Goal: Task Accomplishment & Management: Complete application form

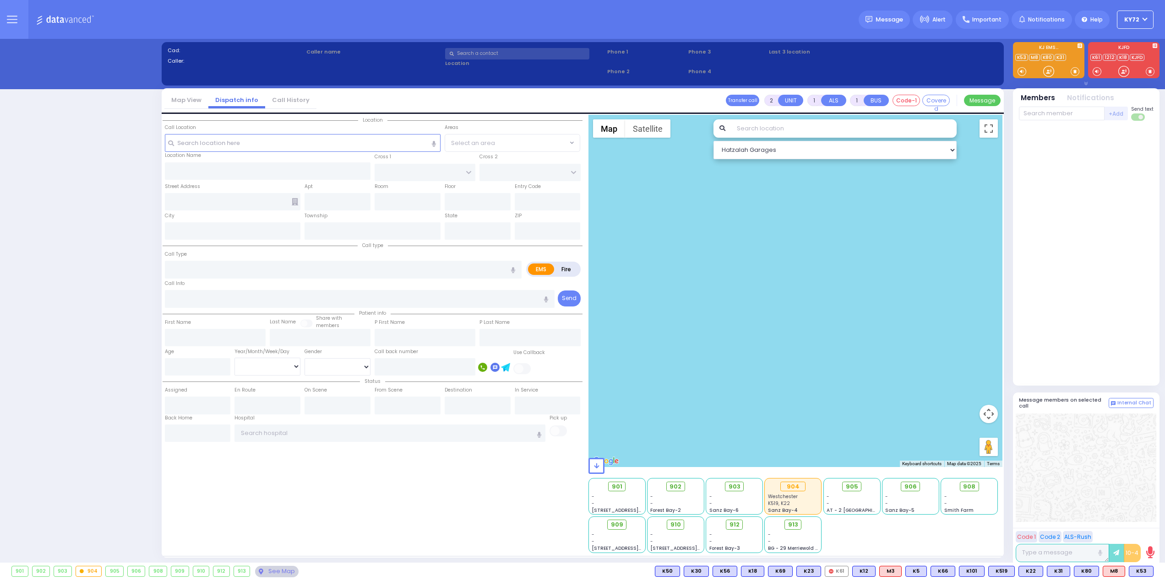
select select "10"
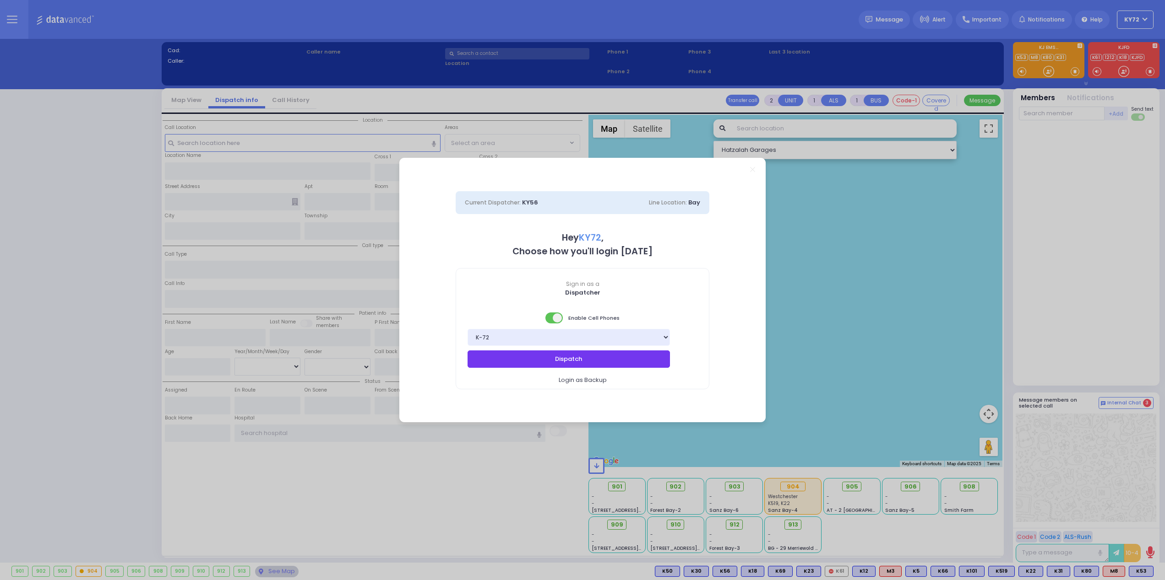
click at [625, 358] on button "Dispatch" at bounding box center [568, 359] width 202 height 17
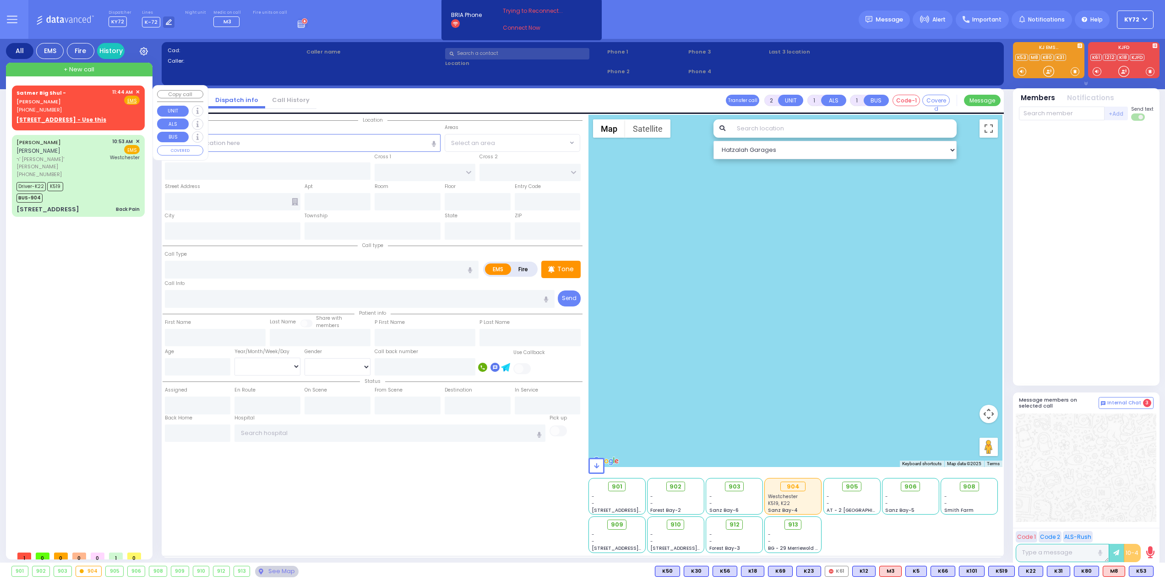
click at [137, 92] on span "✕" at bounding box center [138, 92] width 4 height 8
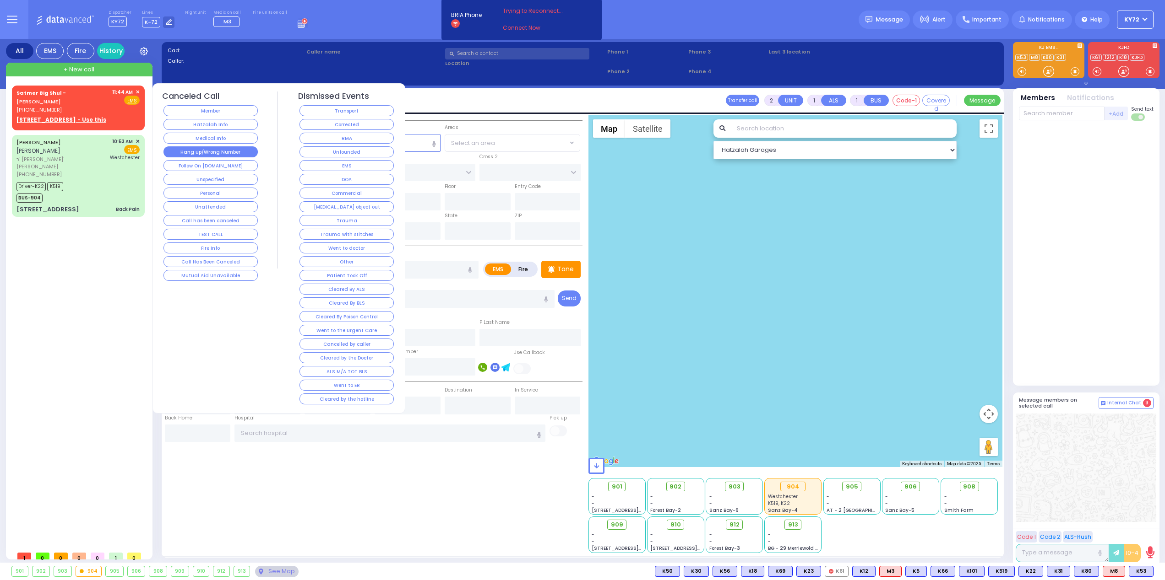
click at [199, 152] on button "Hang up/Wrong Number" at bounding box center [210, 151] width 94 height 11
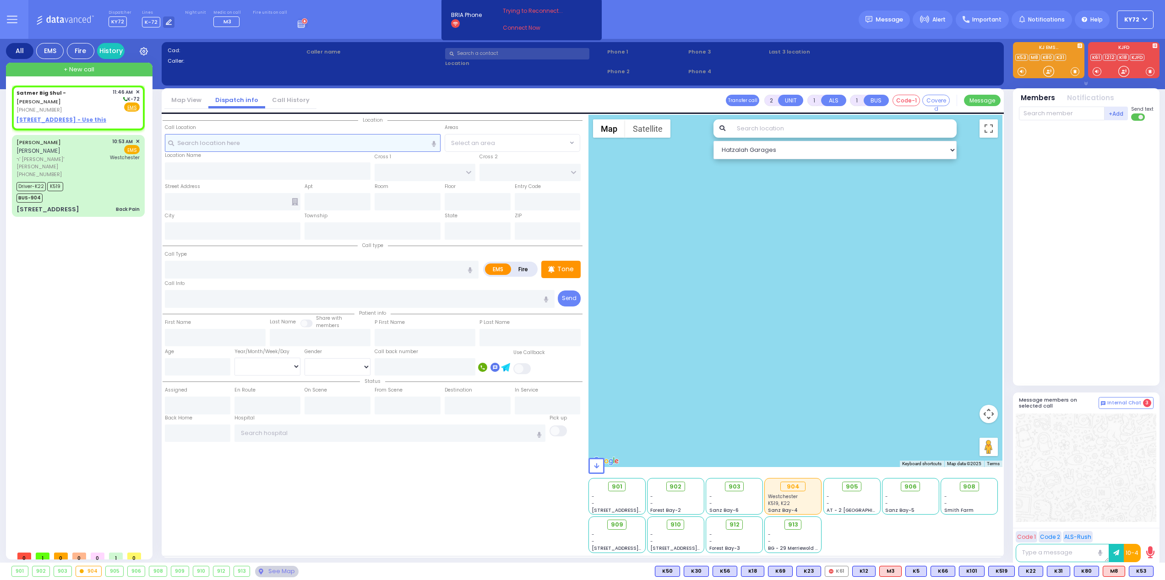
select select
radio input "true"
select select
type input "11:46"
select select "Hatzalah Garages"
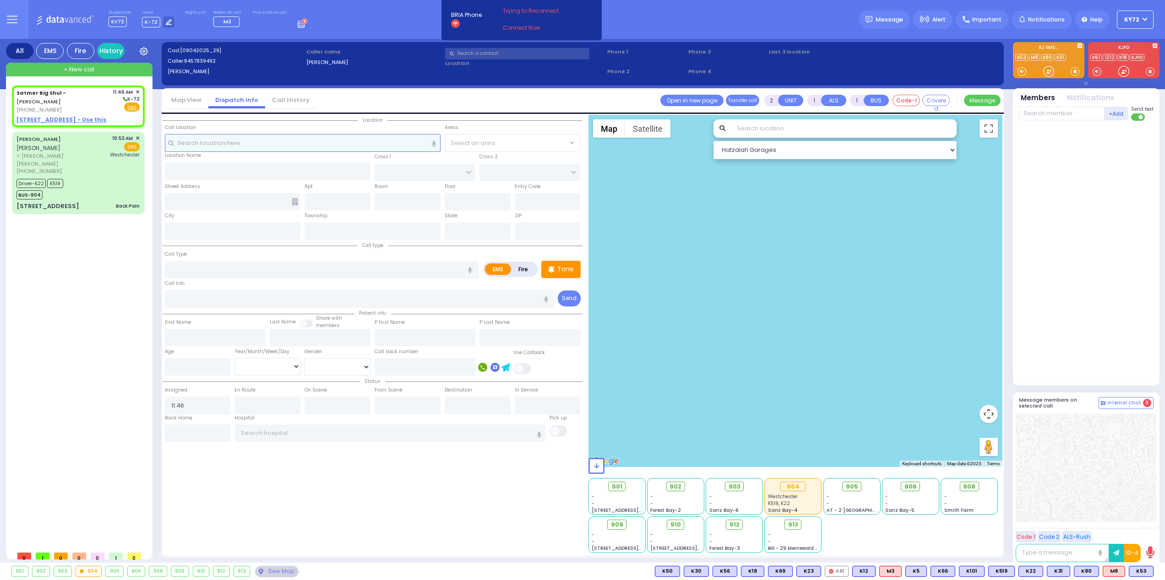
select select
radio input "true"
select select
select select "Hatzalah Garages"
select select
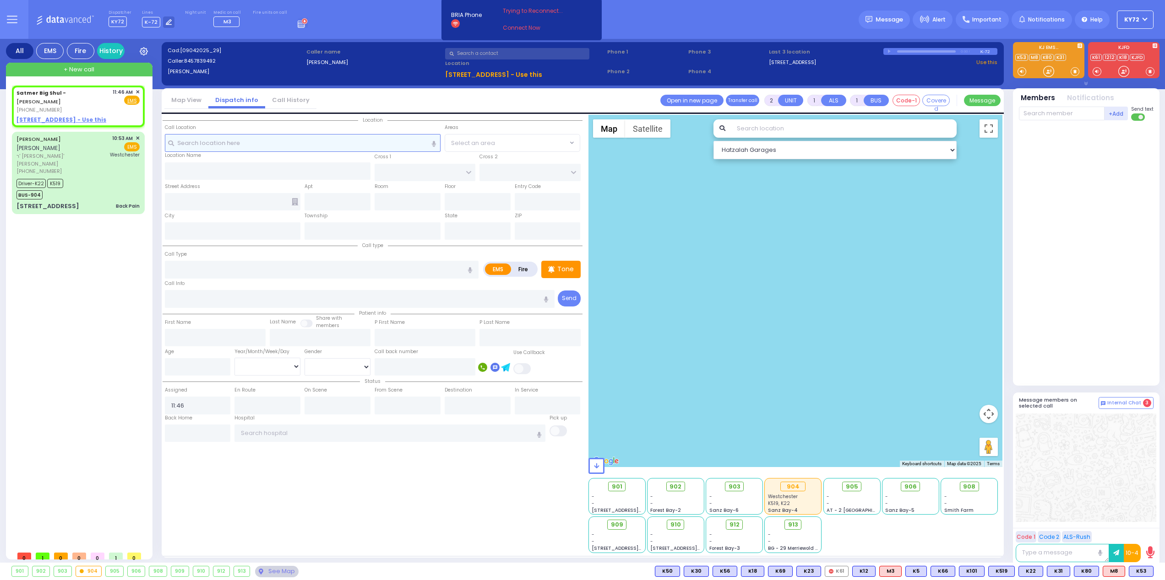
radio input "true"
select select
select select "Hatzalah Garages"
click at [137, 91] on span "✕" at bounding box center [138, 92] width 4 height 8
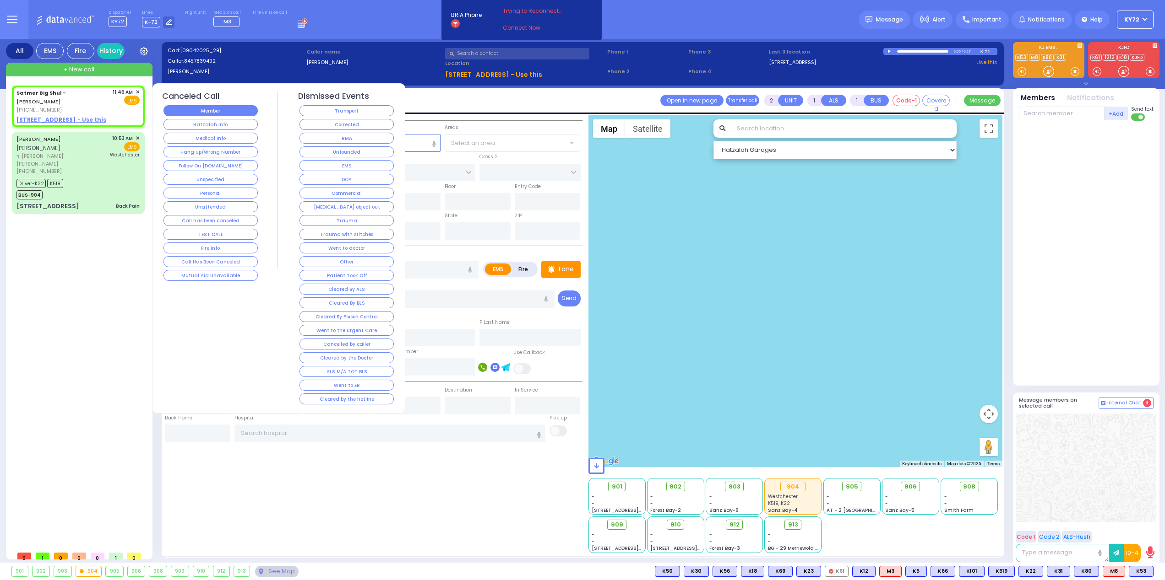
click at [171, 112] on button "Member" at bounding box center [210, 110] width 94 height 11
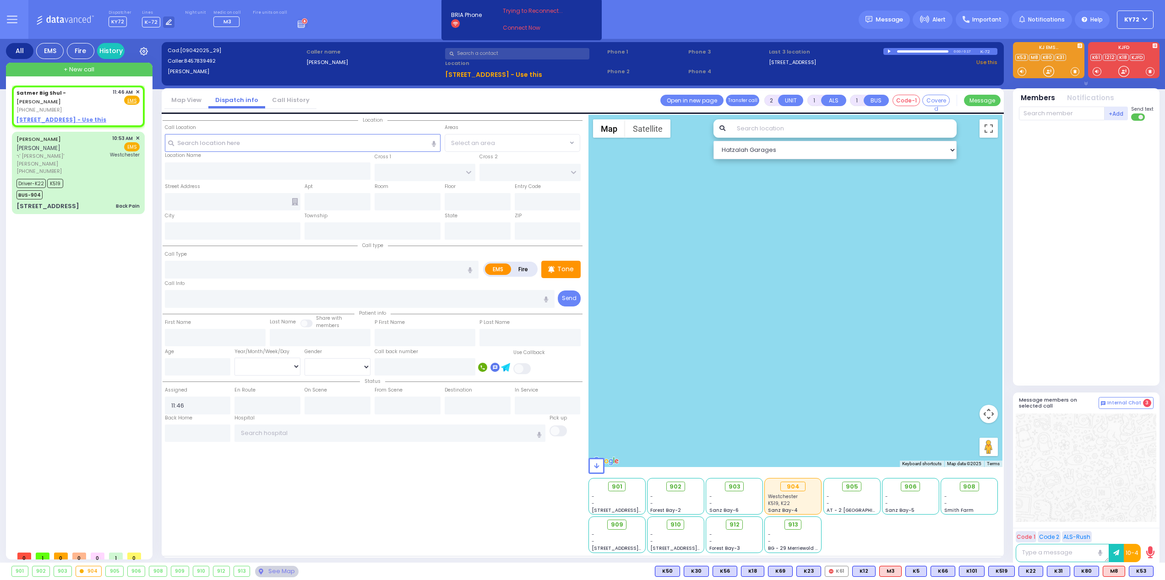
select select
radio input "true"
select select
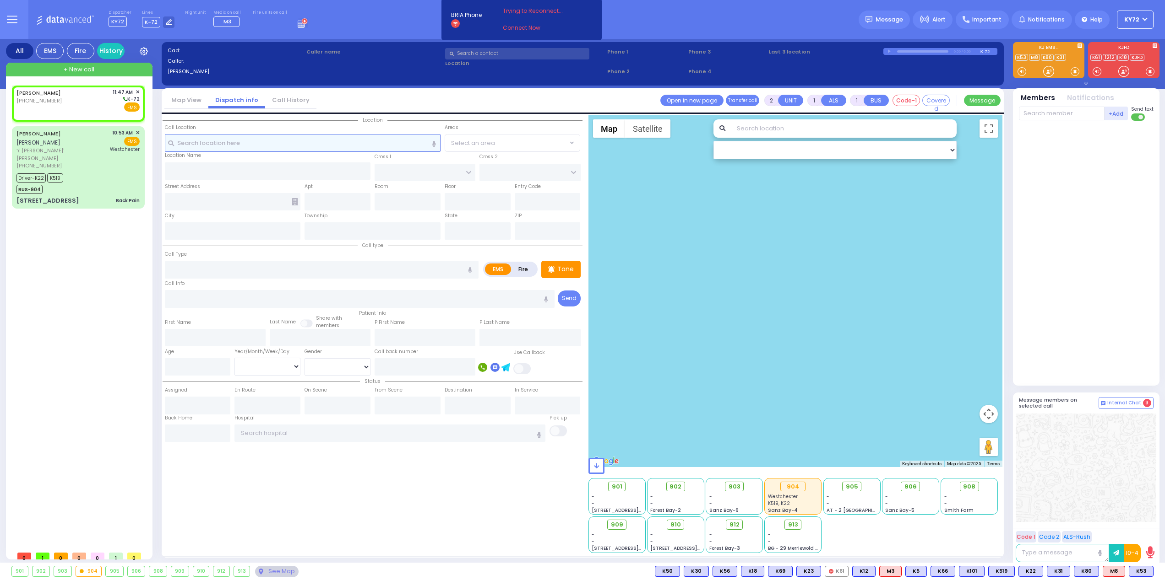
select select
radio input "true"
select select
type input "11:47"
select select "Hatzalah Garages"
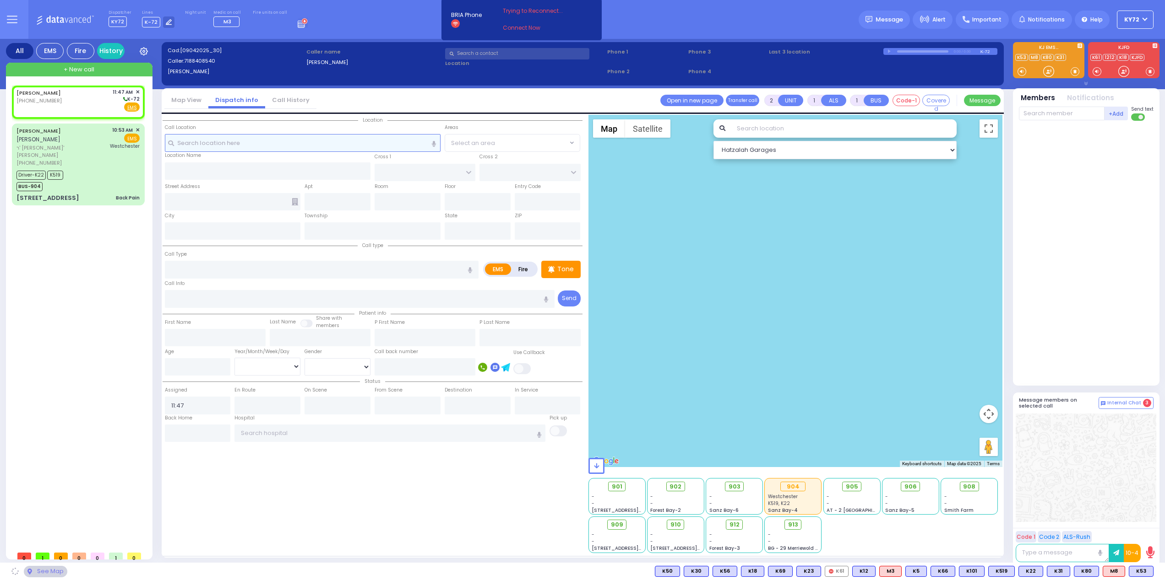
select select
radio input "true"
select select
select select "Hatzalah Garages"
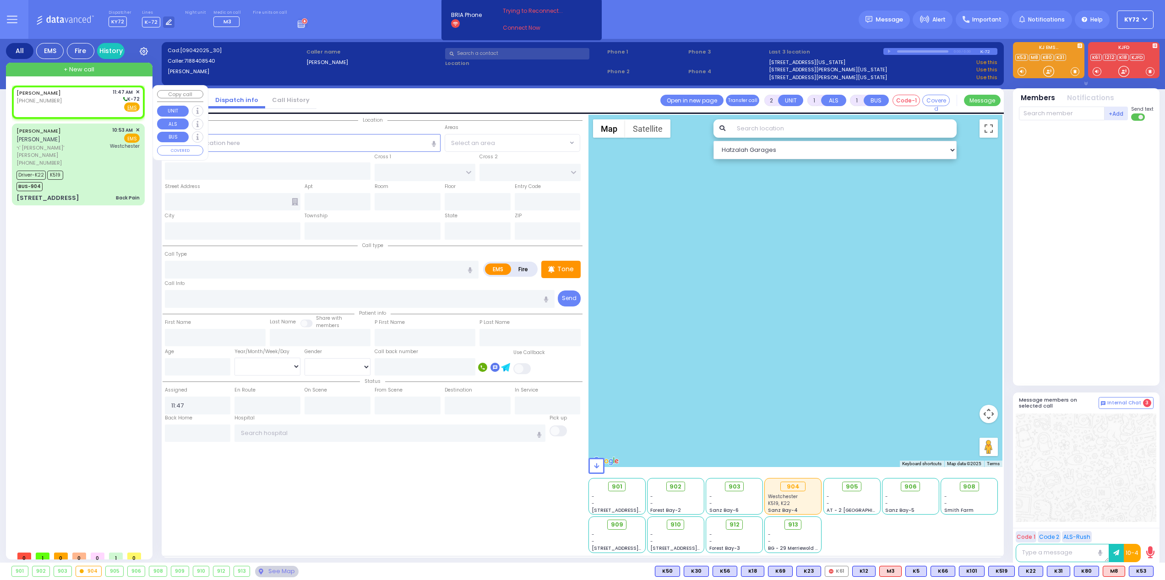
click at [93, 98] on div "CHANA HEINTZ (718) 840-8540 11:47 AM ✕ K-72" at bounding box center [77, 100] width 123 height 24
select select
radio input "true"
select select
select select "Hatzalah Garages"
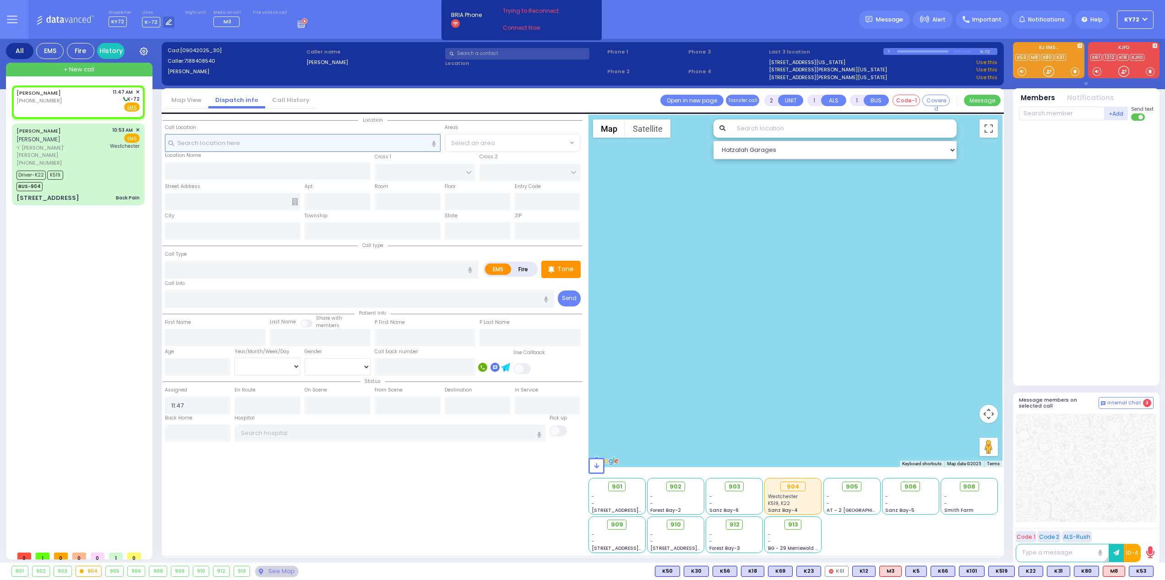
click at [261, 145] on input "text" at bounding box center [303, 142] width 276 height 17
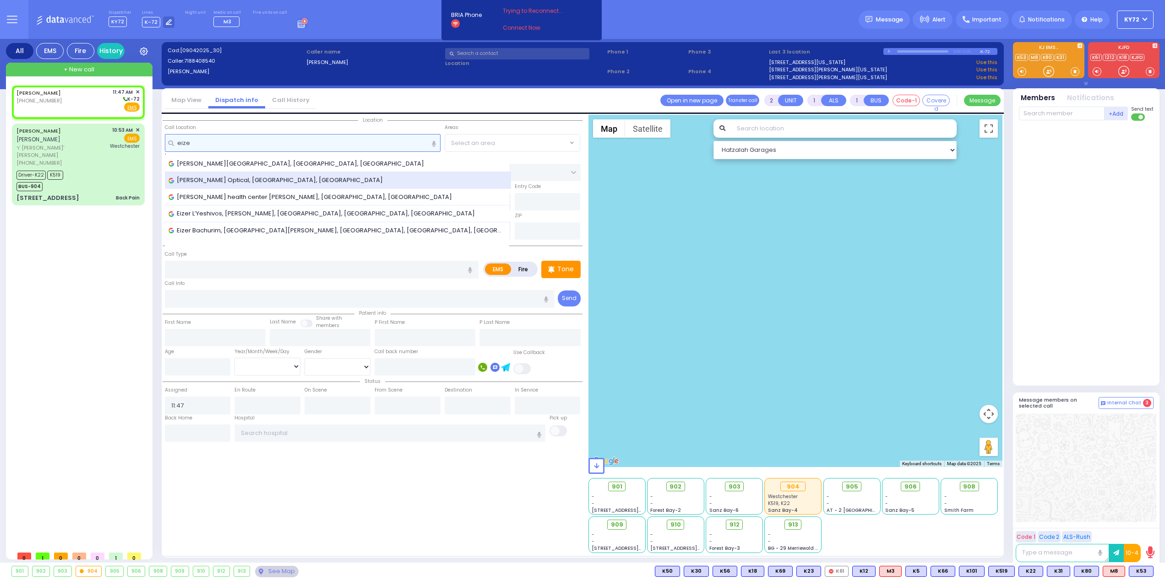
type input "eize"
click at [332, 181] on div "Aizer Optical, Bakertown Road, Monroe, NY, USA" at bounding box center [337, 180] width 339 height 9
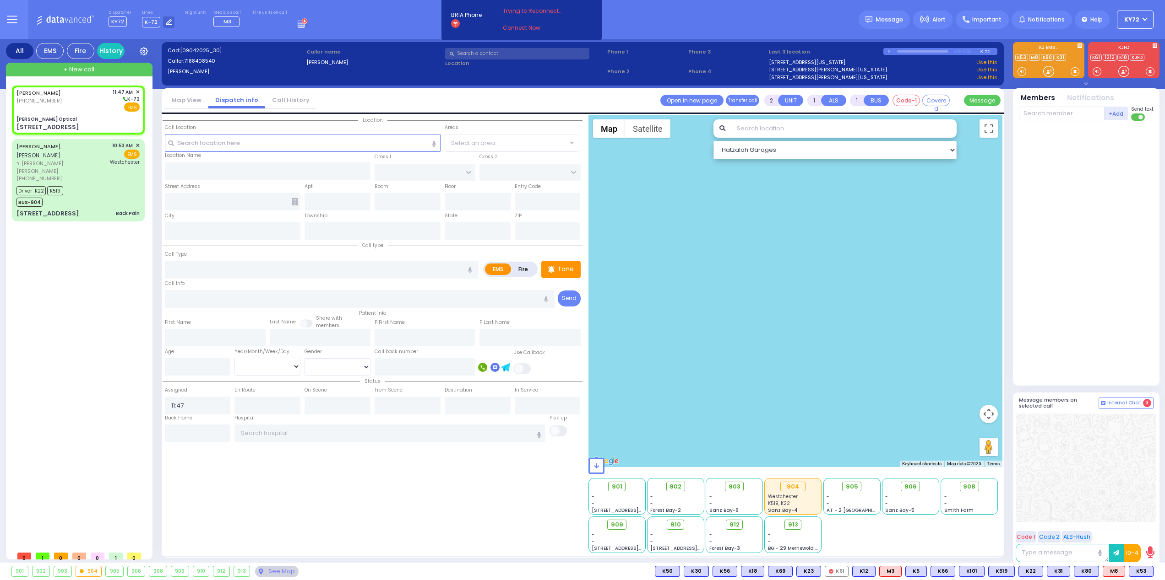
select select
radio input "true"
select select
select select "Hatzalah Garages"
type input "Aizer Optical"
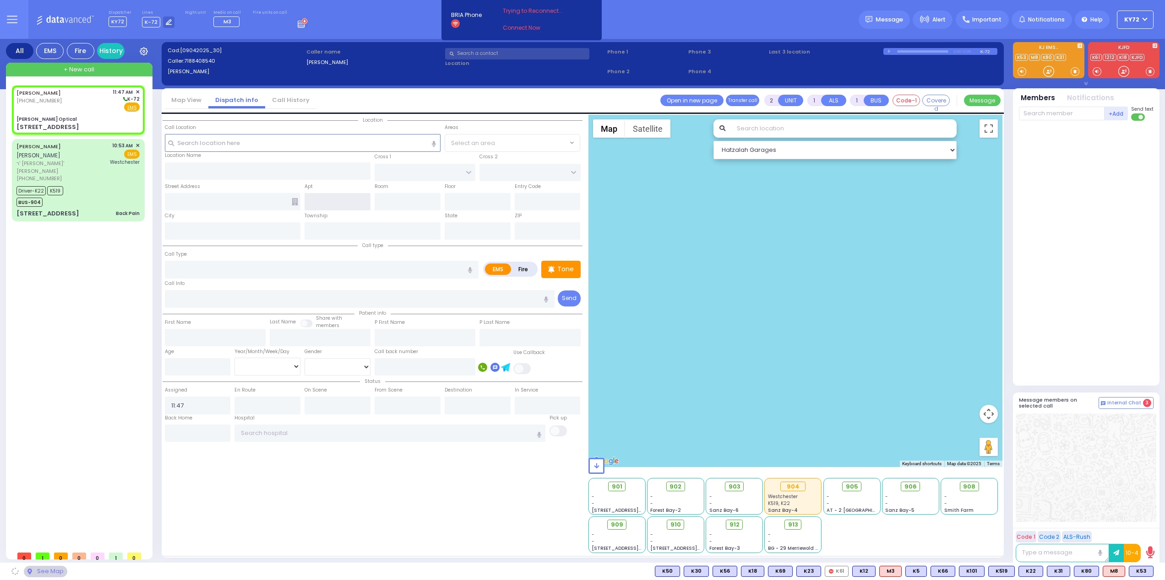
type input "MERON DR"
type input "RATZFERT WAY"
type input "[STREET_ADDRESS]"
type input "Monroe"
type input "[US_STATE]"
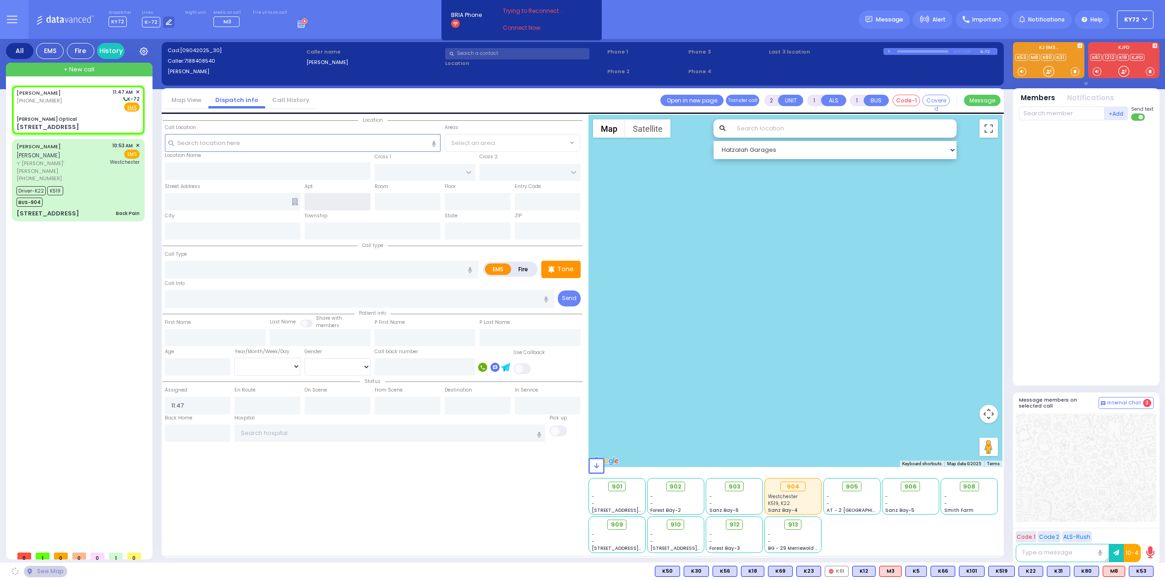
type input "10950"
select select "SECTION 6"
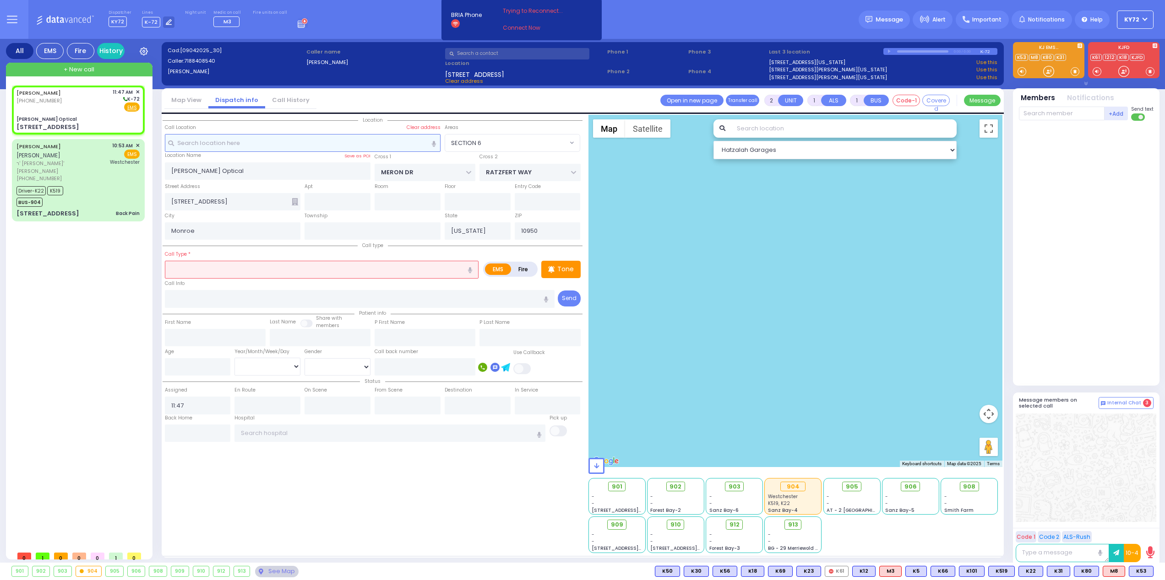
click at [292, 145] on input "text" at bounding box center [303, 142] width 276 height 17
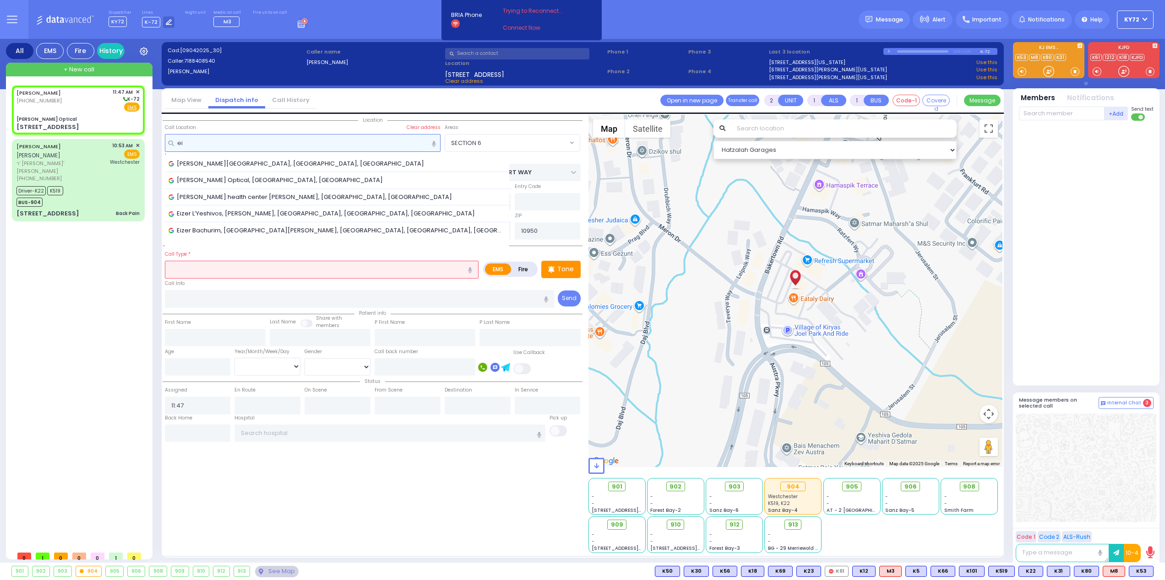
type input "e"
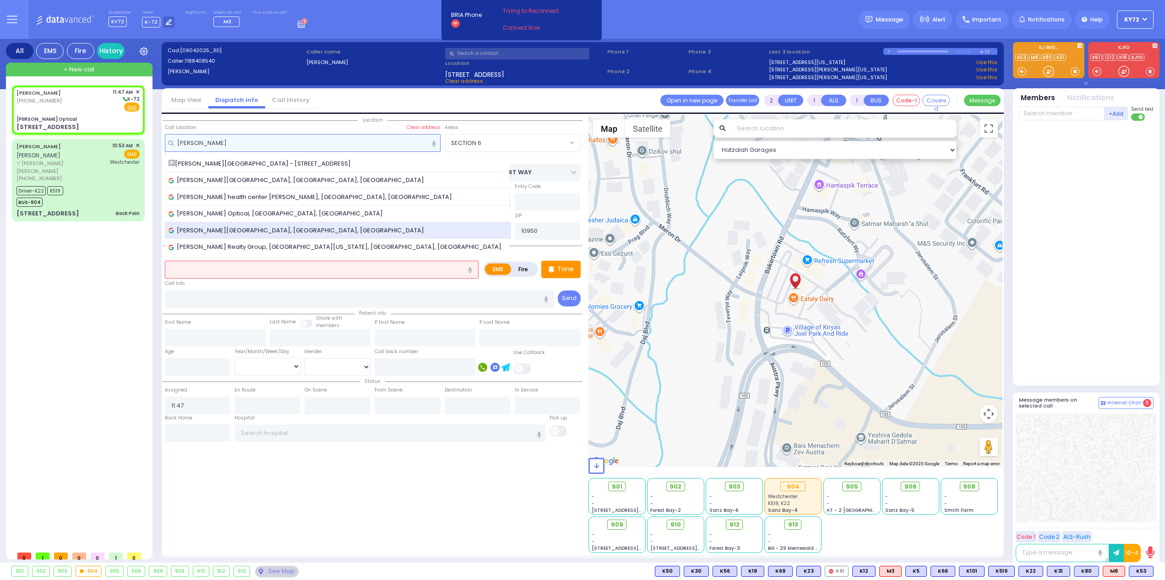
type input "aizer"
click at [359, 230] on div "Aizer Health Center, Bakertown Road, Monroe, NY, USA" at bounding box center [337, 230] width 339 height 9
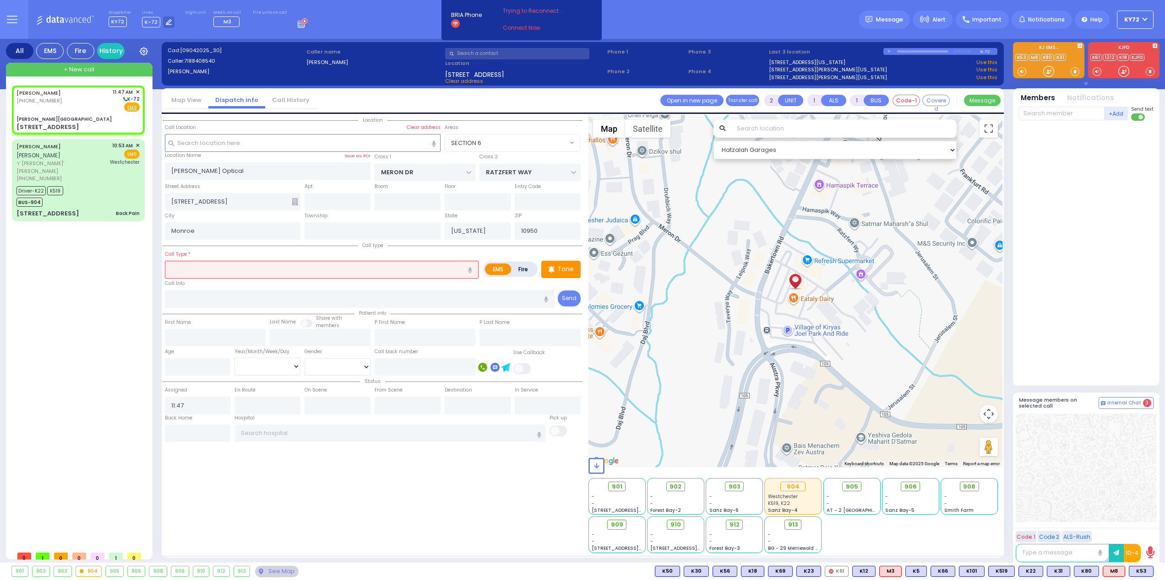
select select
radio input "true"
select select
type input "[PERSON_NAME][GEOGRAPHIC_DATA]"
select select "Hatzalah Garages"
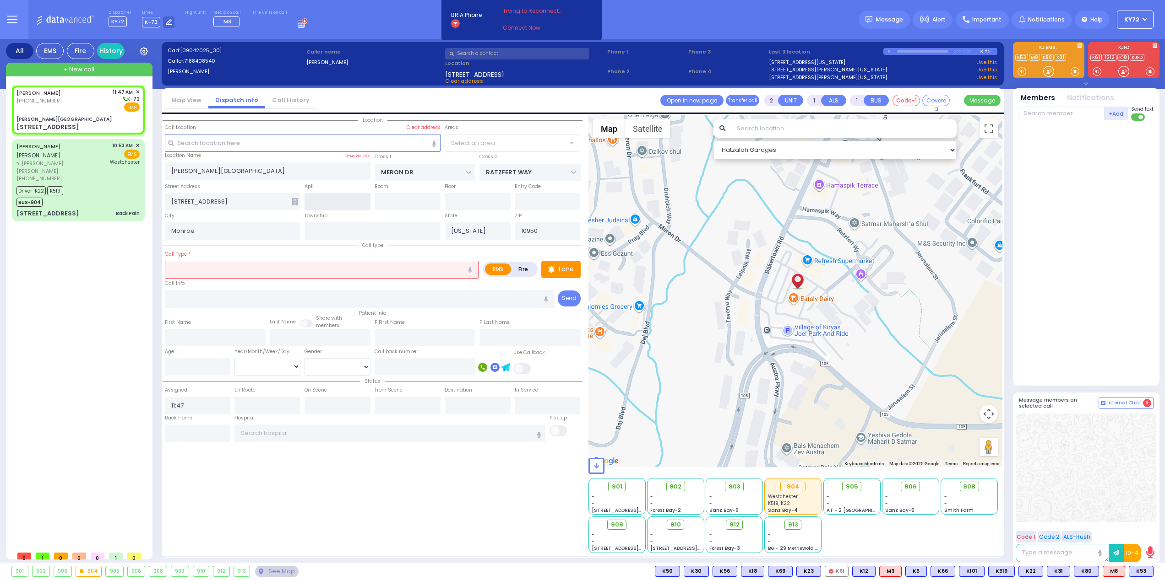
select select "SECTION 6"
select select
radio input "true"
select select
select select "Hatzalah Garages"
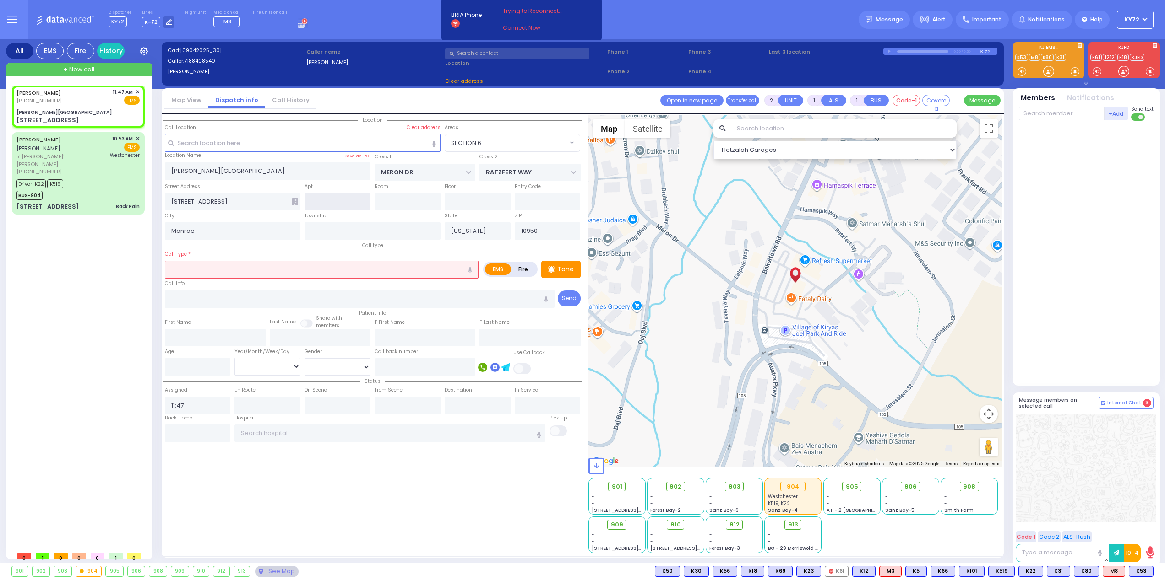
select select "SECTION 6"
click at [324, 260] on div "Call Type *" at bounding box center [322, 263] width 314 height 29
click at [367, 269] on input "text" at bounding box center [322, 269] width 314 height 17
click at [553, 269] on icon at bounding box center [551, 269] width 6 height 7
select select
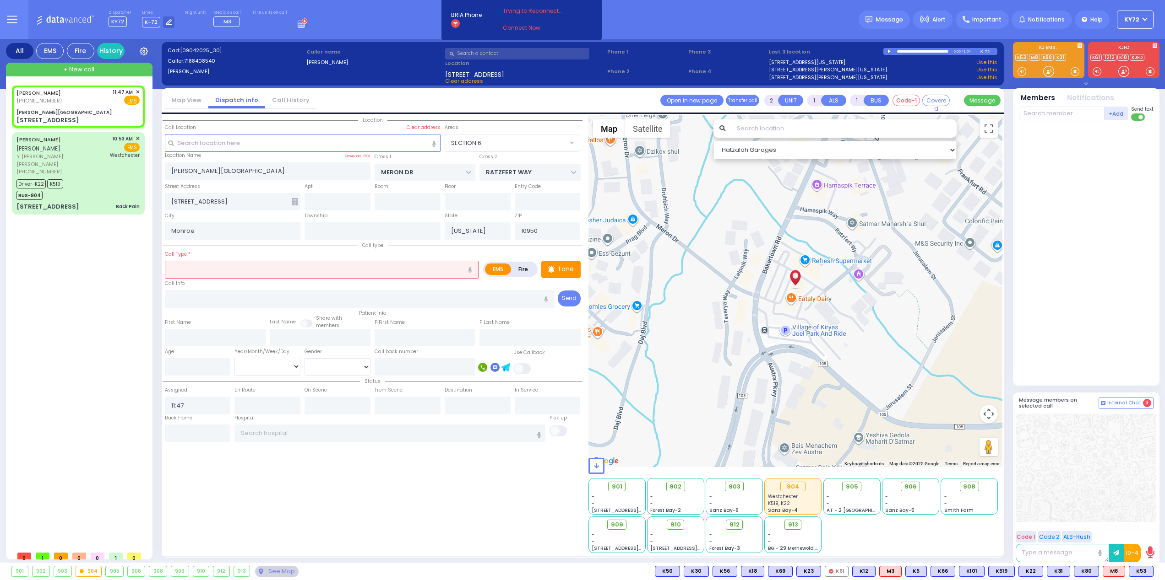
radio input "true"
select select
select select "Hatzalah Garages"
select select "SECTION 6"
click at [1047, 68] on div at bounding box center [1048, 71] width 9 height 9
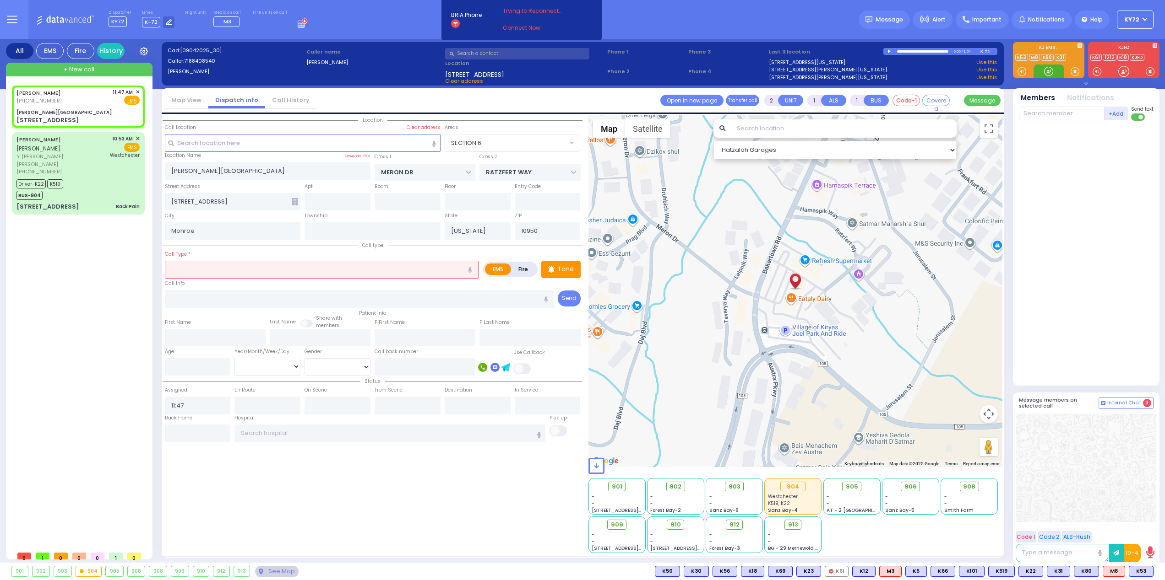
click at [1046, 76] on div at bounding box center [1048, 71] width 9 height 9
click at [310, 271] on input "text" at bounding box center [322, 269] width 314 height 17
type input "rsv"
select select
radio input "true"
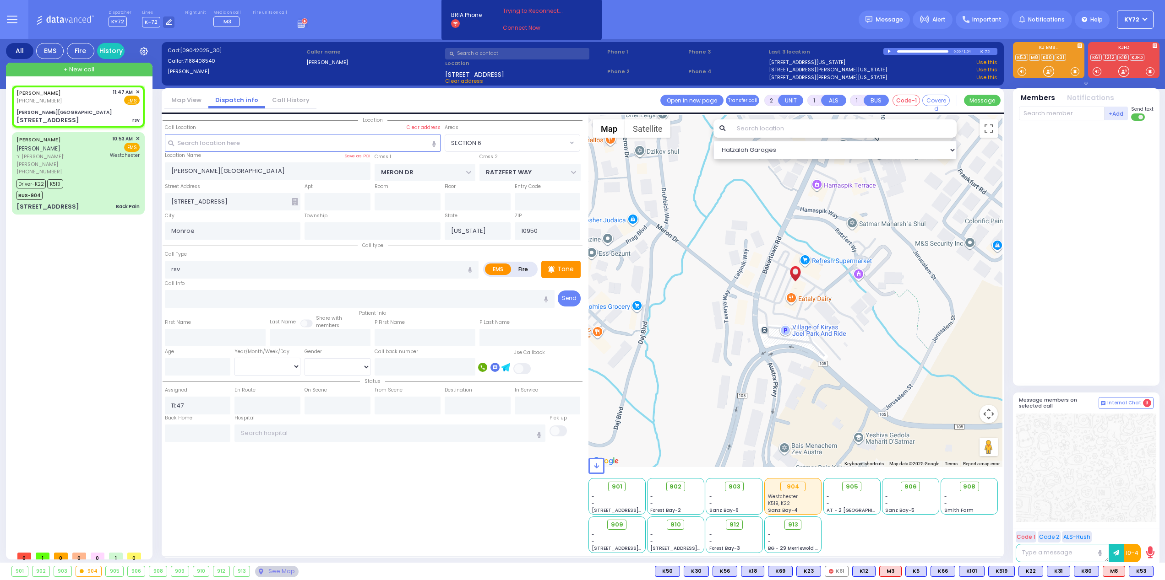
select select
select select "Hatzalah Garages"
select select
radio input "true"
select select
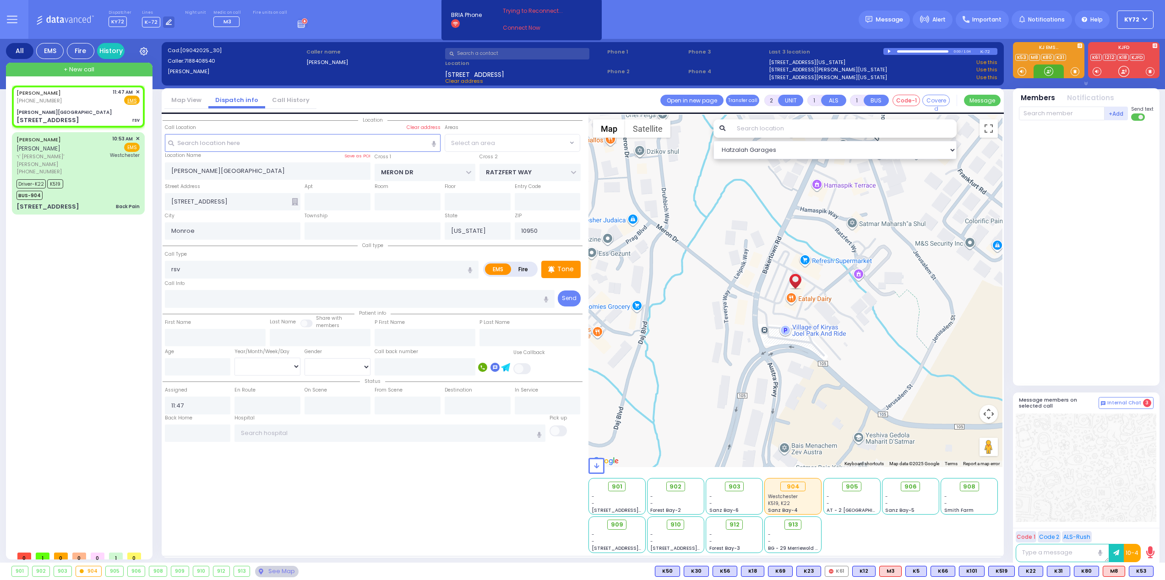
select select "Hatzalah Garages"
select select "SECTION 6"
click at [1049, 75] on div at bounding box center [1048, 71] width 9 height 9
click at [1045, 73] on div at bounding box center [1048, 71] width 9 height 9
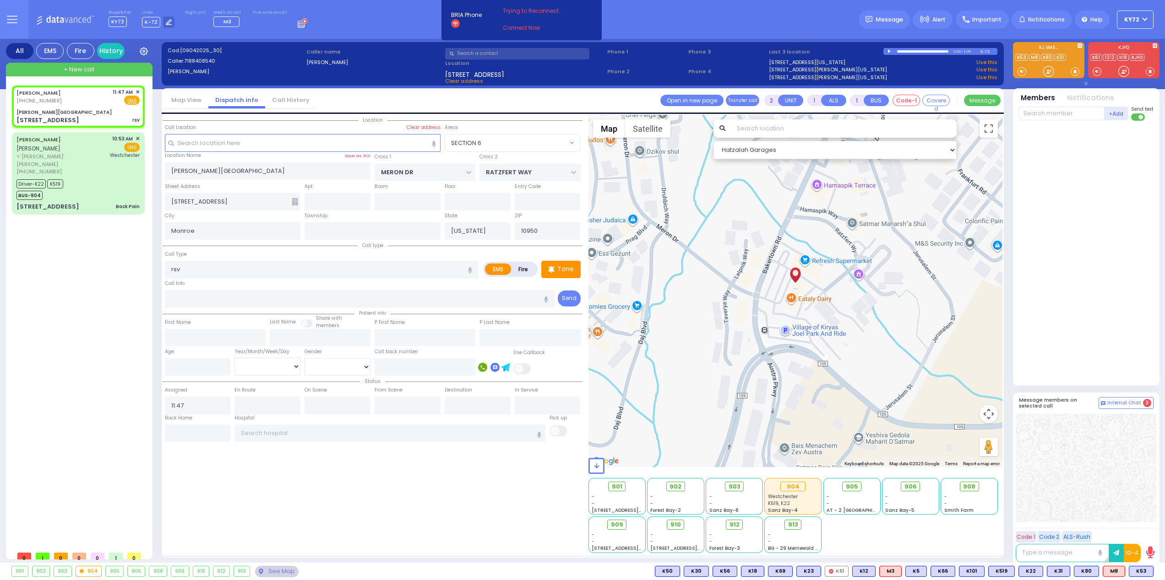
click at [414, 192] on div "Room" at bounding box center [407, 196] width 70 height 29
click at [486, 205] on input "text" at bounding box center [478, 201] width 66 height 17
type input "2"
click at [427, 203] on input "text" at bounding box center [407, 201] width 66 height 17
type input "4"
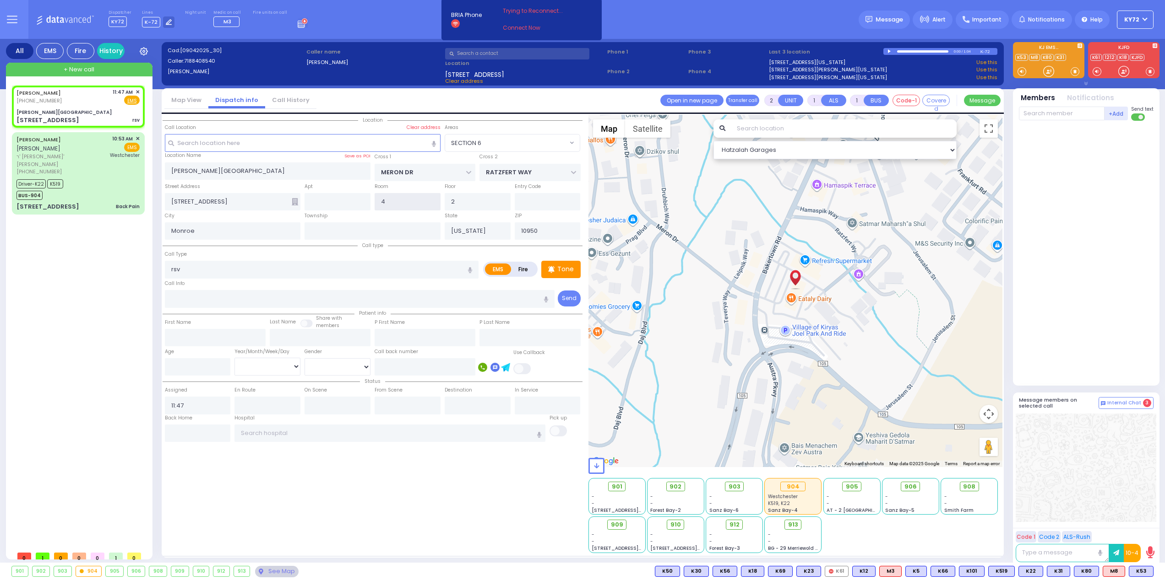
select select
radio input "true"
select select
select select "Hatzalah Garages"
select select "SECTION 6"
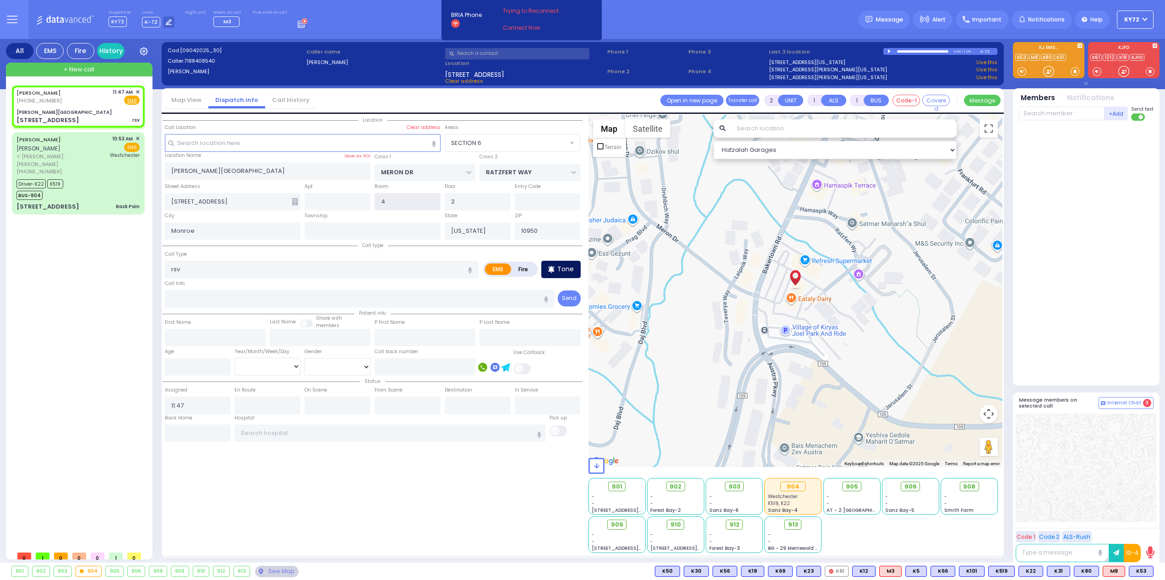
type input "4"
click at [563, 272] on p "Tone" at bounding box center [565, 270] width 16 height 10
select select
radio input "true"
select select
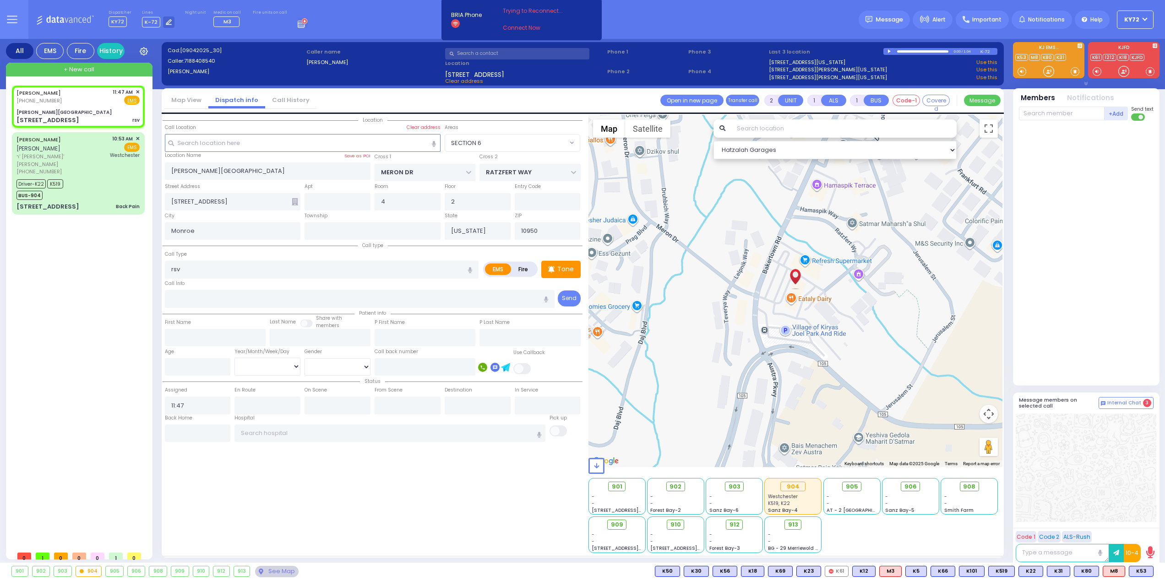
select select "SECTION 6"
select select "Hatzalah Garages"
click at [1047, 72] on div at bounding box center [1048, 71] width 9 height 9
click at [1049, 72] on div at bounding box center [1048, 71] width 9 height 9
click at [1133, 570] on icon at bounding box center [1134, 571] width 5 height 5
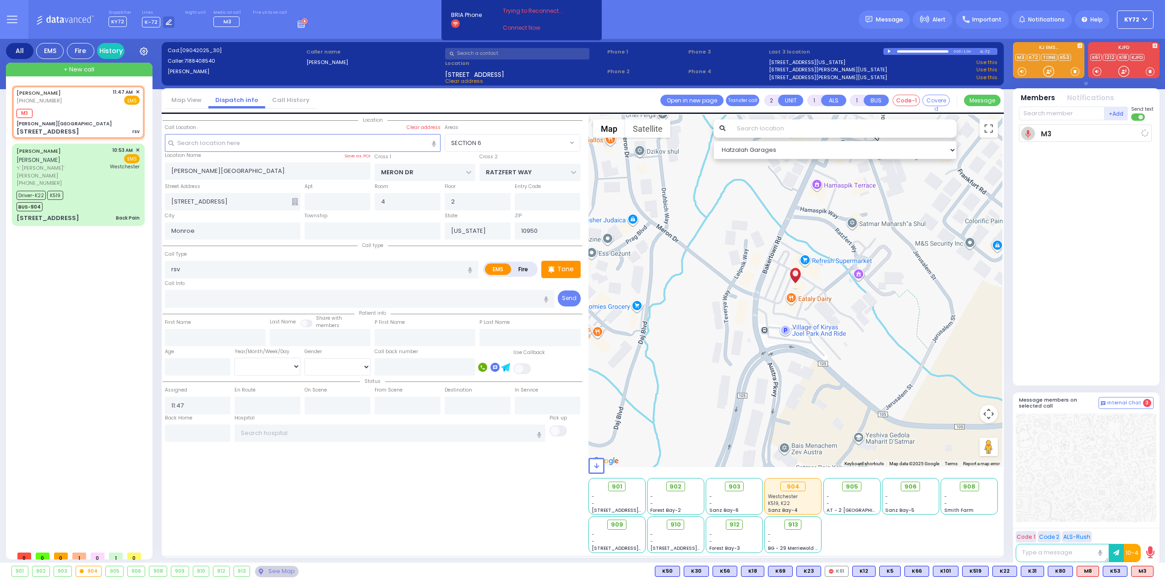
select select
radio input "true"
select select
type input "11:50"
select select "Hatzalah Garages"
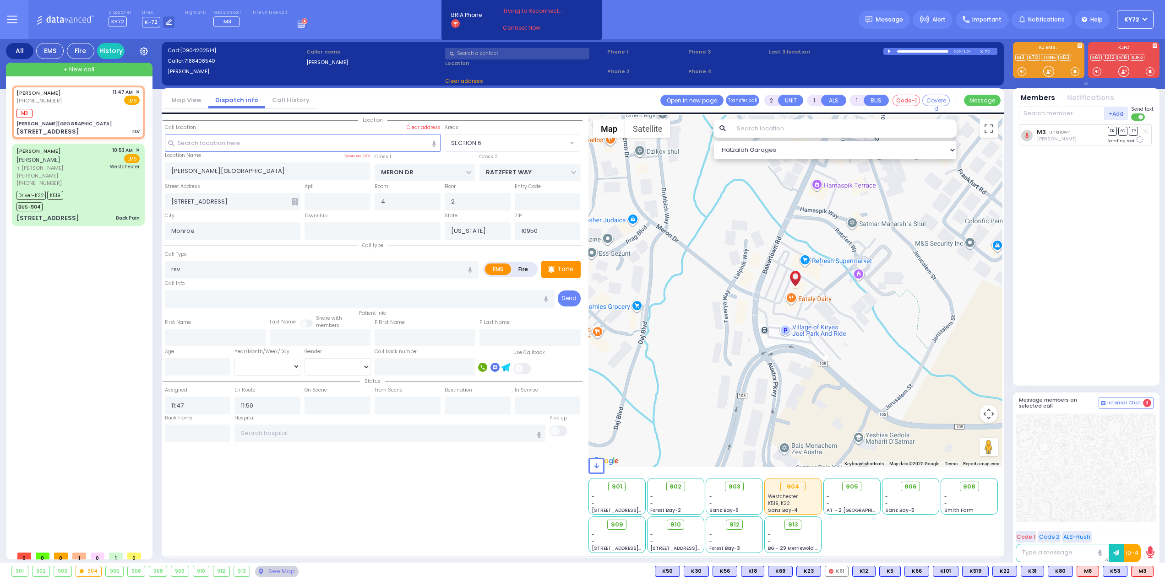
select select "SECTION 6"
click at [1049, 74] on div at bounding box center [1048, 71] width 9 height 9
click at [1048, 71] on div at bounding box center [1048, 71] width 9 height 9
click at [1048, 72] on div at bounding box center [1048, 71] width 9 height 9
click at [1144, 571] on span "K23" at bounding box center [1141, 572] width 24 height 10
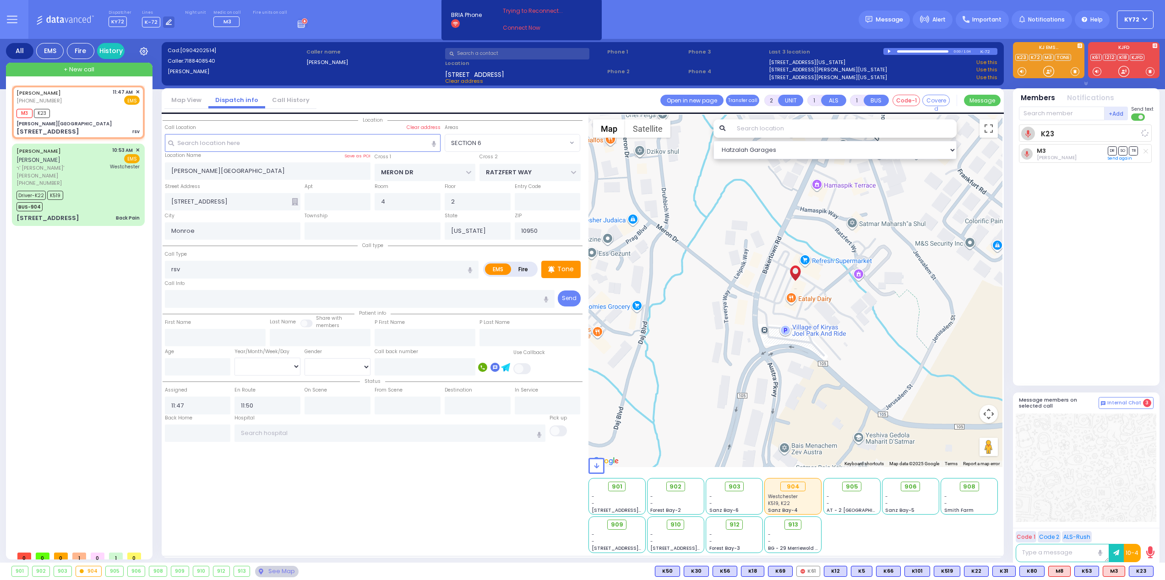
select select
radio input "true"
select select
select select "SECTION 6"
select select "Hatzalah Garages"
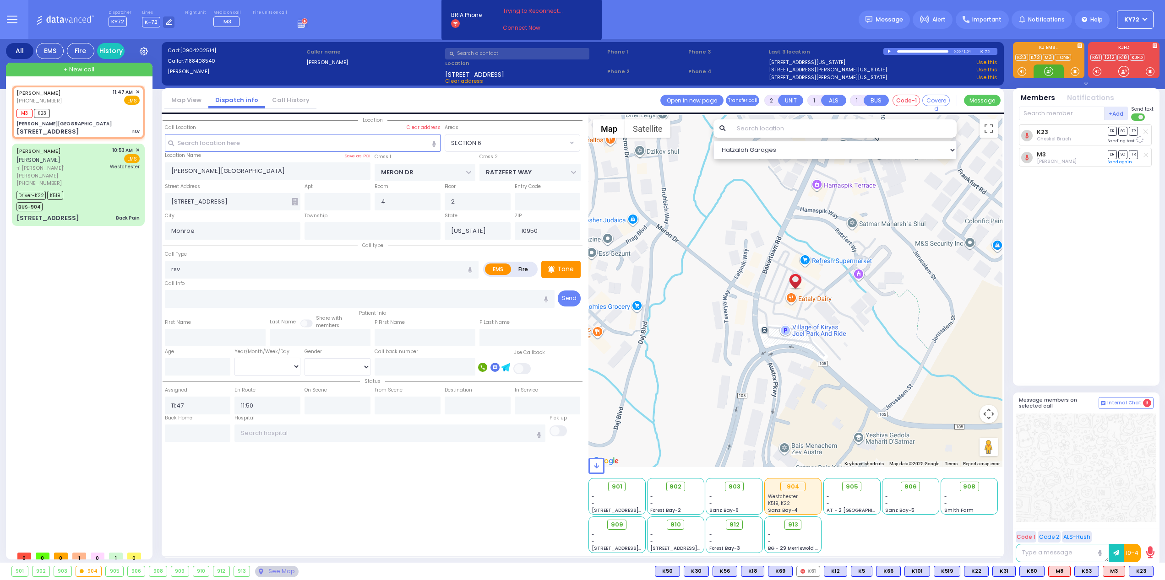
click at [1048, 74] on div at bounding box center [1048, 71] width 9 height 9
click at [1050, 72] on div at bounding box center [1048, 71] width 9 height 9
click at [1049, 71] on div at bounding box center [1048, 71] width 9 height 9
click at [1140, 572] on span "K88" at bounding box center [1141, 572] width 24 height 10
select select
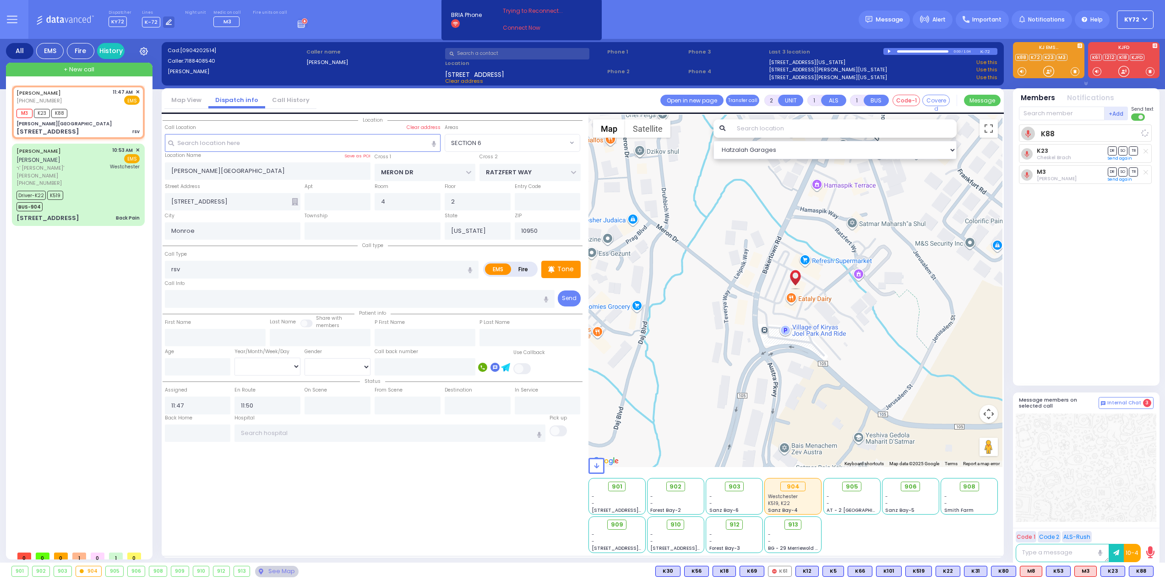
radio input "true"
select select
select select "Hatzalah Garages"
select select "SECTION 6"
click at [672, 484] on div "902" at bounding box center [675, 487] width 26 height 10
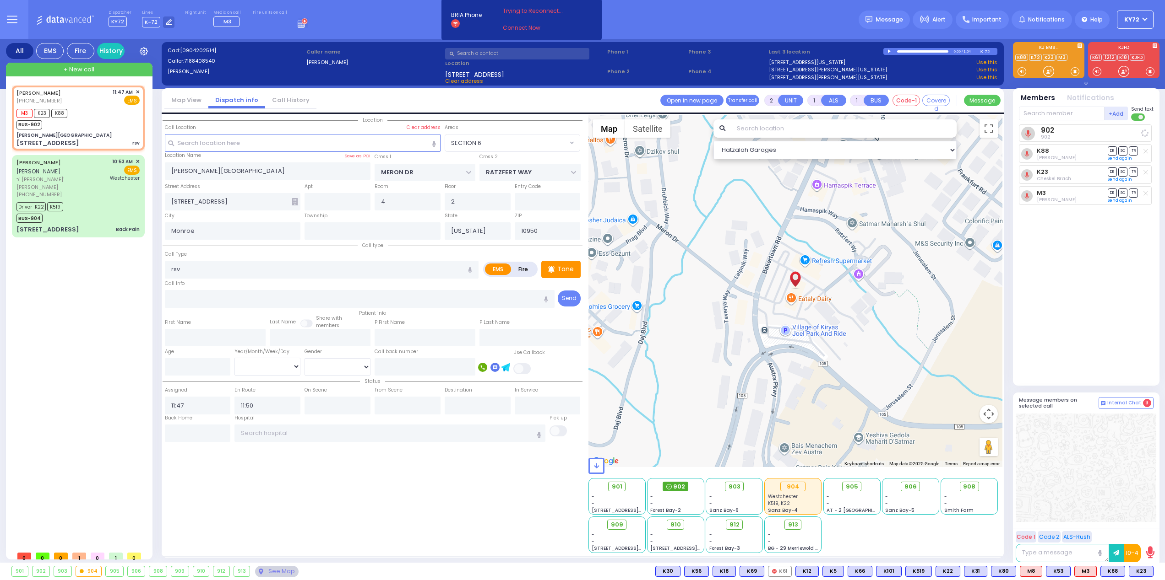
select select
radio input "true"
select select
select select "Hatzalah Garages"
select select "SECTION 6"
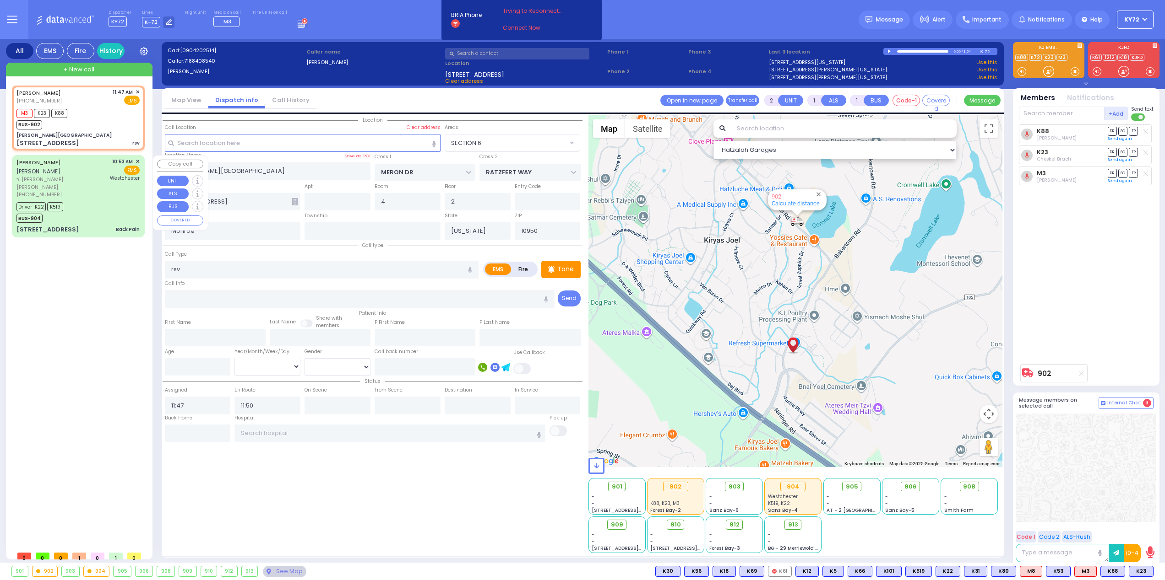
click at [99, 202] on div "Driver-K22 K519 BUS-904" at bounding box center [77, 211] width 123 height 23
type input "6"
select select
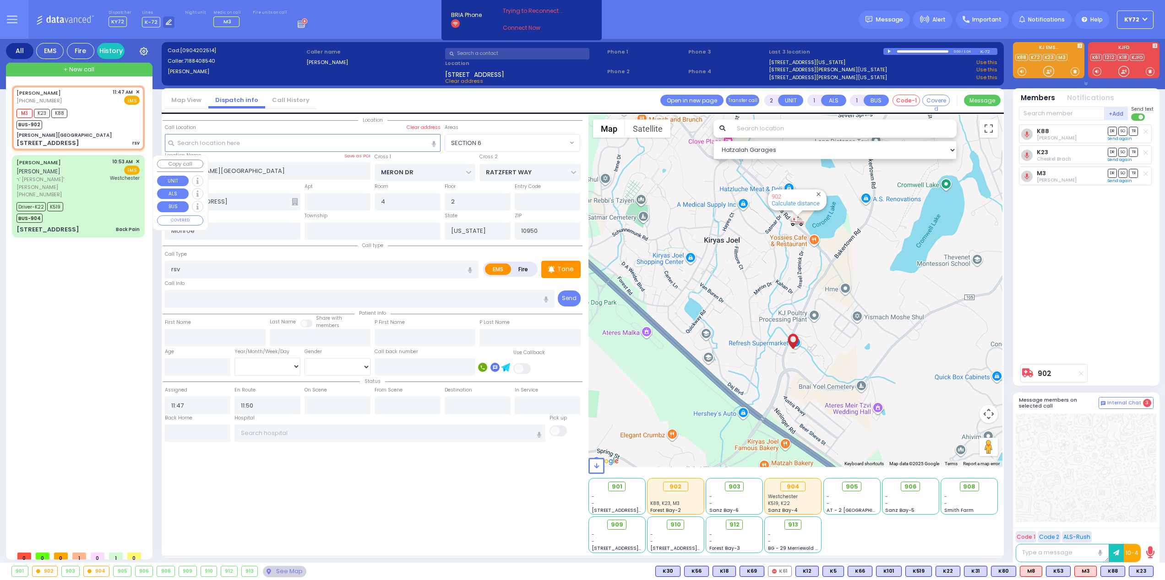
type input "Back Pain"
radio input "true"
type input "JOEL"
type input "GLUCK"
type input "Joel"
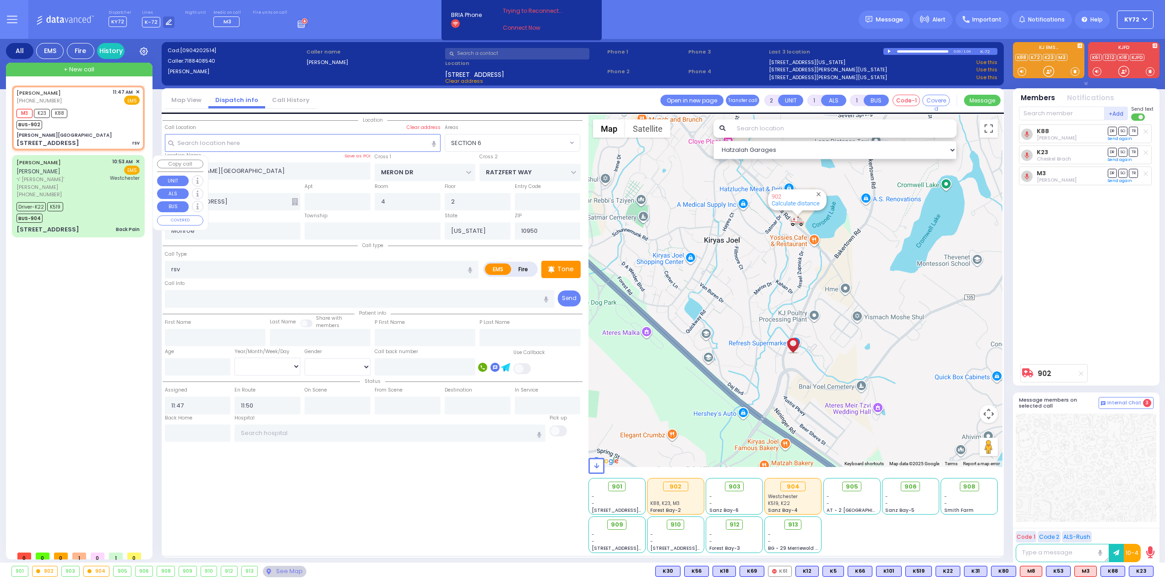
type input "Gluck"
type input "44"
select select "Year"
select select "[DEMOGRAPHIC_DATA]"
type input "10:53"
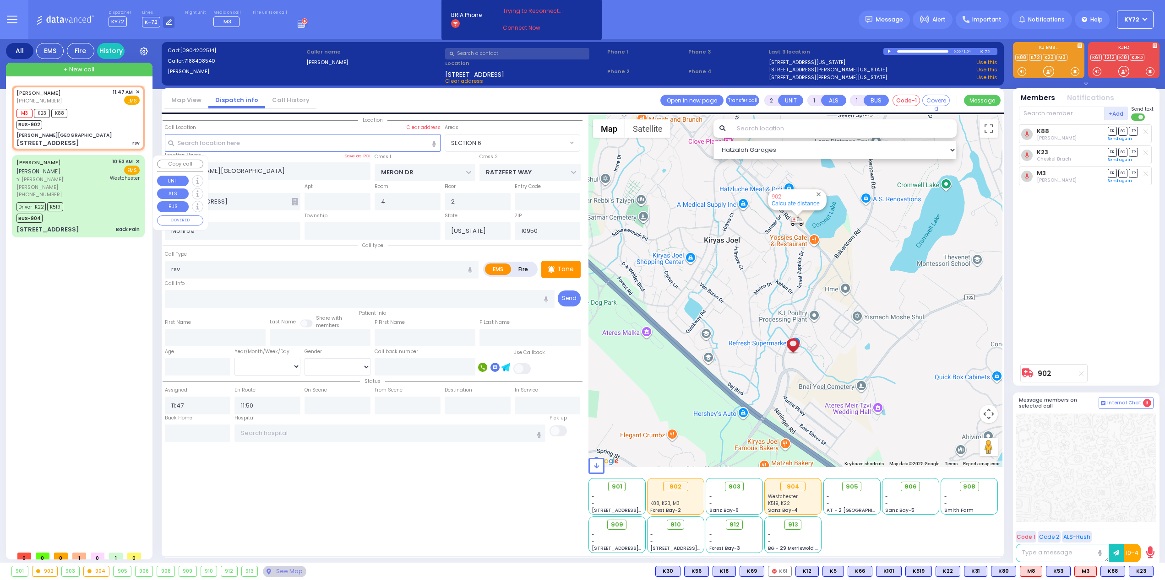
type input "10:56"
type input "11:02"
type input "11:23"
type input "Westchester Medical Center-Woods Road"
select select "Hatzalah Garages"
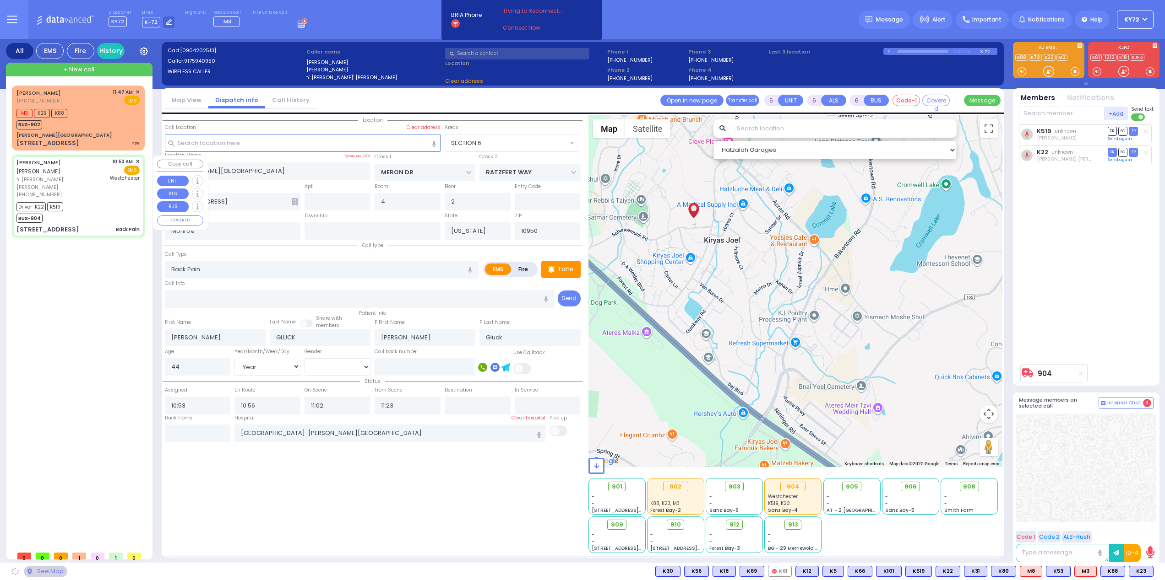
type input "LIZENSK BLVD"
type input "MORDCHE SHER BLVD"
type input "5 Lizensk Boulevard"
type input "303"
select select "SECTION 2"
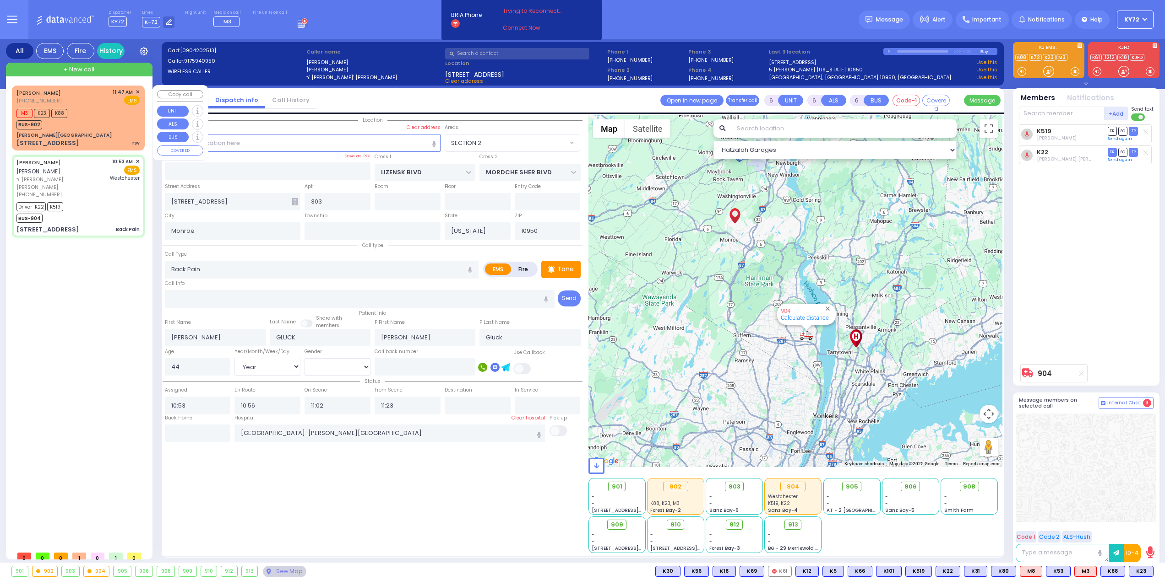
click at [137, 127] on div "M3 K23 K88 BUS-902" at bounding box center [77, 118] width 123 height 23
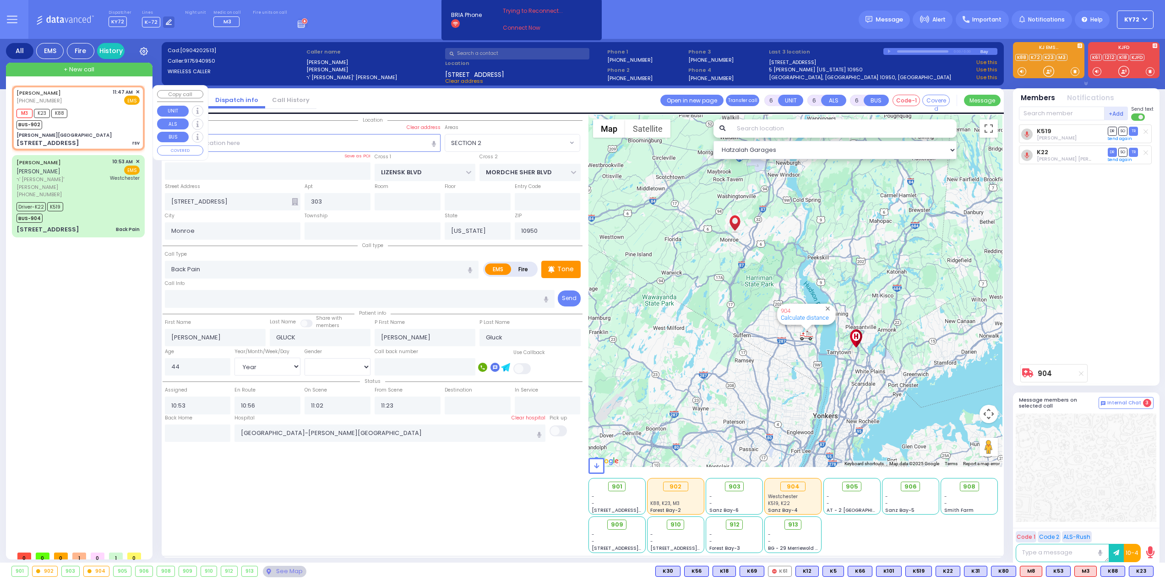
type input "2"
type input "1"
select select
type input "rsv"
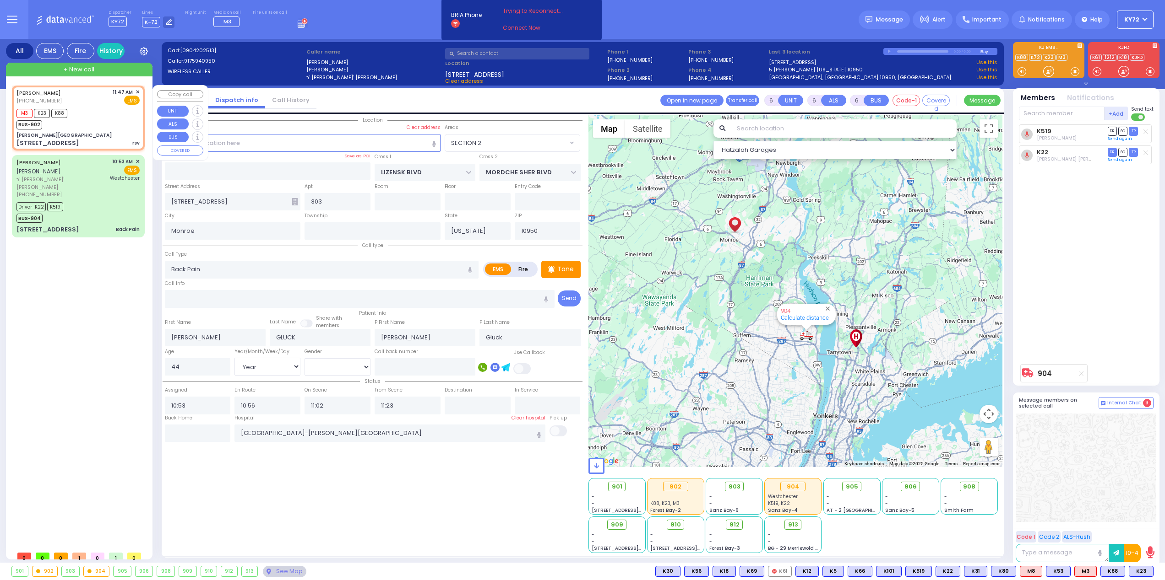
radio input "true"
select select
type input "11:47"
type input "11:50"
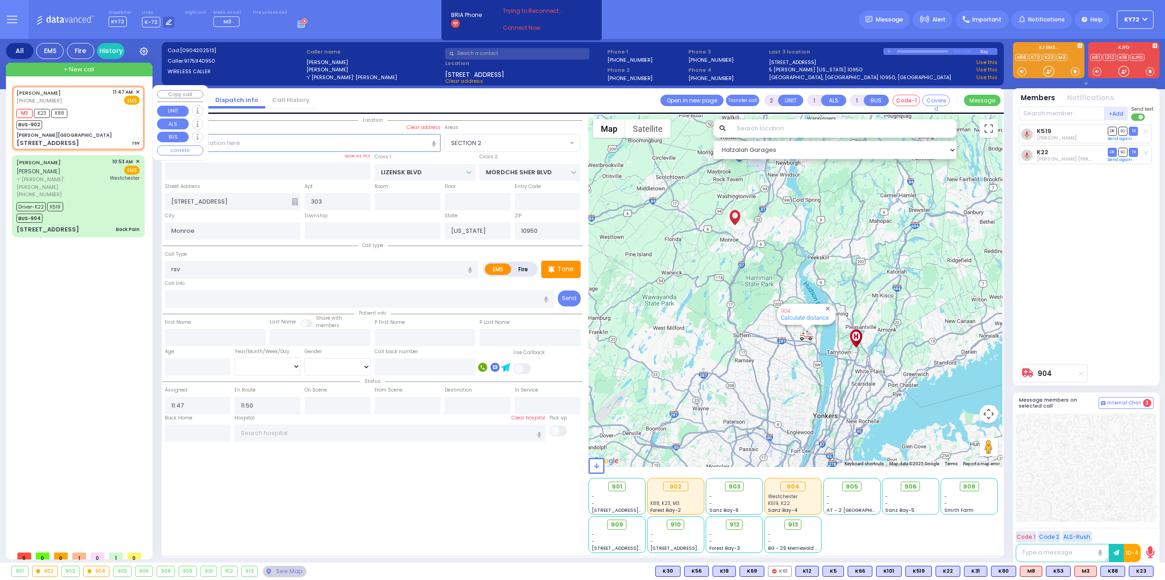
type input "[PERSON_NAME][GEOGRAPHIC_DATA]"
type input "MERON DR"
type input "RATZFERT WAY"
type input "[STREET_ADDRESS]"
type input "4"
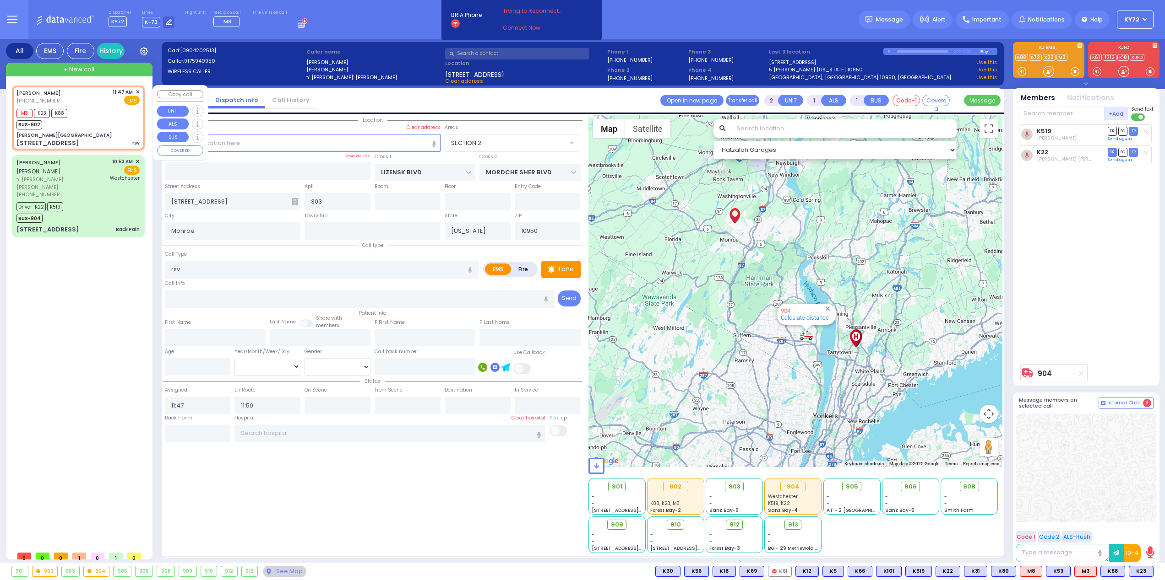
type input "2"
select select "SECTION 6"
select select "Hatzalah Garages"
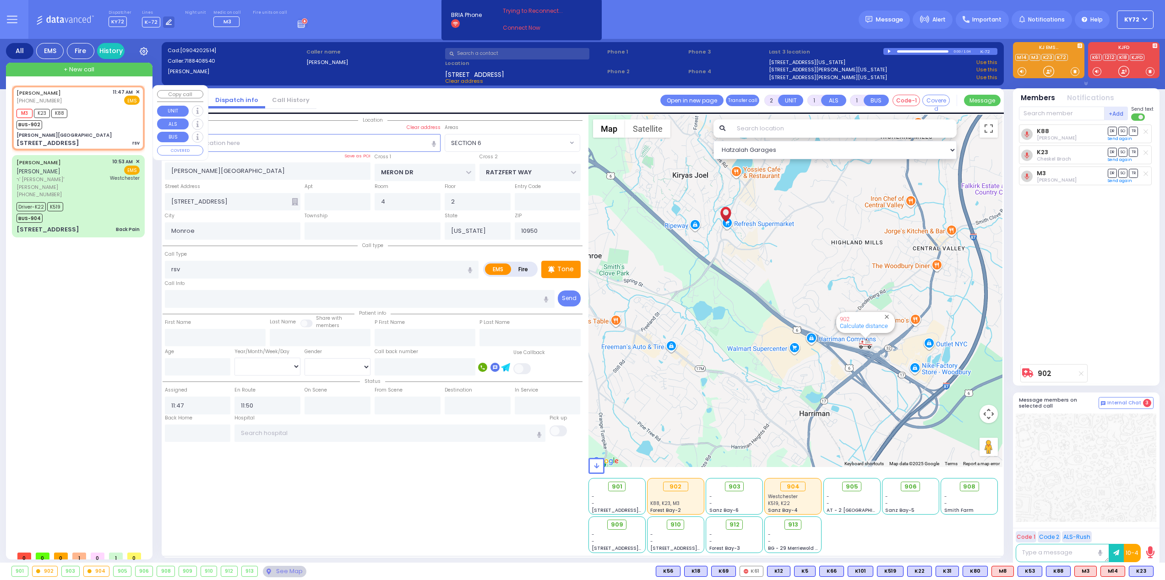
select select "SECTION 6"
select select
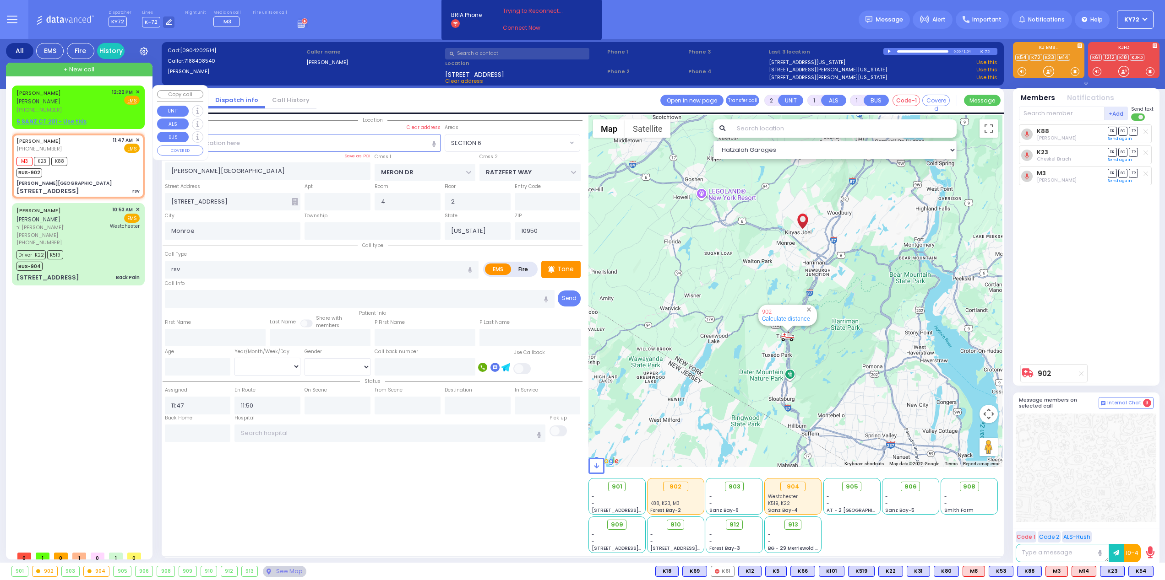
click at [104, 118] on div "5 SANZ CT 201 - Use this" at bounding box center [77, 122] width 123 height 8
select select
radio input "true"
type input "ARON"
type input "TEITELBAUM"
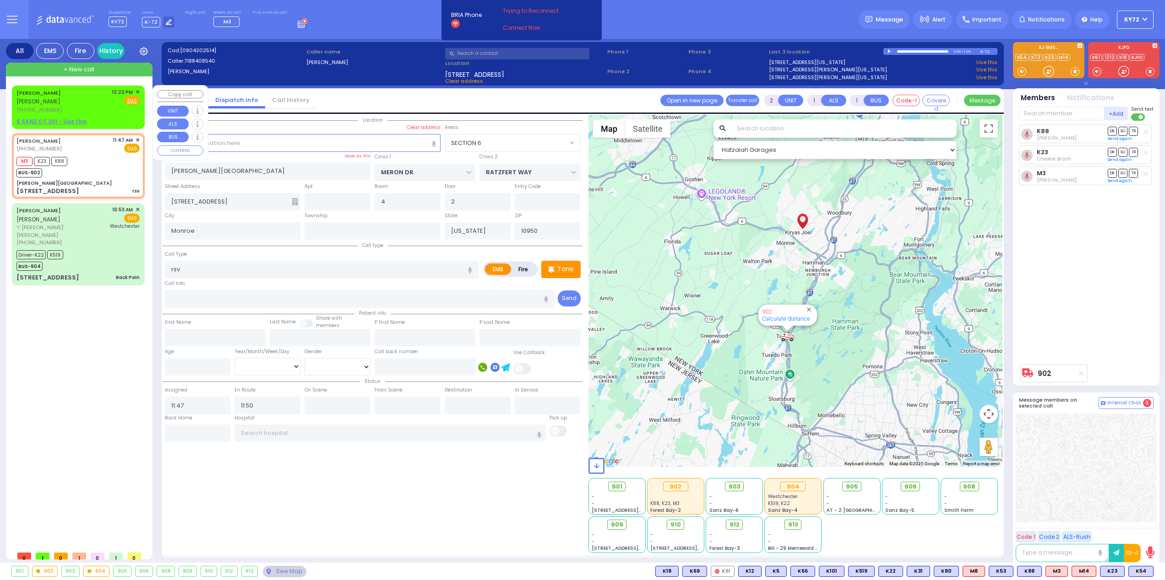
select select
type input "12:22"
select select "Hatzalah Garages"
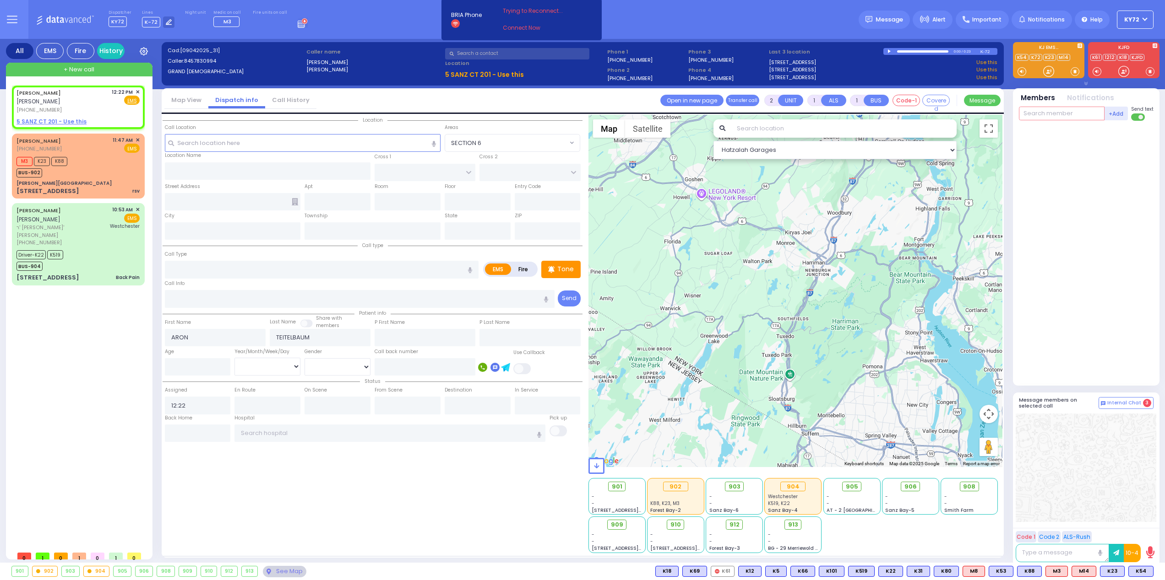
click at [1030, 115] on input "text" at bounding box center [1062, 114] width 86 height 14
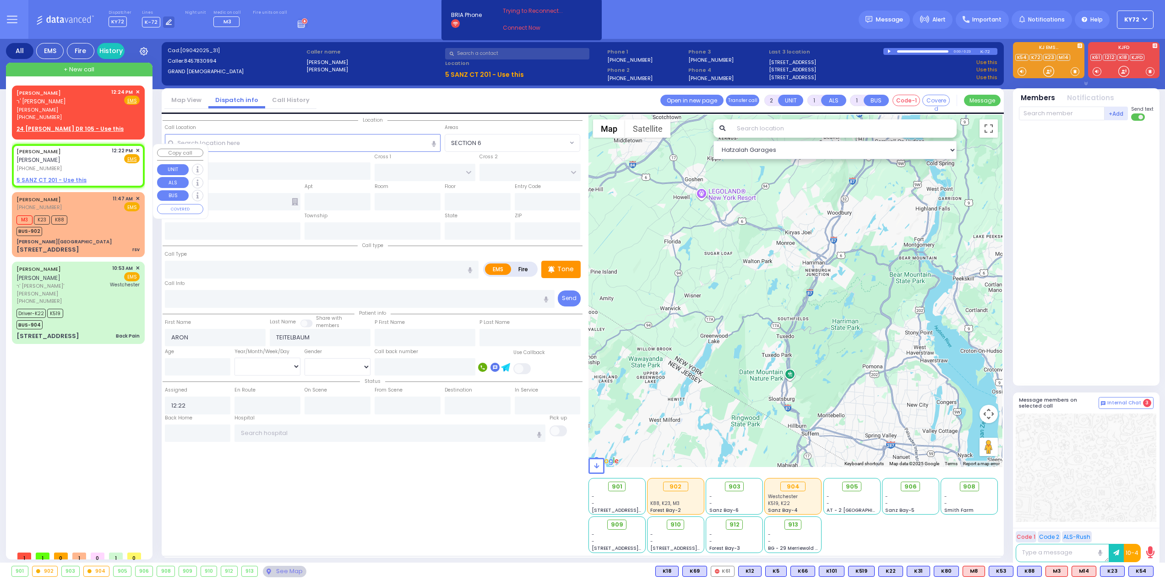
click at [54, 176] on u "5 SANZ CT 201 - Use this" at bounding box center [51, 180] width 70 height 8
select select
radio input "true"
select select
select select "Hatzalah Garages"
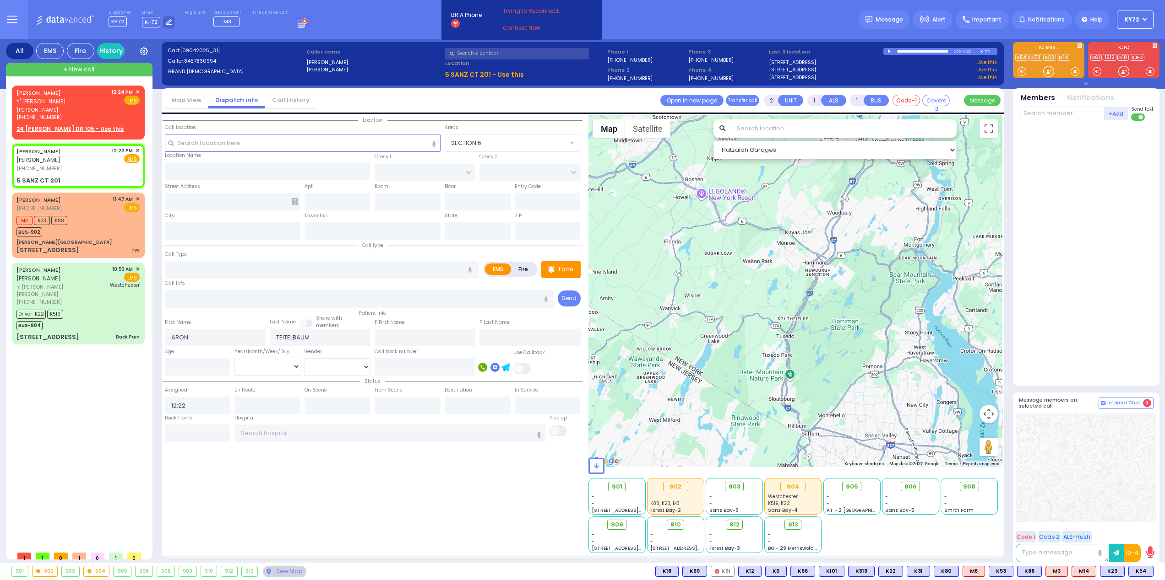
select select
radio input "true"
select select
select select "Hatzalah Garages"
type input "FOREST RD"
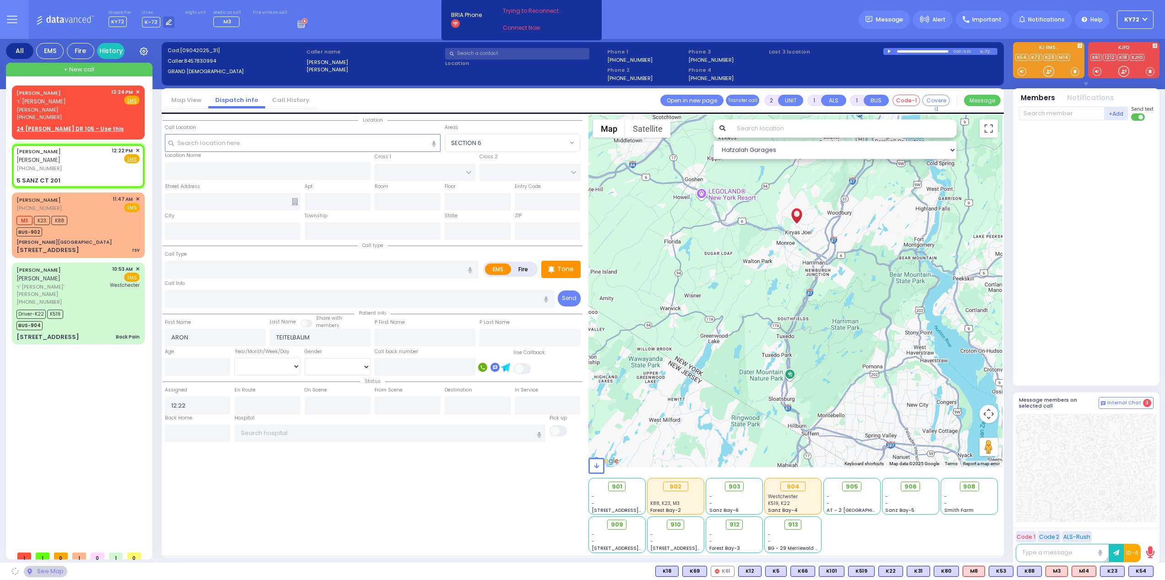
type input "5 SANZ CT"
type input "201"
type input "Monroe"
type input "[US_STATE]"
type input "10950"
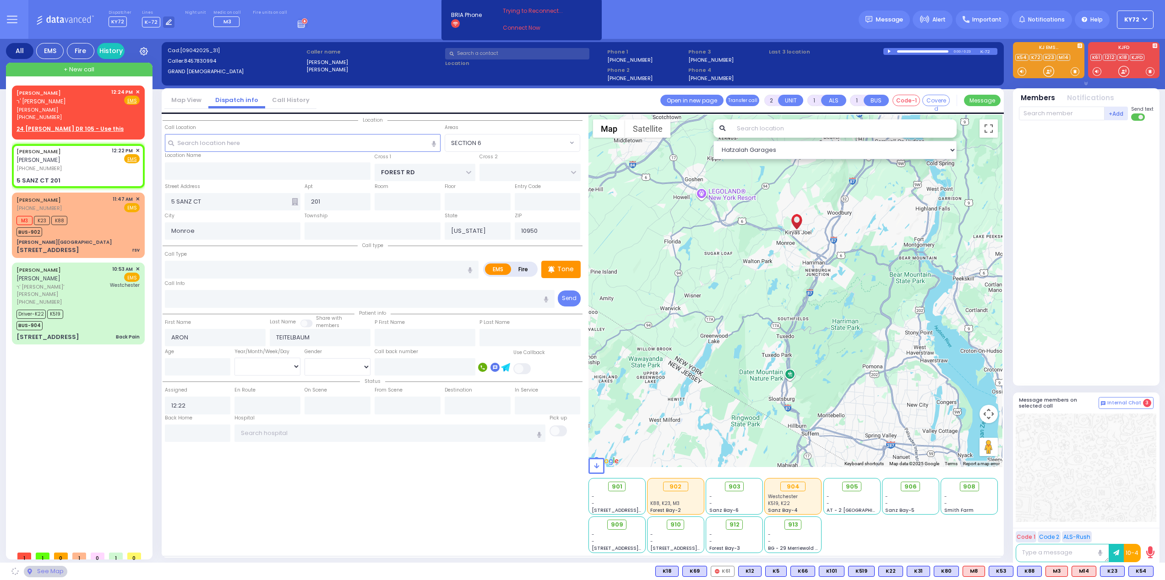
select select "MONROE"
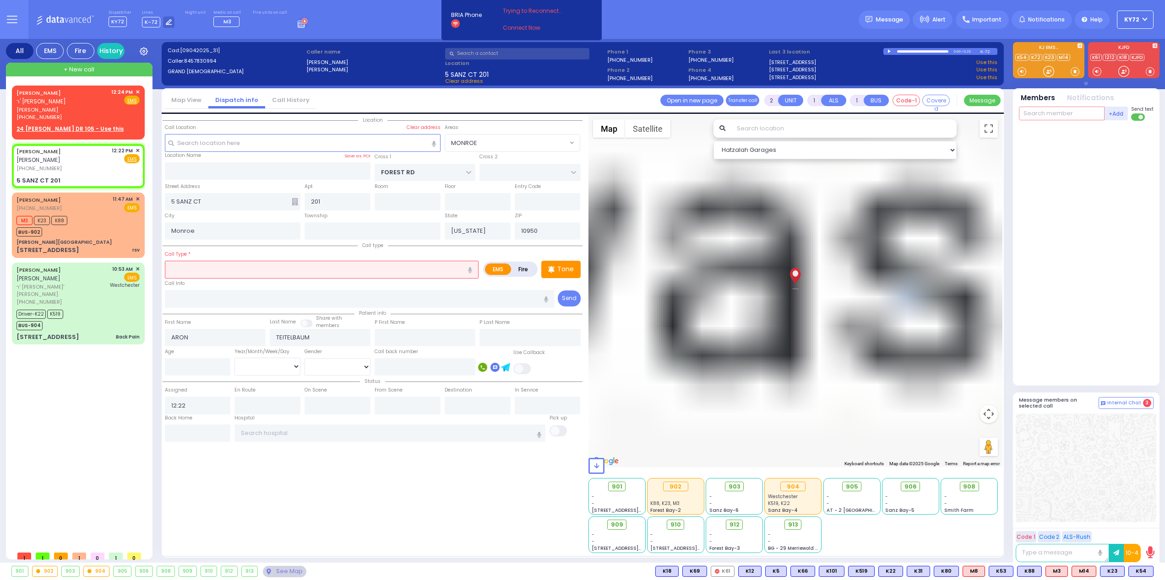
click at [1076, 112] on input "text" at bounding box center [1062, 114] width 86 height 14
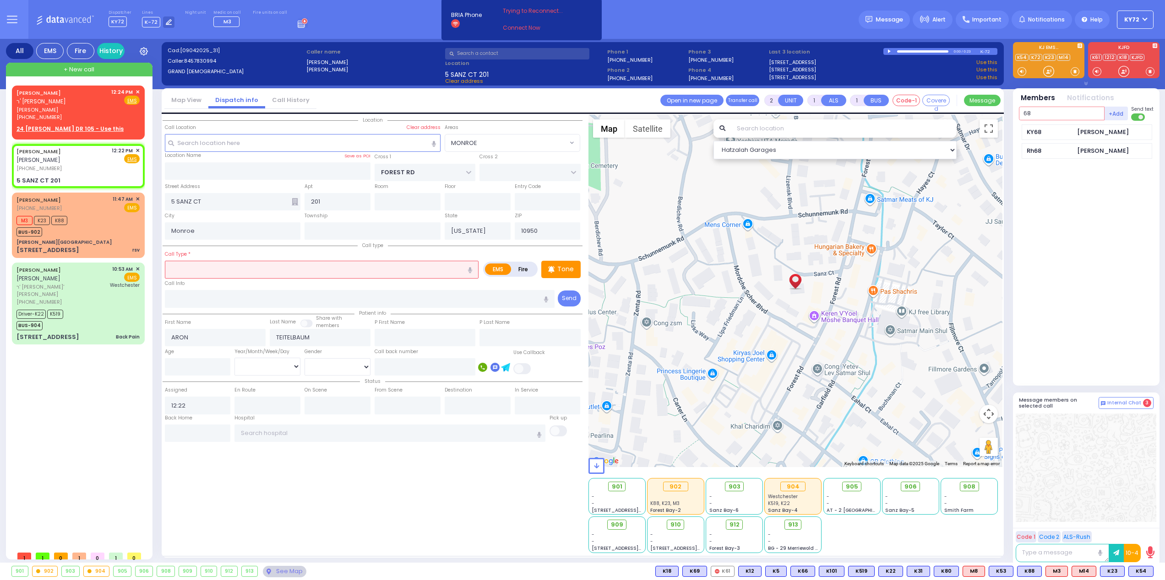
type input "68"
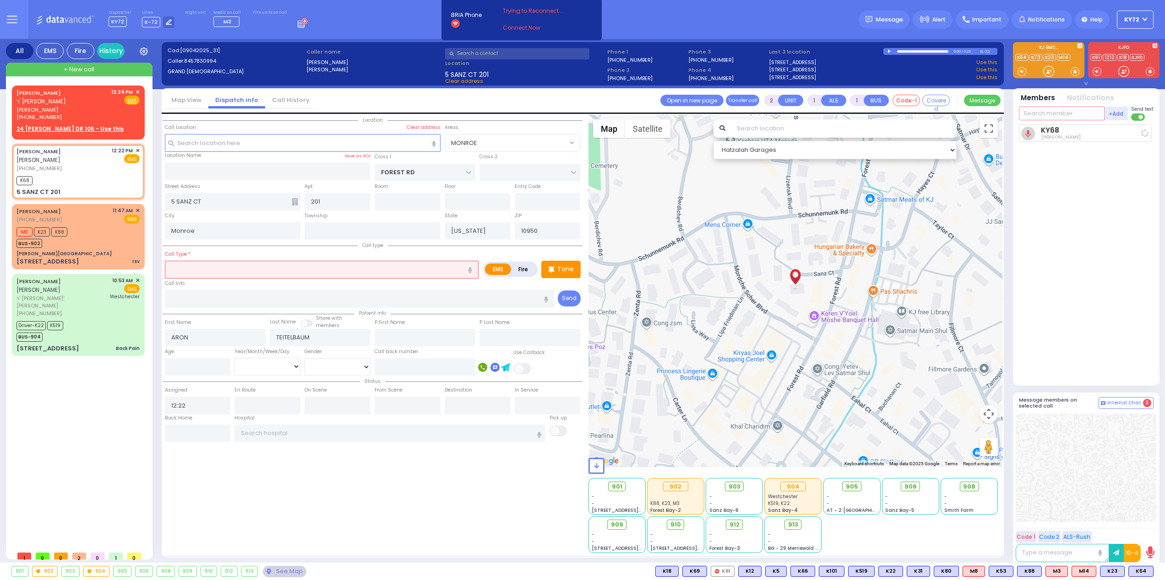
select select
radio input "true"
select select
type input "12:24"
select select "Hatzalah Garages"
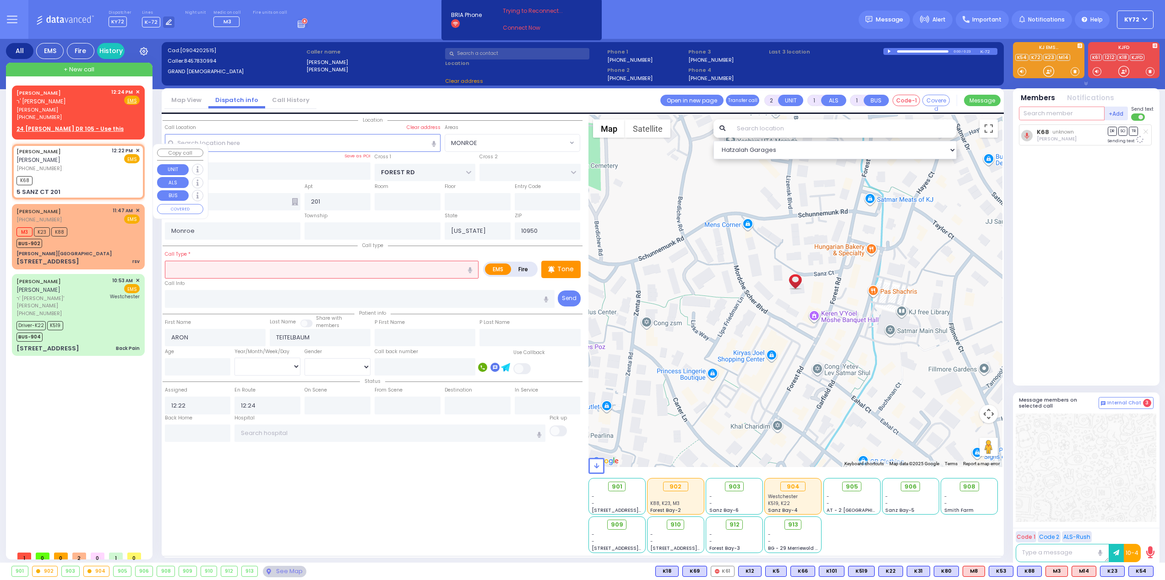
select select "MONROE"
click at [68, 97] on div "NAFTULA LEITNER ר' שמואל זאנוויל - ר' יואל גאנדל" at bounding box center [62, 97] width 92 height 18
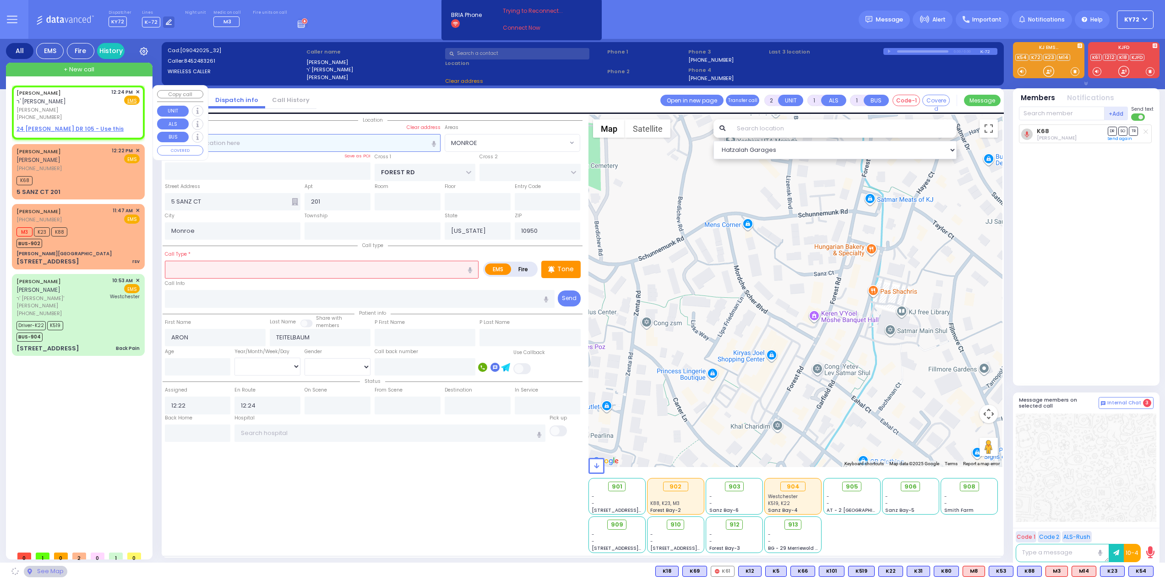
select select
radio input "true"
type input "NAFTULA"
type input "LEITNER"
select select
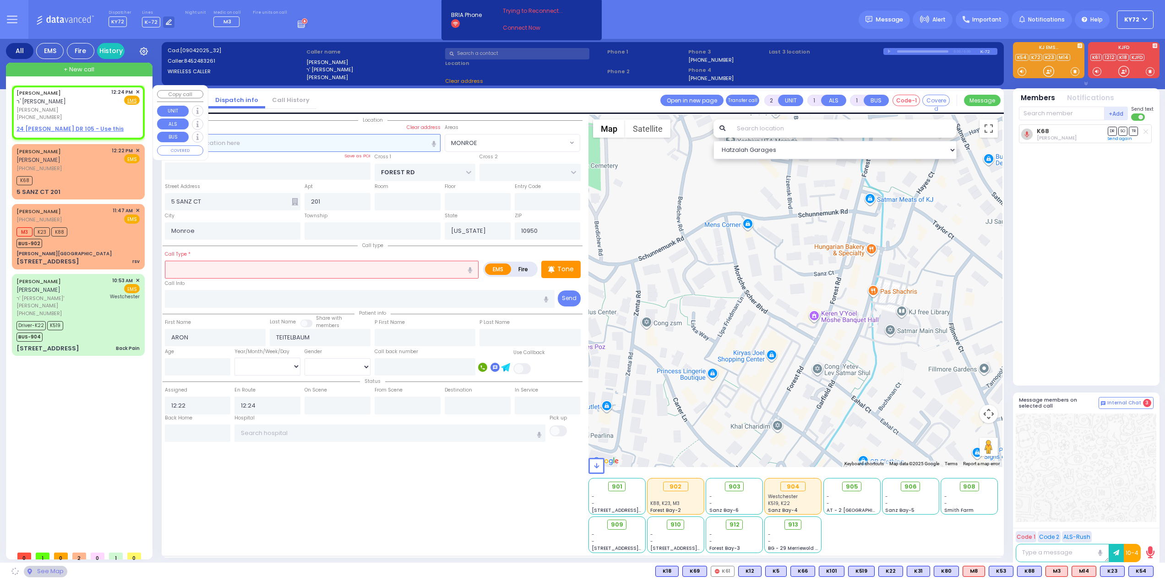
type input "12:24"
select select "Hatzalah Garages"
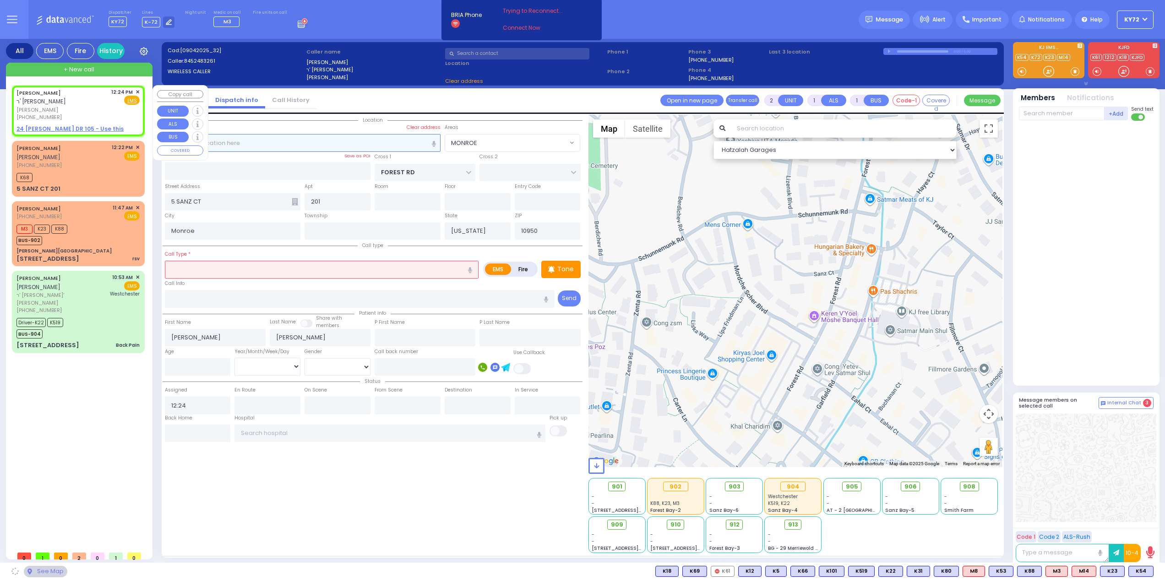
select select
radio input "true"
select select
select select "Hatzalah Garages"
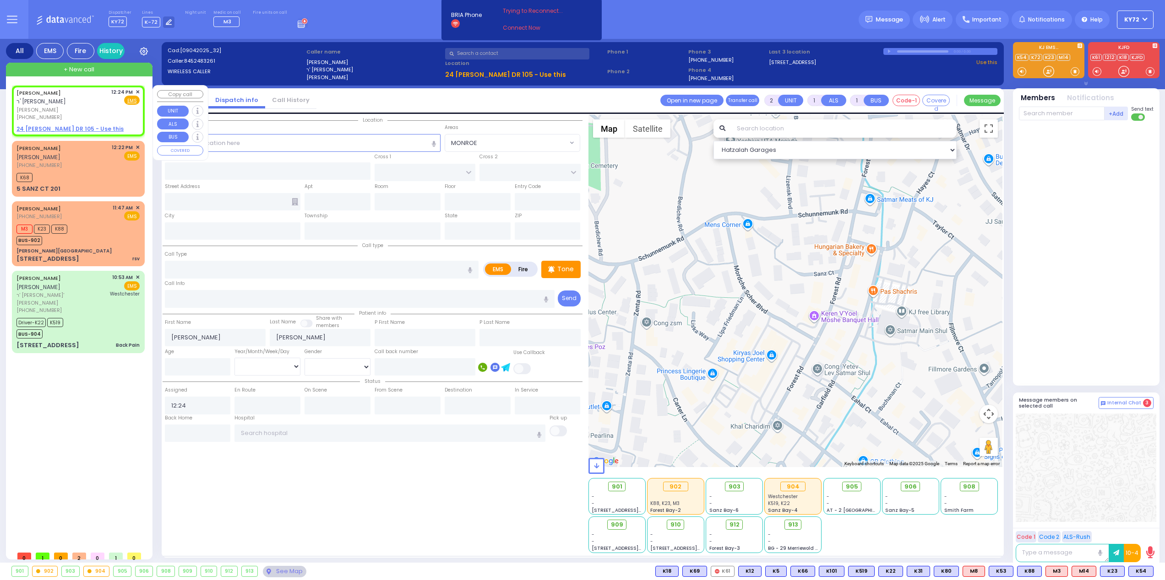
click at [94, 112] on span "נפתלי לייטנער" at bounding box center [62, 110] width 92 height 8
select select
radio input "true"
select select
select select "Hatzalah Garages"
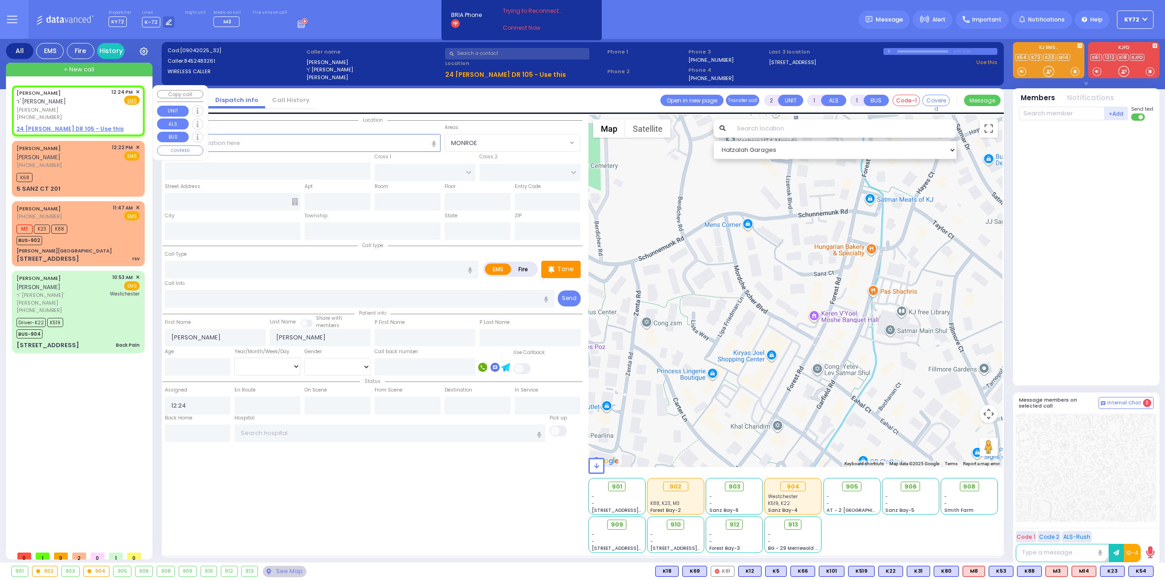
click at [94, 73] on div "+ New call" at bounding box center [79, 70] width 146 height 14
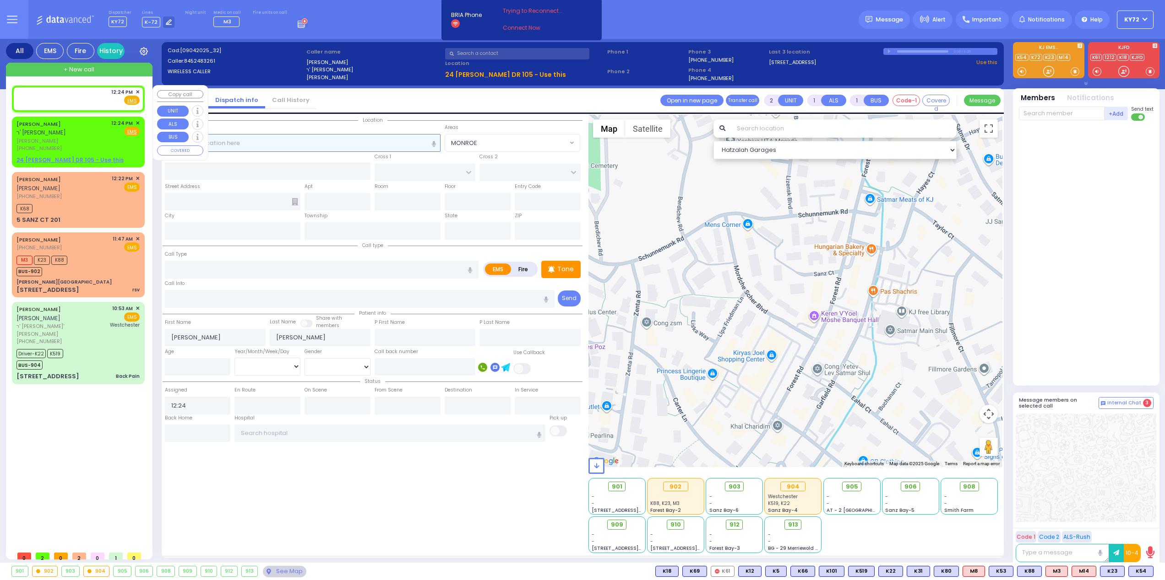
select select
radio input "true"
select select
select select "Hatzalah Garages"
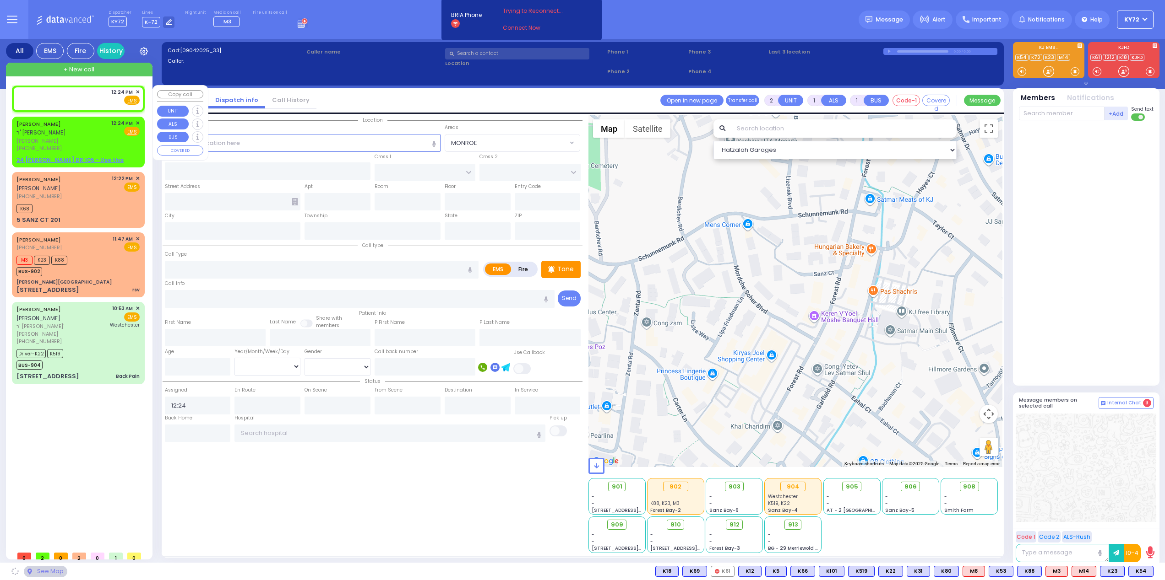
click at [65, 98] on div "12:24 PM ✕ Fire EMS" at bounding box center [77, 96] width 123 height 17
select select
radio input "true"
select select
select select "Hatzalah Garages"
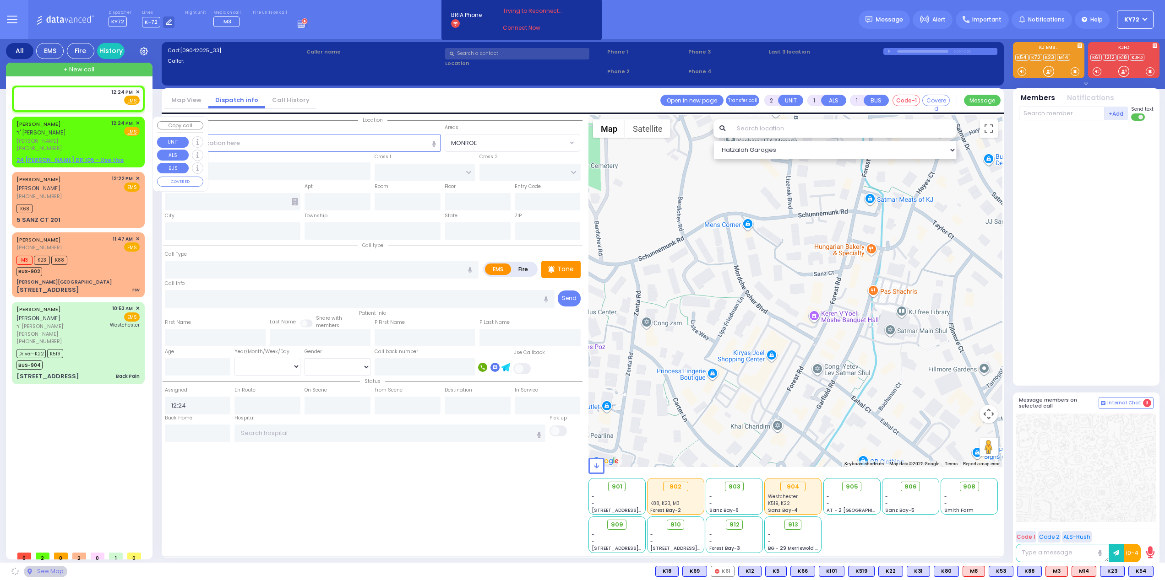
select select
radio input "true"
select select
select select "Hatzalah Garages"
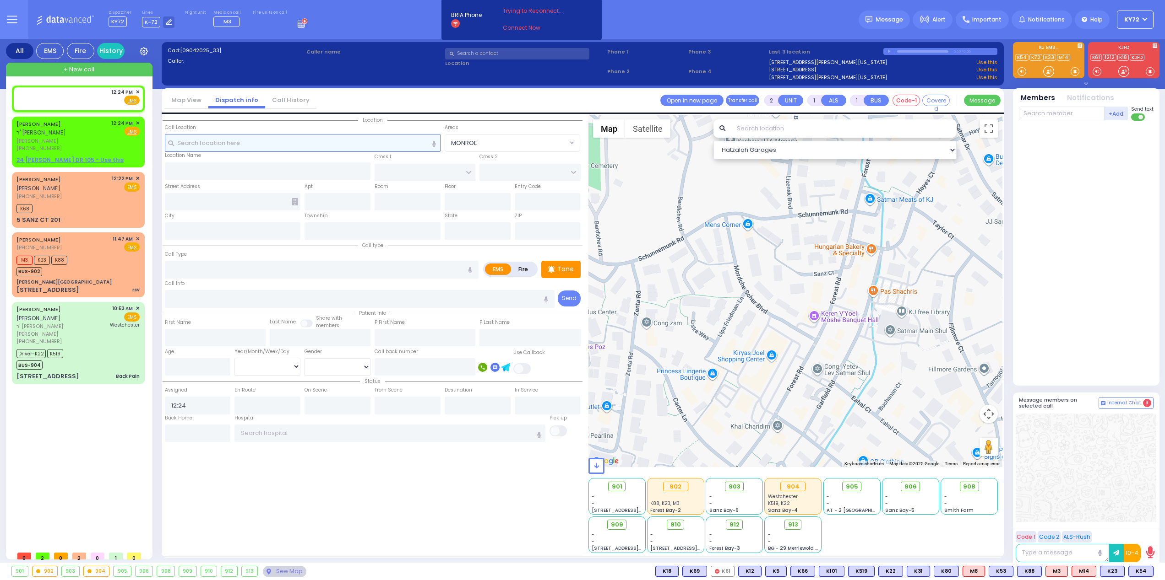
click at [304, 136] on input "text" at bounding box center [303, 142] width 276 height 17
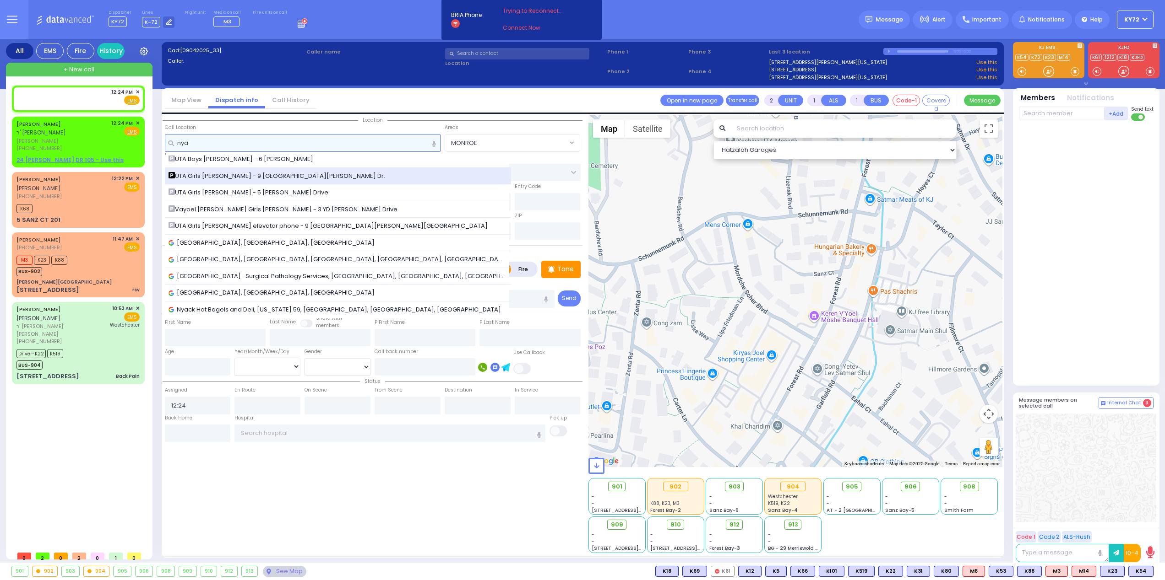
scroll to position [56, 0]
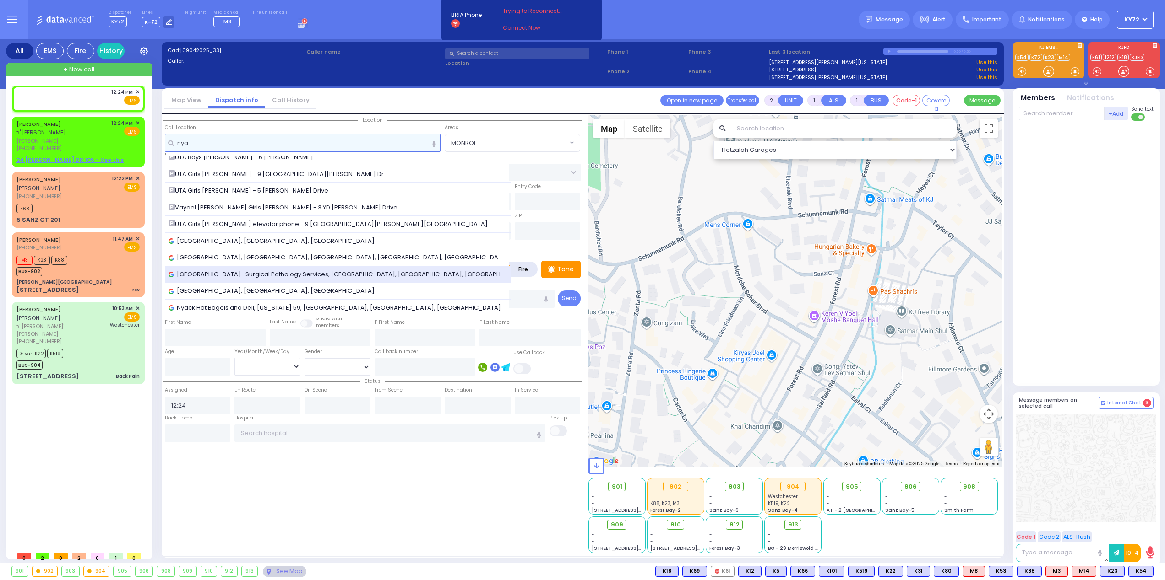
type input "nya"
click at [298, 272] on span "Nyack Hospital -Surgical Pathology Services, North Midland Avenue, Nyack, NY, U…" at bounding box center [337, 274] width 339 height 9
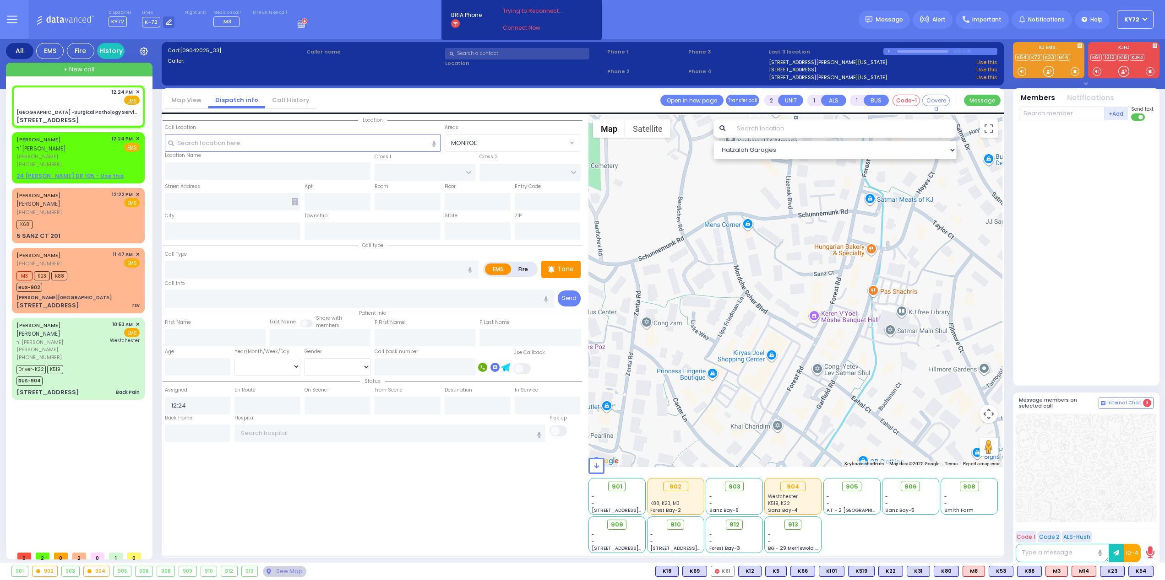
select select
radio input "true"
select select
select select "Hatzalah Garages"
type input "[GEOGRAPHIC_DATA] -Surgical Pathology Services"
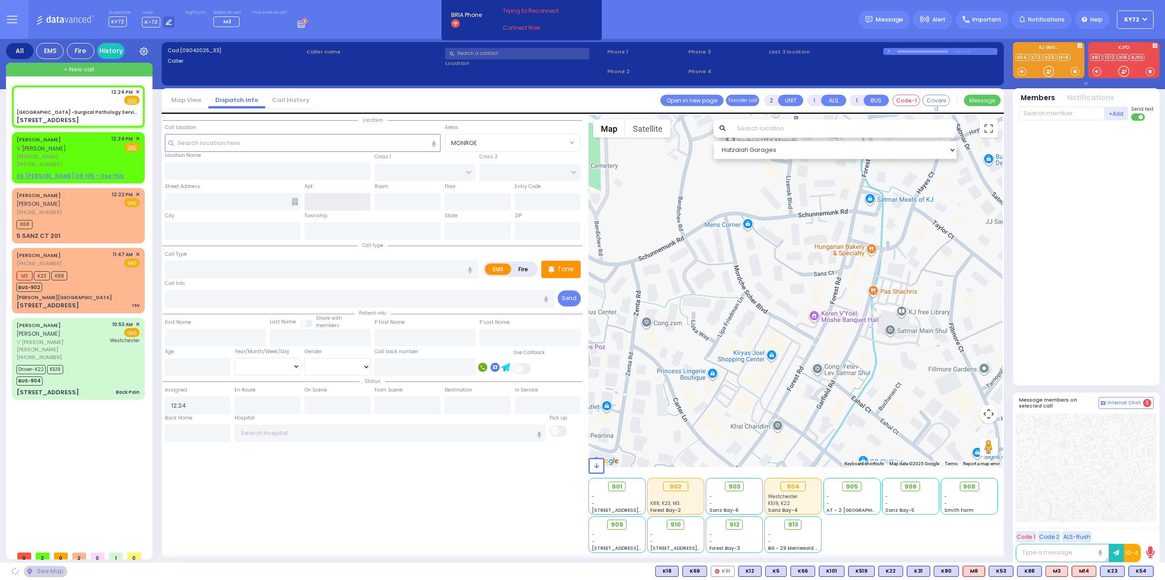
type input "HAVEN COURT"
type input "[PERSON_NAME][GEOGRAPHIC_DATA]"
type input "[STREET_ADDRESS]"
type input "Nyack"
type input "[US_STATE]"
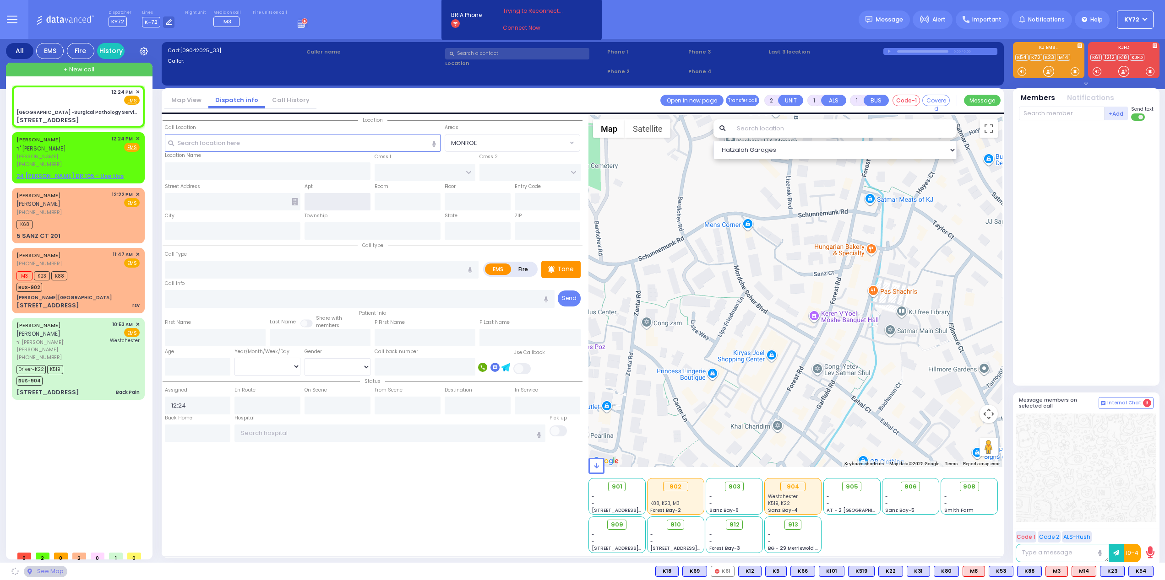
type input "10960"
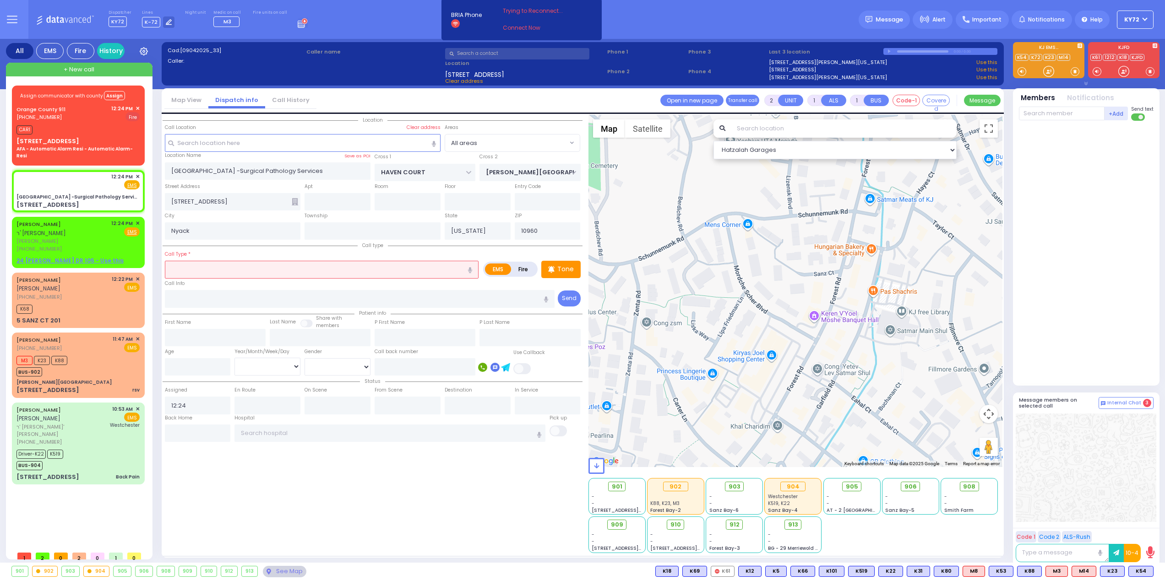
click at [257, 274] on input "text" at bounding box center [322, 269] width 314 height 17
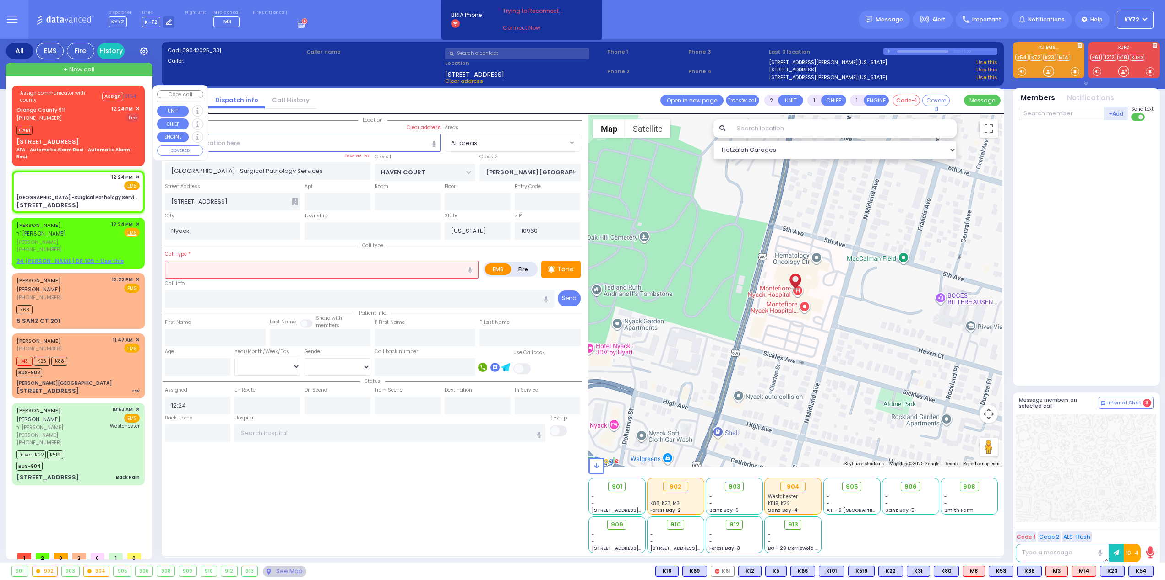
click at [76, 142] on div "25 Mountain Rd AFA - Automatic Alarm Resi - Automatic Alarm-Resi" at bounding box center [77, 148] width 123 height 23
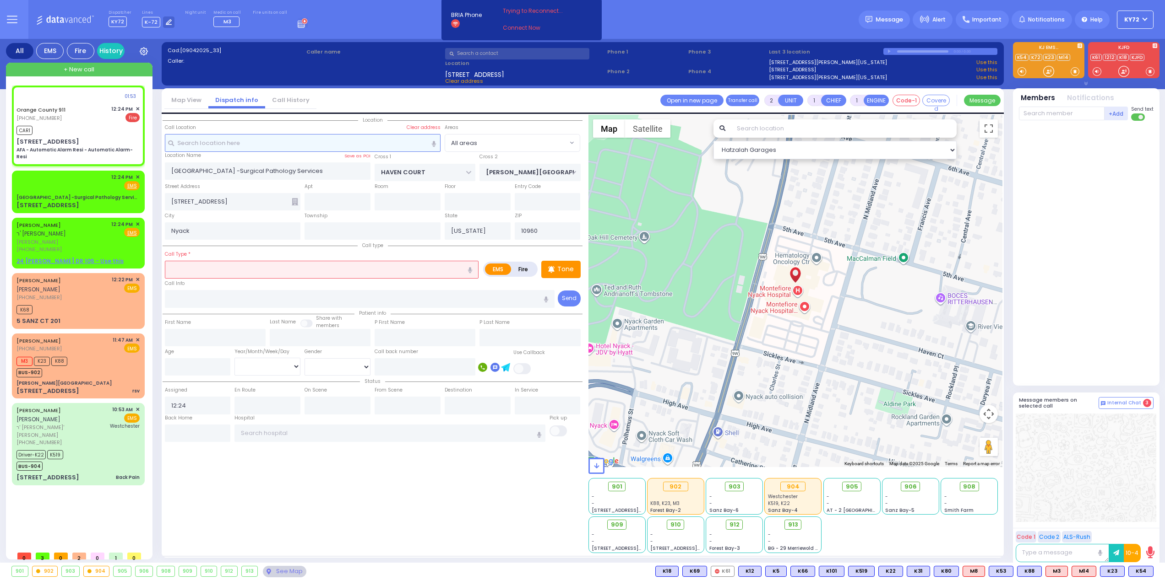
type input "6"
select select
type input "AFA - Automatic Alarm Resi - Automatic Alarm-Resi"
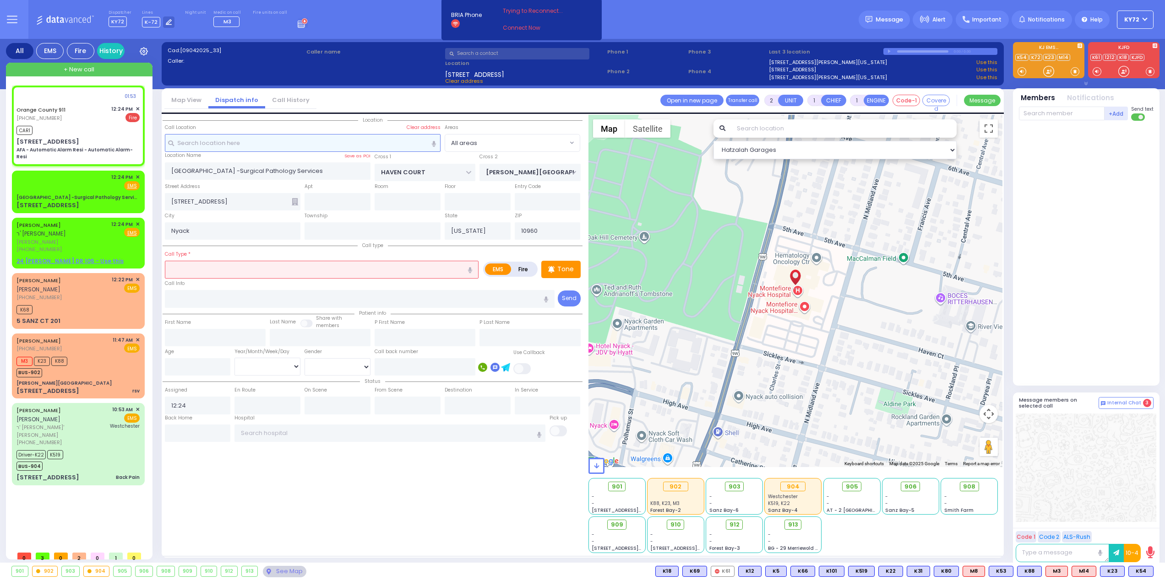
radio input "false"
radio input "true"
type input "Nature: : AFA - Automatic Alarm Resi - Automatic Alarm-Resi Address: : [STREET_…"
select select
type input "12:24"
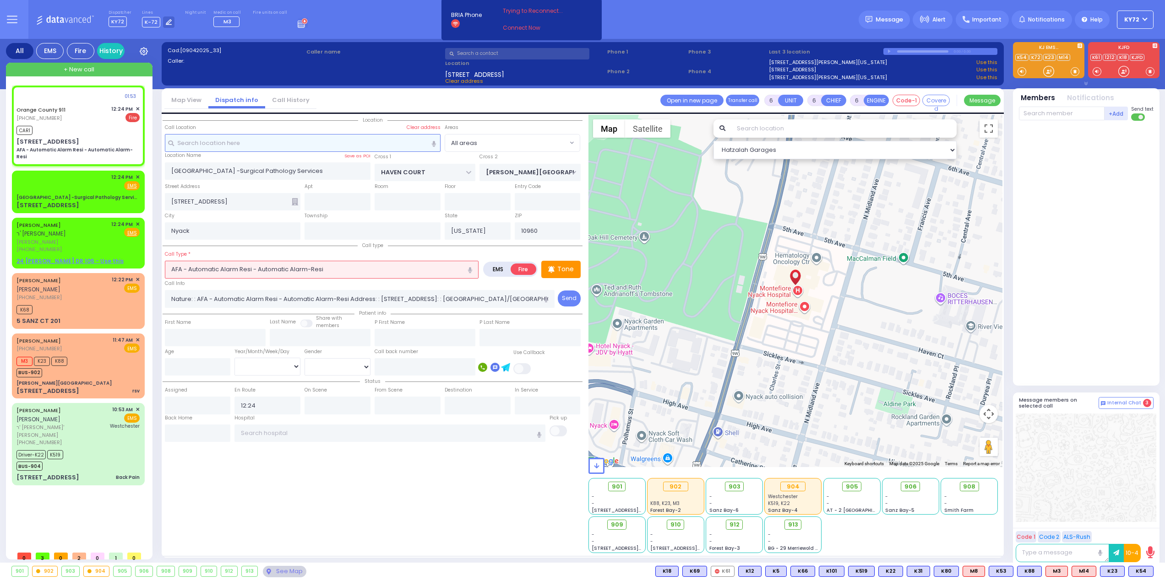
select select "Hatzalah Garages"
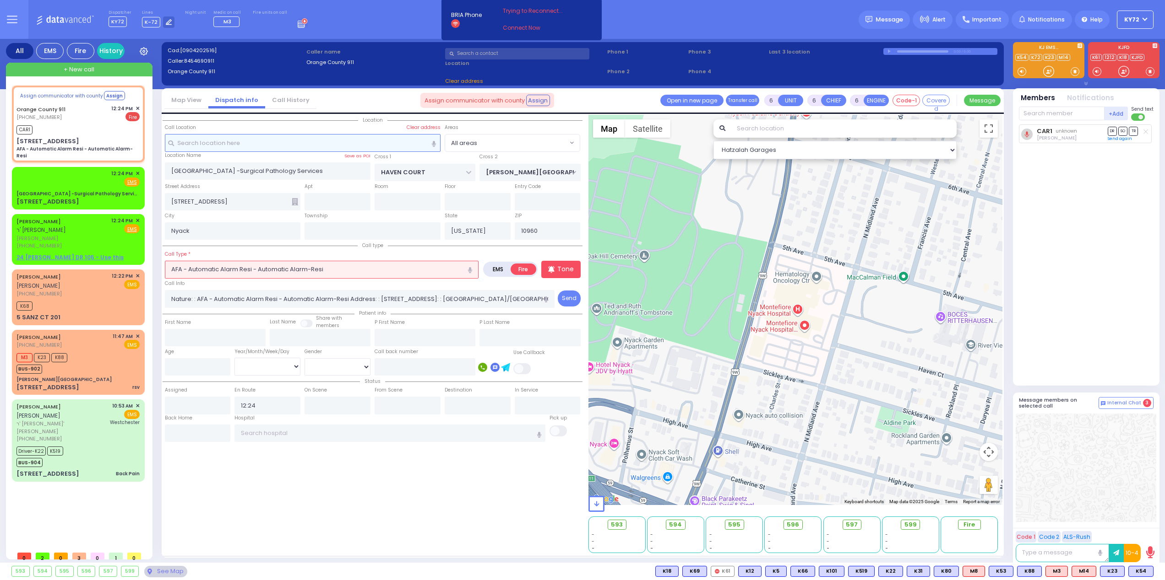
select select
radio input "true"
select select
select select "Hatzalah Garages"
type input "[STREET_ADDRESS]"
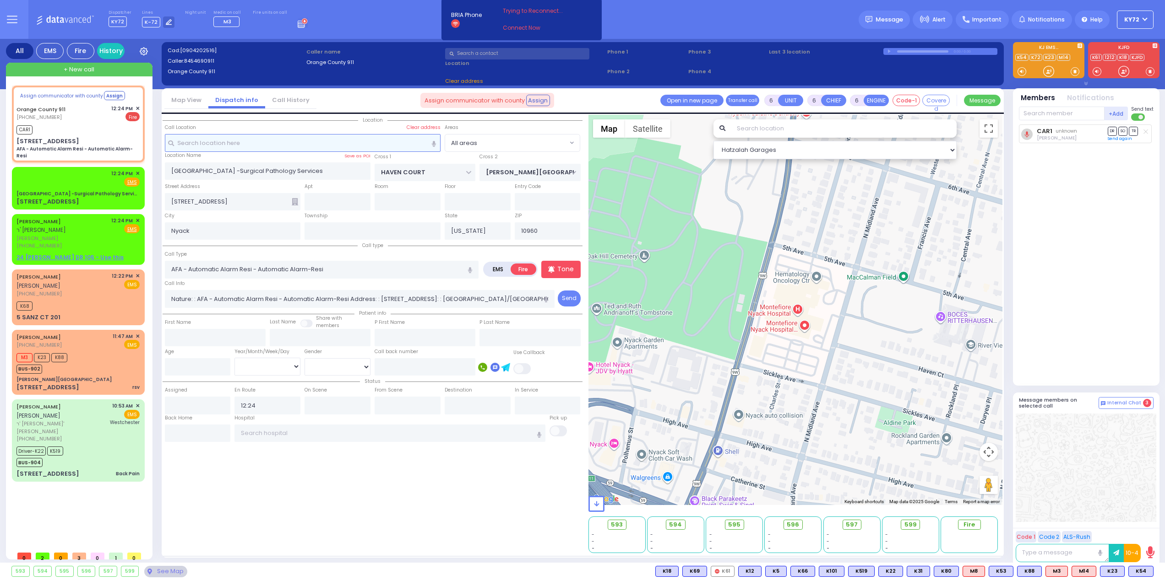
type input "Monroe"
type input "10950"
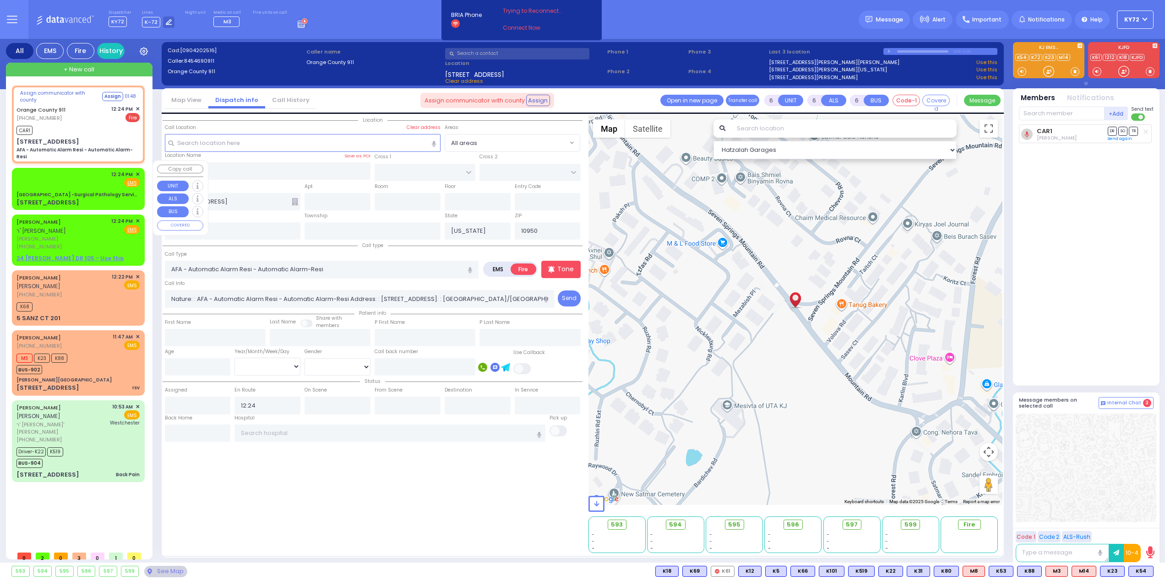
click at [92, 191] on div "[GEOGRAPHIC_DATA] -Surgical Pathology Services" at bounding box center [77, 194] width 123 height 7
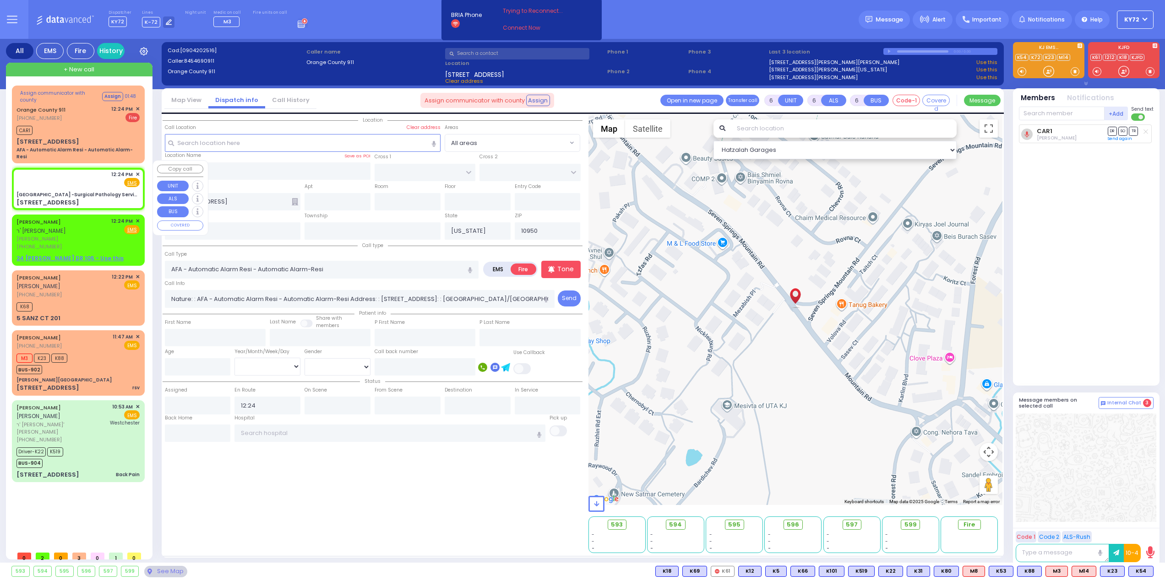
type input "2"
type input "1"
select select
radio input "true"
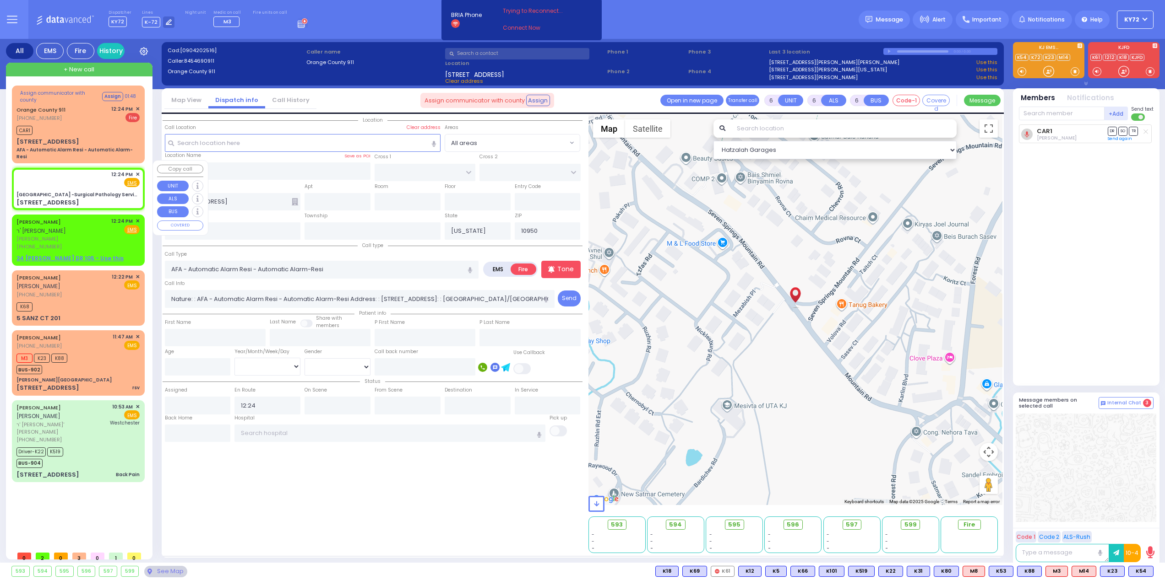
select select
type input "12:24"
select select "Hatzalah Garages"
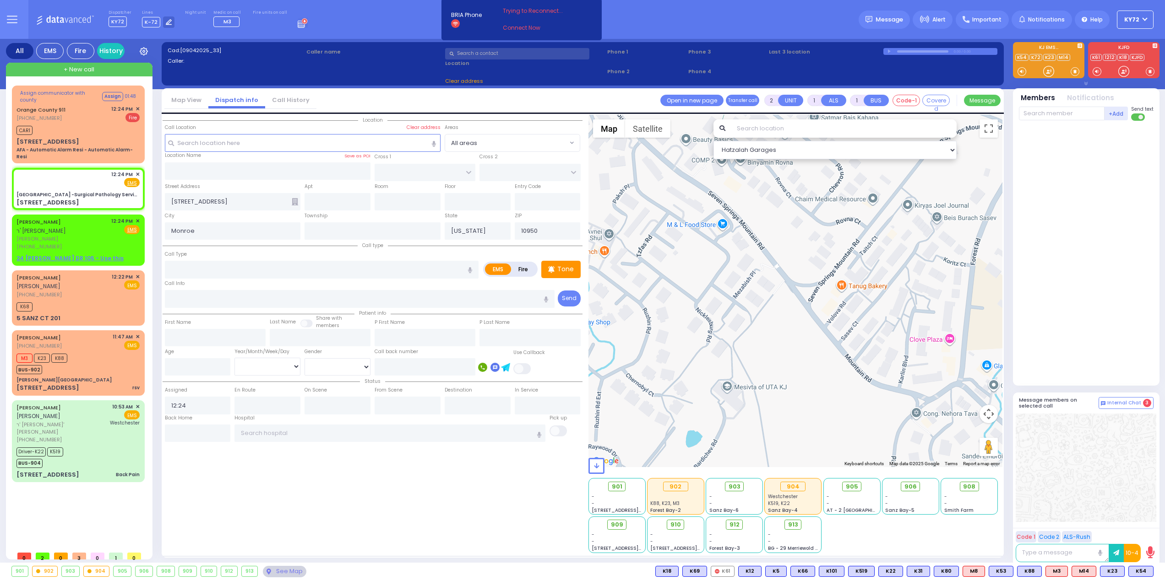
type input "[GEOGRAPHIC_DATA] -Surgical Pathology Services"
type input "HAVEN COURT"
type input "[PERSON_NAME][GEOGRAPHIC_DATA]"
type input "[STREET_ADDRESS]"
type input "Nyack"
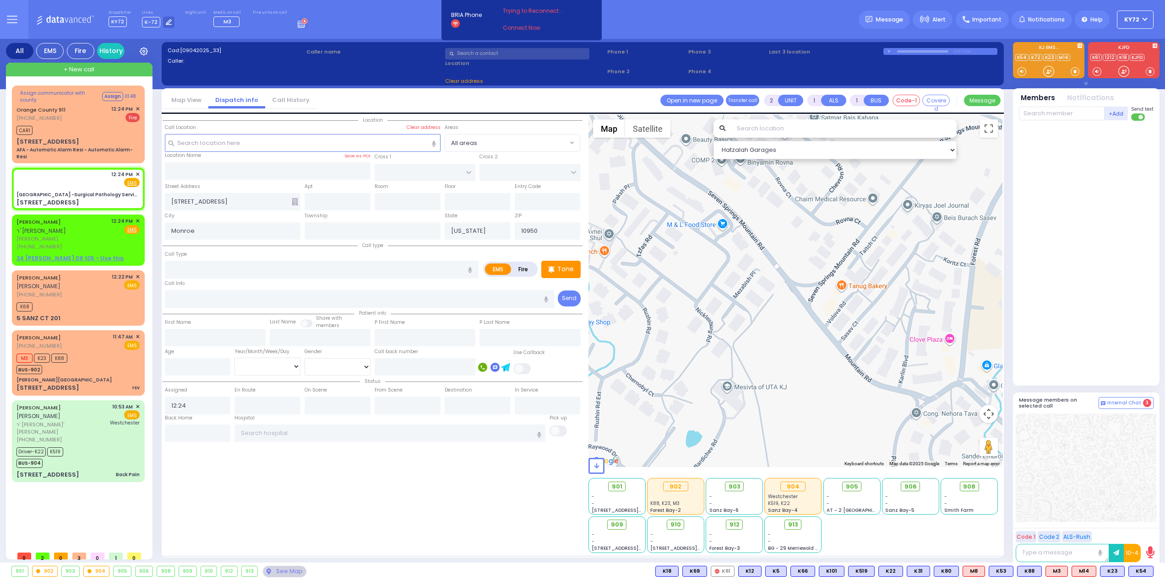
type input "10960"
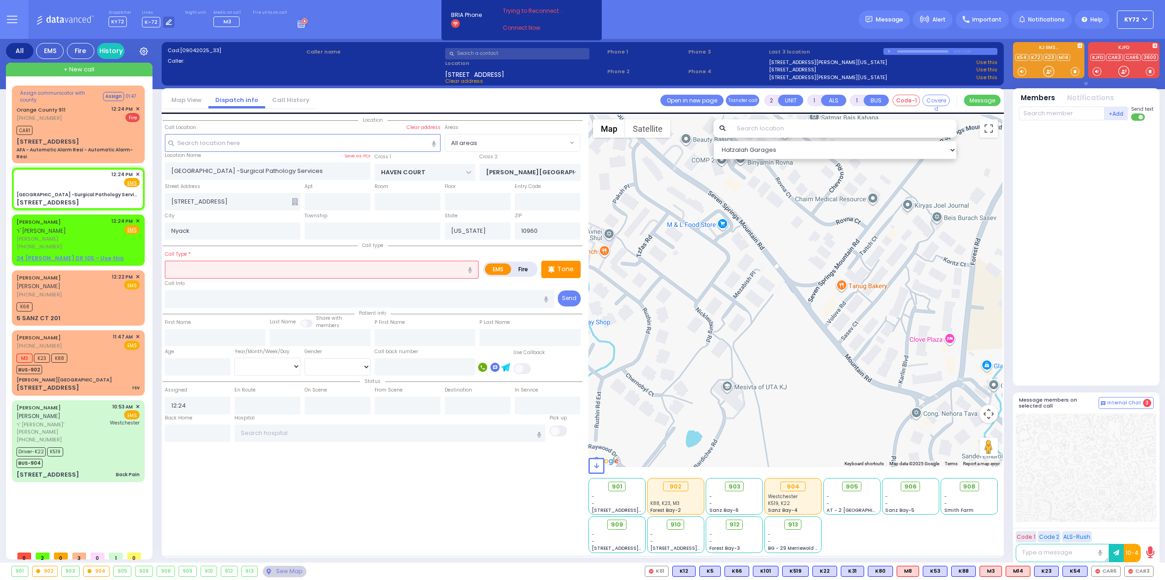
click at [236, 267] on input "text" at bounding box center [322, 269] width 314 height 17
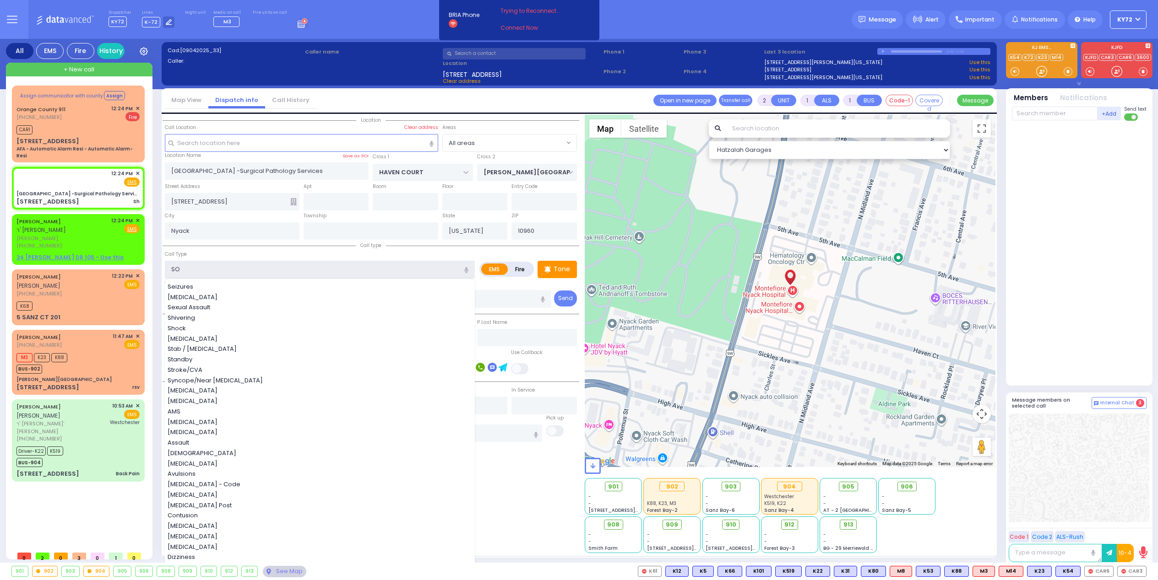
type input "SOV"
select select
radio input "true"
select select
select select "Hatzalah Garages"
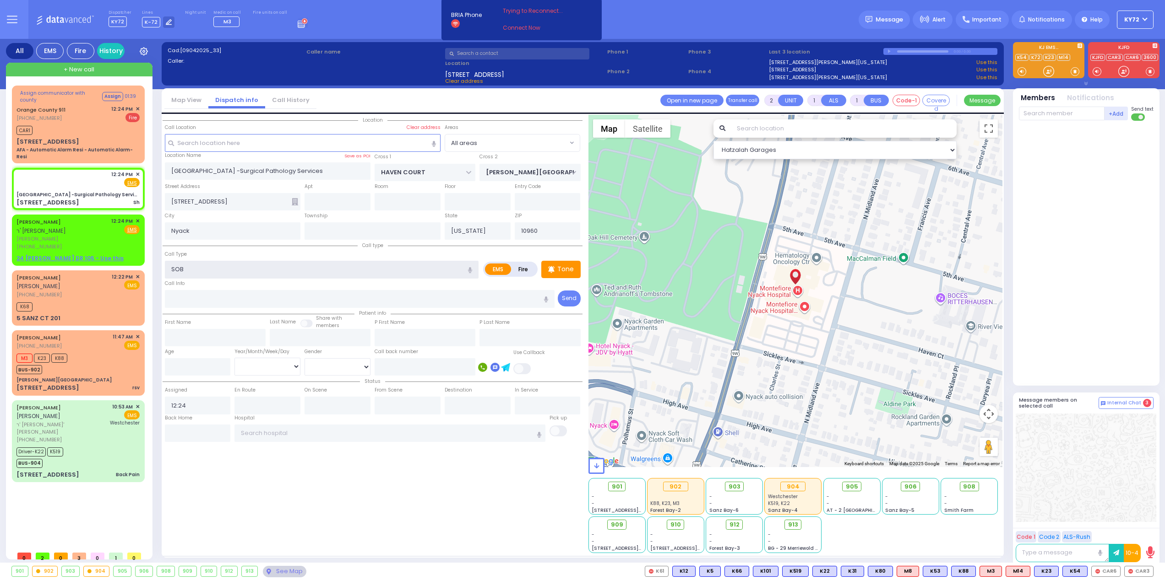
type input "SOB"
click at [1051, 111] on input "text" at bounding box center [1062, 114] width 86 height 14
select select
radio input "true"
select select
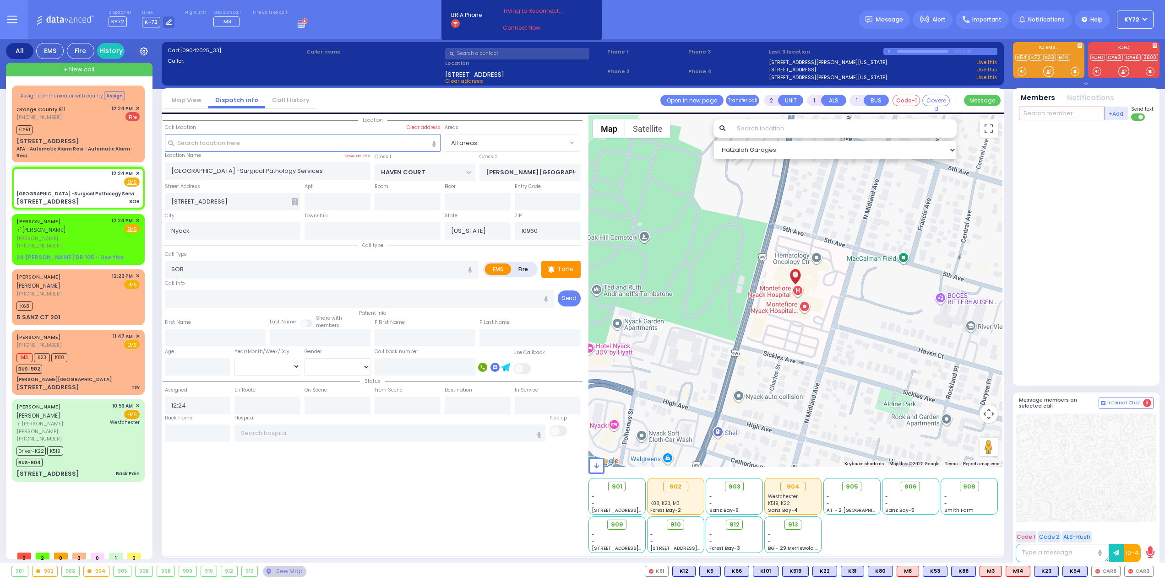
type input "1"
select select "Hatzalah Garages"
type input "100"
select select
radio input "true"
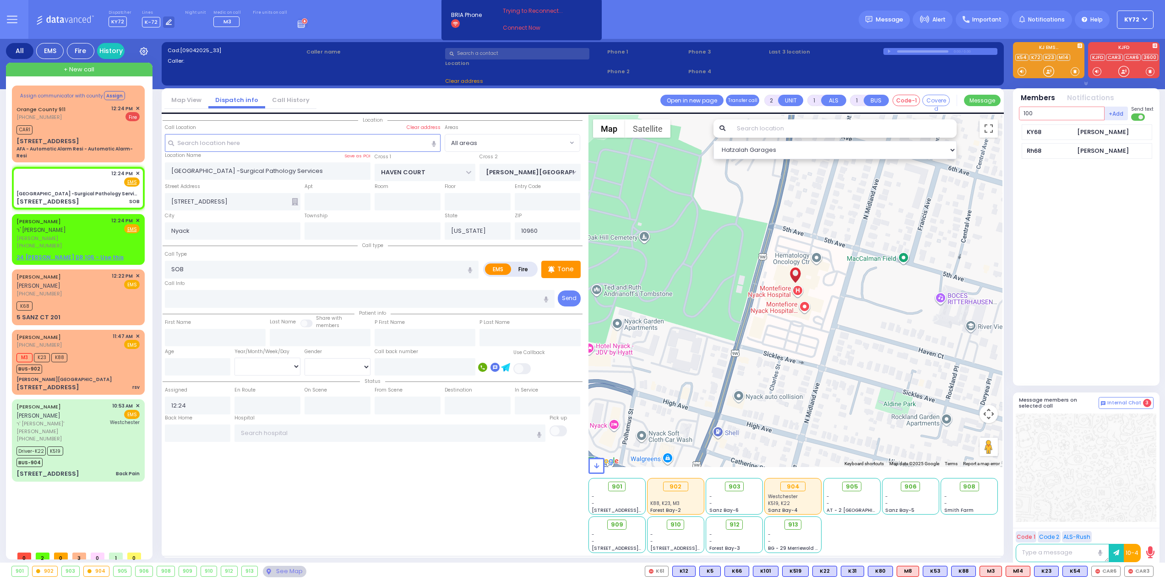
select select
select select "Hatzalah Garages"
type input "100"
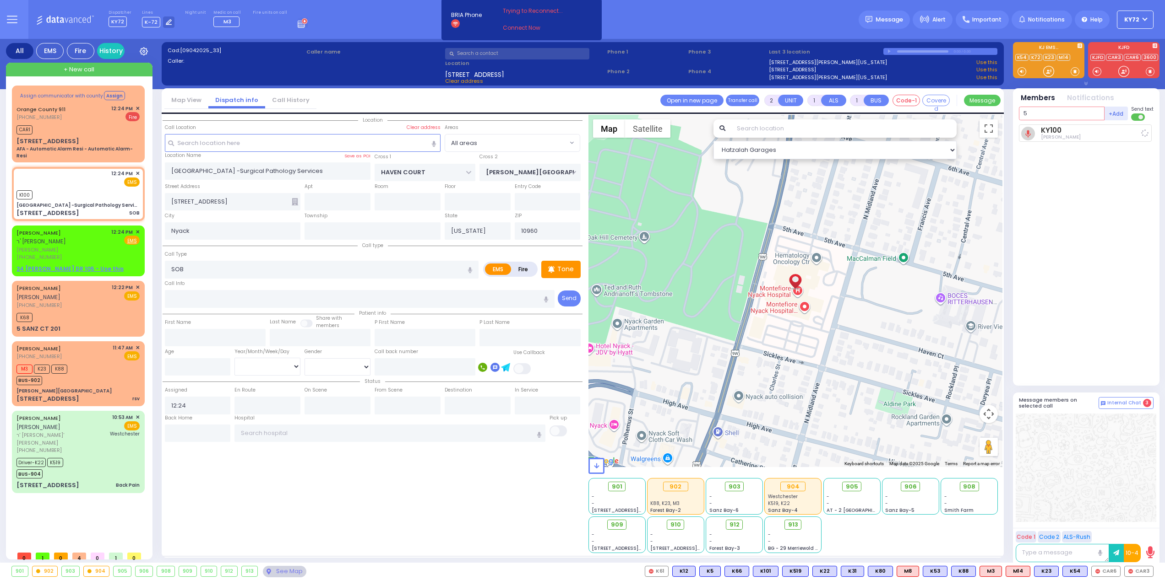
type input "50"
select select
radio input "true"
select select
type input "12:25"
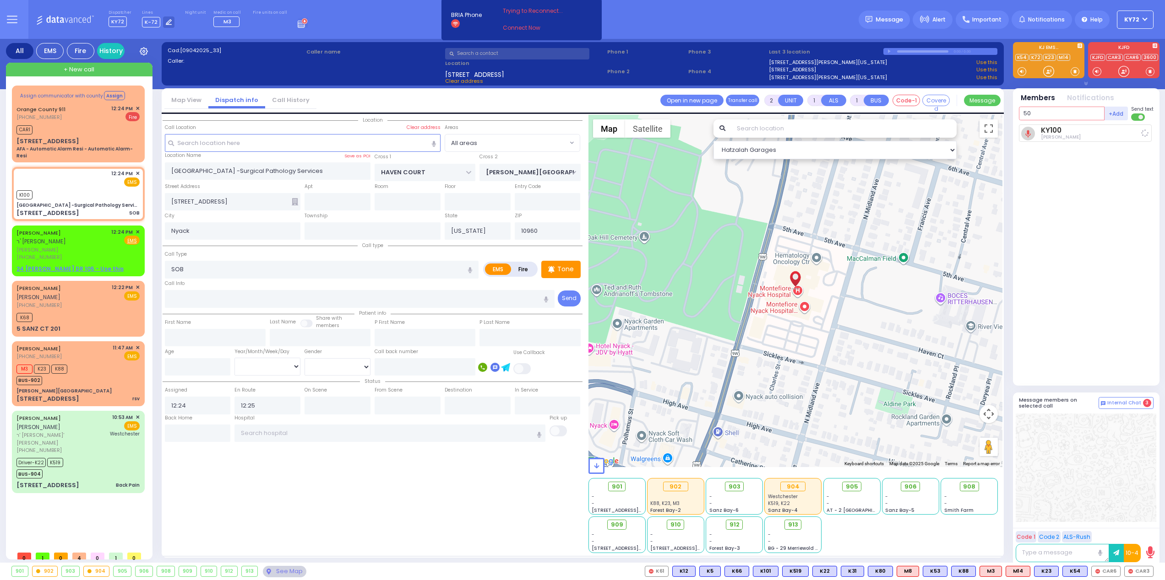
select select "Hatzalah Garages"
type input "50"
select select
radio input "true"
select select
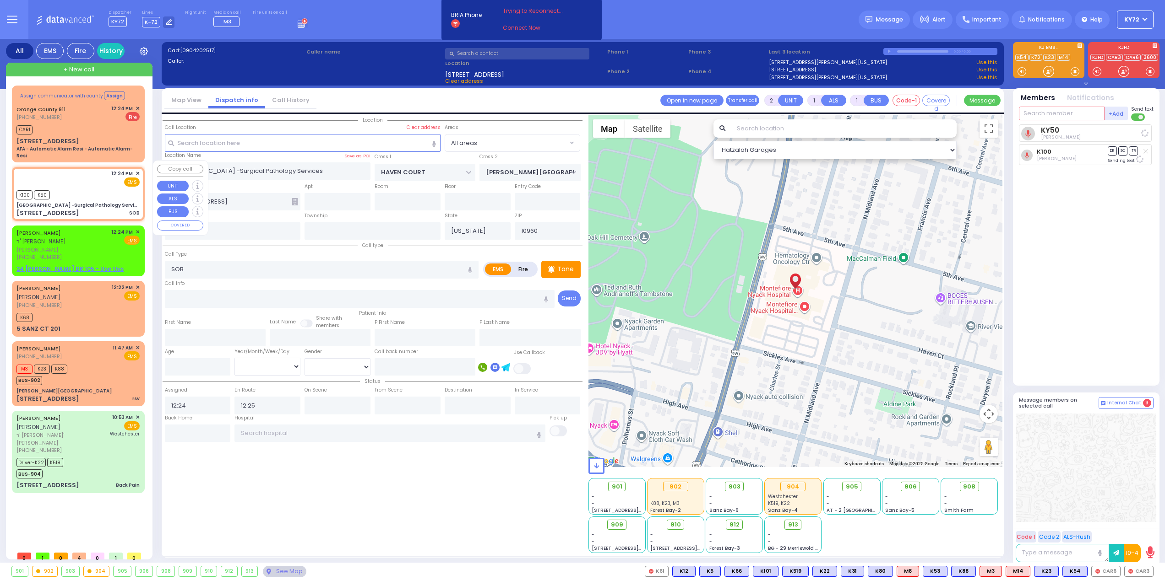
select select "Hatzalah Garages"
click at [95, 141] on div "25 Mountain Rd AFA - Automatic Alarm Resi - Automatic Alarm-Resi" at bounding box center [77, 148] width 123 height 23
type input "6"
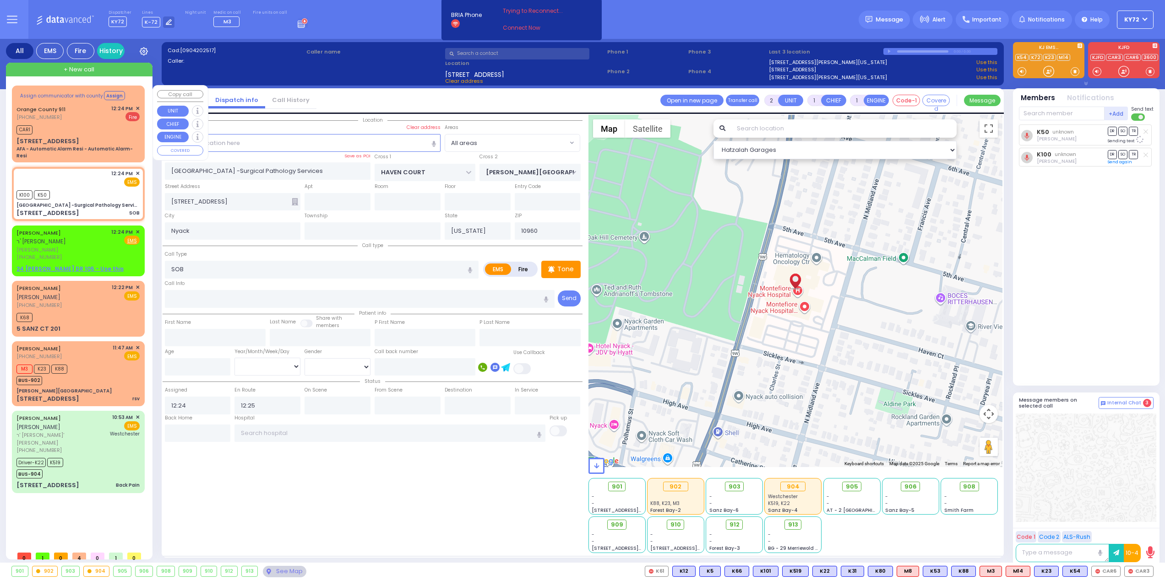
select select
type input "AFA - Automatic Alarm Resi - Automatic Alarm-Resi"
radio input "false"
radio input "true"
type input "Nature: : AFA - Automatic Alarm Resi - Automatic Alarm-Resi Address: : [STREET_…"
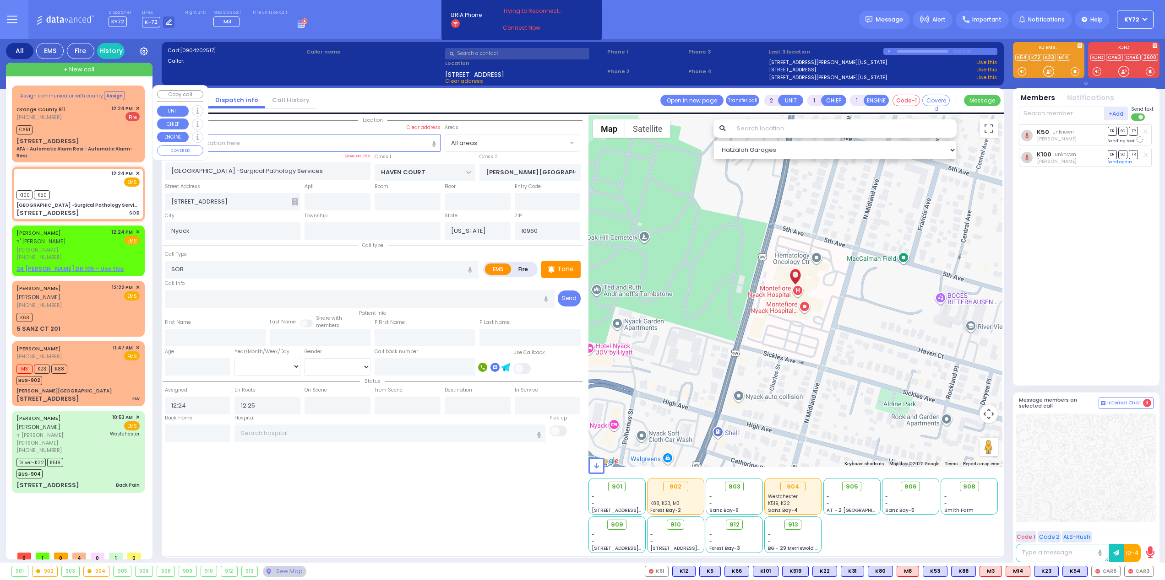
select select
type input "12:24"
select select "Hatzalah Garages"
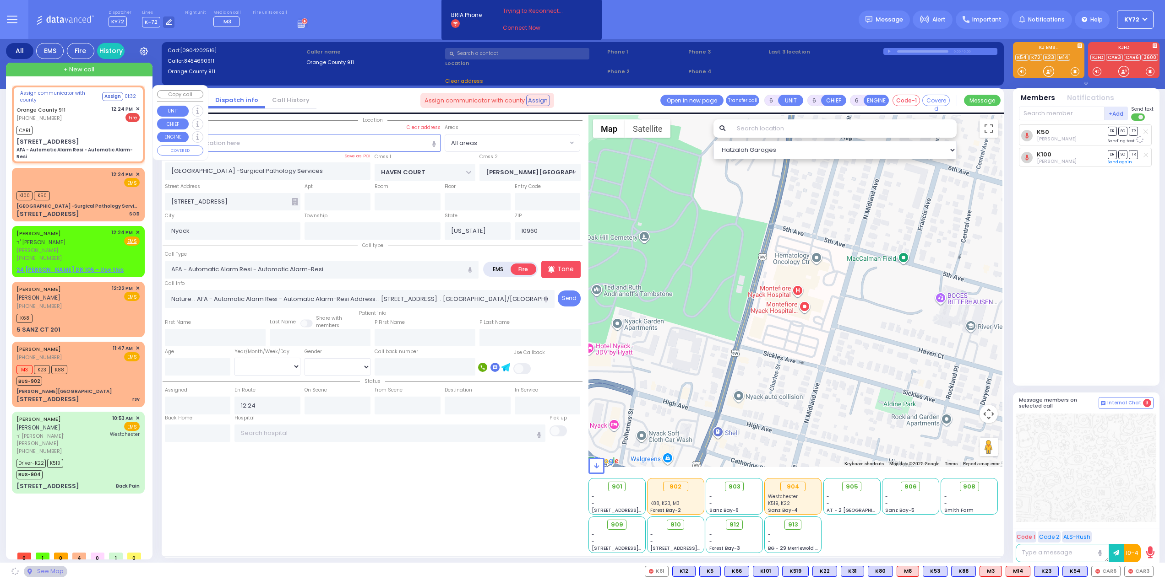
type input "[STREET_ADDRESS]"
type input "Monroe"
type input "10950"
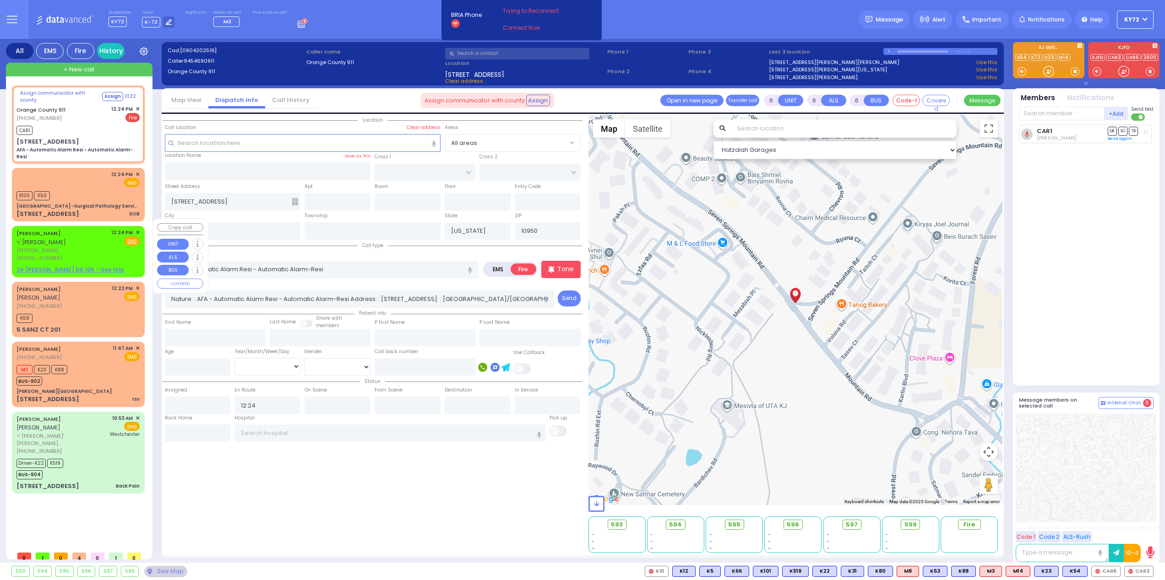
click at [96, 247] on span "נפתלי לייטנער" at bounding box center [62, 251] width 92 height 8
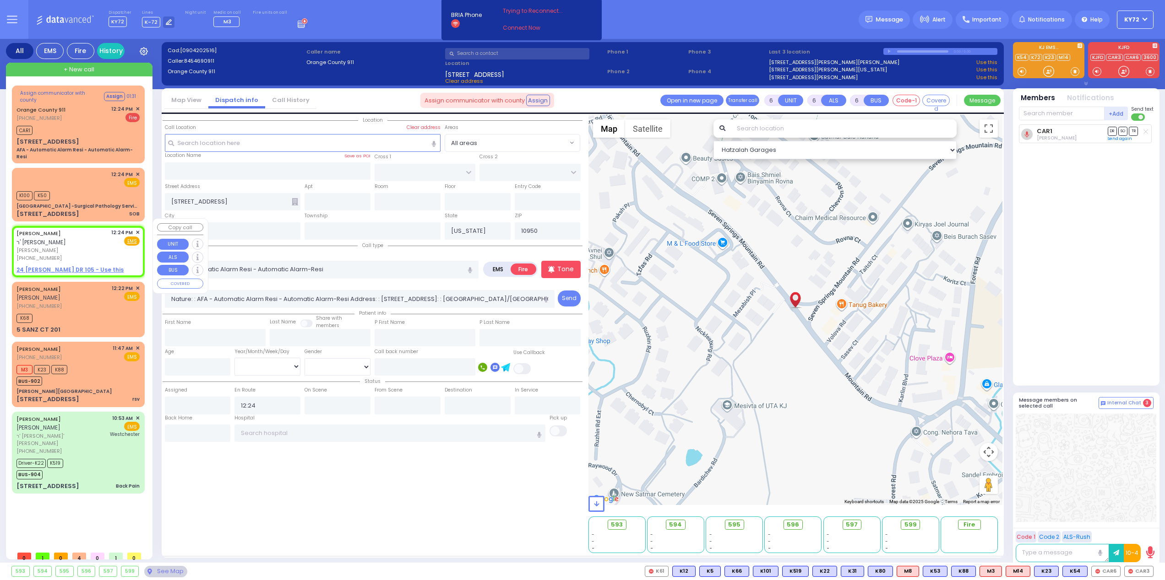
type input "2"
type input "1"
select select
radio input "true"
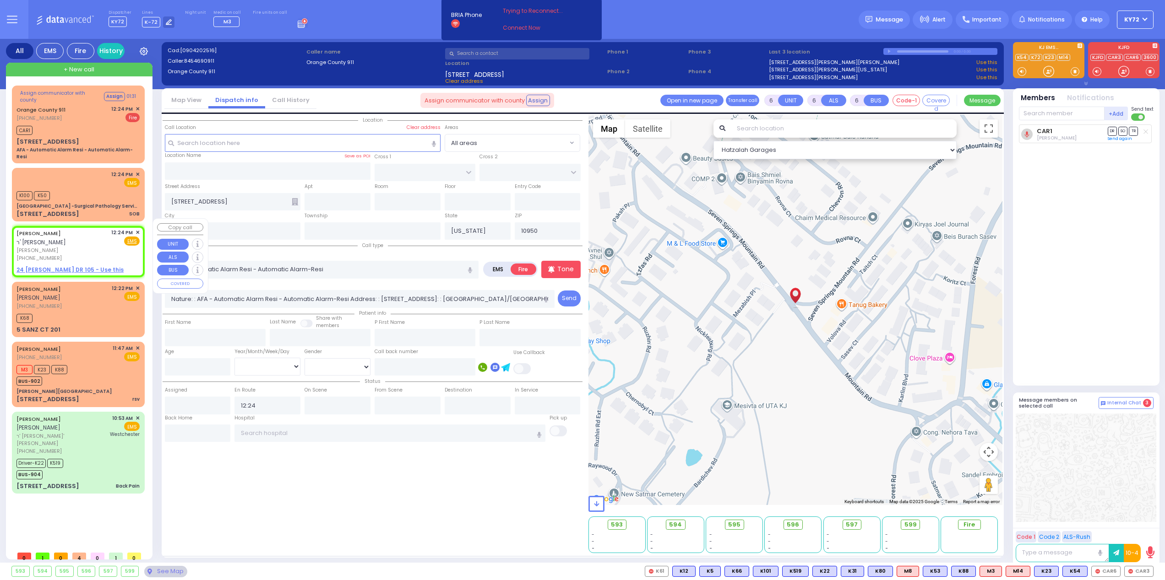
type input "NAFTULA"
type input "LEITNER"
select select
type input "12:24"
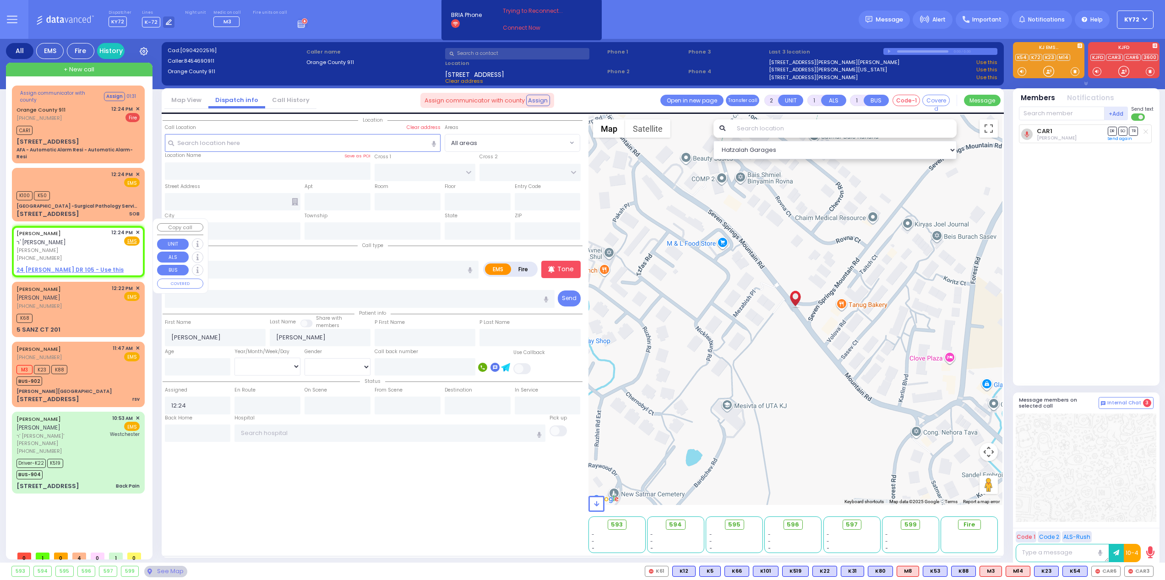
select select "Hatzalah Garages"
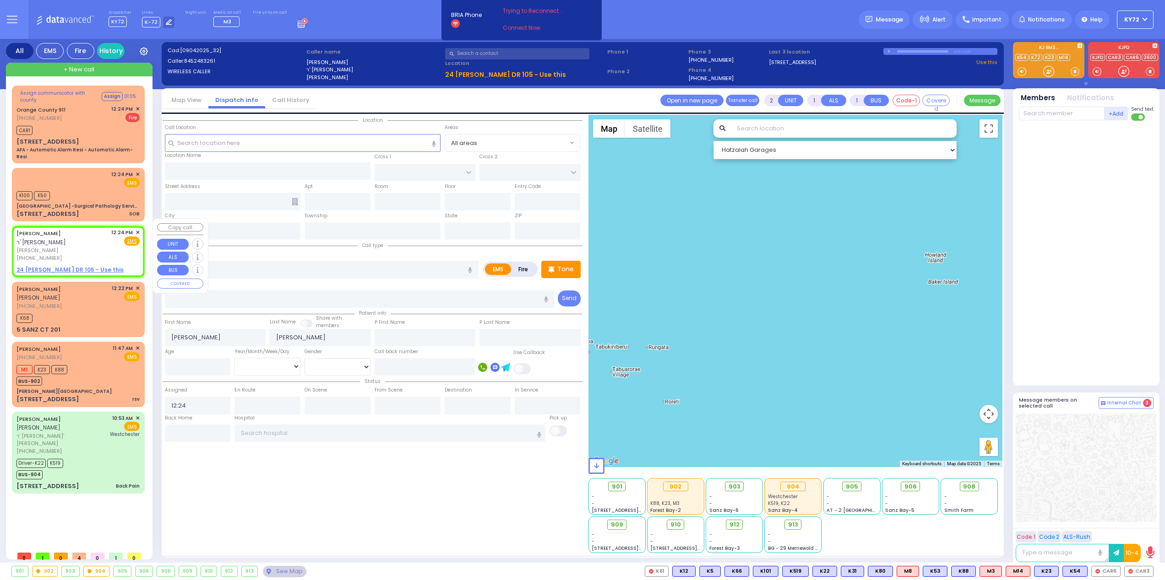
click at [140, 228] on div "NAFTULA LEITNER ר' שמואל זאנוויל - ר' יואל גאנדל נפתלי לייטנער (845) 248-3261 1…" at bounding box center [78, 252] width 129 height 48
select select
radio input "true"
select select
select select "Hatzalah Garages"
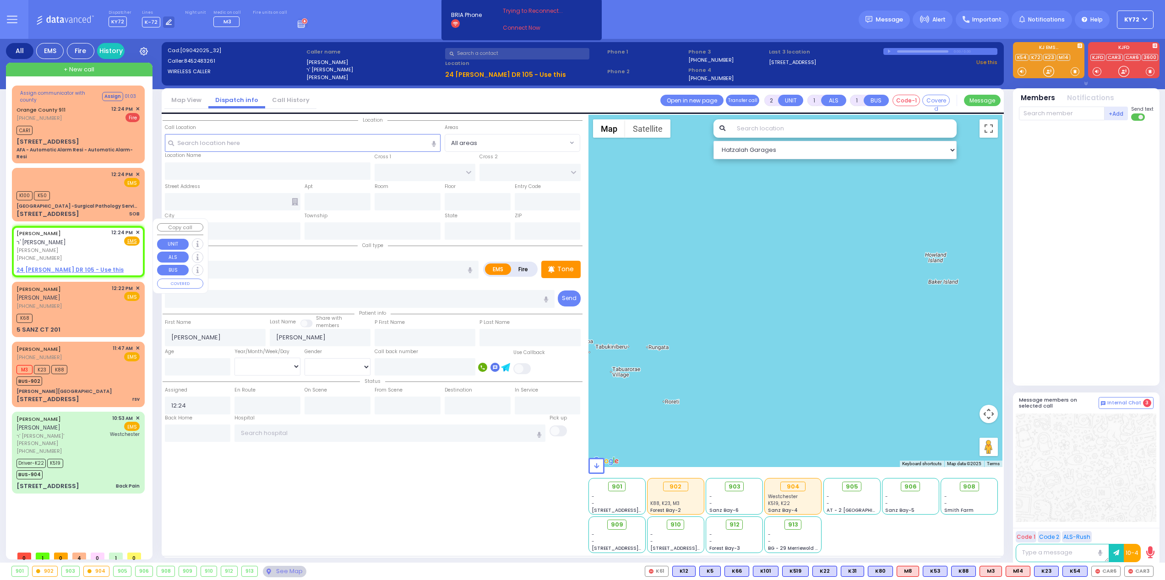
drag, startPoint x: 137, startPoint y: 225, endPoint x: 148, endPoint y: 230, distance: 11.7
click at [137, 229] on span "✕" at bounding box center [138, 233] width 4 height 8
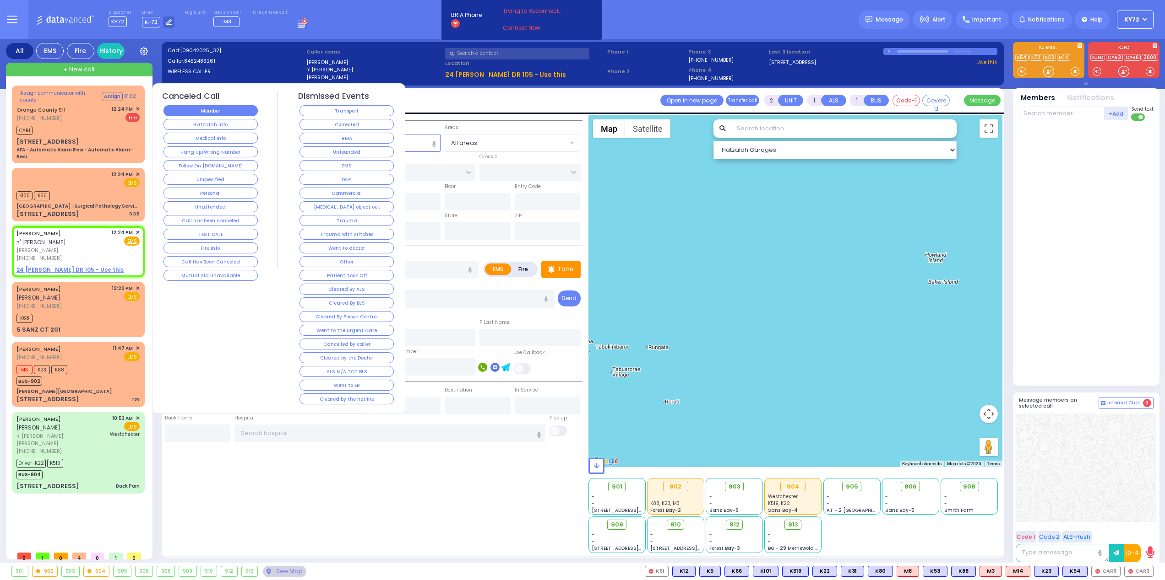
click at [245, 108] on button "Member" at bounding box center [210, 110] width 94 height 11
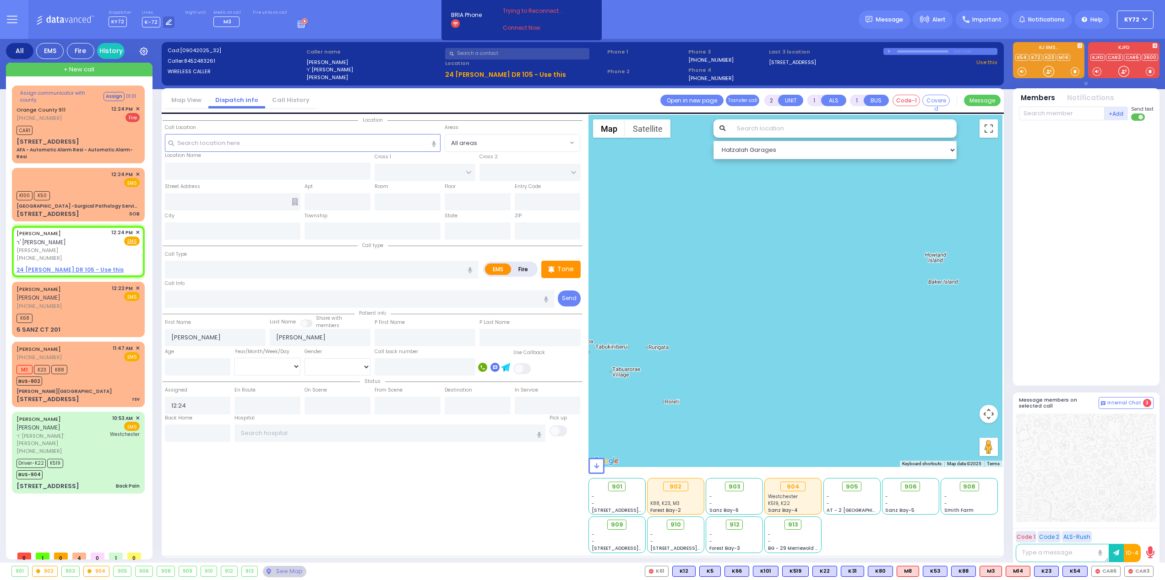
select select
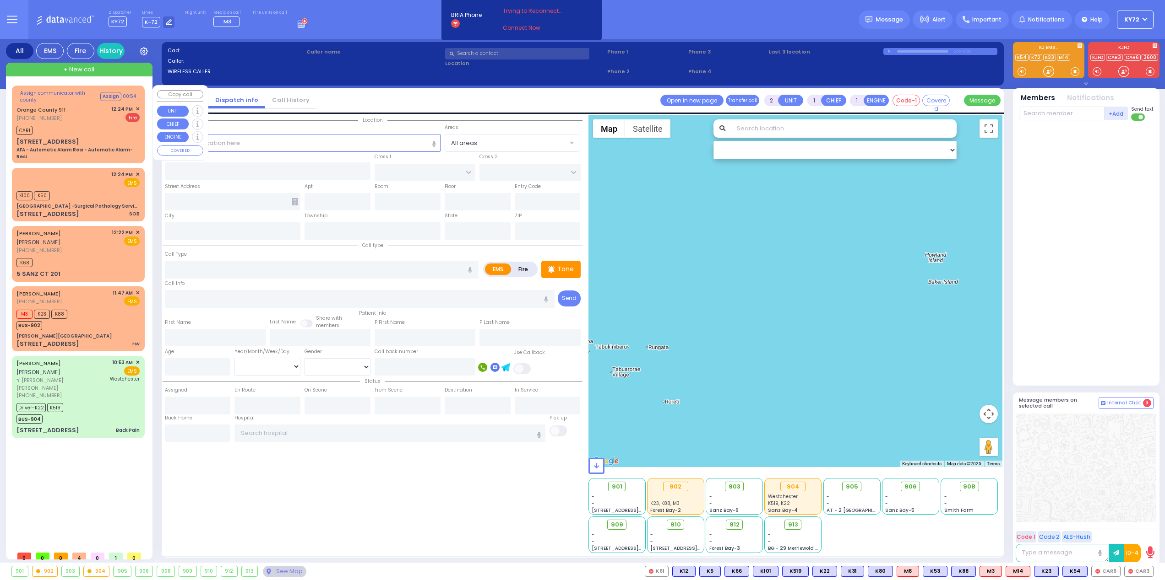
click at [75, 122] on div "Assign communicator with county Assign 00:54 Orange County 911 (845) 469-0911 1…" at bounding box center [78, 124] width 129 height 75
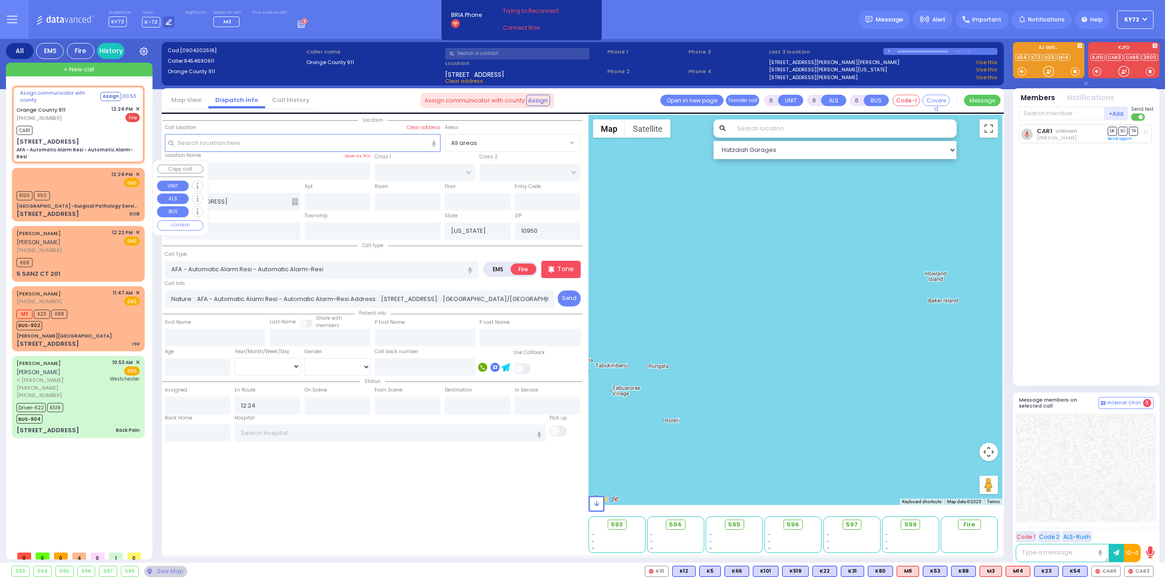
click at [90, 203] on div "[GEOGRAPHIC_DATA] -Surgical Pathology Services" at bounding box center [77, 206] width 123 height 7
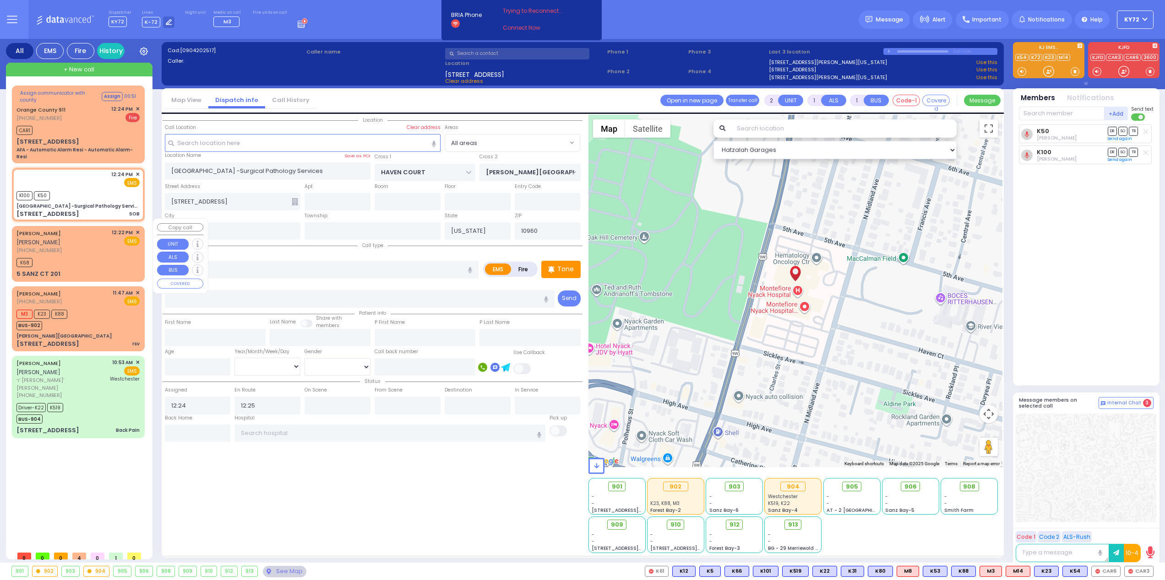
click at [106, 238] on div "ARON TEITELBAUM אהרן טייטלבוים (845) 783-0994 12:22 PM ✕ EMS" at bounding box center [77, 242] width 123 height 26
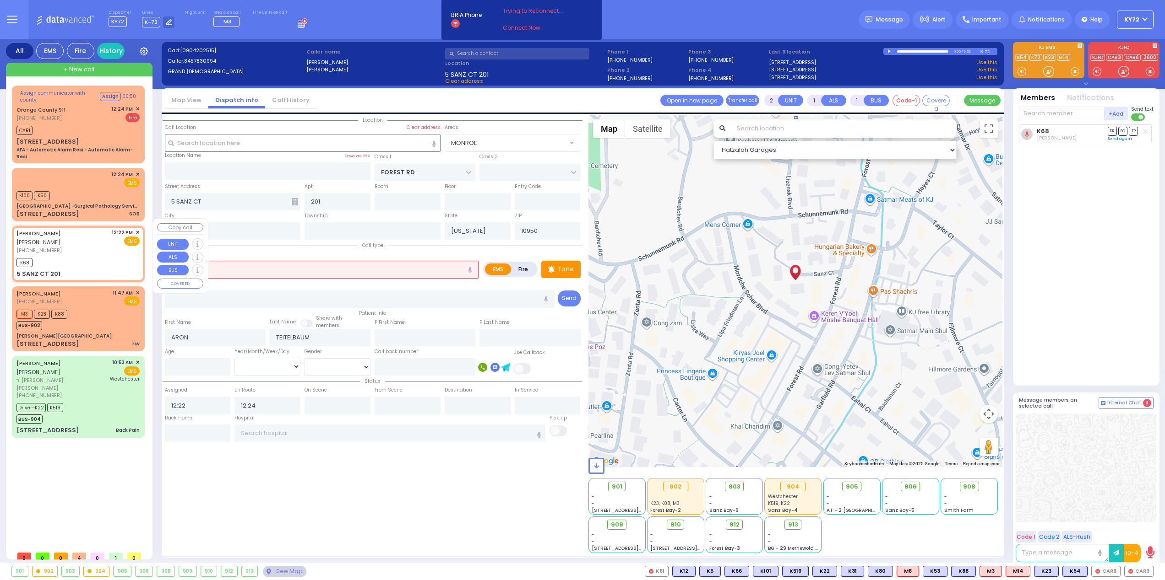
click at [139, 229] on span "✕" at bounding box center [138, 233] width 4 height 8
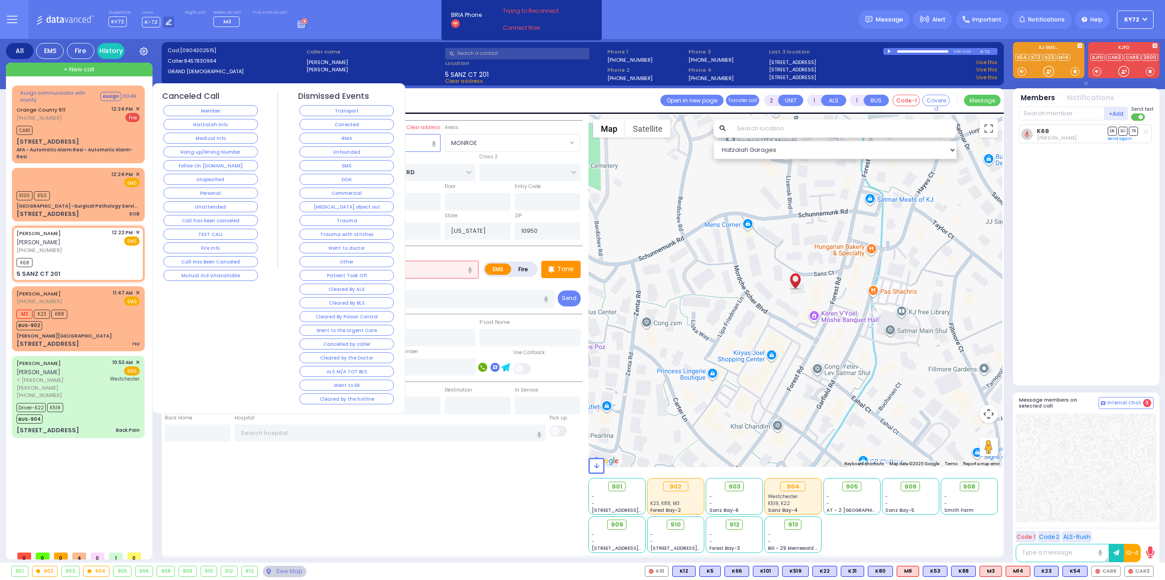
click at [334, 130] on div "Corrected" at bounding box center [347, 125] width 98 height 14
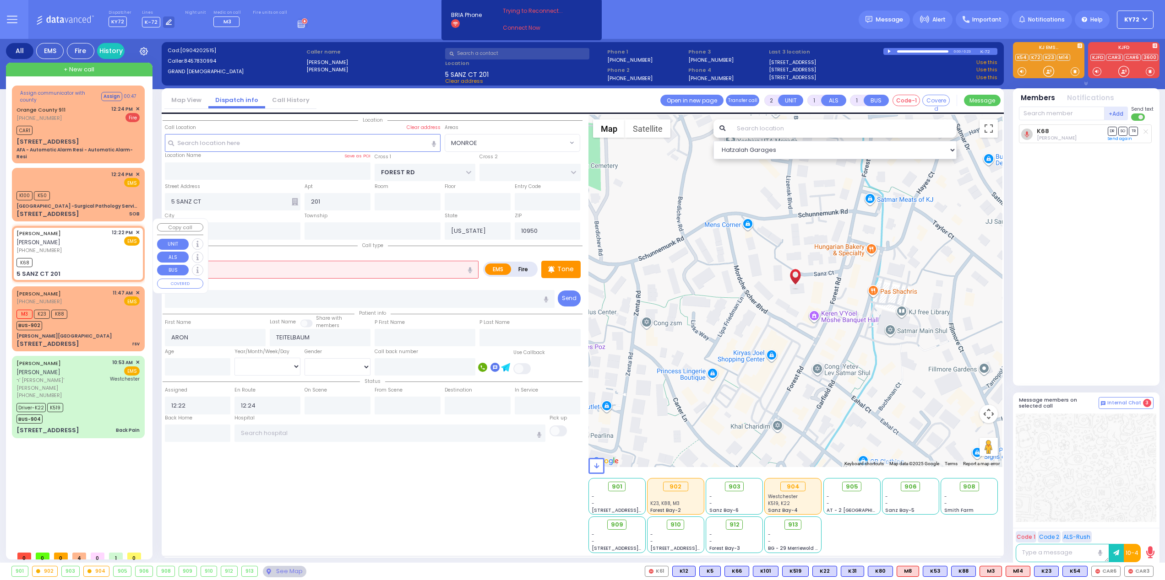
click at [109, 256] on div "K68" at bounding box center [77, 261] width 123 height 11
click at [269, 269] on input "text" at bounding box center [322, 269] width 314 height 17
click at [136, 228] on span "✕" at bounding box center [138, 232] width 4 height 8
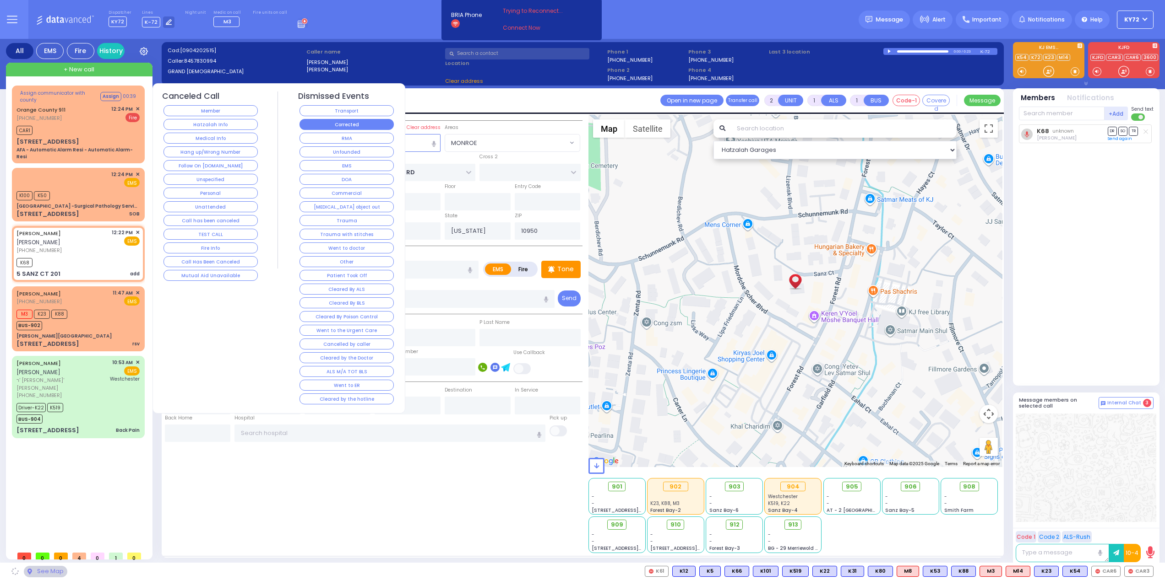
click at [315, 127] on button "Corrected" at bounding box center [346, 124] width 94 height 11
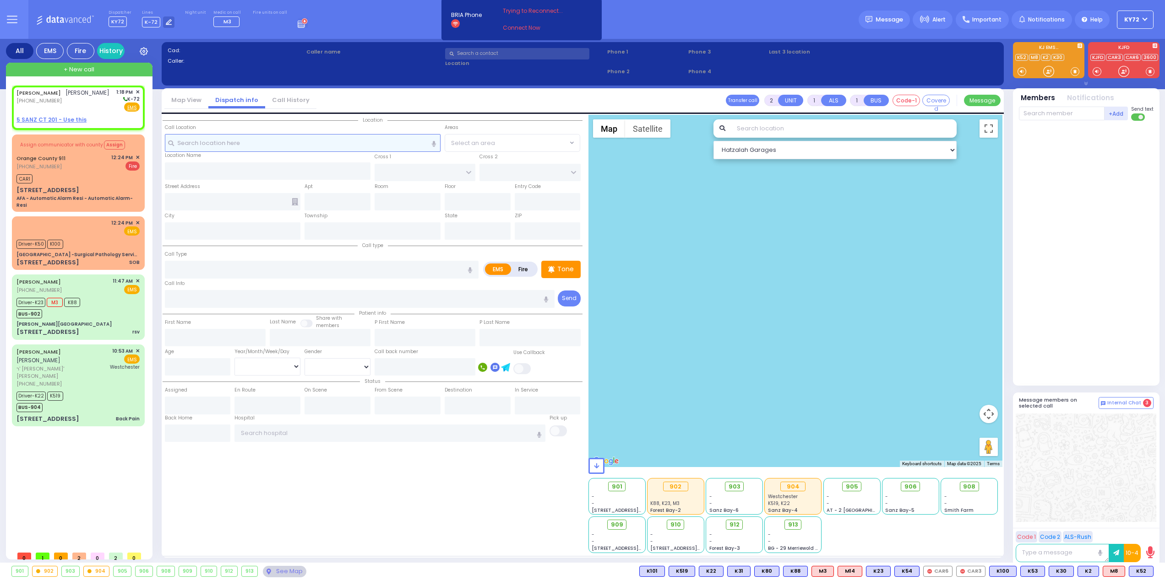
select select
radio input "true"
type input "ARON"
type input "TEITELBAUM"
select select
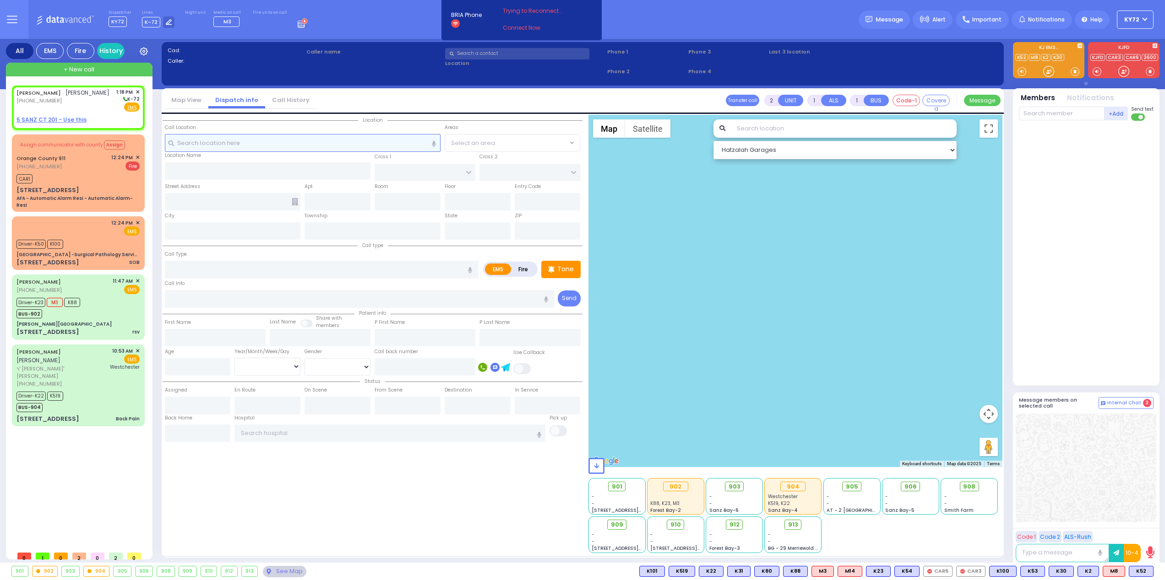
type input "13:18"
select select "Hatzalah Garages"
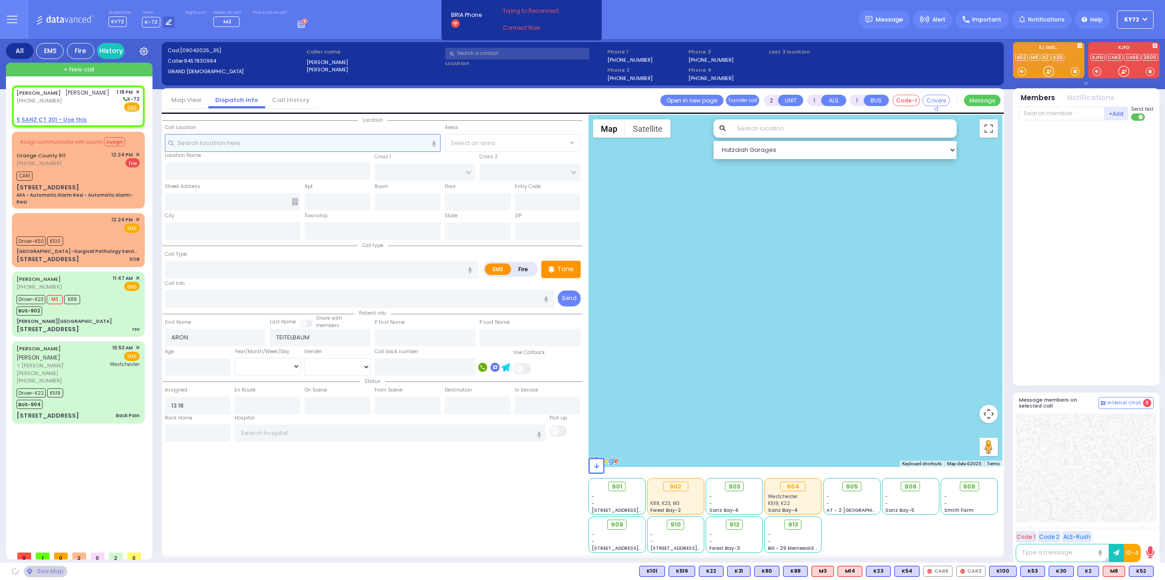
select select
radio input "true"
select select
select select "Hatzalah Garages"
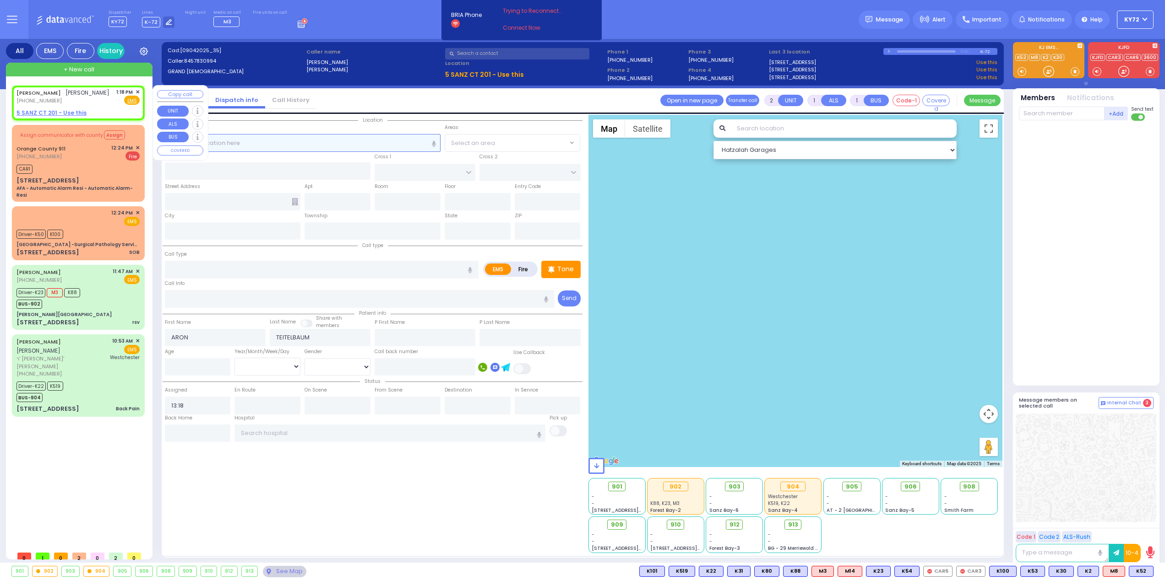
select select
radio input "true"
select select
select select "Hatzalah Garages"
click at [136, 91] on span "✕" at bounding box center [138, 92] width 4 height 8
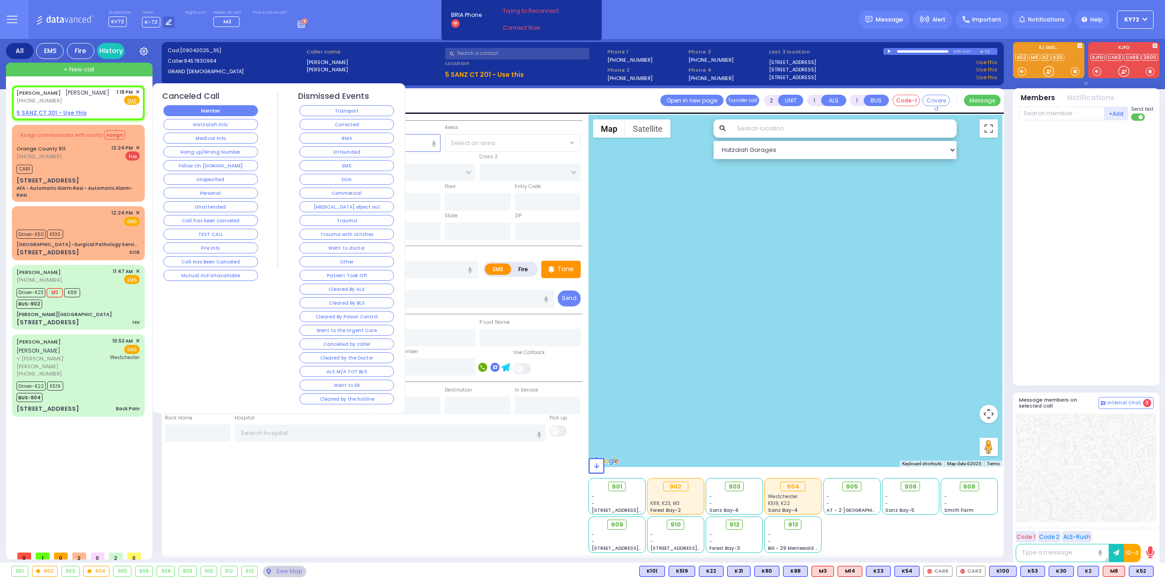
click at [208, 114] on button "Member" at bounding box center [210, 110] width 94 height 11
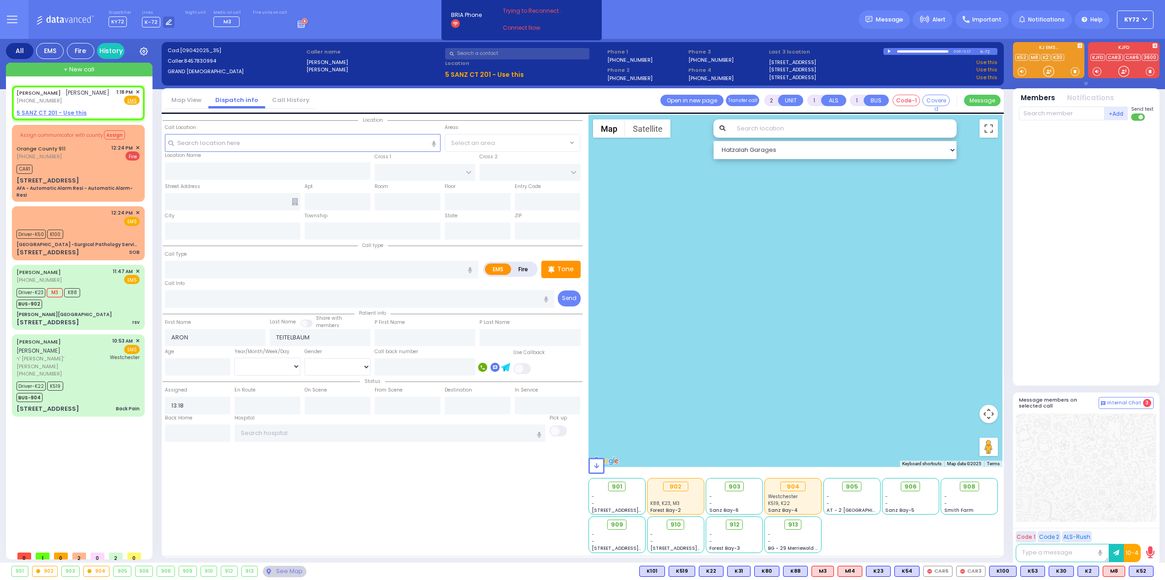
select select
radio input "true"
select select
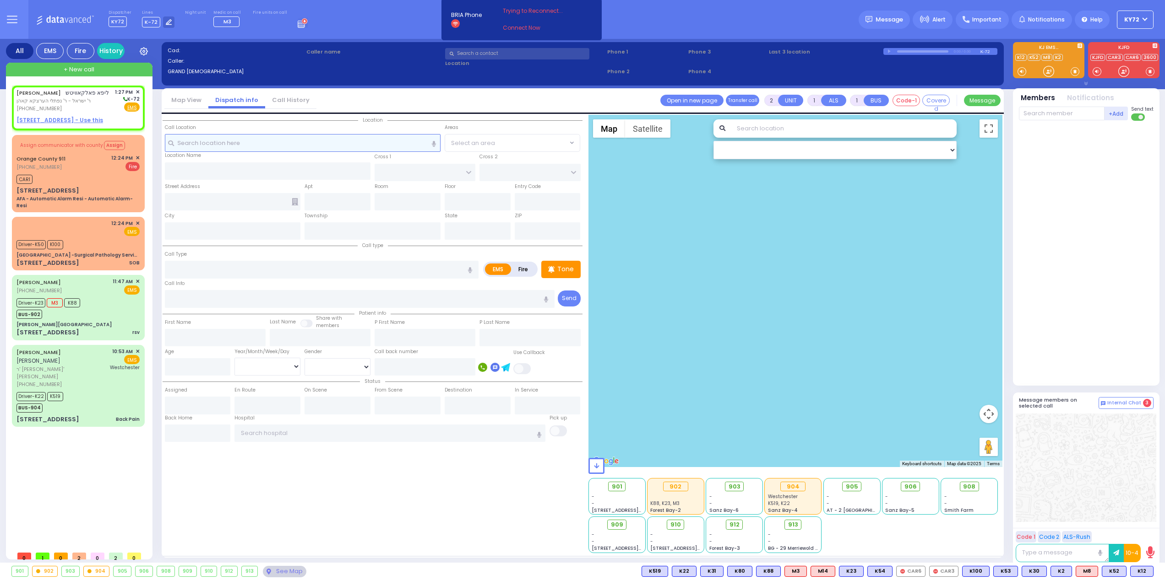
select select
radio input "true"
type input "LIPA"
type input "[PERSON_NAME]"
select select
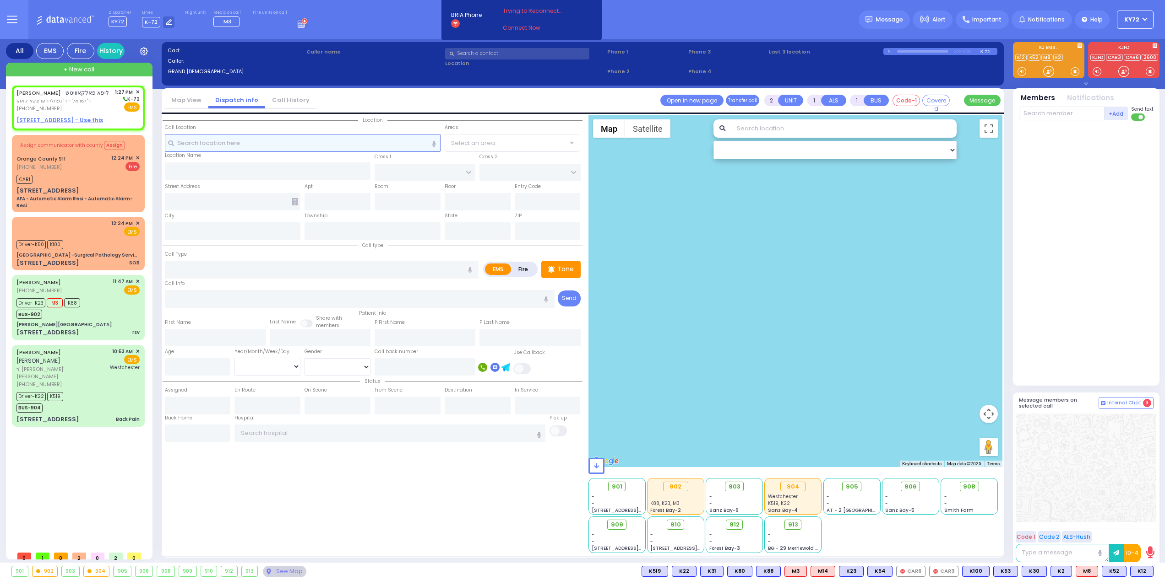
type input "13:27"
select select "Hatzalah Garages"
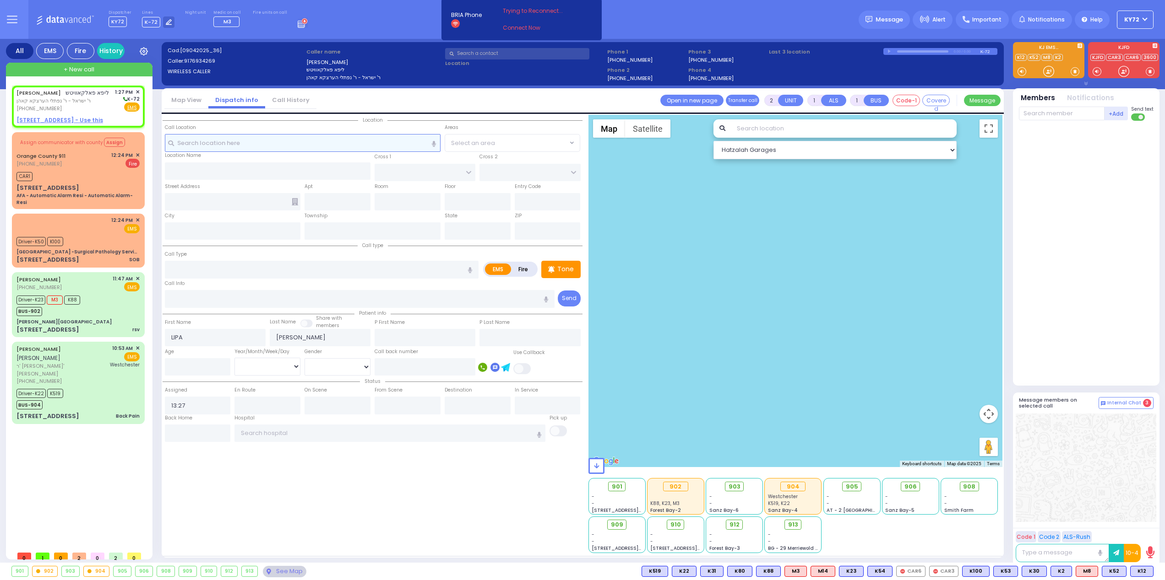
select select
radio input "true"
select select
select select "Hatzalah Garages"
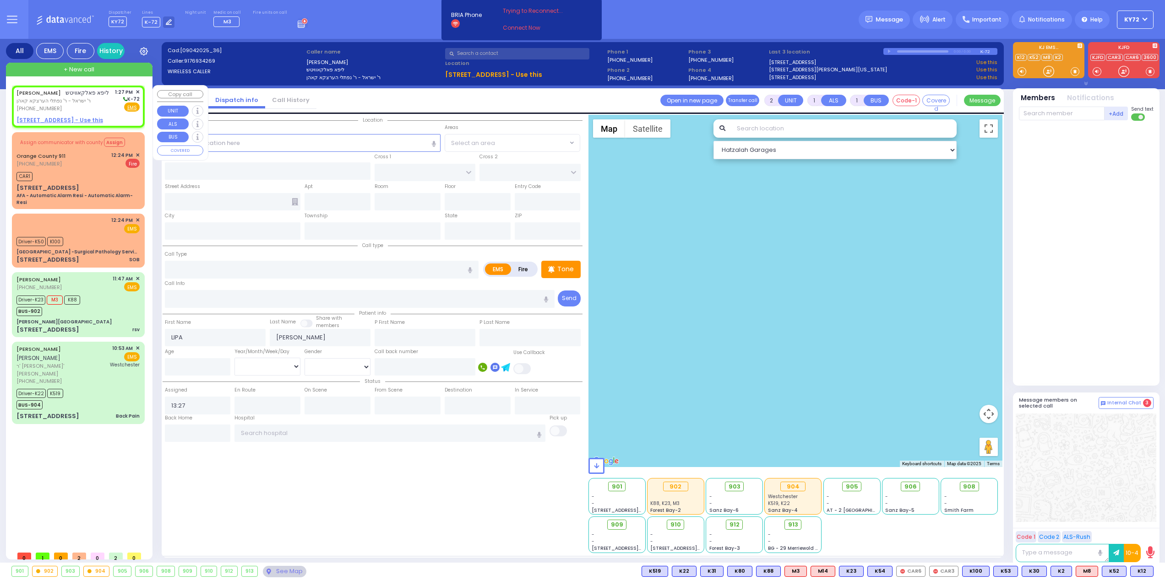
click at [49, 101] on span "ר' ישראל - ר' נפתלי הערצקא קאהן" at bounding box center [62, 101] width 92 height 8
select select
radio input "true"
select select
select select "Hatzalah Garages"
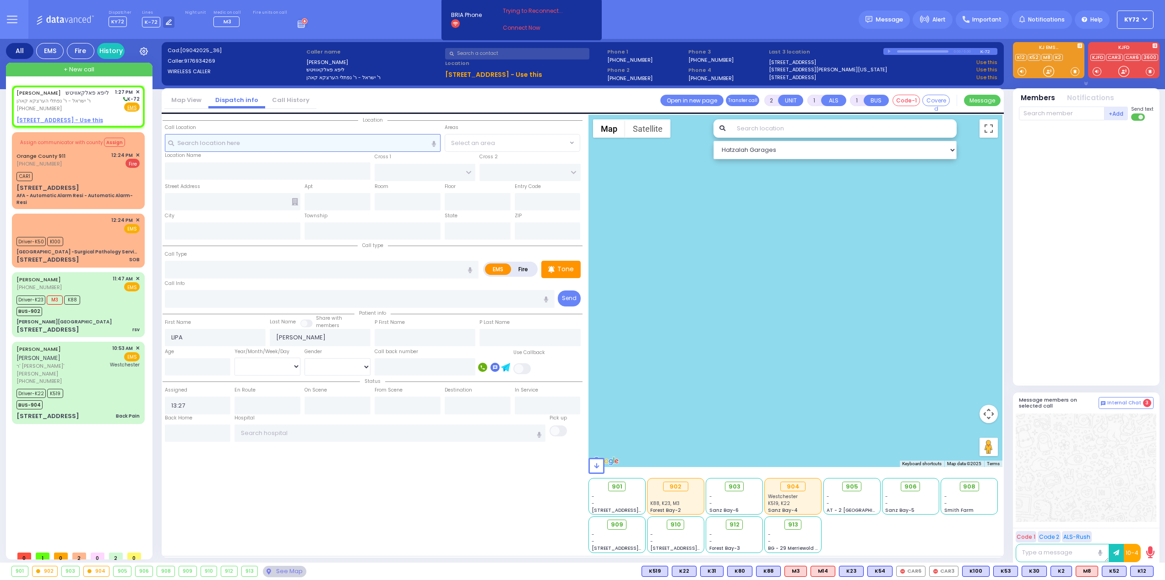
click at [347, 146] on input "text" at bounding box center [303, 142] width 276 height 17
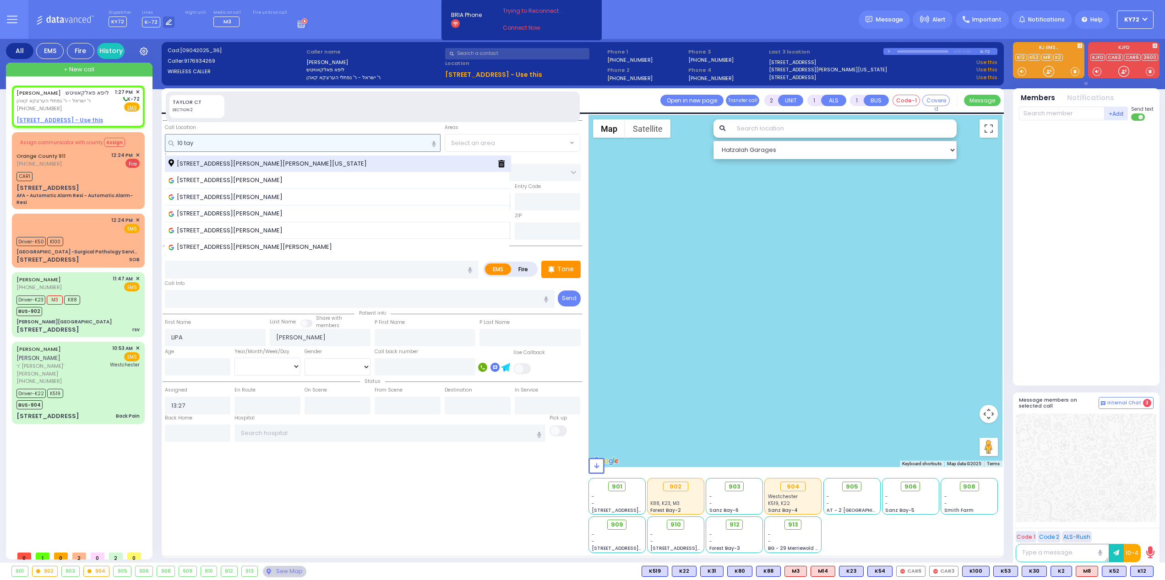
type input "10 tay"
click at [334, 169] on div "[STREET_ADDRESS][PERSON_NAME][PERSON_NAME][US_STATE]" at bounding box center [338, 164] width 347 height 17
click at [236, 165] on span "[STREET_ADDRESS][PERSON_NAME][PERSON_NAME][US_STATE]" at bounding box center [268, 163] width 201 height 9
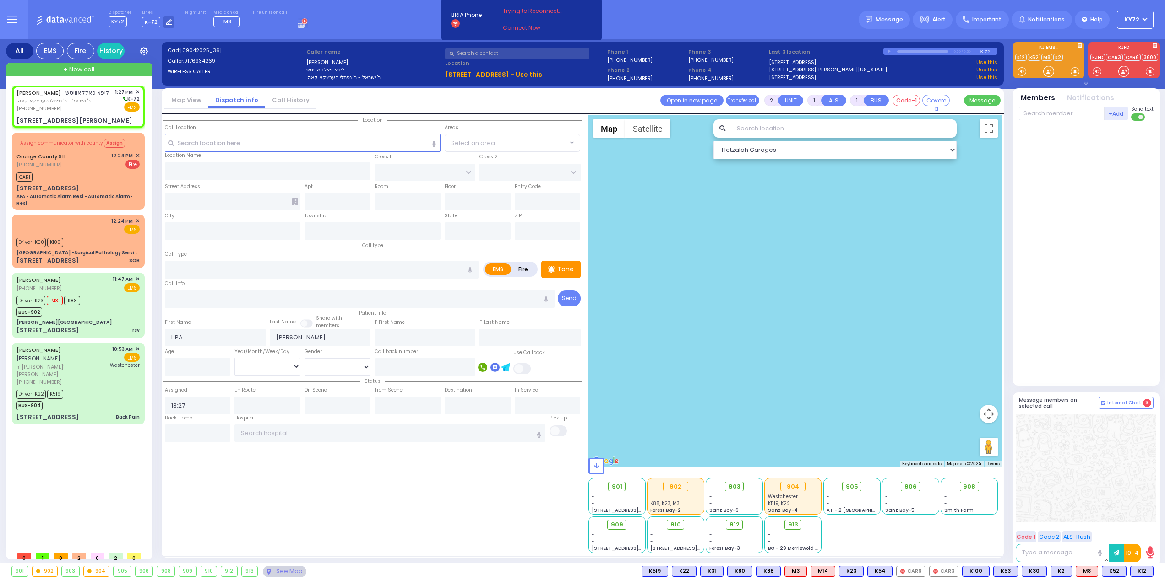
select select
radio input "true"
select select
select select "Hatzalah Garages"
type input "FILLMORE COURT"
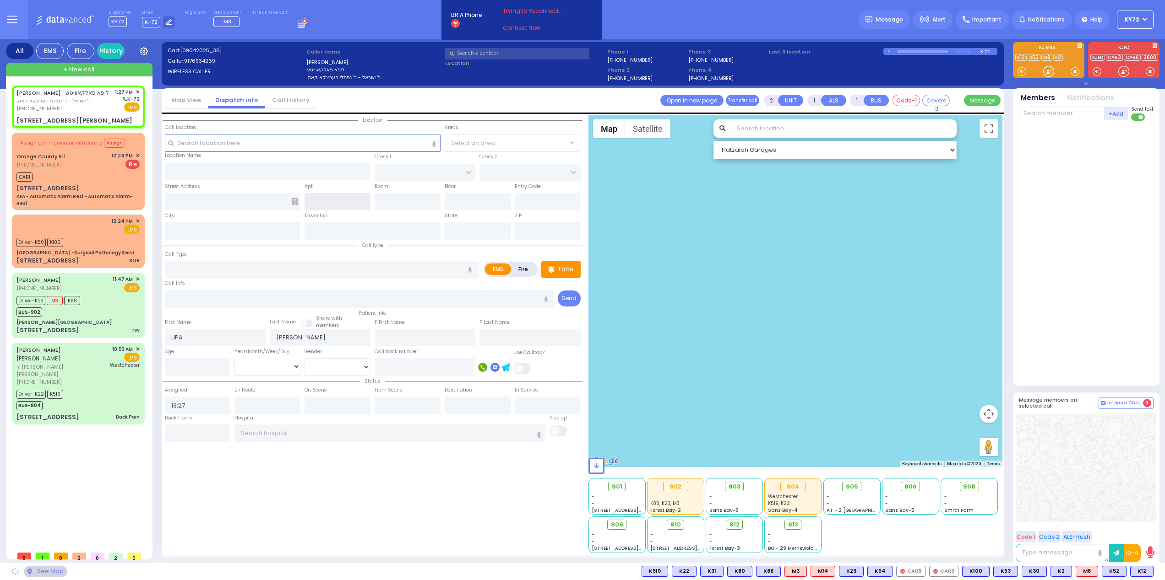
type input "HAYES COURT"
type input "[STREET_ADDRESS][PERSON_NAME]"
type input "Monroe"
type input "[US_STATE]"
type input "10950"
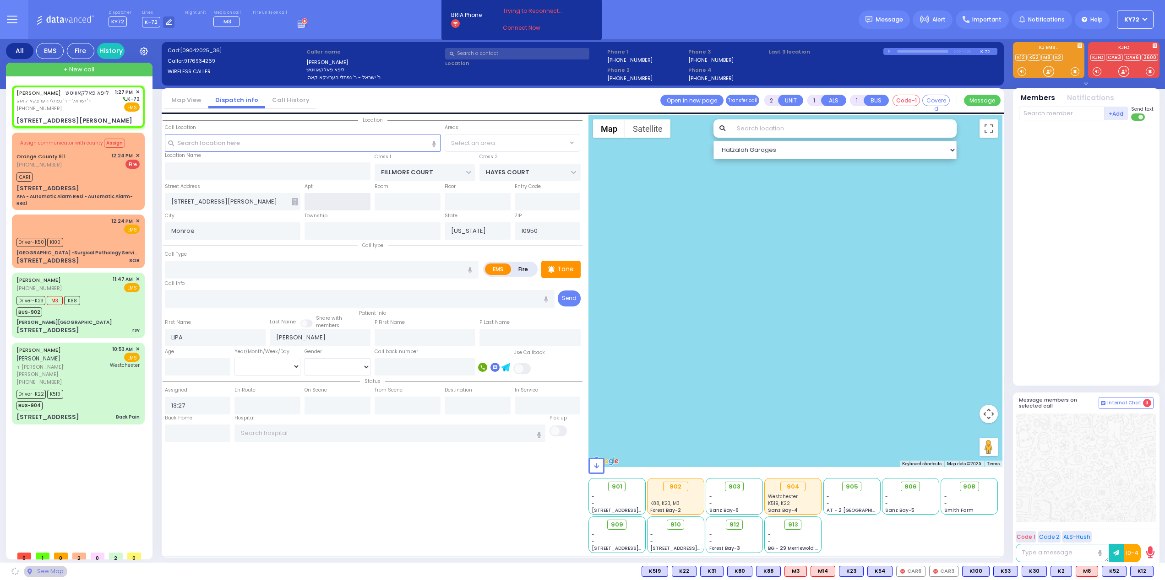
select select "SECTION 2"
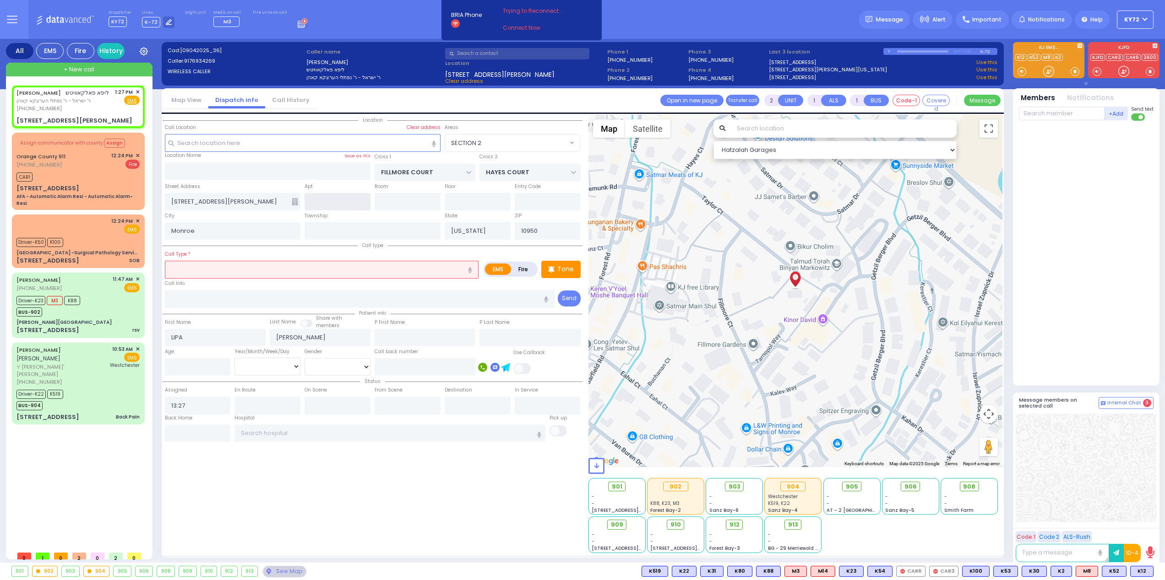
select select
radio input "true"
select select
select select "Hatzalah Garages"
select select "SECTION 2"
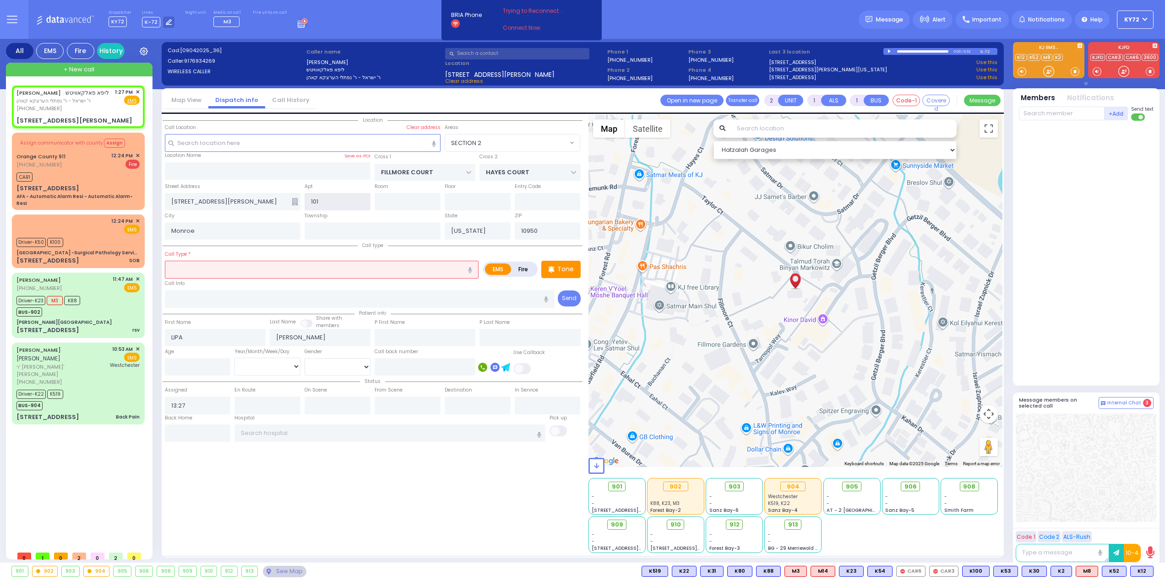
type input "101"
click at [338, 267] on input "text" at bounding box center [322, 269] width 314 height 17
select select
radio input "true"
select select
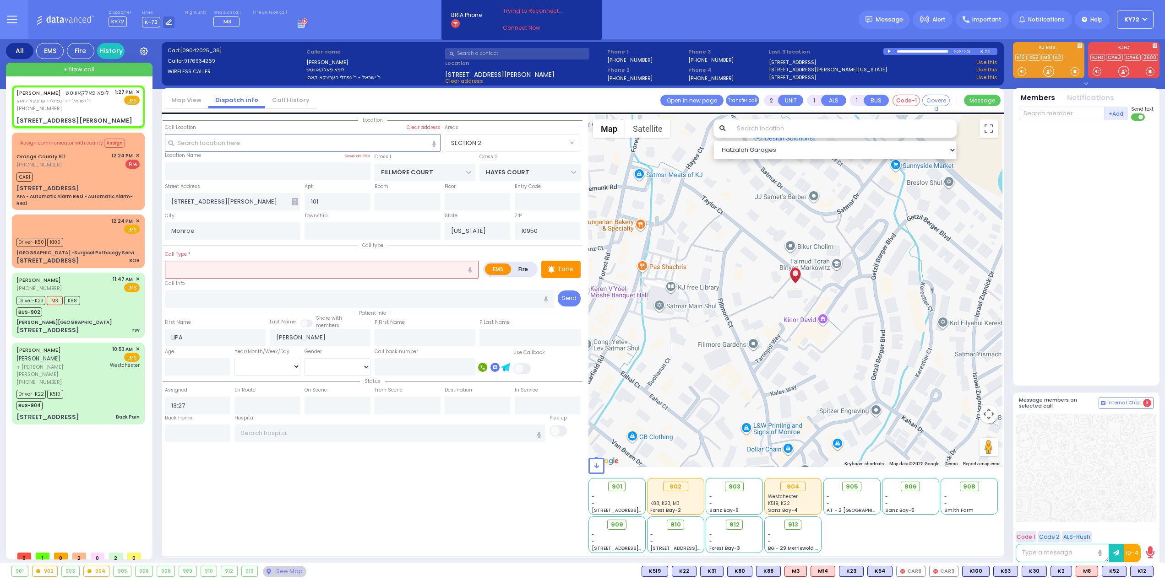
select select "Hatzalah Garages"
select select "SECTION 2"
type input "glucose low"
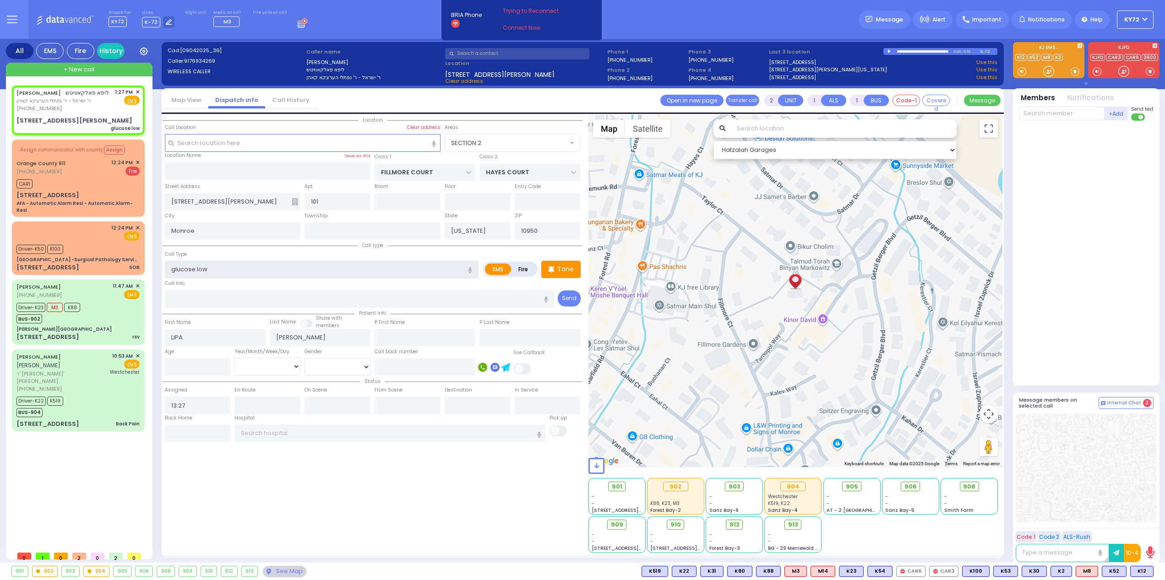
select select
radio input "true"
select select
select select "Hatzalah Garages"
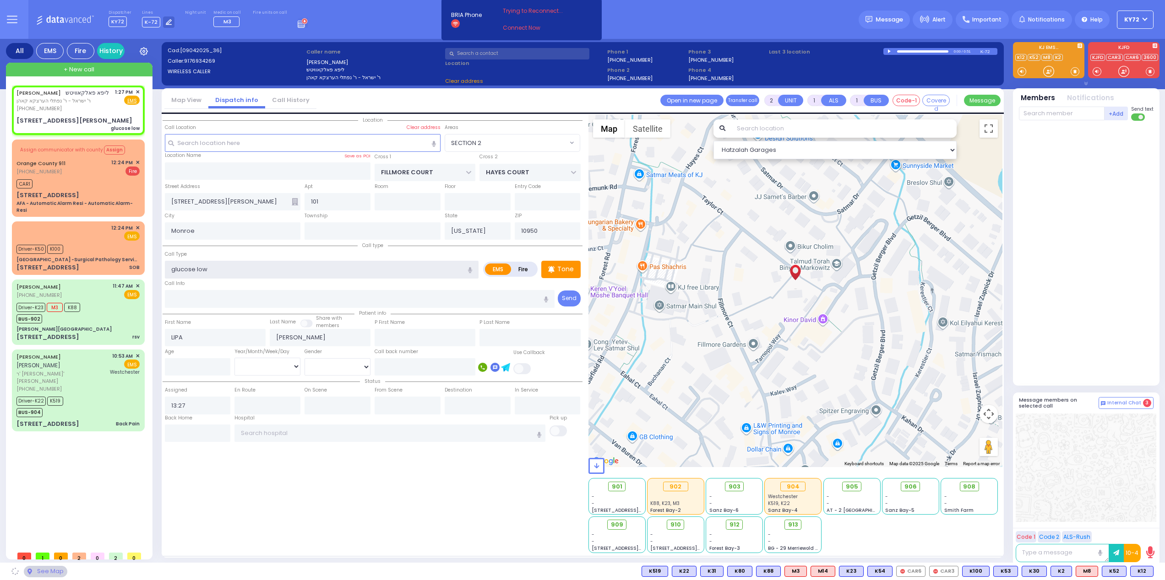
select select "SECTION 2"
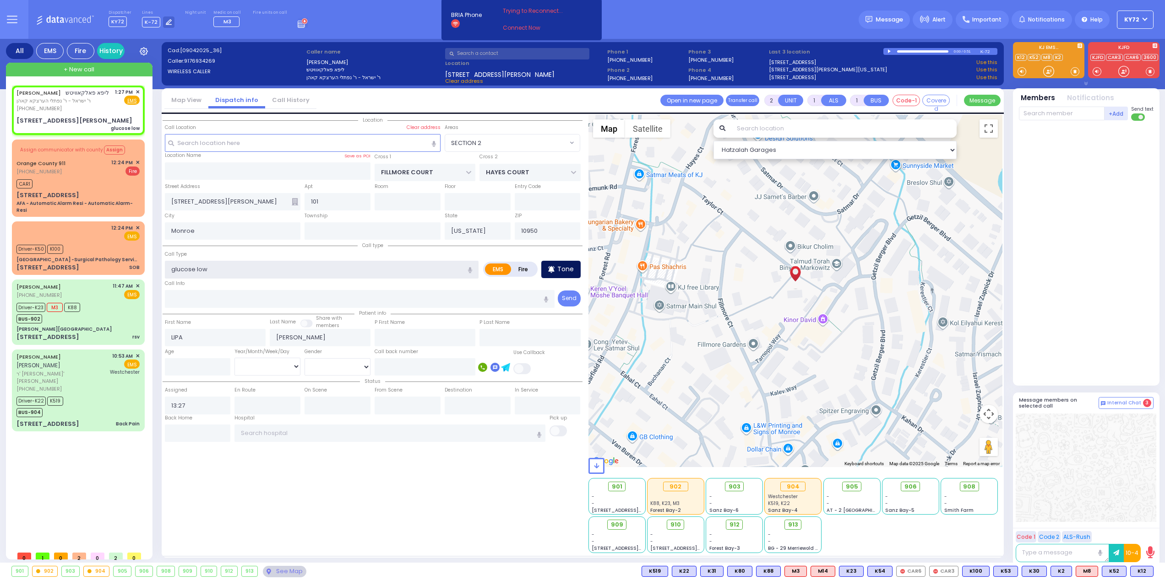
type input "glucose low"
click at [557, 269] on div "Tone" at bounding box center [560, 269] width 39 height 17
select select
radio input "true"
select select
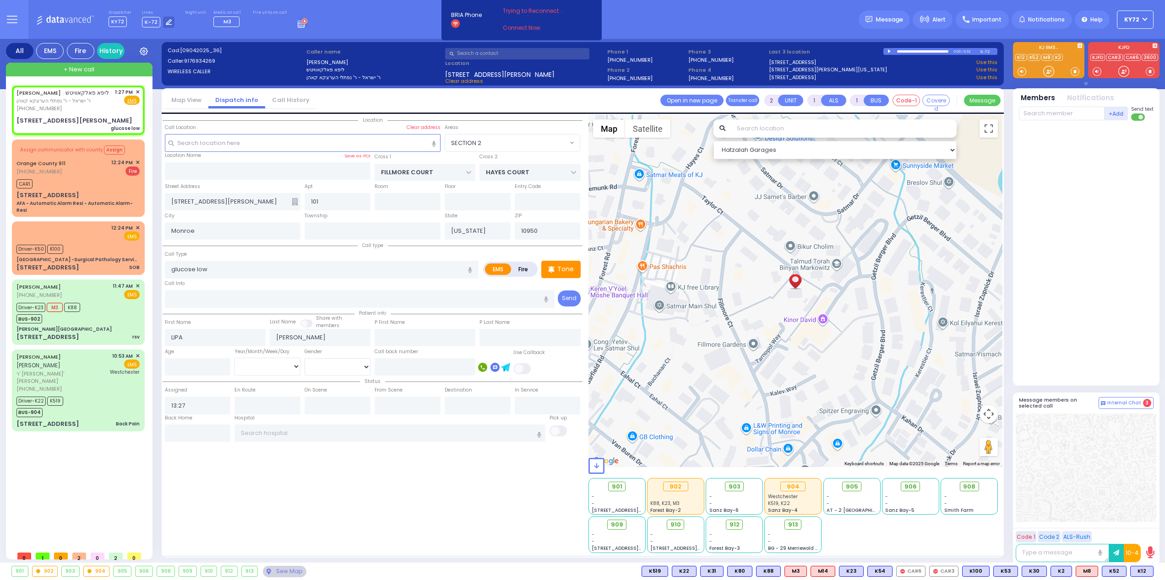
select select "Hatzalah Garages"
select select "SECTION 2"
drag, startPoint x: 1047, startPoint y: 74, endPoint x: 1046, endPoint y: 63, distance: 11.5
click at [1046, 67] on div at bounding box center [1048, 71] width 9 height 9
click at [92, 177] on div "CAR1" at bounding box center [77, 182] width 123 height 11
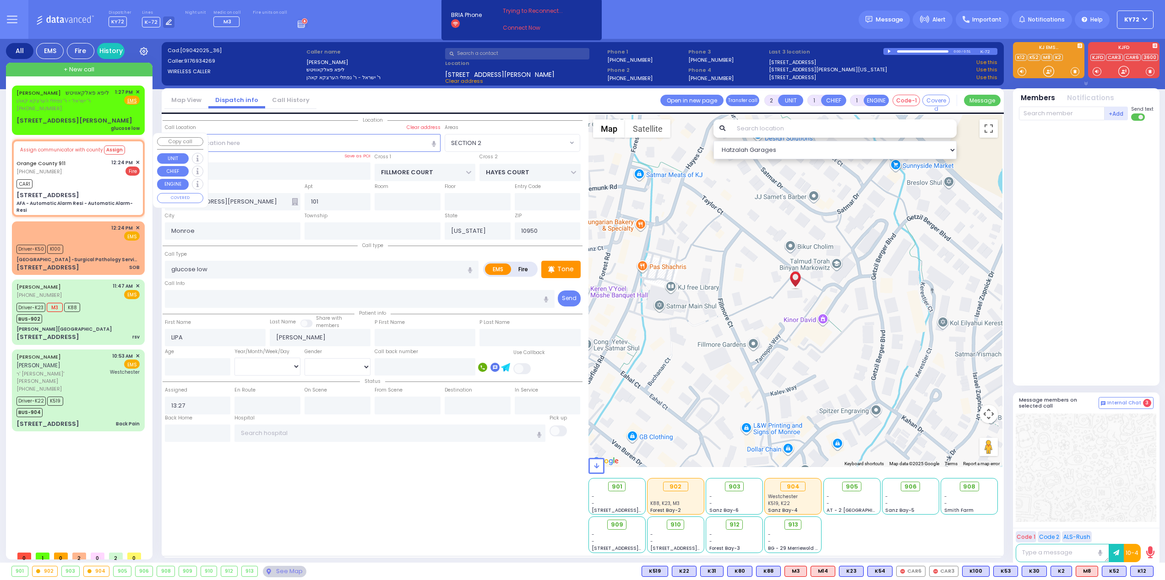
type input "6"
select select
type input "AFA - Automatic Alarm Resi - Automatic Alarm-Resi"
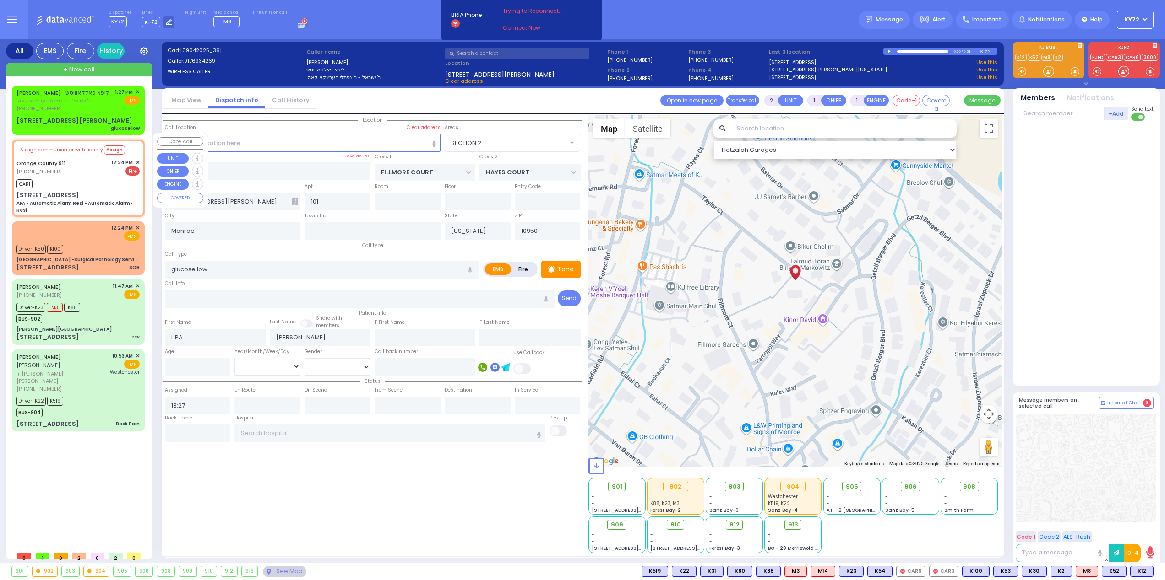
radio input "false"
radio input "true"
type input "Nature: : AFA - Automatic Alarm Resi - Automatic Alarm-Resi Address: : 25 Mount…"
select select
type input "12:24"
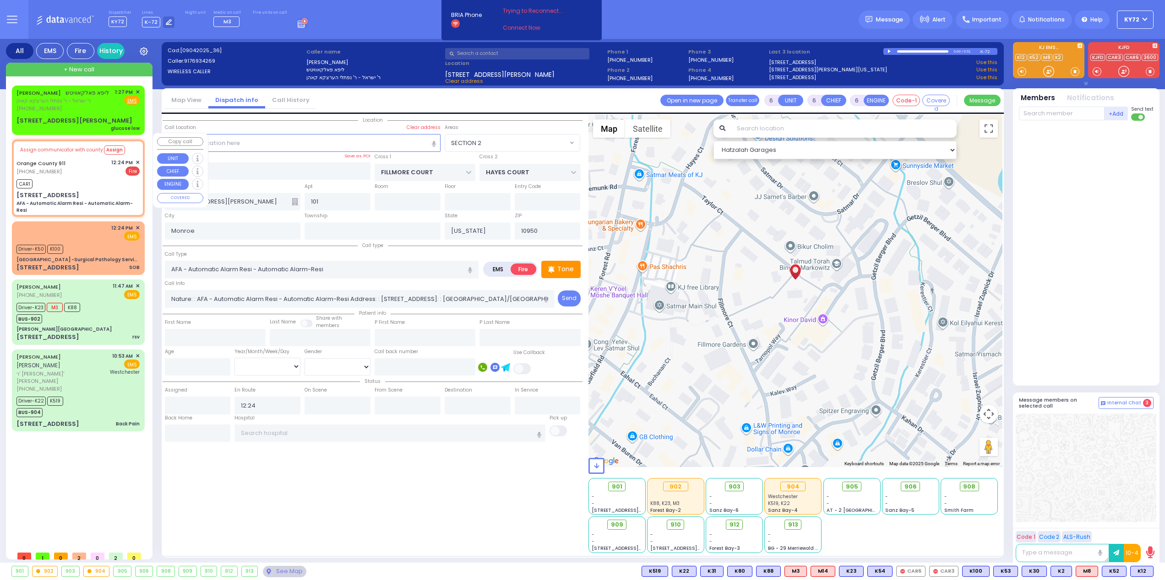
type input "25 Mountain Rd"
select select "Hatzalah Garages"
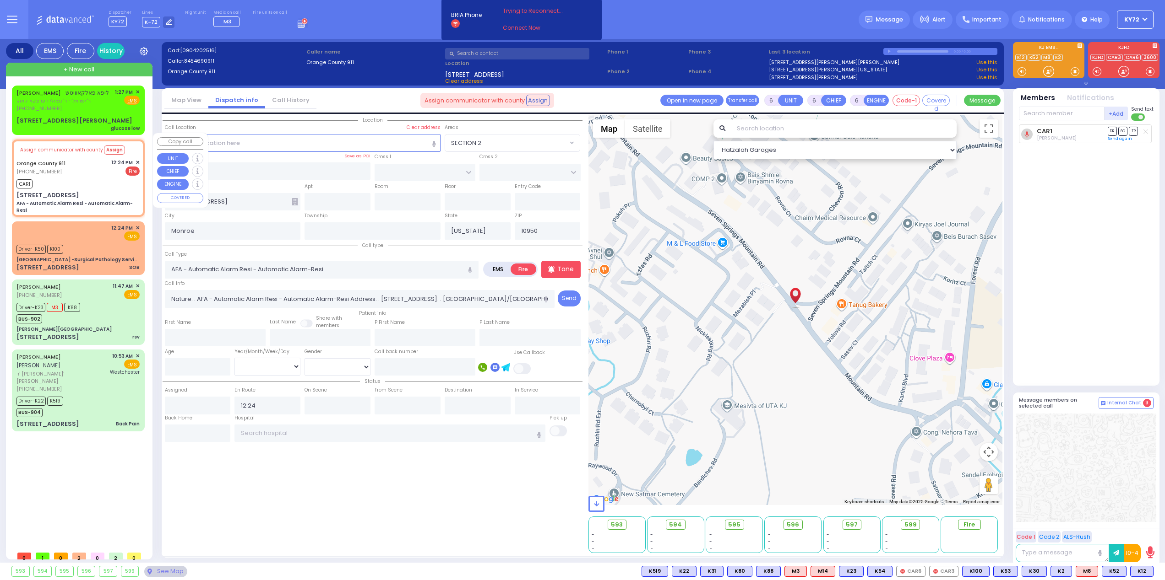
click at [138, 159] on span "✕" at bounding box center [138, 163] width 4 height 8
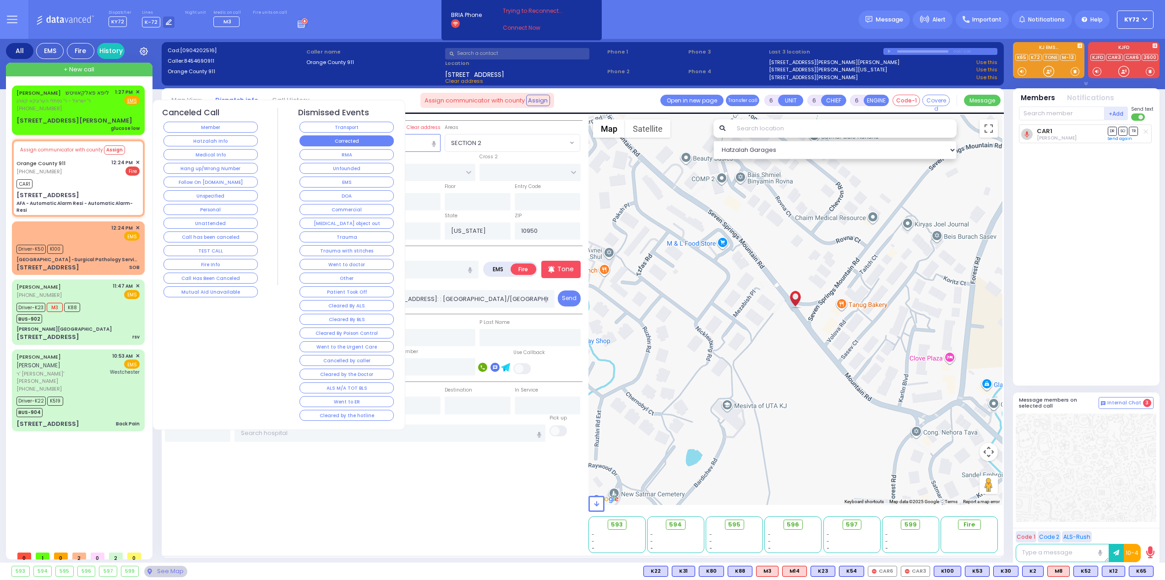
click at [331, 136] on button "Corrected" at bounding box center [346, 141] width 94 height 11
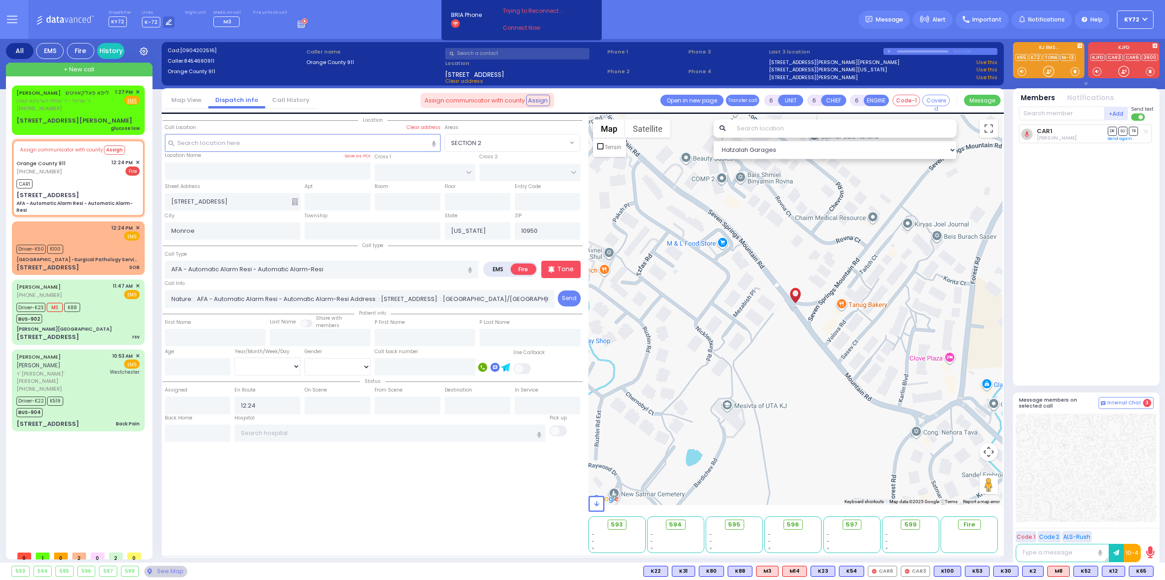
select select
radio input "true"
select select
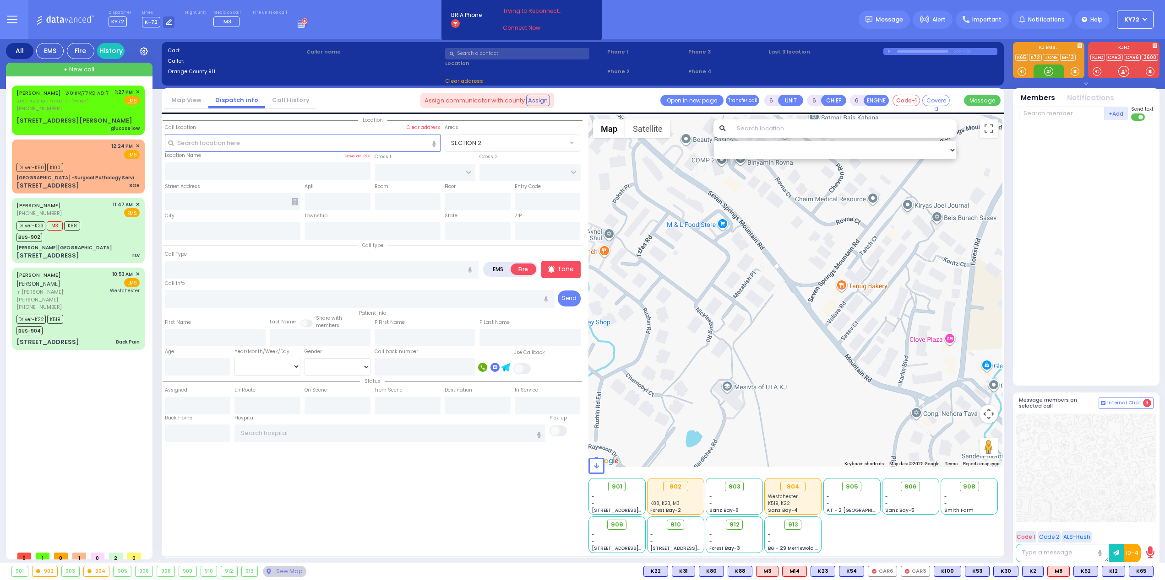
click at [1047, 71] on div at bounding box center [1048, 71] width 9 height 9
click at [87, 115] on div "LIPA FALKOWITZ ליפא פאלקאוויטש ר' ישראל - ר' נפתלי הערצקא קאהן (917) 693-4269 1…" at bounding box center [78, 110] width 129 height 47
type input "2"
type input "1"
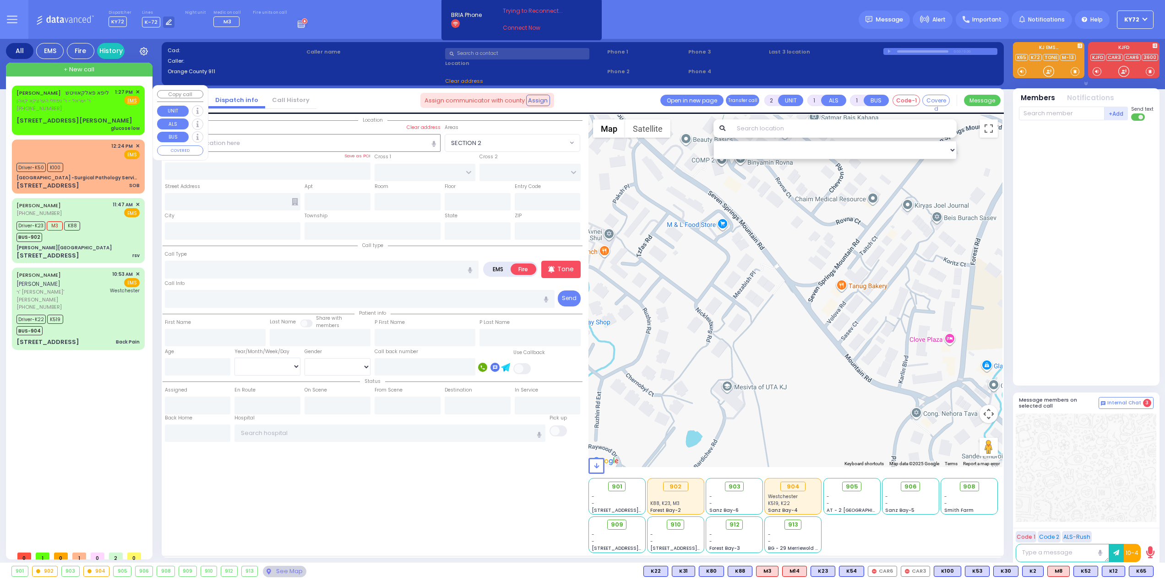
select select
type input "glucose low"
radio input "true"
type input "LIPA"
type input "FALKOWITZ"
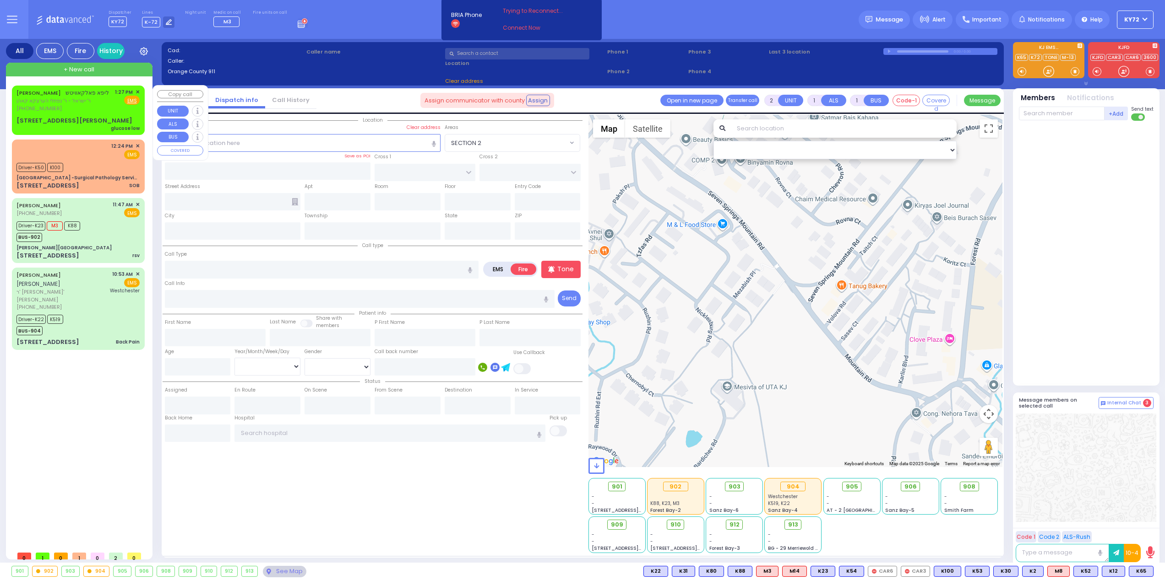
select select
type input "13:27"
type input "FILLMORE COURT"
type input "HAYES COURT"
type input "10 Taylor Court"
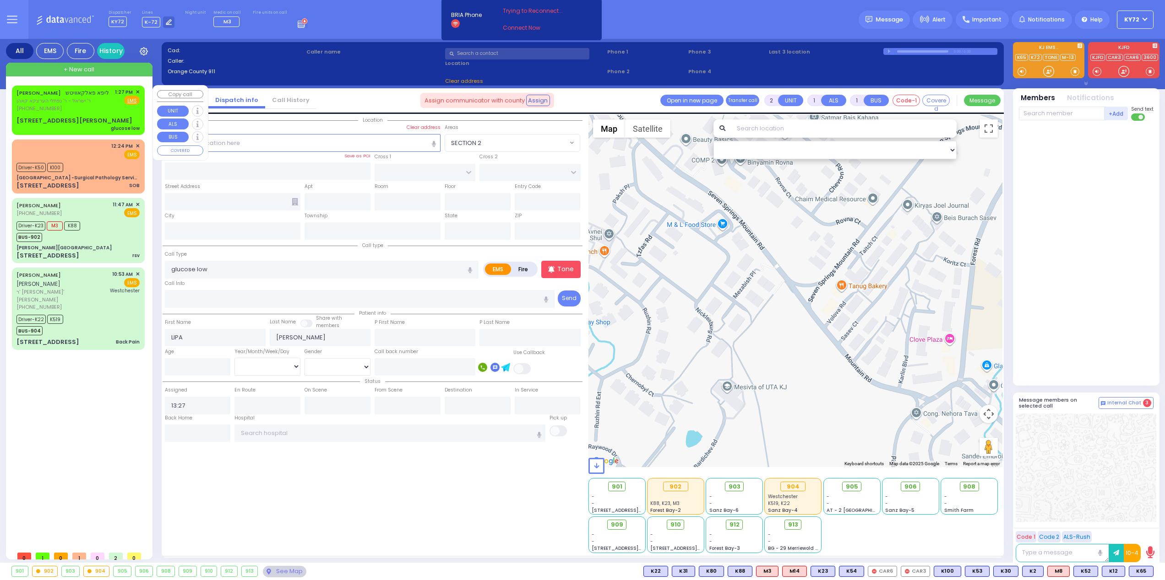
type input "101"
type input "Monroe"
type input "[US_STATE]"
type input "10950"
select select "Hatzalah Garages"
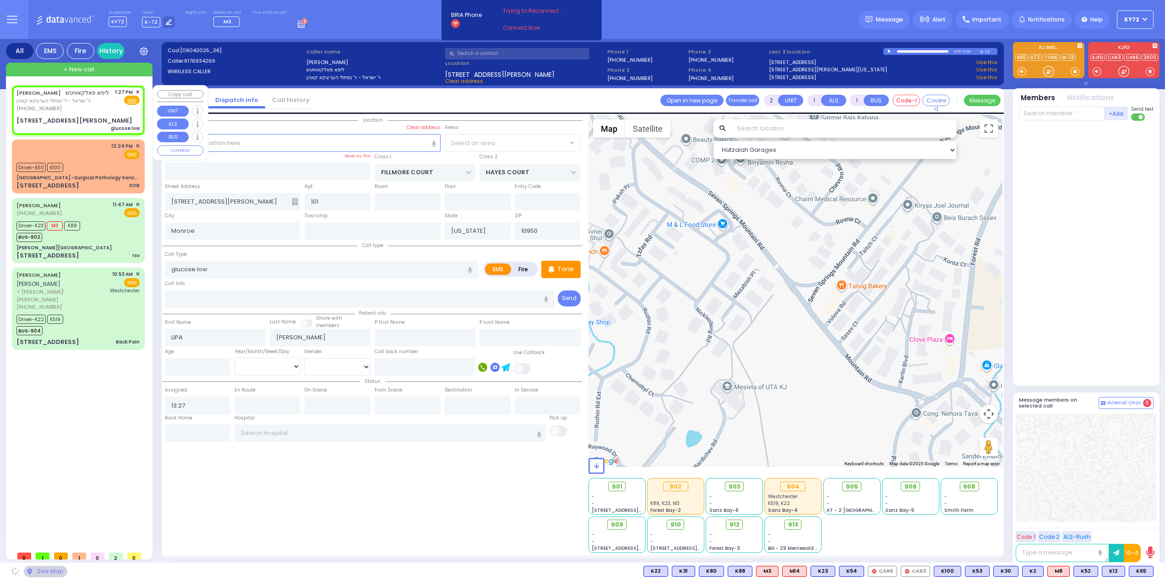
select select "SECTION 2"
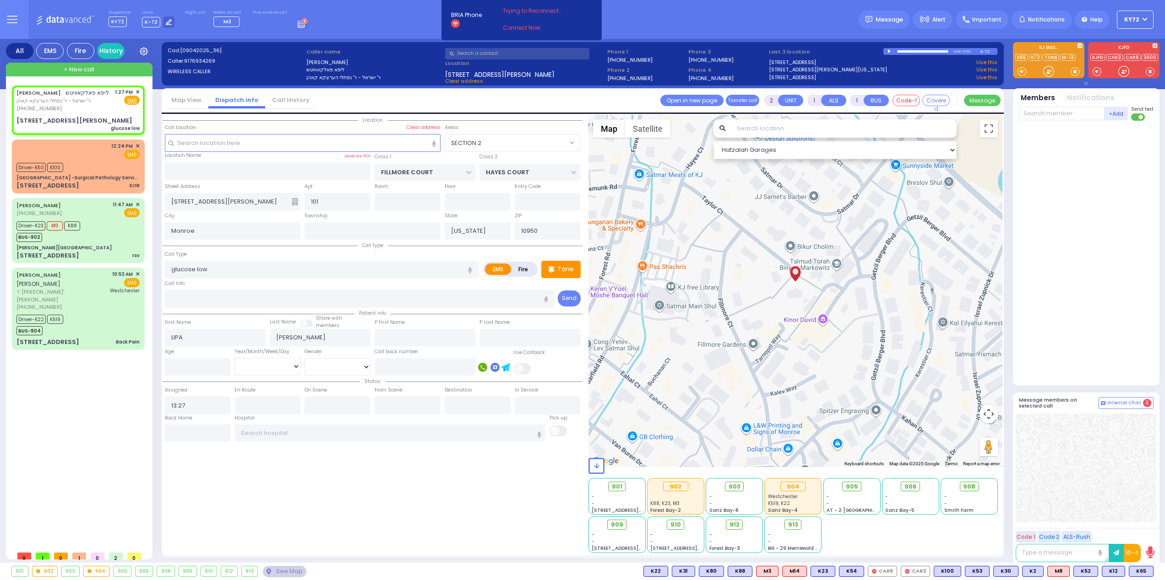
click at [0, 0] on span "K65" at bounding box center [0, 0] width 0 height 0
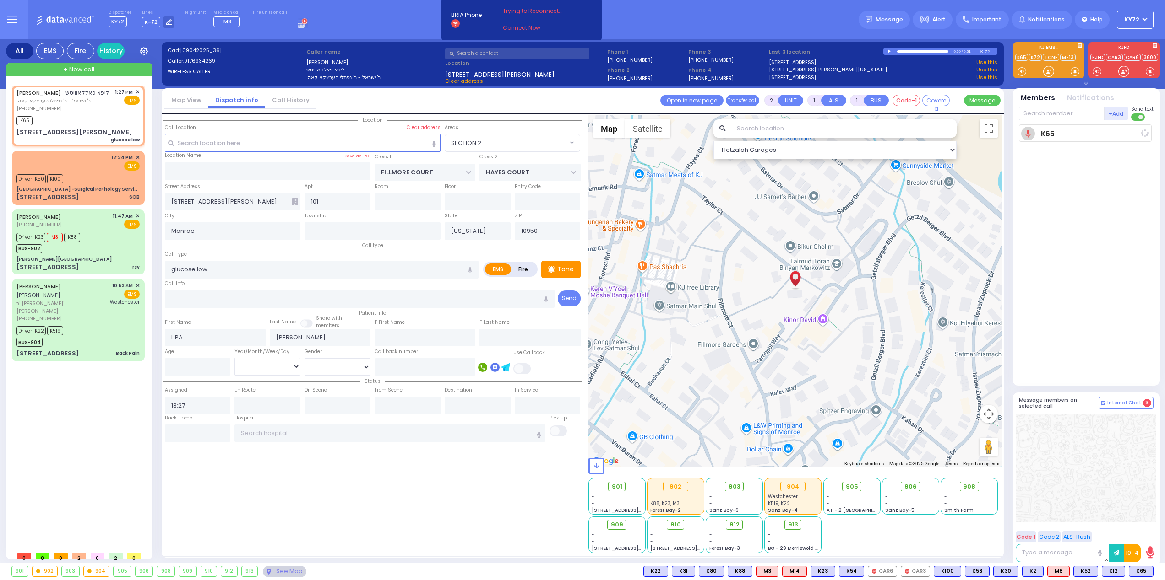
select select
radio input "true"
select select
type input "13:28"
select select "Hatzalah Garages"
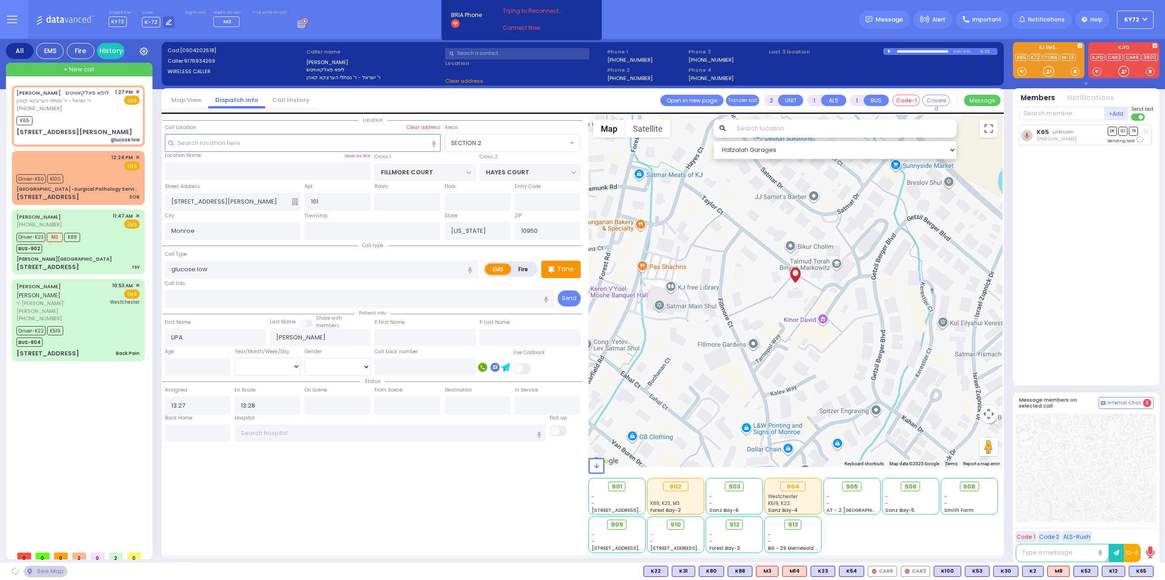
select select "SECTION 2"
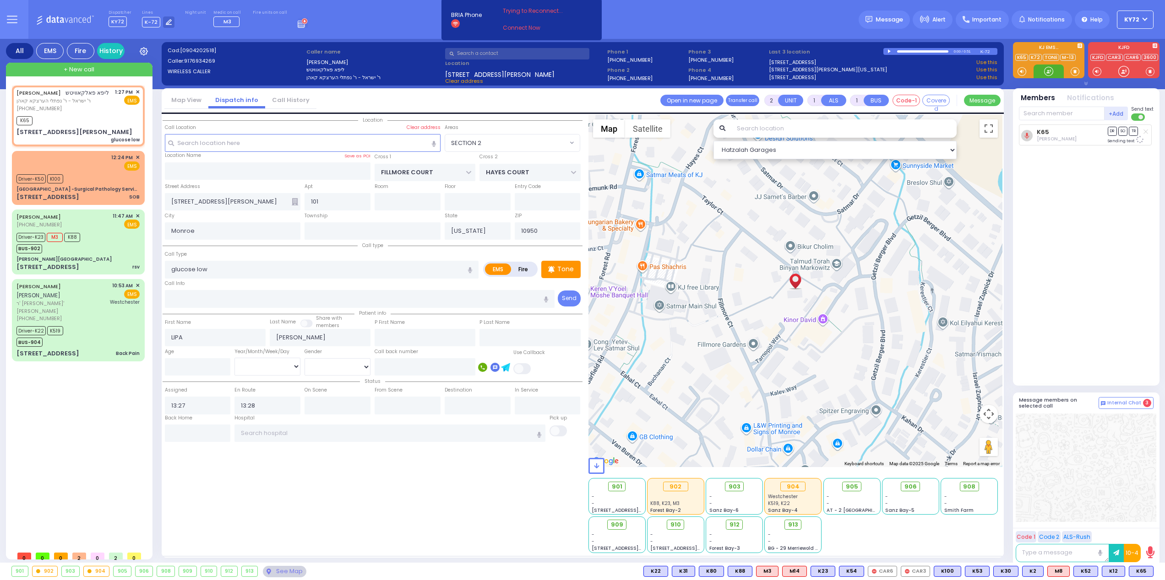
click at [1050, 73] on div at bounding box center [1048, 71] width 9 height 9
click at [1050, 72] on div at bounding box center [1048, 71] width 9 height 9
click at [1049, 73] on div at bounding box center [1048, 71] width 9 height 9
click at [1137, 573] on span "K49" at bounding box center [1140, 572] width 24 height 10
select select
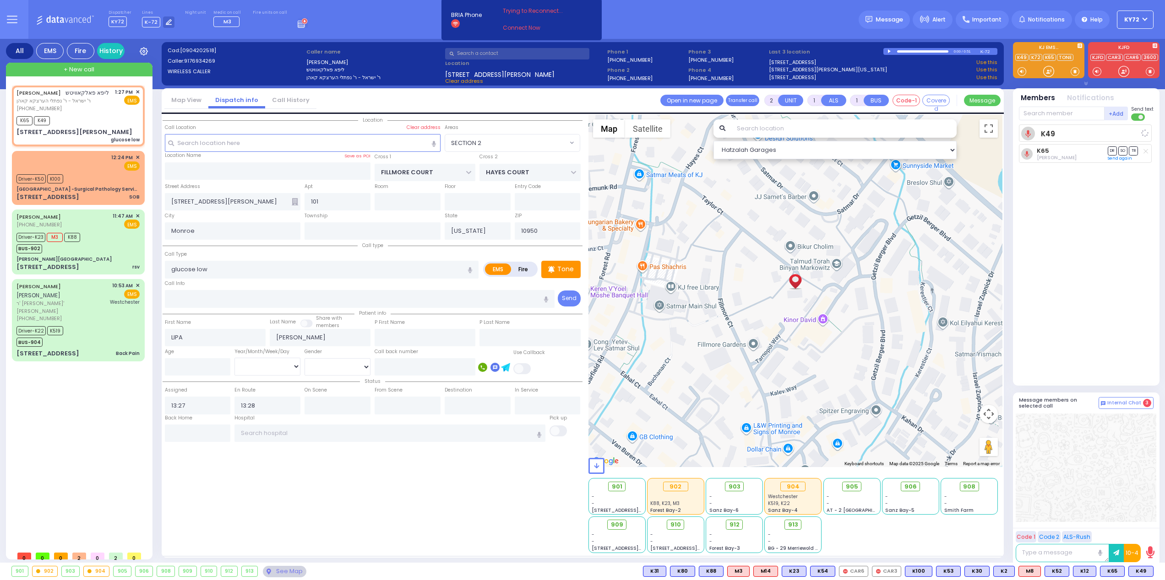
radio input "true"
select select
select select "Hatzalah Garages"
select select "SECTION 2"
click at [1049, 70] on div at bounding box center [1048, 71] width 9 height 9
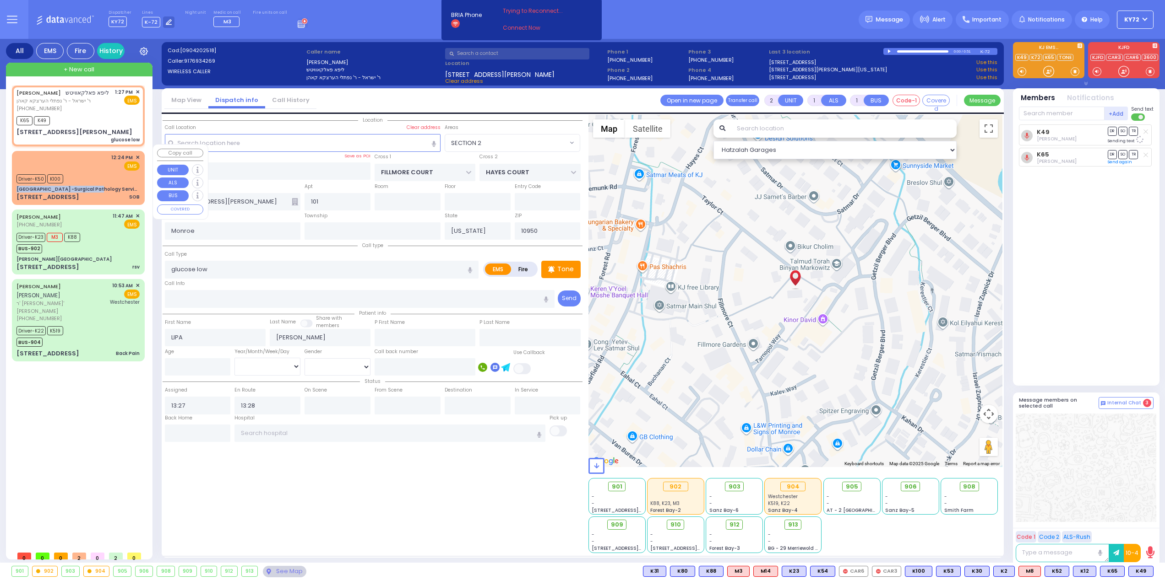
click at [92, 176] on div "12:24 PM ✕ EMS K100" at bounding box center [78, 177] width 129 height 51
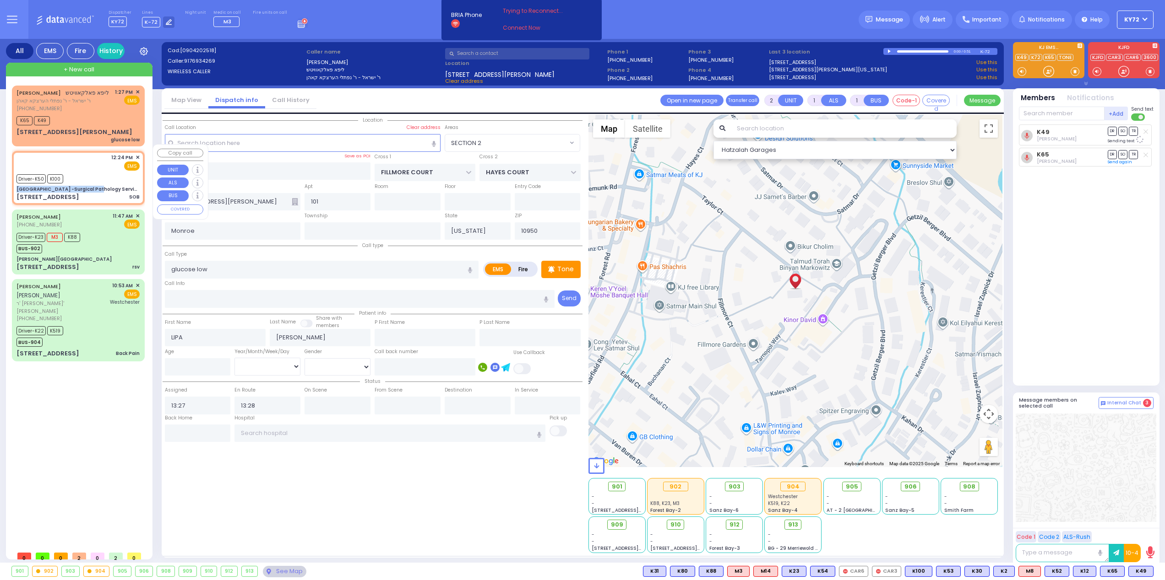
type input "6"
select select
type input "SOB"
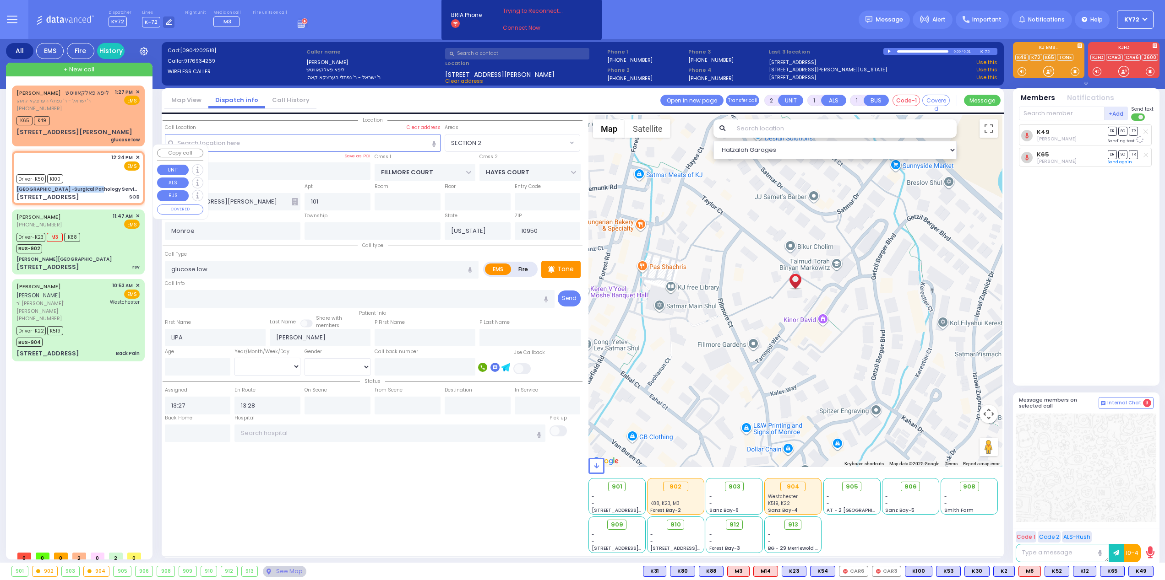
radio input "true"
type input "Unknown"
select select "Year"
type input "12:24"
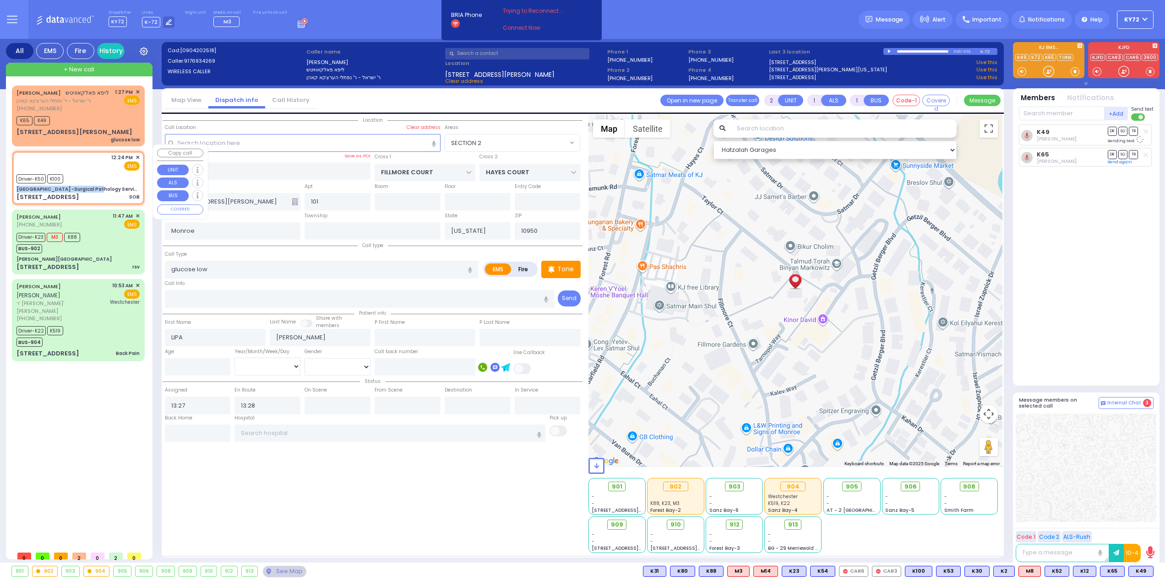
type input "12:25"
type input "13:12"
type input "13:21"
select select "Hatzalah Garages"
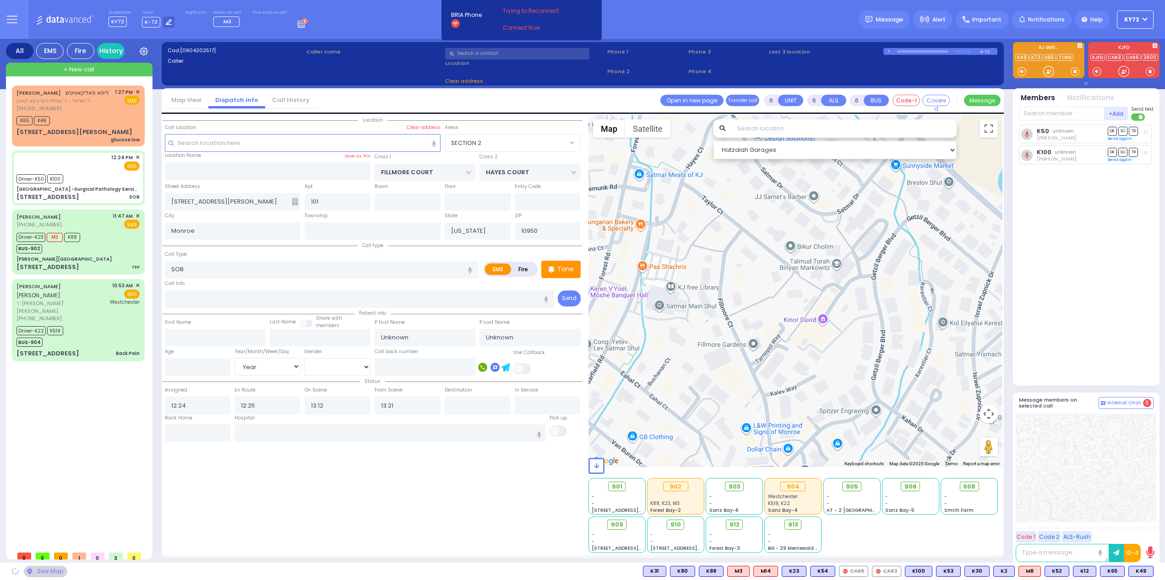
type input "[GEOGRAPHIC_DATA] -Surgical Pathology Services"
type input "HAVEN COURT"
type input "[PERSON_NAME][GEOGRAPHIC_DATA]"
type input "[STREET_ADDRESS]"
type input "Nyack"
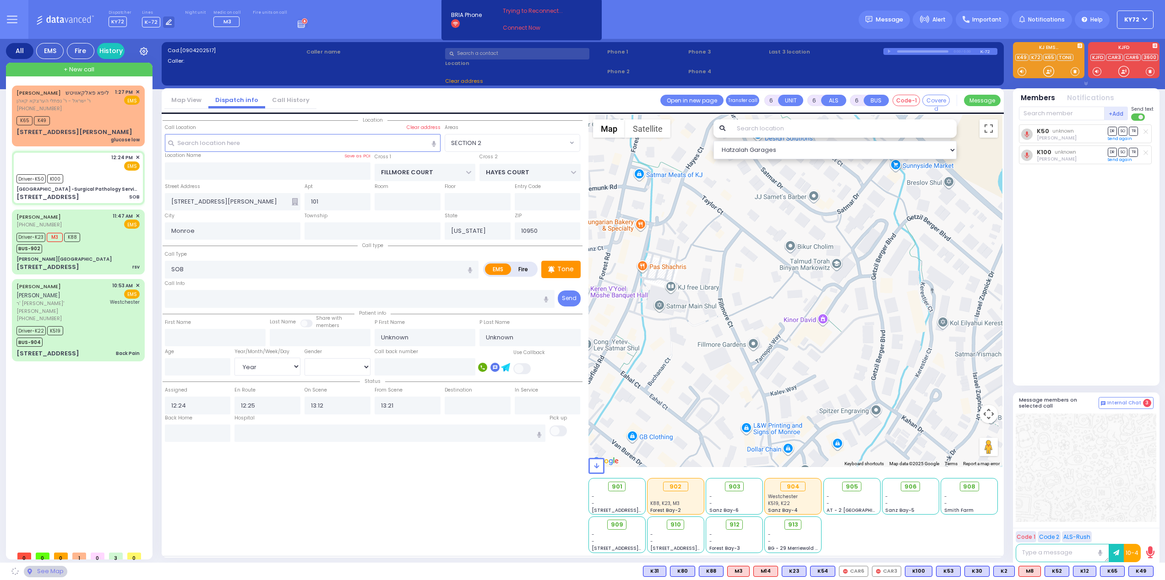
type input "10960"
select select
radio input "true"
select select "Year"
select select "Hatzalah Garages"
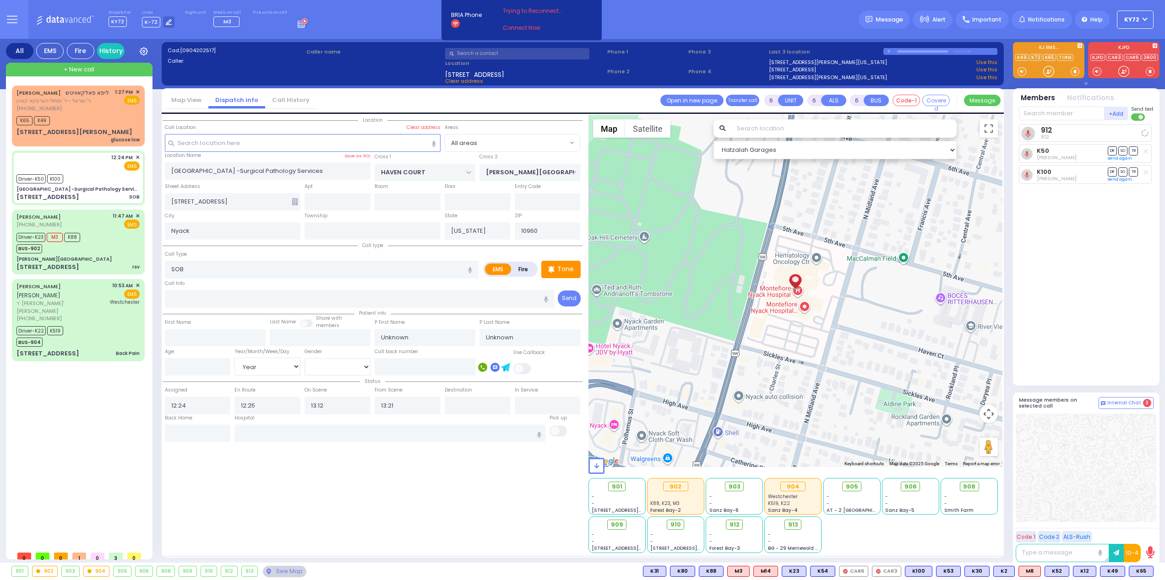
select select
radio input "true"
select select "Year"
select select "Hatzalah Garages"
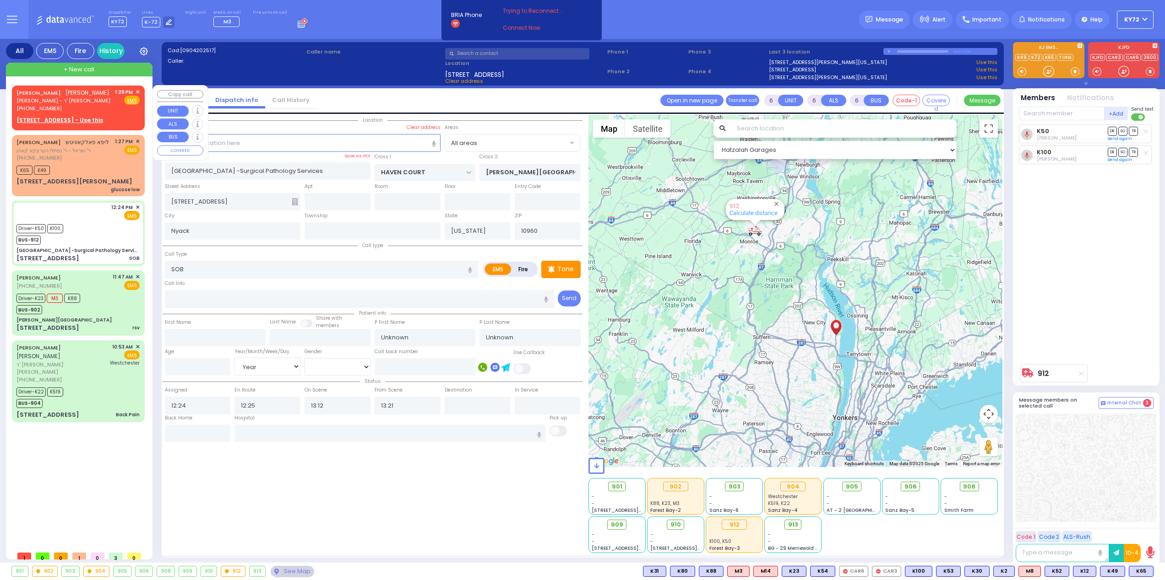
click at [79, 106] on div "(845) 248-7527" at bounding box center [63, 109] width 94 height 8
type input "2"
type input "1"
select select
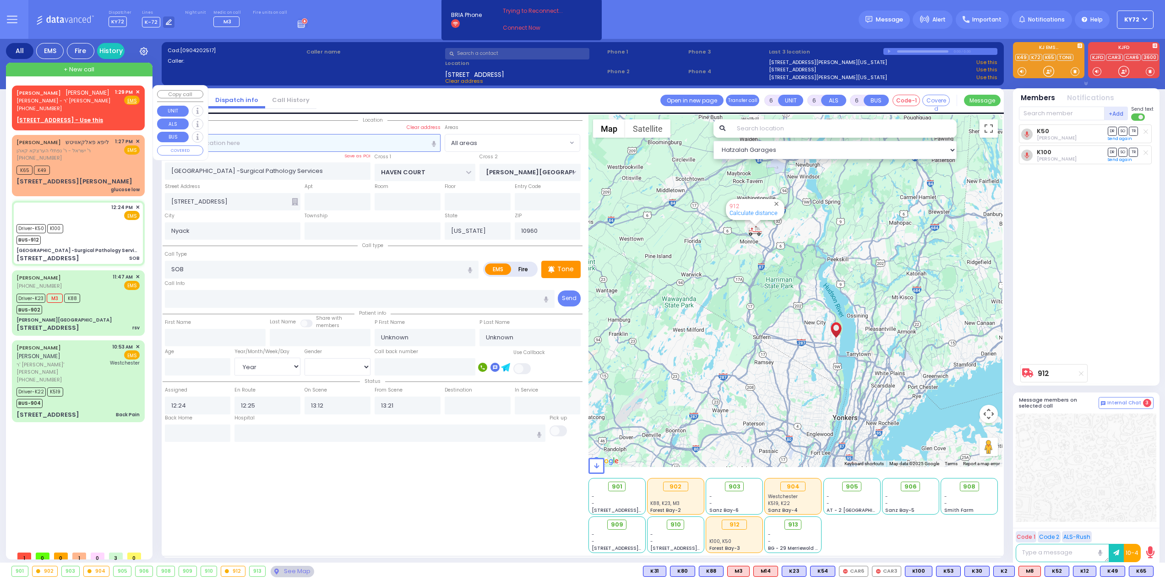
radio input "true"
type input "MENDEL"
type input "FRIEDMAN"
select select
type input "13:29"
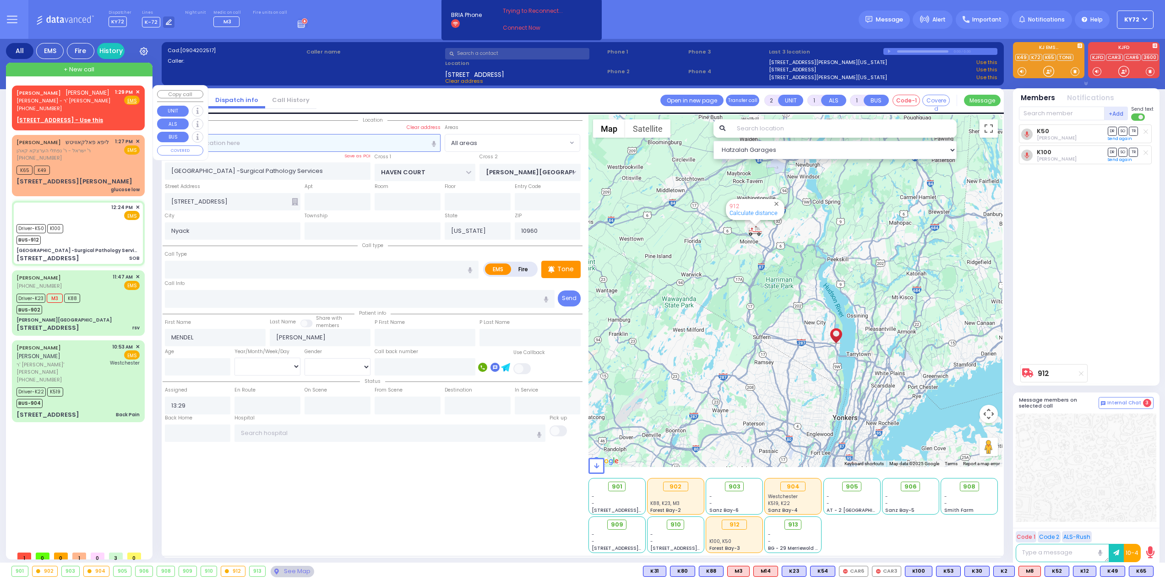
select select "Hatzalah Garages"
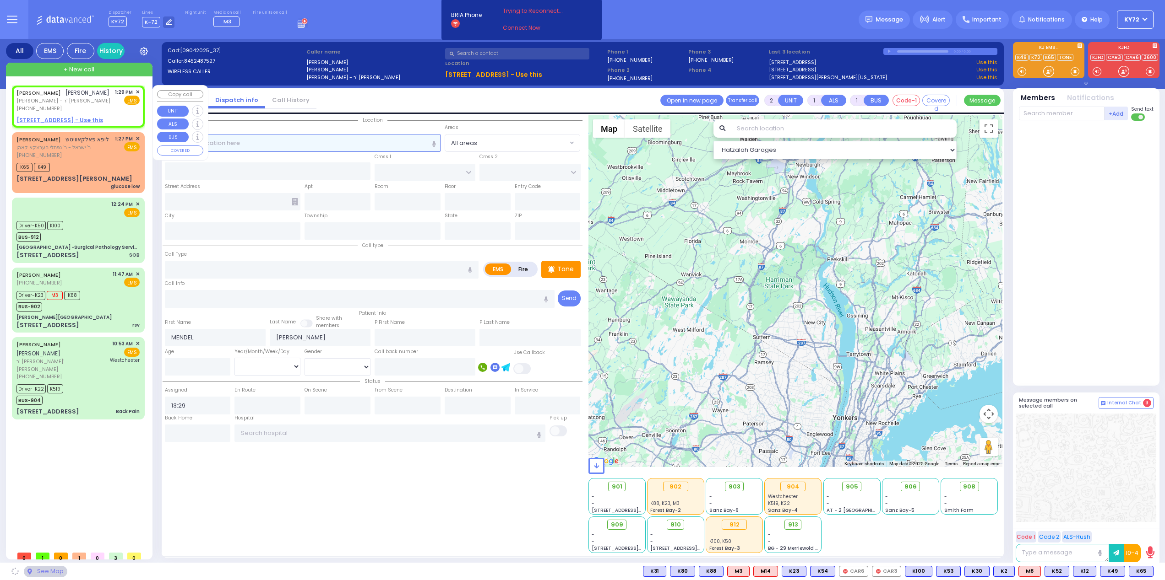
select select
radio input "true"
select select
select select "Hatzalah Garages"
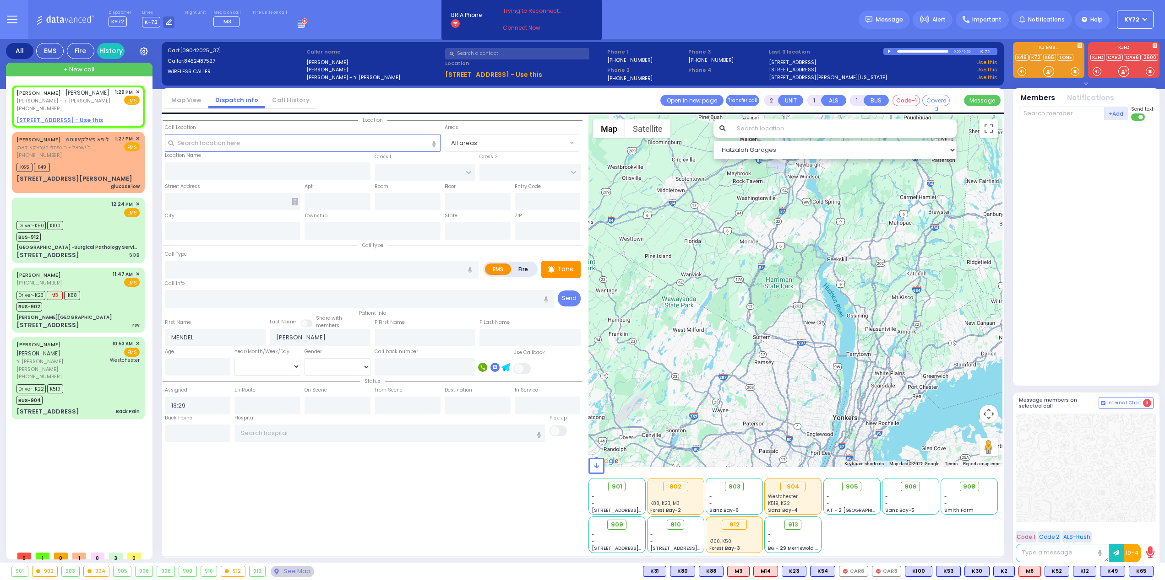
click at [522, 271] on label "Fire" at bounding box center [523, 269] width 26 height 11
radio input "true"
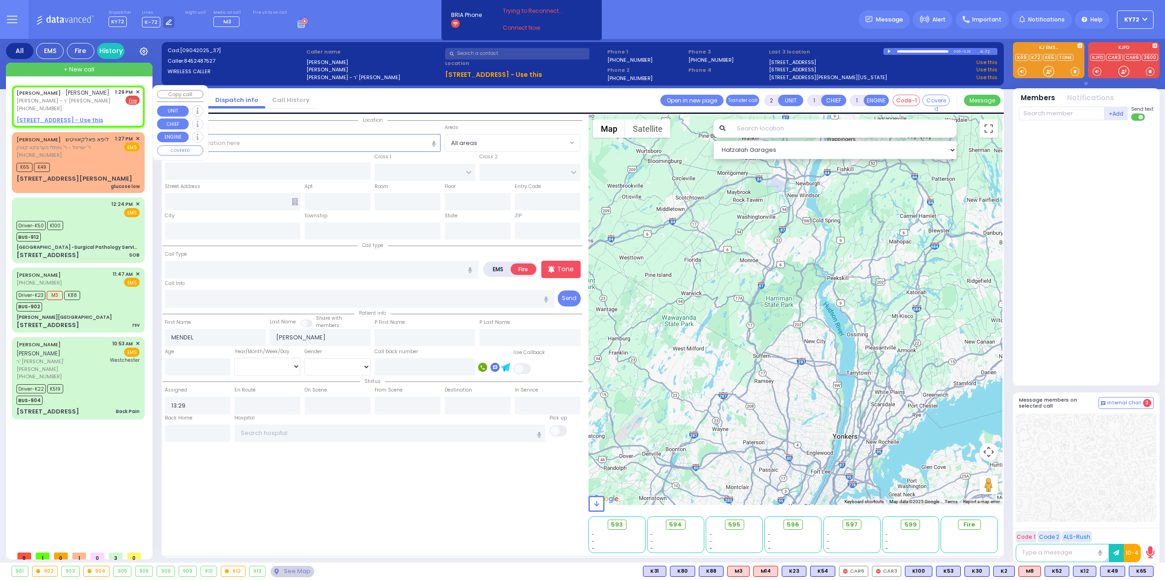
click at [66, 121] on u "303 FOREST RD 101 - Use this" at bounding box center [59, 120] width 87 height 8
select select
radio input "true"
select select
select select "Hatzalah Garages"
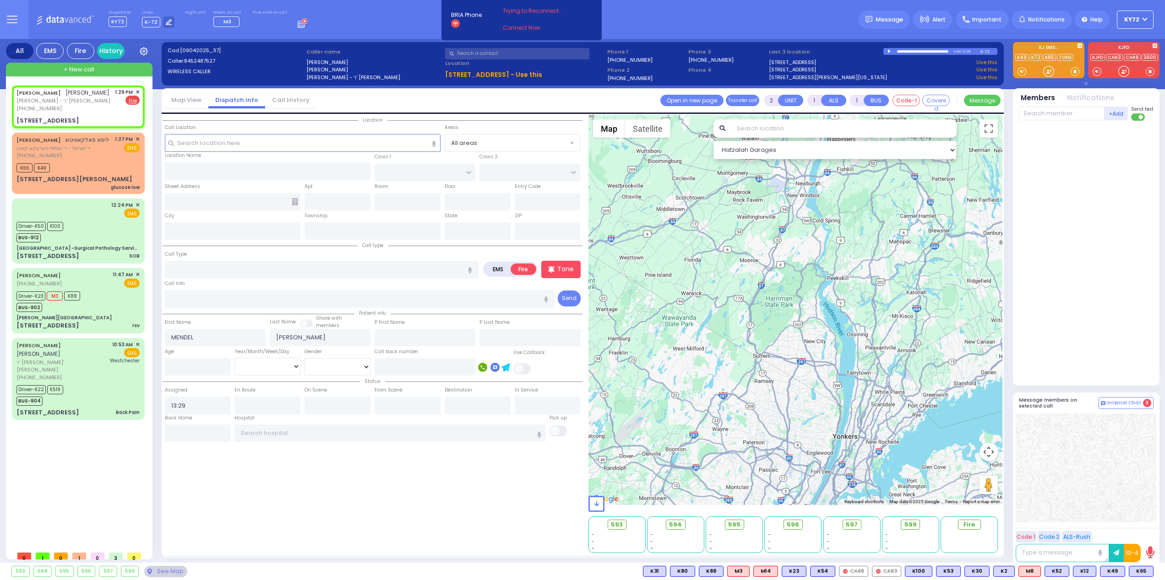
select select
radio input "true"
select select
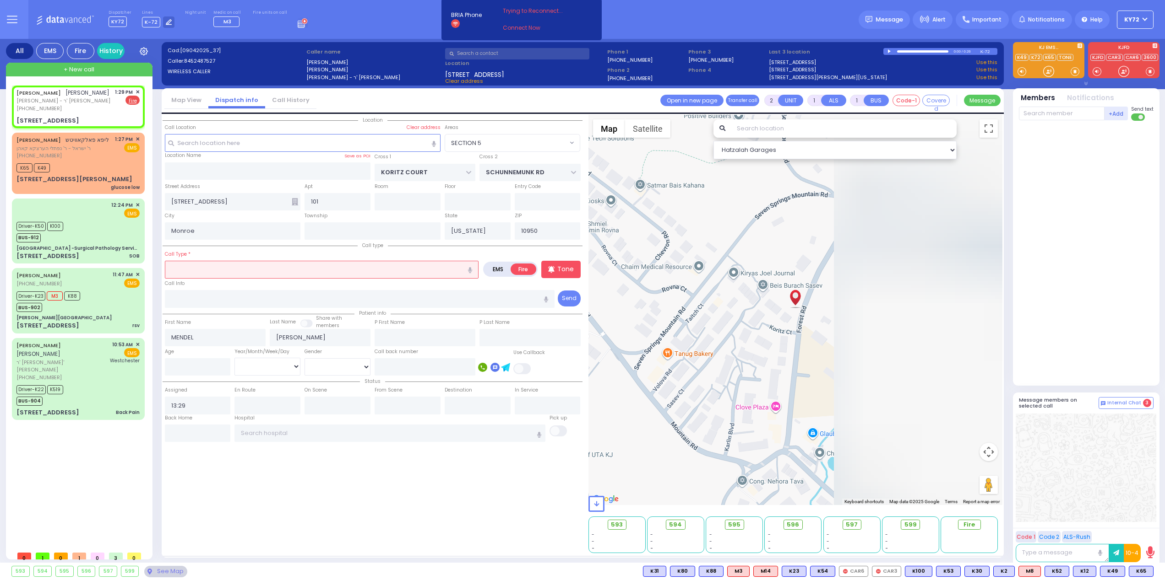
click at [222, 275] on input "text" at bounding box center [322, 269] width 314 height 17
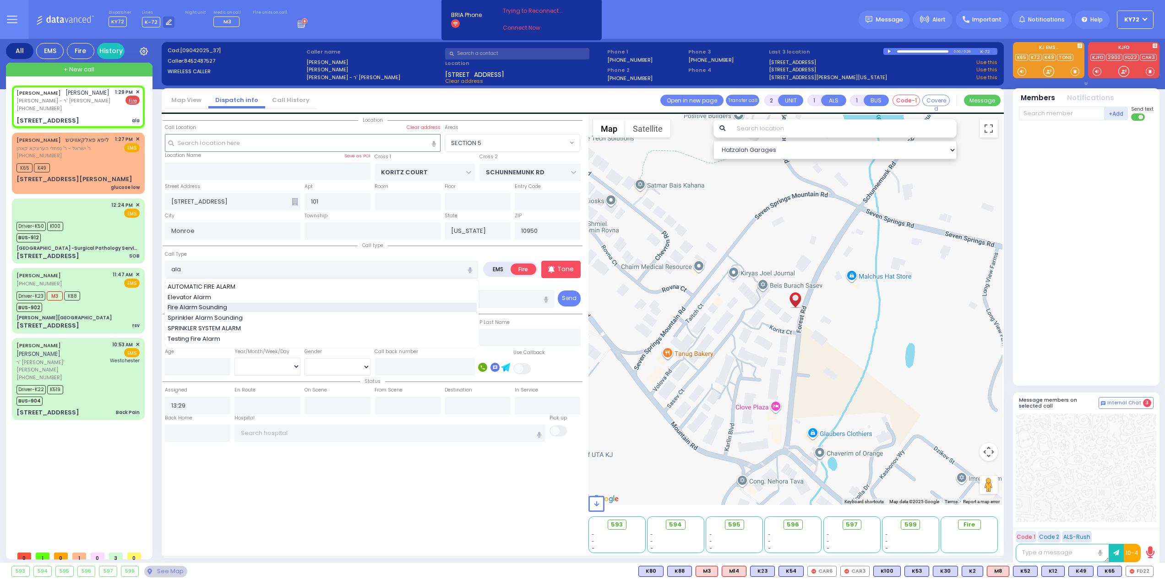
click at [209, 306] on span "Fire Alarm Sounding" at bounding box center [199, 307] width 63 height 9
click at [1139, 573] on span "FD22" at bounding box center [1139, 572] width 27 height 10
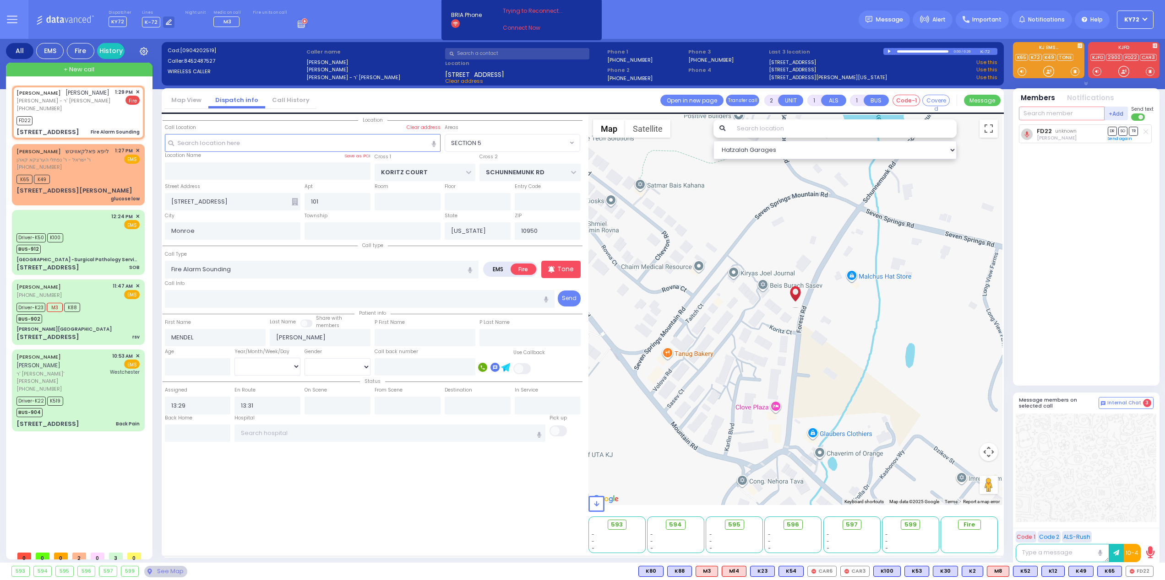
click at [1059, 118] on input "text" at bounding box center [1062, 114] width 86 height 14
select select "SECTION 5"
select select
type input "car"
click at [1091, 206] on div "Isaac Friedman" at bounding box center [1103, 207] width 52 height 9
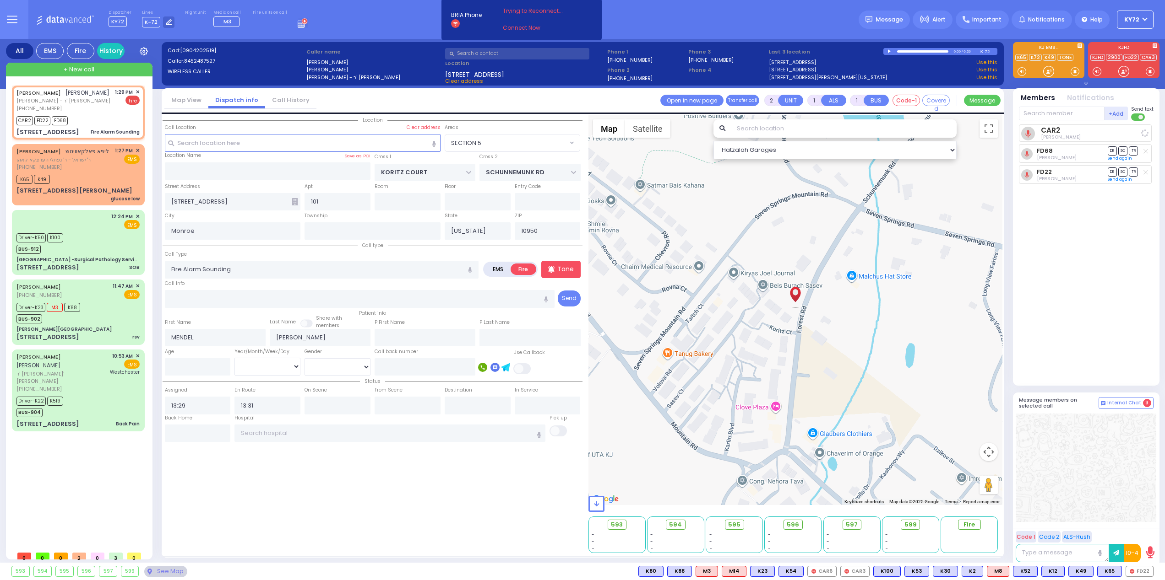
select select
radio input "true"
select select
select select "SECTION 5"
select select "Hatzalah Garages"
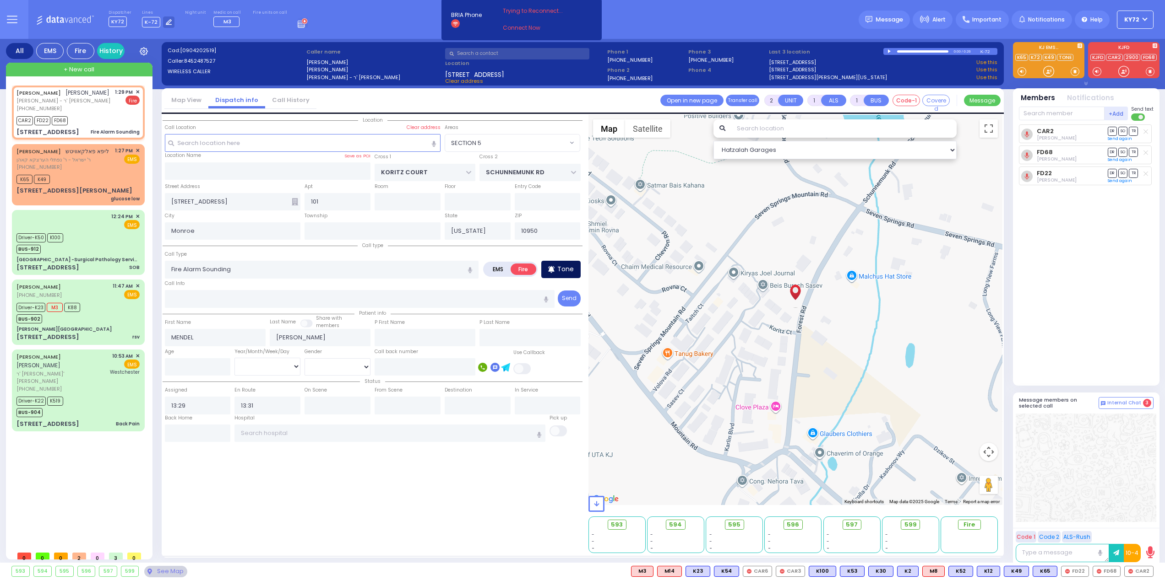
click at [570, 269] on p "Tone" at bounding box center [565, 270] width 16 height 10
drag, startPoint x: 1052, startPoint y: 119, endPoint x: 1046, endPoint y: 120, distance: 6.0
click at [1052, 120] on input "text" at bounding box center [1062, 114] width 86 height 14
type input "64"
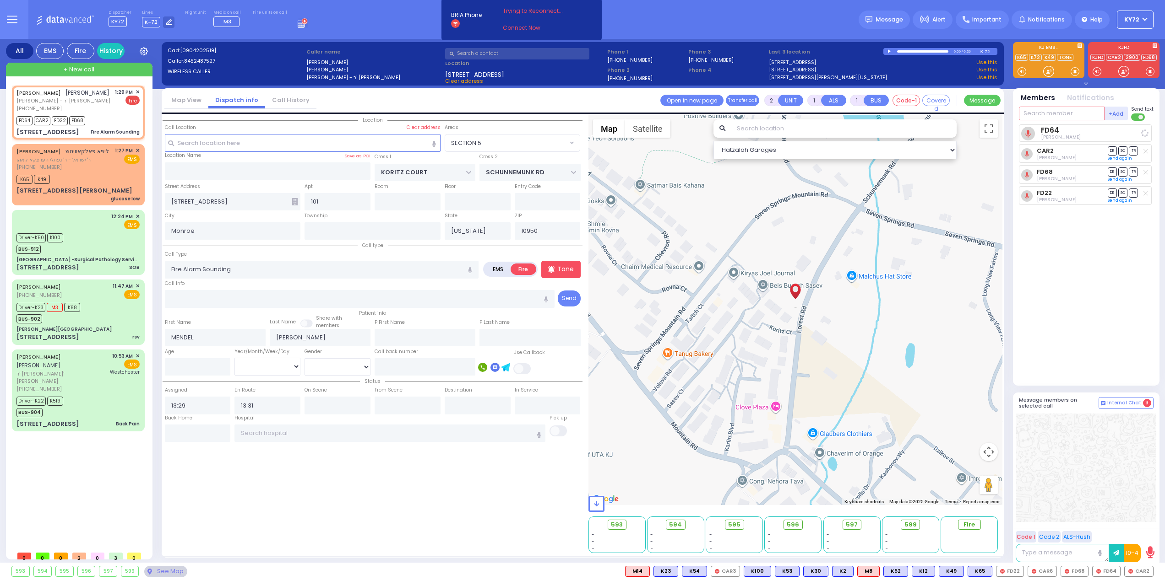
type input "3"
select select
radio input "true"
select select
type input "32"
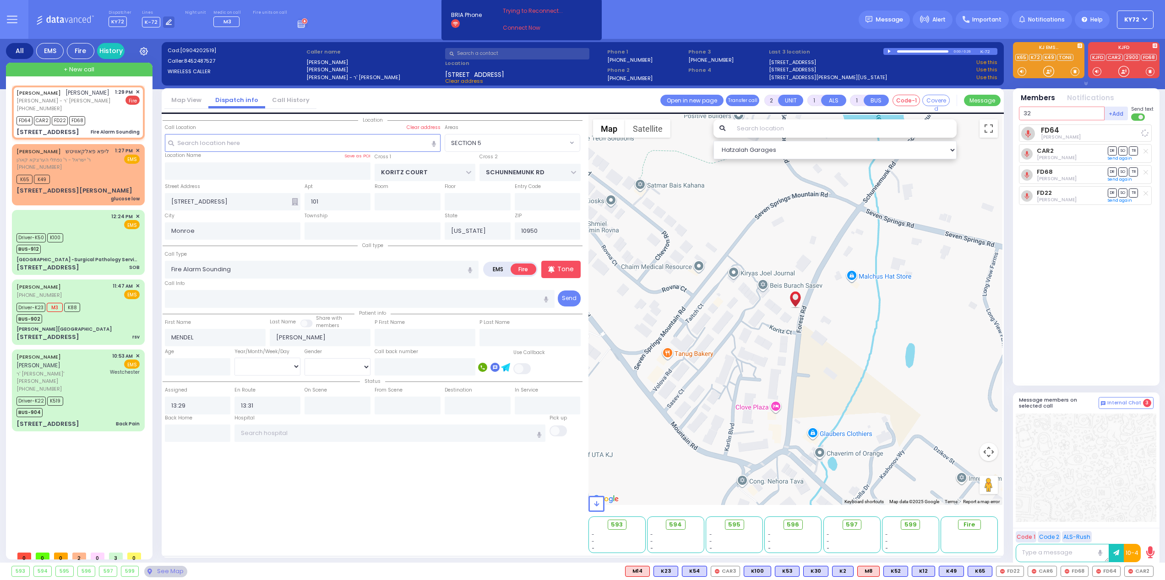
select select "SECTION 5"
select select "Hatzalah Garages"
type input "327"
select select
radio input "true"
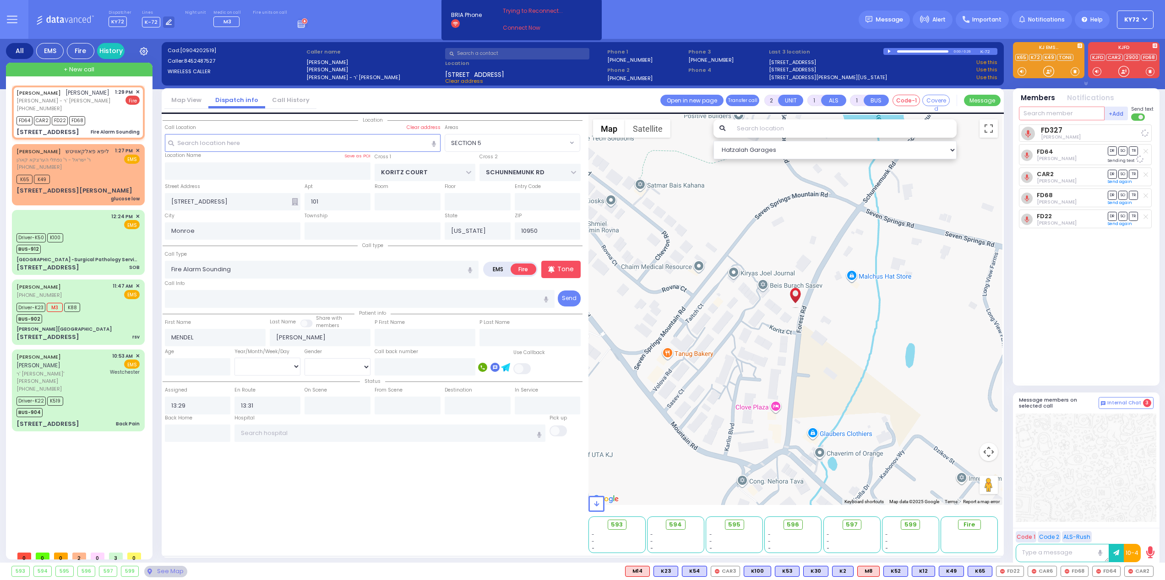
select select
select select "Hatzalah Garages"
select select "SECTION 5"
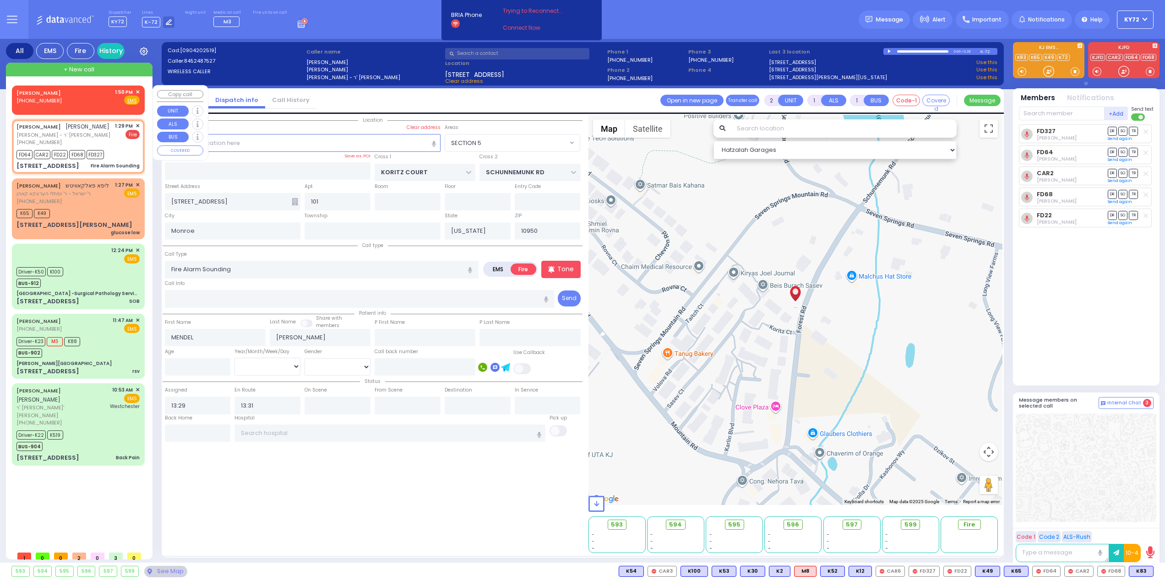
click at [94, 100] on div "AMERICO (914) 573-8347 1:50 PM ✕ Fire EMS" at bounding box center [77, 96] width 123 height 17
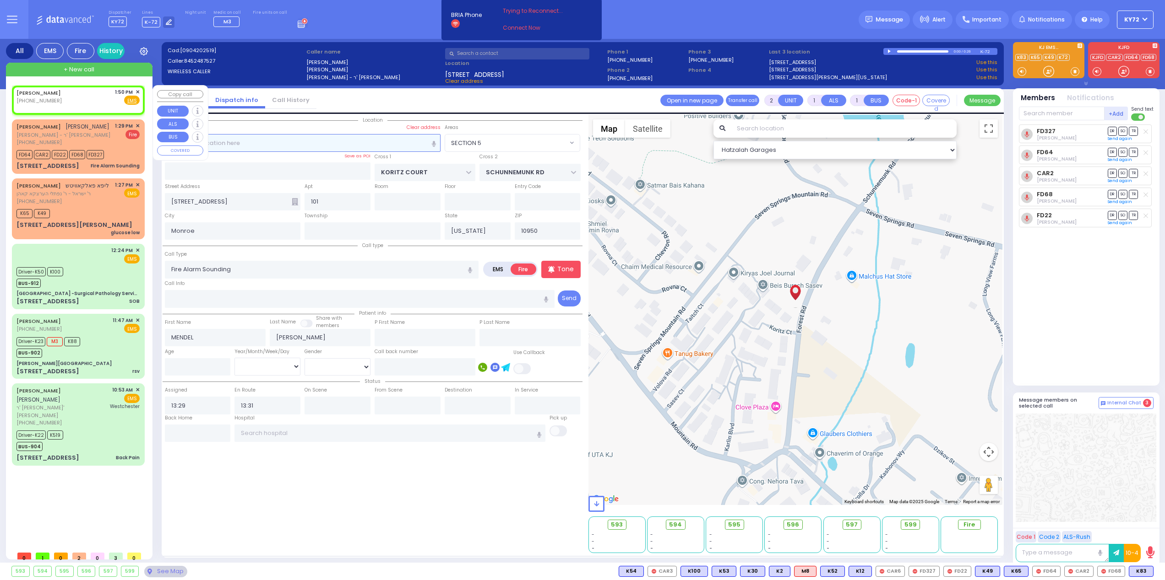
select select
radio input "true"
select select
type input "13:50"
select select "Hatzalah Garages"
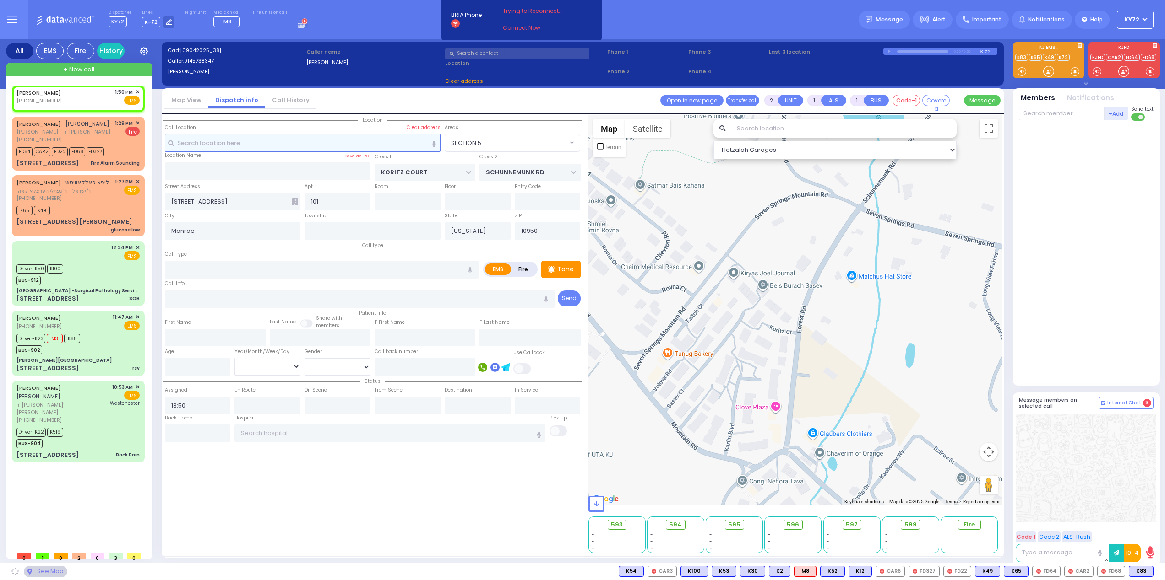
select select
radio input "true"
select select
select select "Hatzalah Garages"
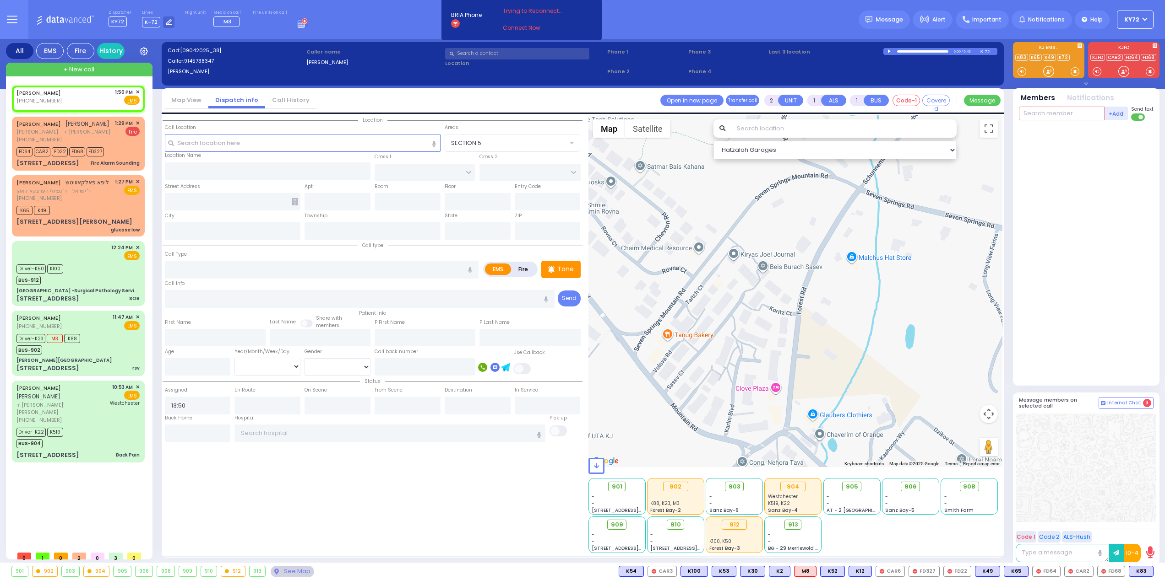
click at [1037, 116] on input "text" at bounding box center [1062, 114] width 86 height 14
type input "b40"
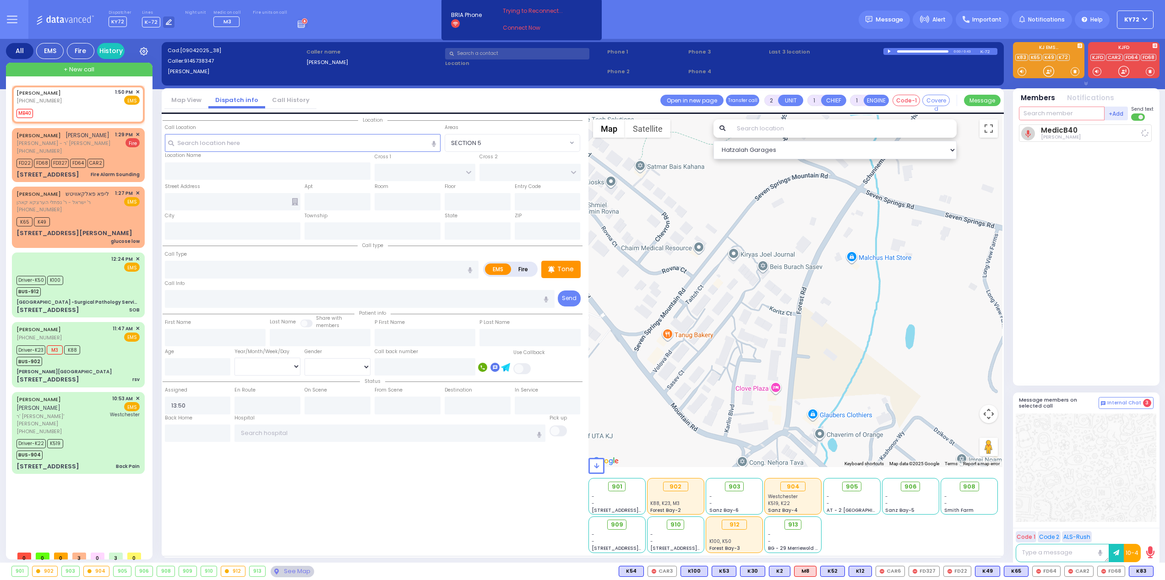
select select
radio input "true"
select select
type input "13:50"
select select "Hatzalah Garages"
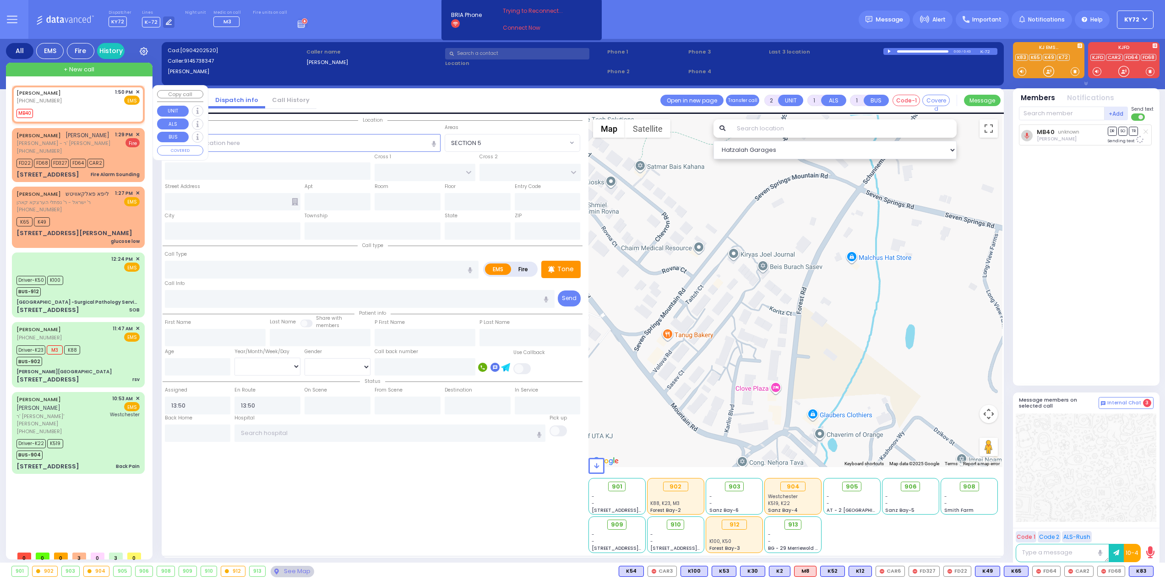
click at [136, 91] on span "✕" at bounding box center [138, 92] width 4 height 8
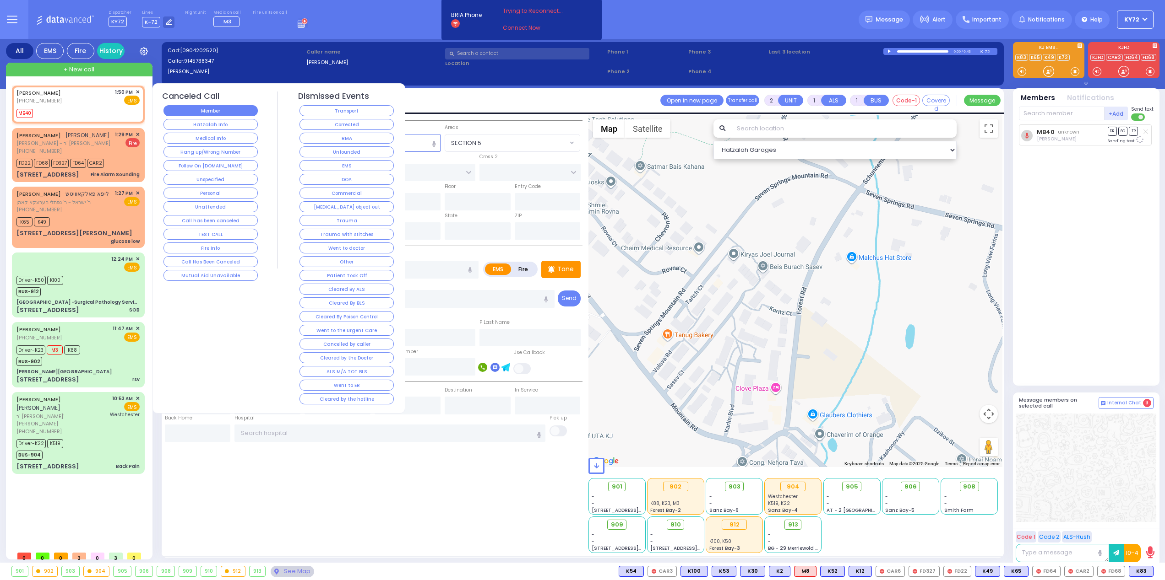
click at [194, 111] on button "Member" at bounding box center [210, 110] width 94 height 11
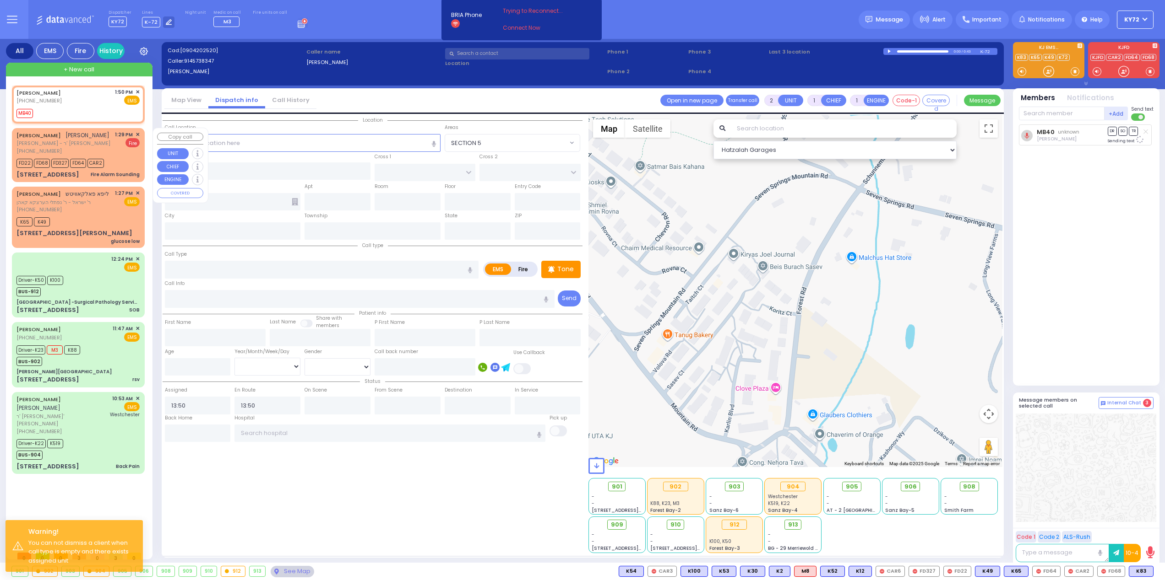
click at [138, 133] on span "✕" at bounding box center [138, 135] width 4 height 8
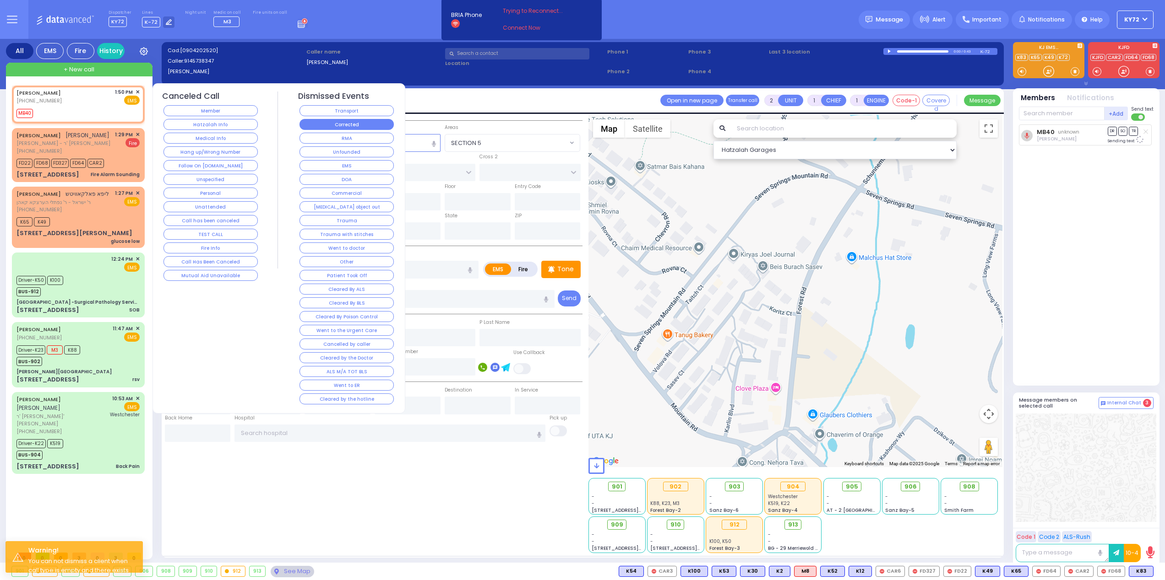
click at [319, 128] on button "Corrected" at bounding box center [346, 124] width 94 height 11
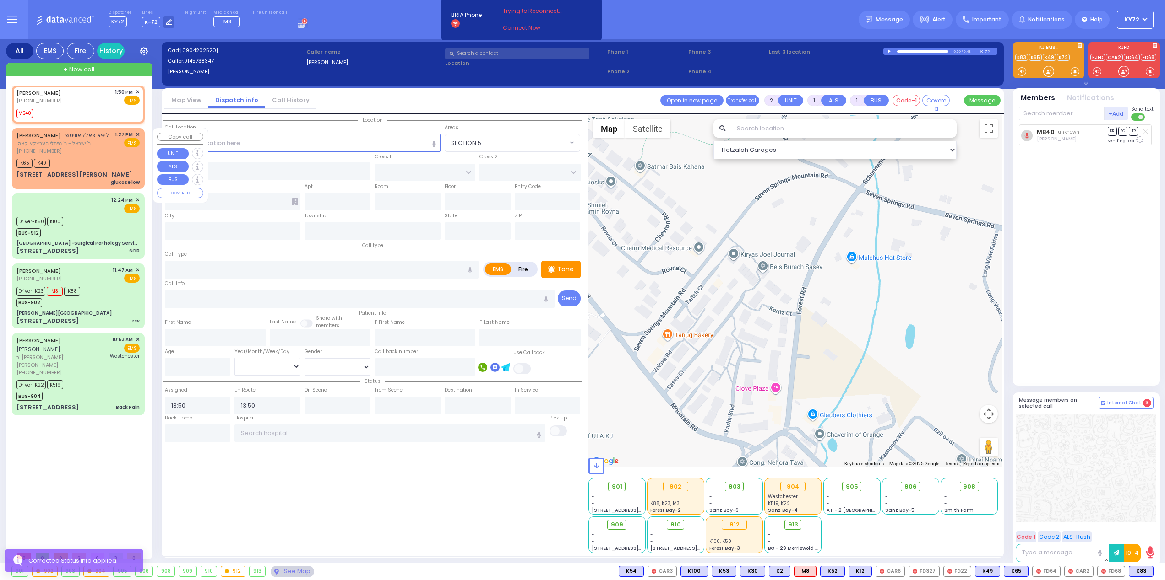
click at [138, 135] on span "✕" at bounding box center [138, 135] width 4 height 8
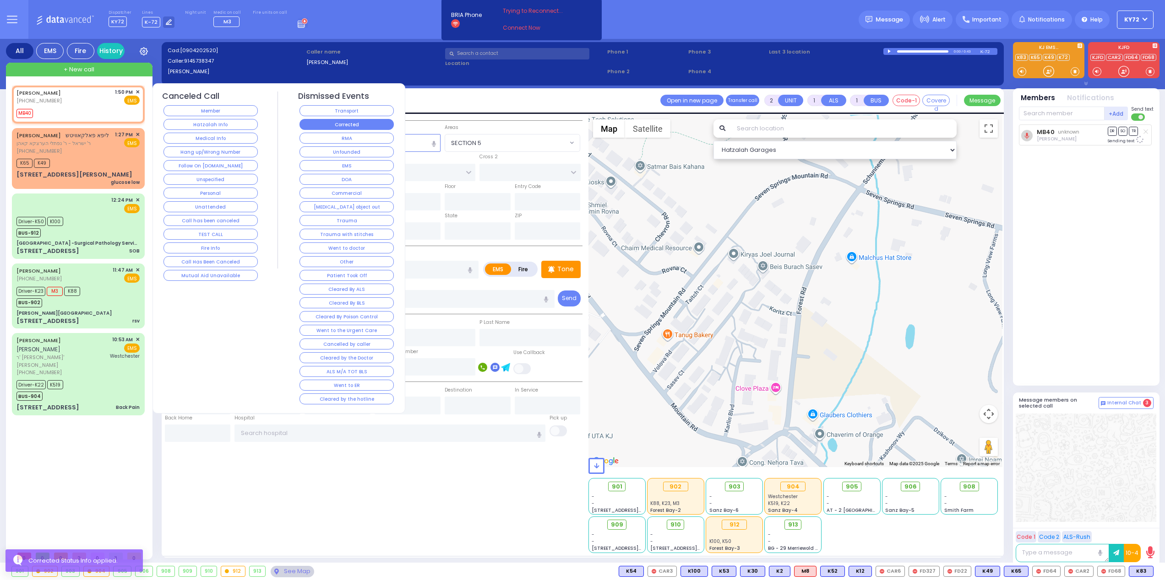
click at [320, 126] on button "Corrected" at bounding box center [346, 124] width 94 height 11
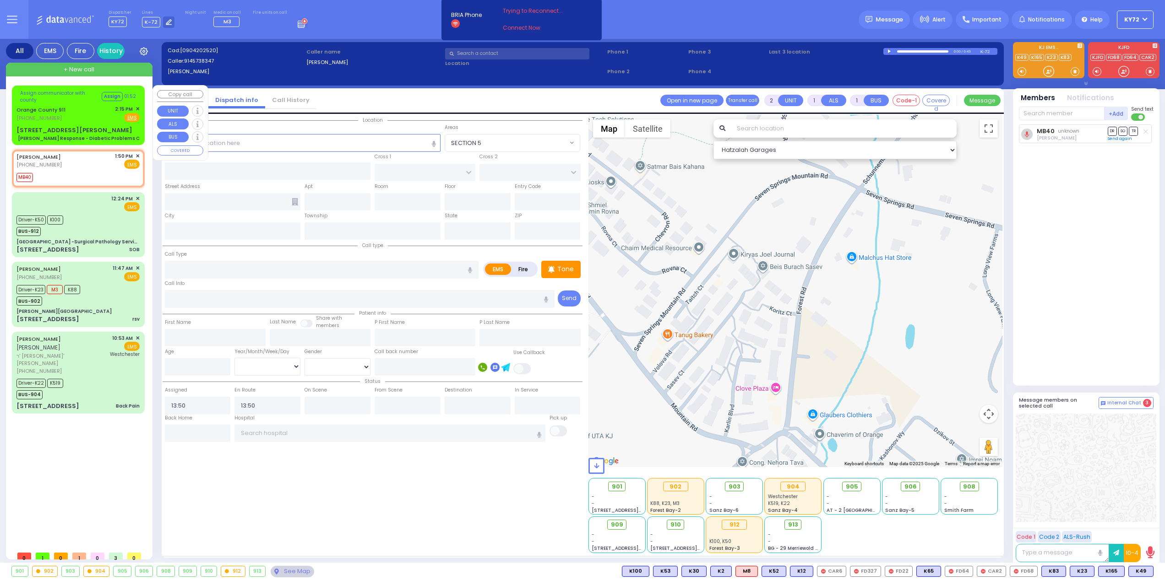
click at [32, 109] on link "Orange County 911" at bounding box center [40, 109] width 49 height 7
type input "6"
select select
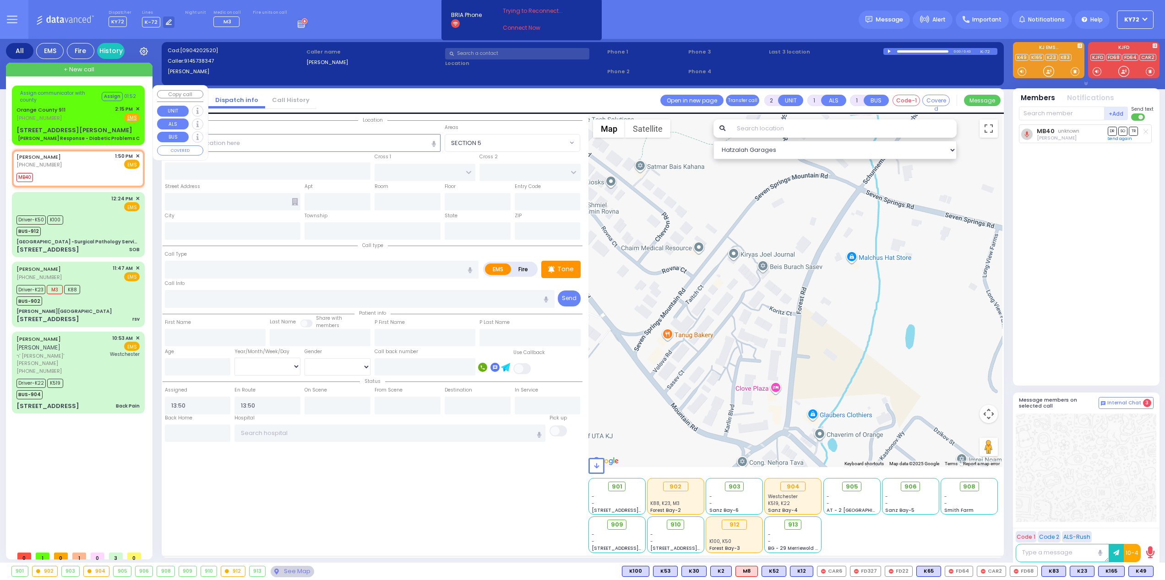
type input "Charlie Response - Diabetic Problems C"
radio input "true"
type input "Nature: : Charlie Response - Diabetic Problems C Address: : 148 Coach Wilson Tr…"
select select
select select "Hatzalah Garages"
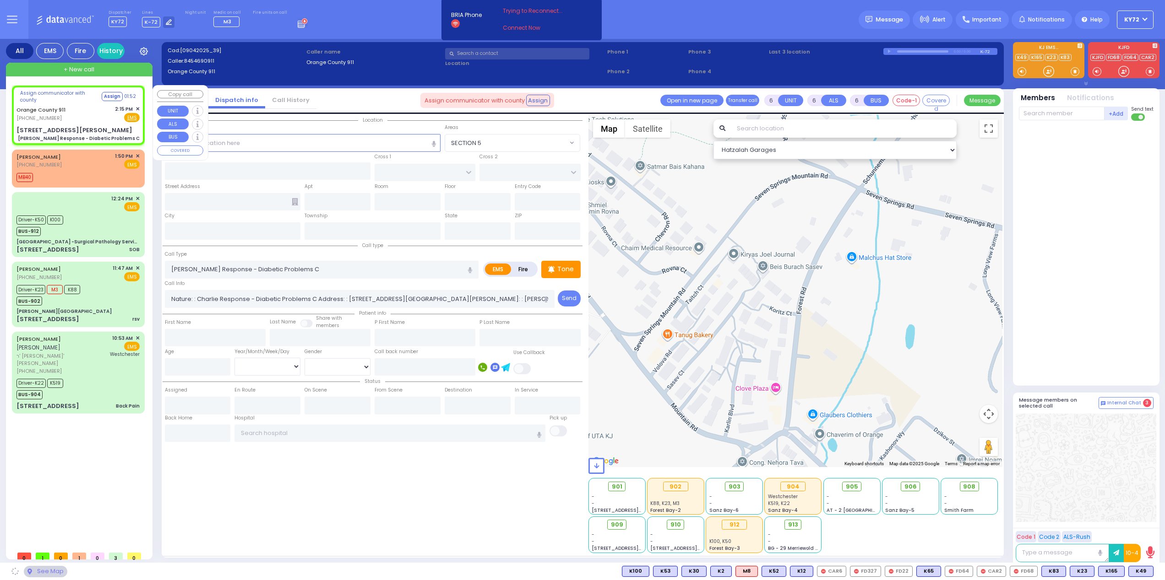
type input "148 Coach Wilson Trl"
type input "Monroe"
type input "[US_STATE]"
type input "10930"
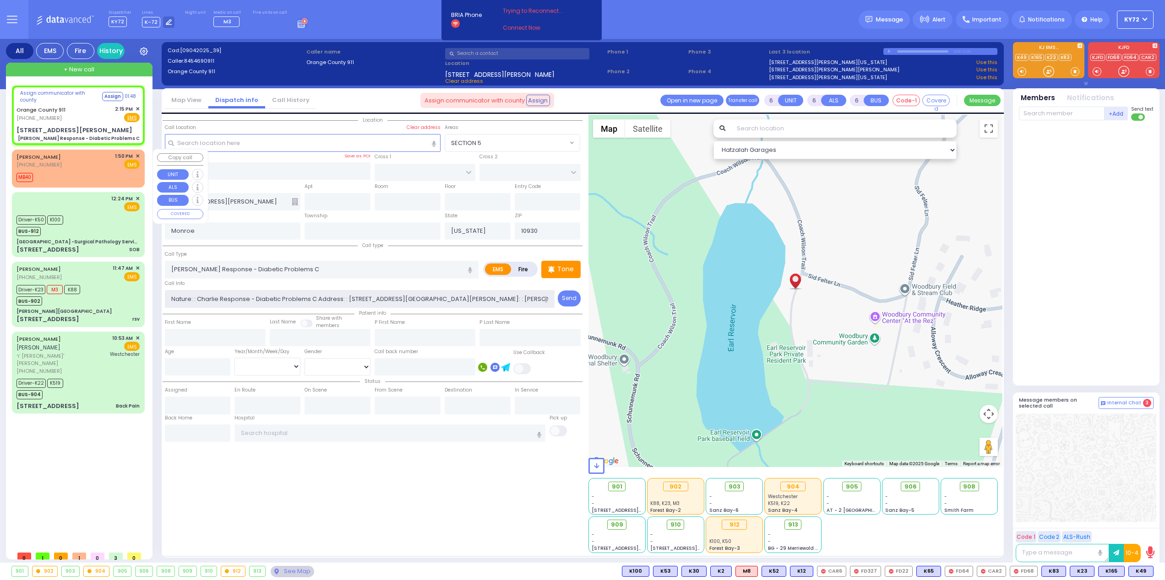
scroll to position [0, 164]
drag, startPoint x: 444, startPoint y: 299, endPoint x: 651, endPoint y: 309, distance: 206.7
click at [651, 309] on div "Location" at bounding box center [583, 336] width 840 height 442
click at [112, 130] on div "148 Coach Wilson Trl Charlie Response - Diabetic Problems C" at bounding box center [77, 134] width 123 height 16
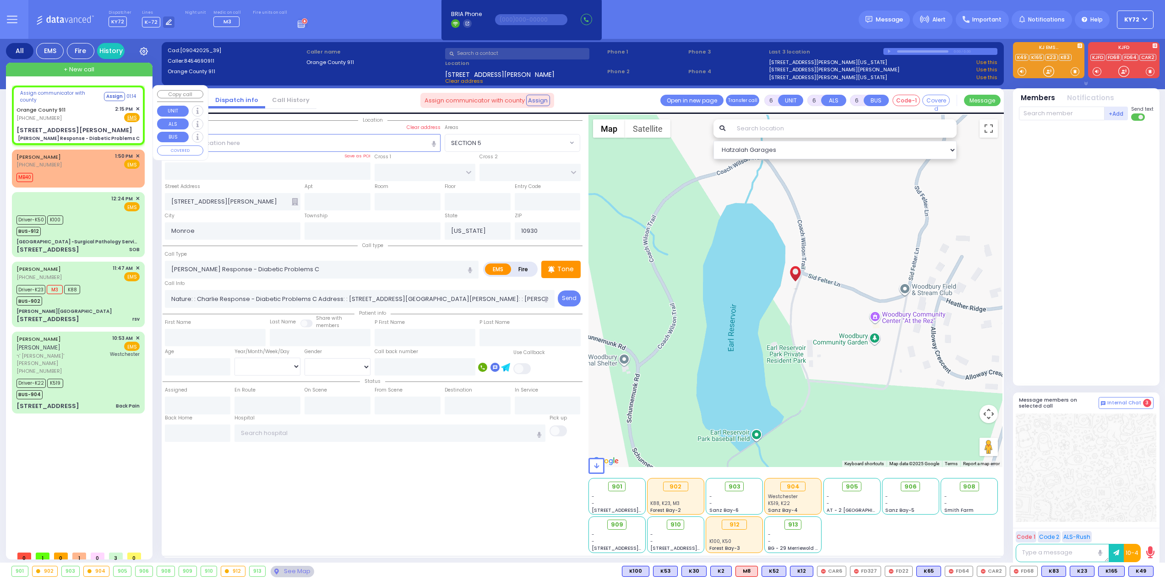
select select
radio input "true"
select select
select select "Hatzalah Garages"
click at [85, 174] on div "MB40" at bounding box center [77, 175] width 123 height 11
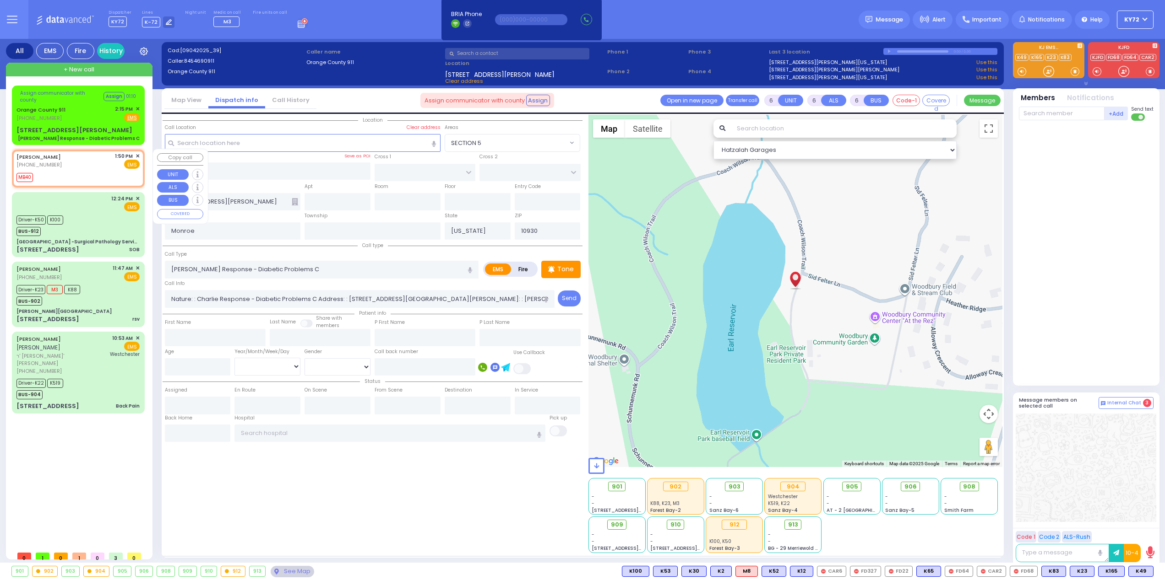
type input "2"
type input "1"
select select
radio input "true"
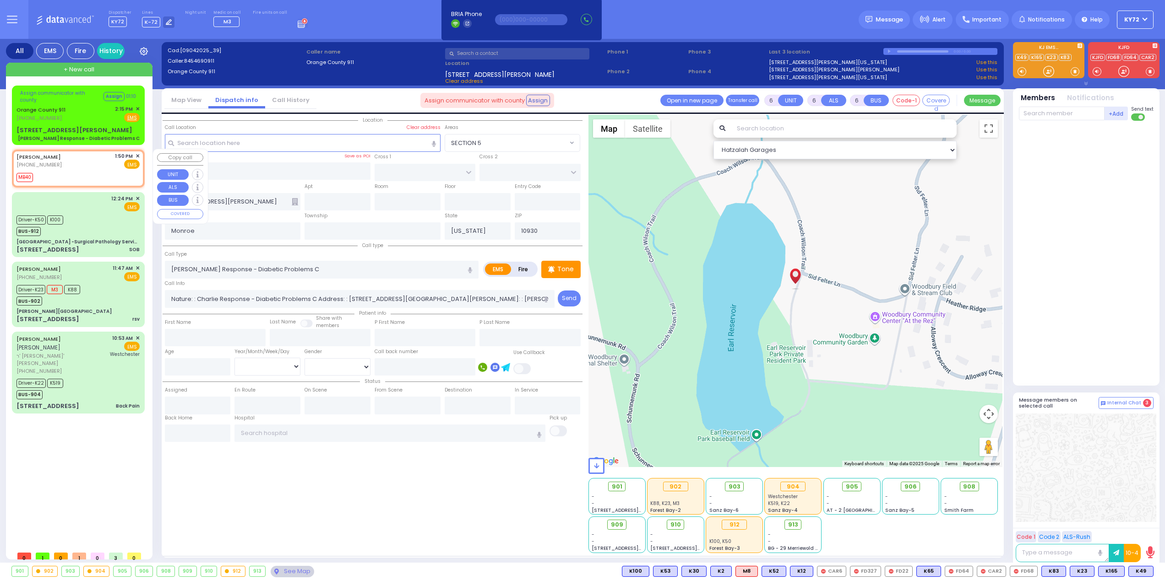
select select
type input "13:50"
select select "Hatzalah Garages"
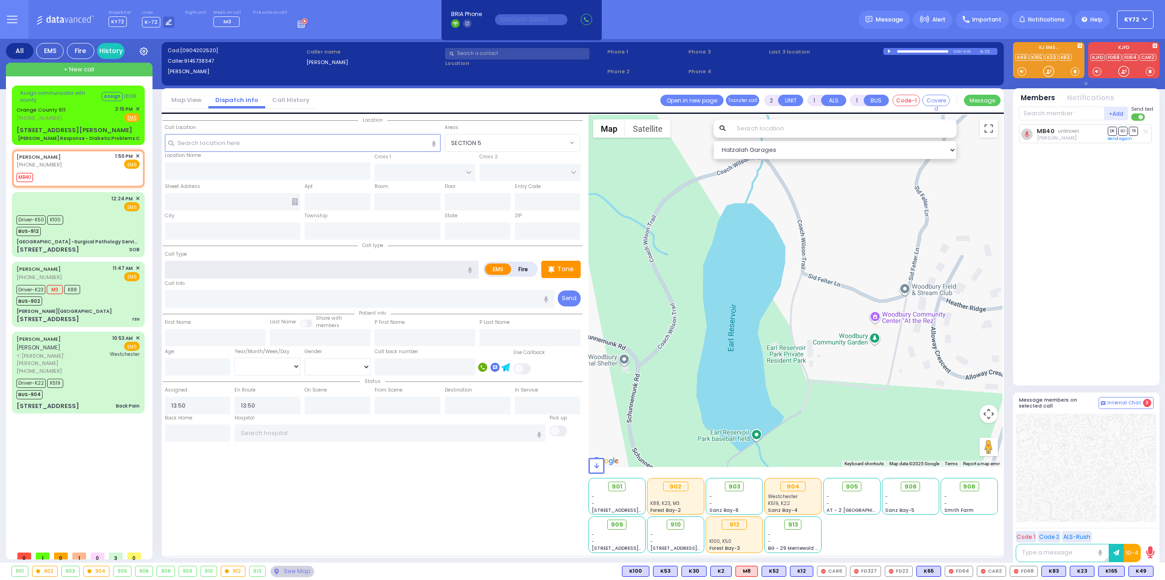
click at [337, 272] on input "text" at bounding box center [322, 269] width 314 height 17
type input "info"
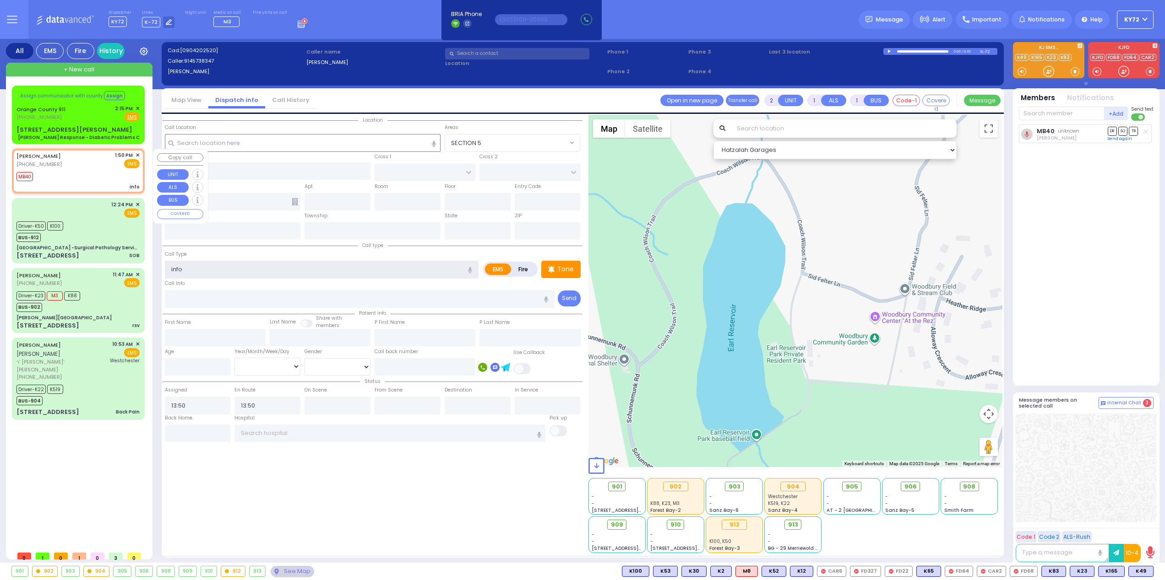
select select
radio input "true"
select select
type input "info"
select select "Hatzalah Garages"
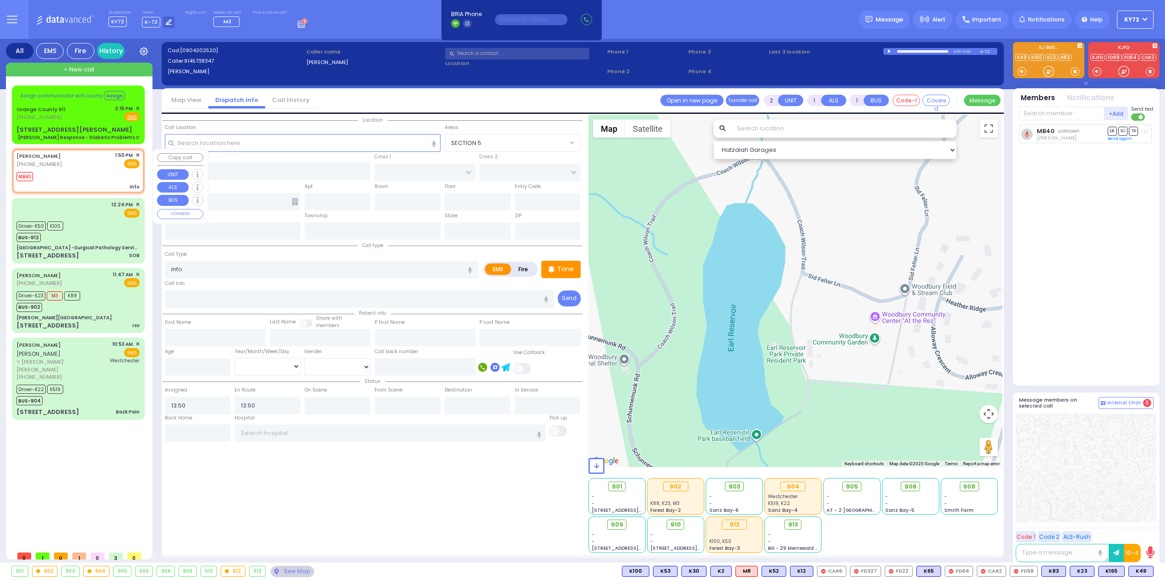
click at [137, 154] on span "✕" at bounding box center [138, 156] width 4 height 8
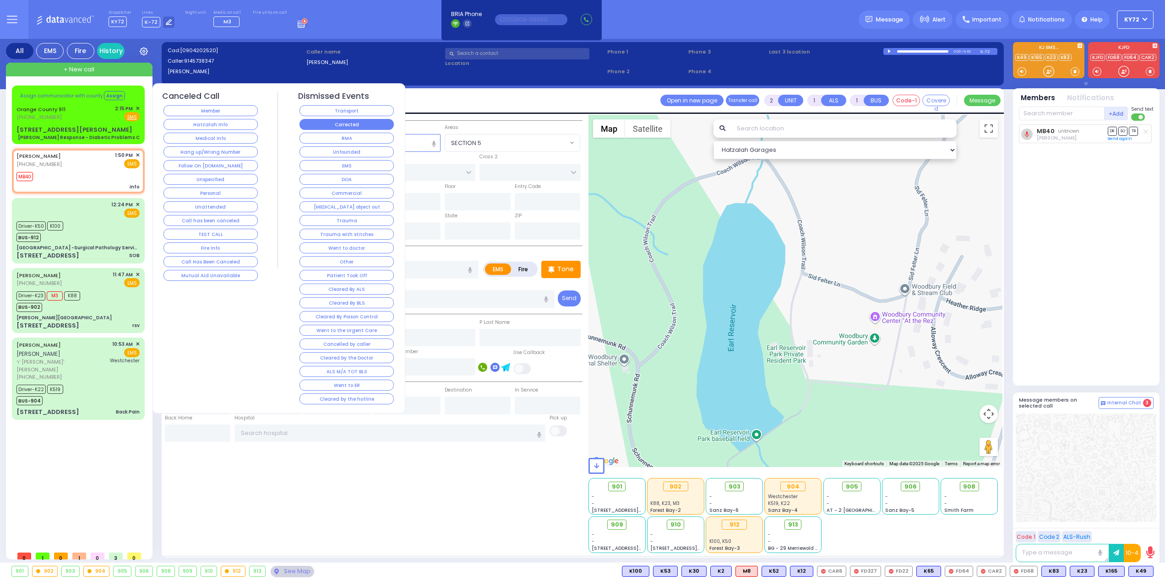
select select
radio input "true"
select select
select select "Hatzalah Garages"
click at [334, 126] on button "Corrected" at bounding box center [346, 124] width 94 height 11
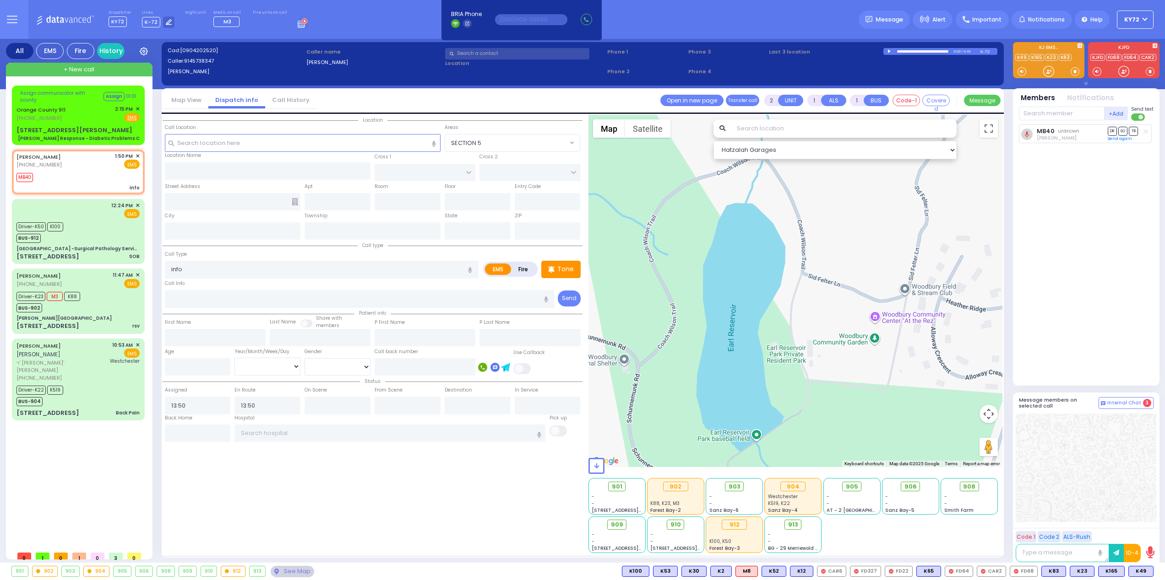
select select
radio input "true"
select select
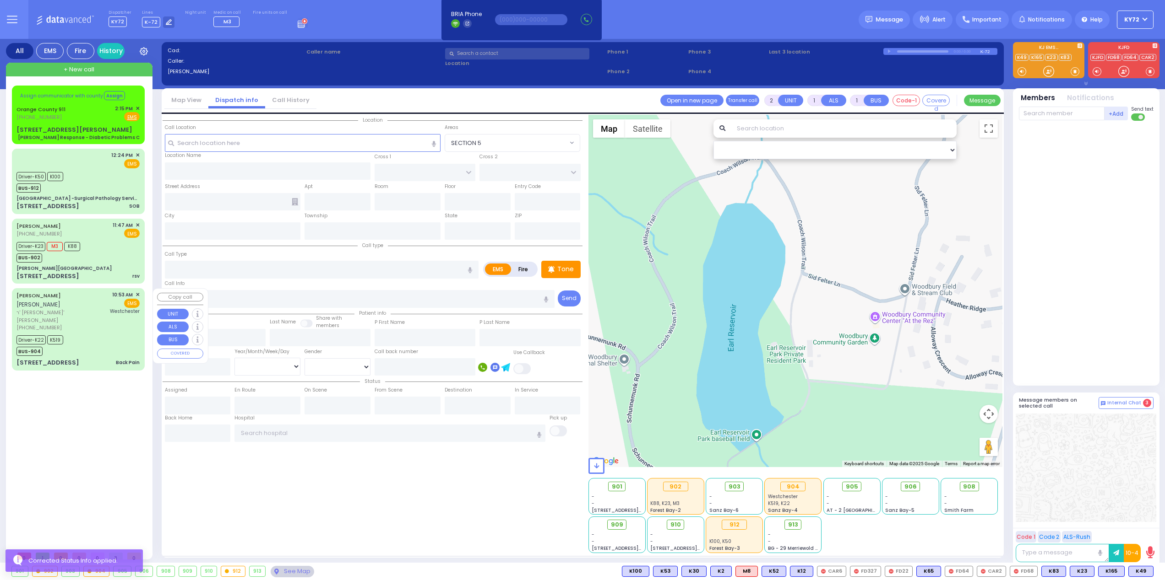
click at [99, 333] on div "Driver-K22 K519 BUS-904" at bounding box center [77, 344] width 123 height 23
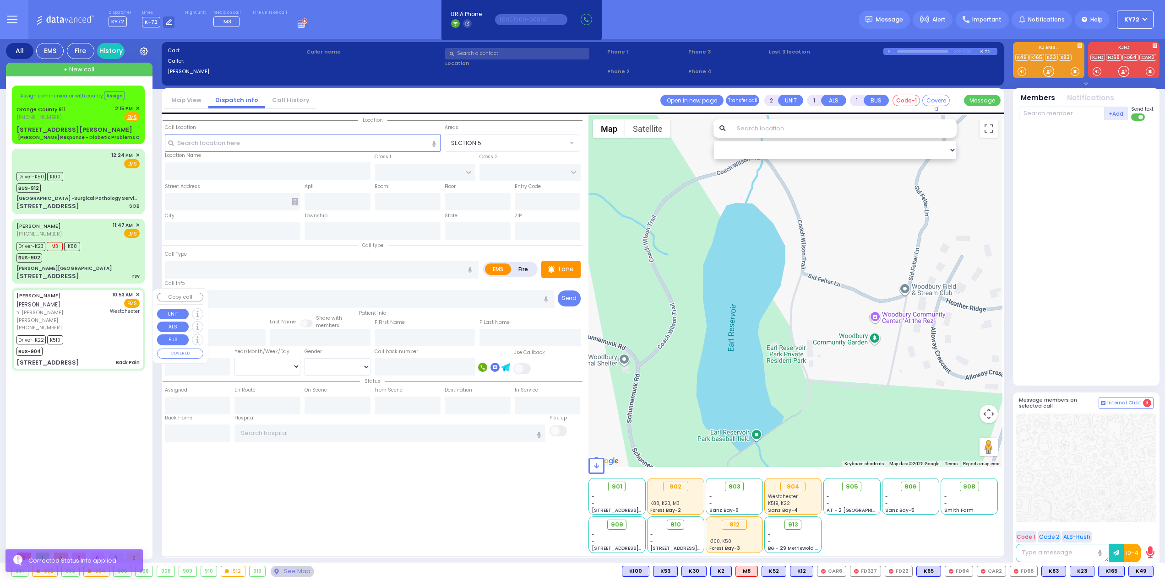
type input "6"
select select
type input "Back Pain"
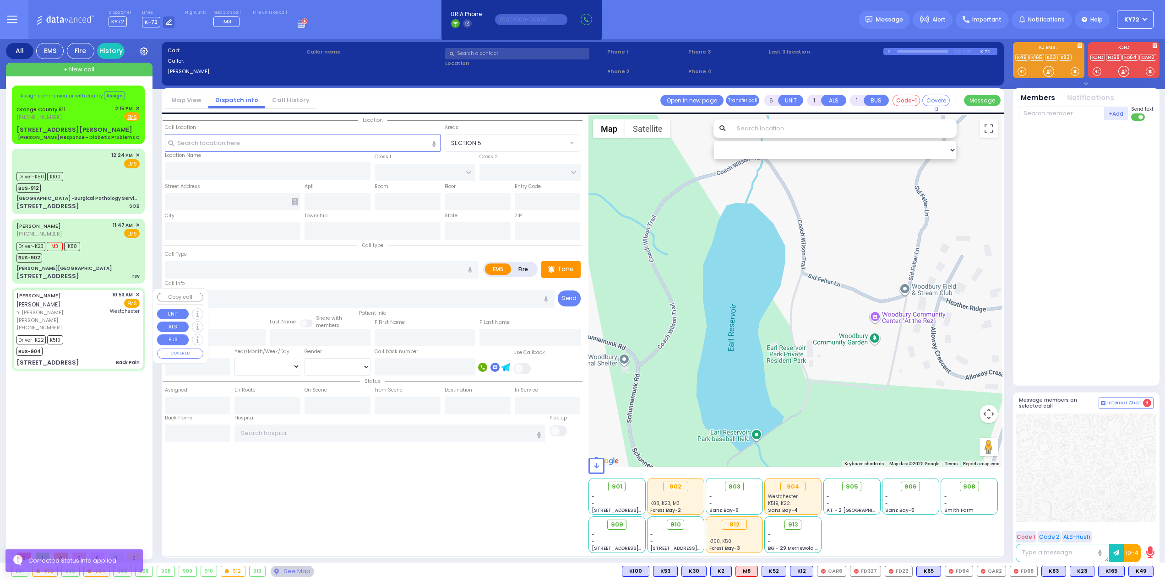
radio input "true"
type input "JOEL"
type input "GLUCK"
type input "Joel"
type input "Gluck"
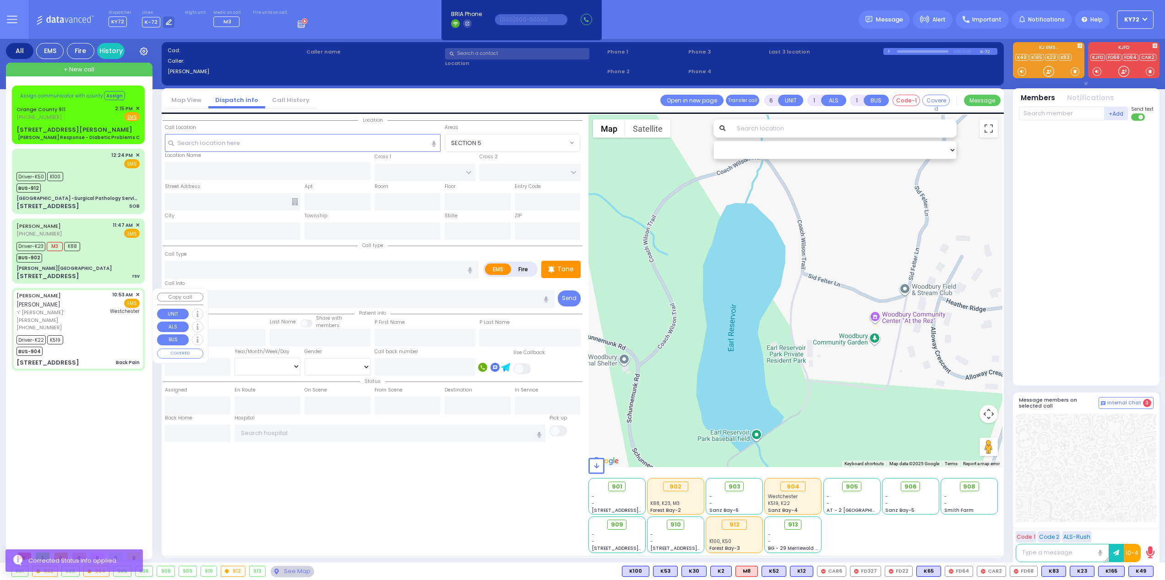
type input "44"
select select "Year"
select select "[DEMOGRAPHIC_DATA]"
type input "10:53"
type input "10:56"
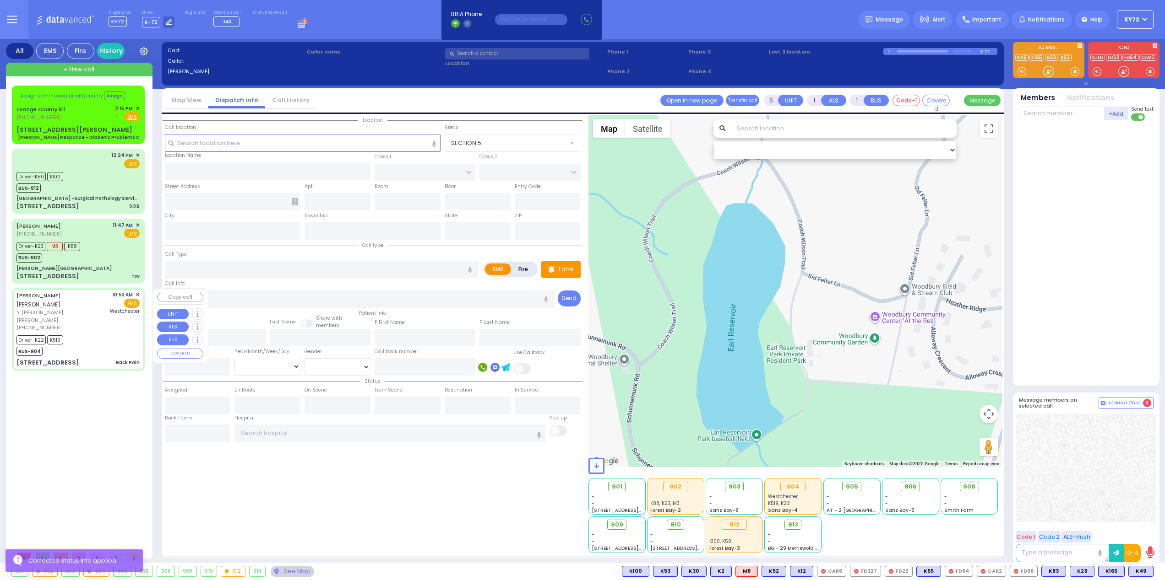
type input "11:02"
type input "11:23"
type input "12:17"
type input "14:40"
type input "Westchester Medical Center-Woods Road"
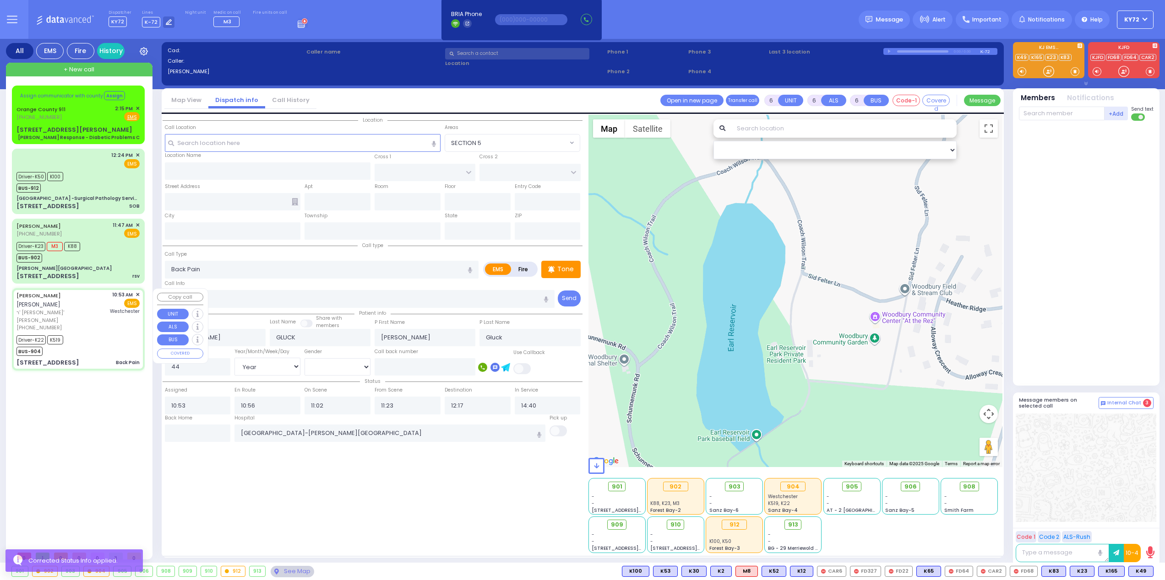
select select "Hatzalah Garages"
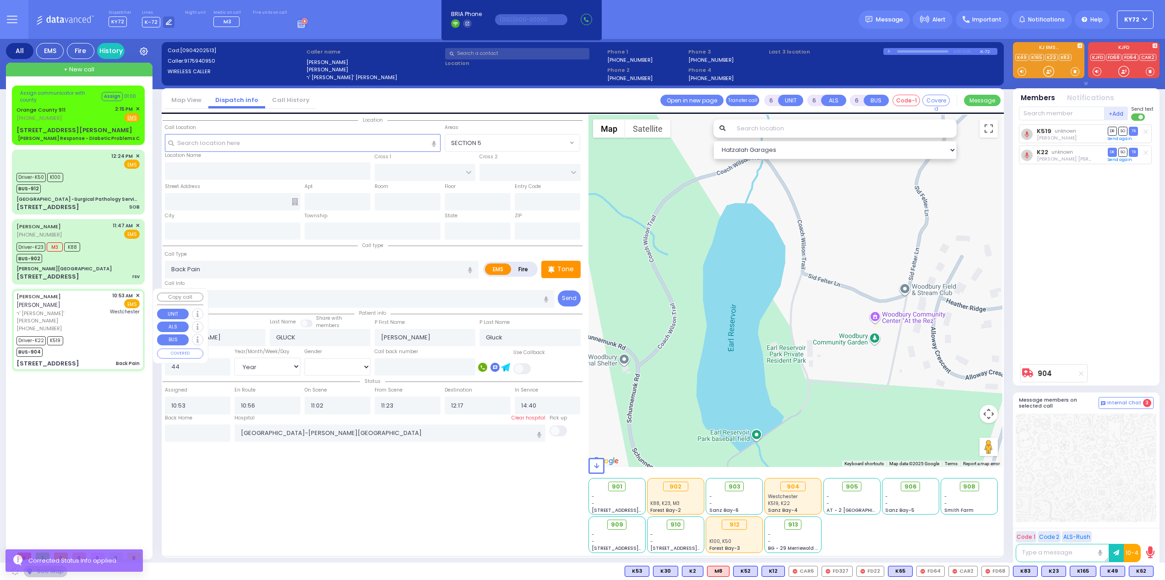
type input "LIZENSK BLVD"
type input "MORDCHE SHER BLVD"
type input "5 Lizensk Boulevard"
type input "303"
type input "Monroe"
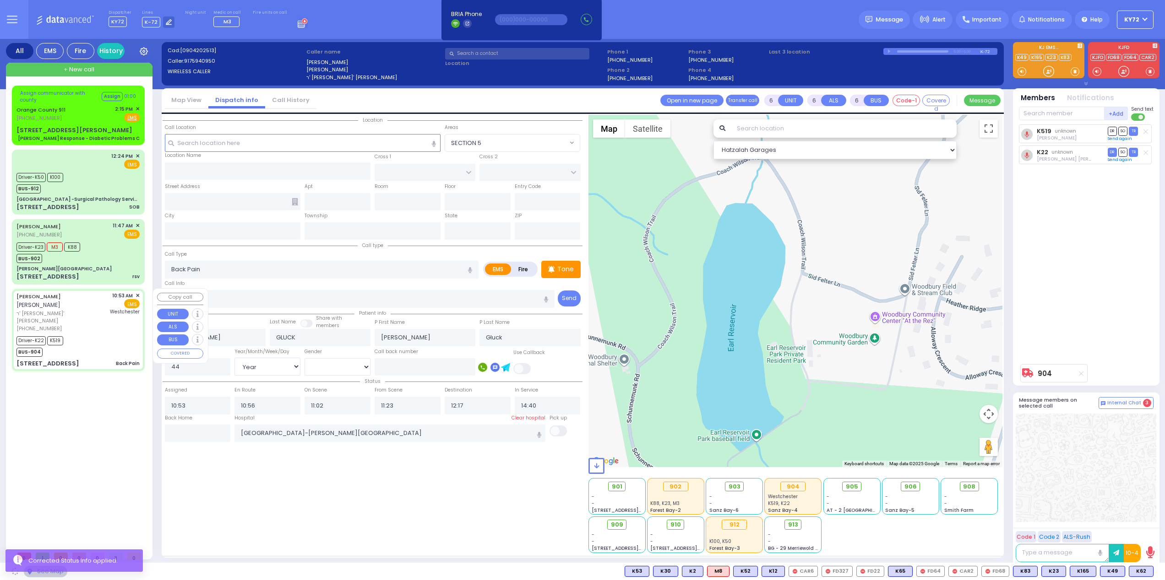
type input "[US_STATE]"
type input "10950"
select select "SECTION 2"
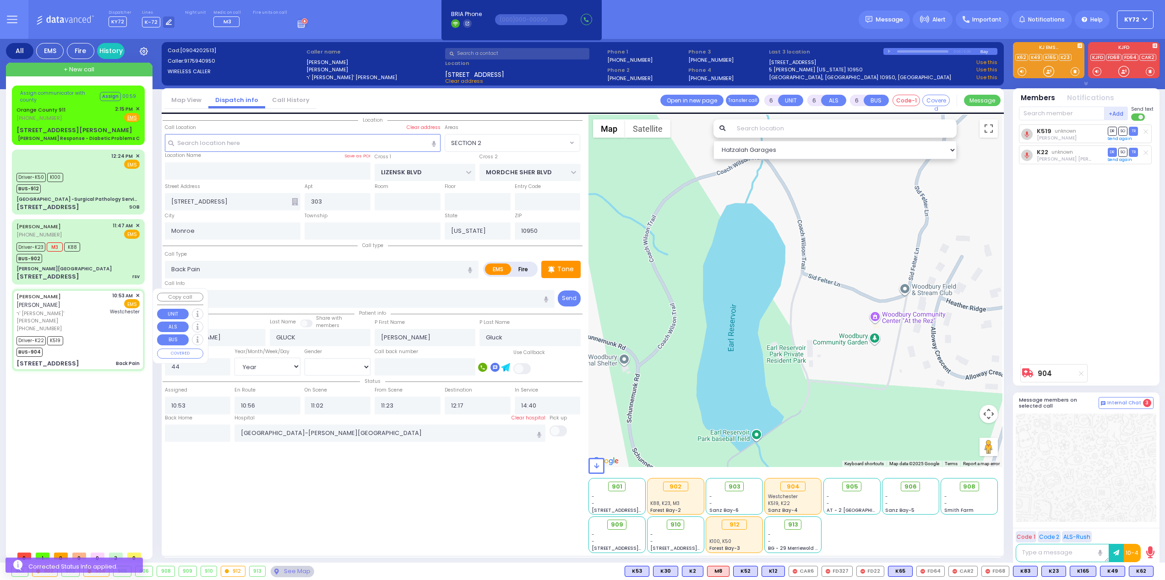
select select "SECTION 2"
select select "Year"
select select "[DEMOGRAPHIC_DATA]"
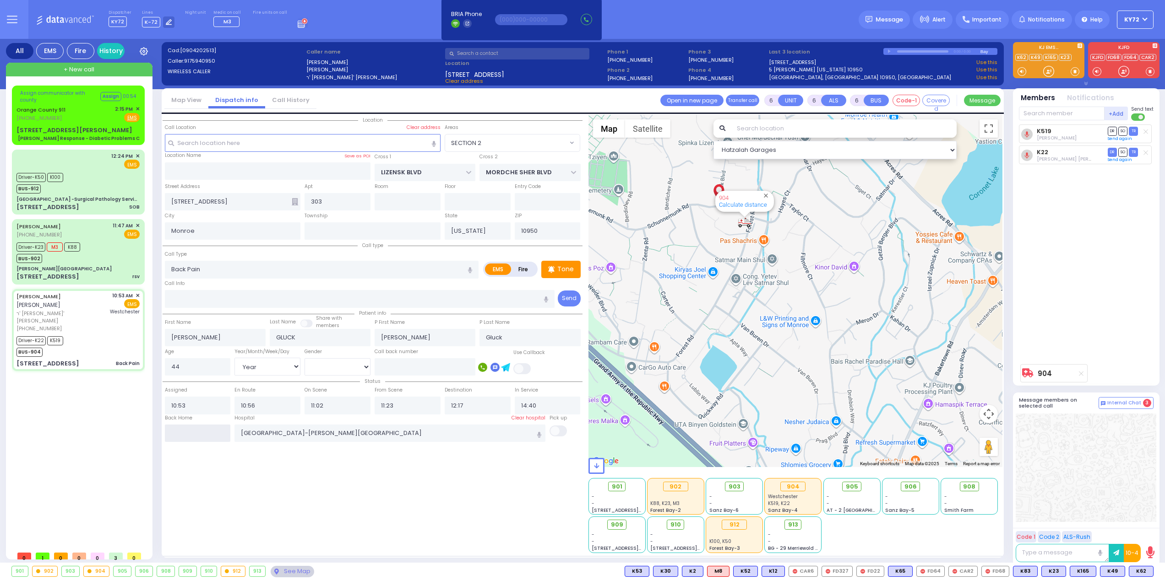
click at [185, 430] on input "text" at bounding box center [198, 433] width 66 height 17
type input "14:17"
select select
radio input "true"
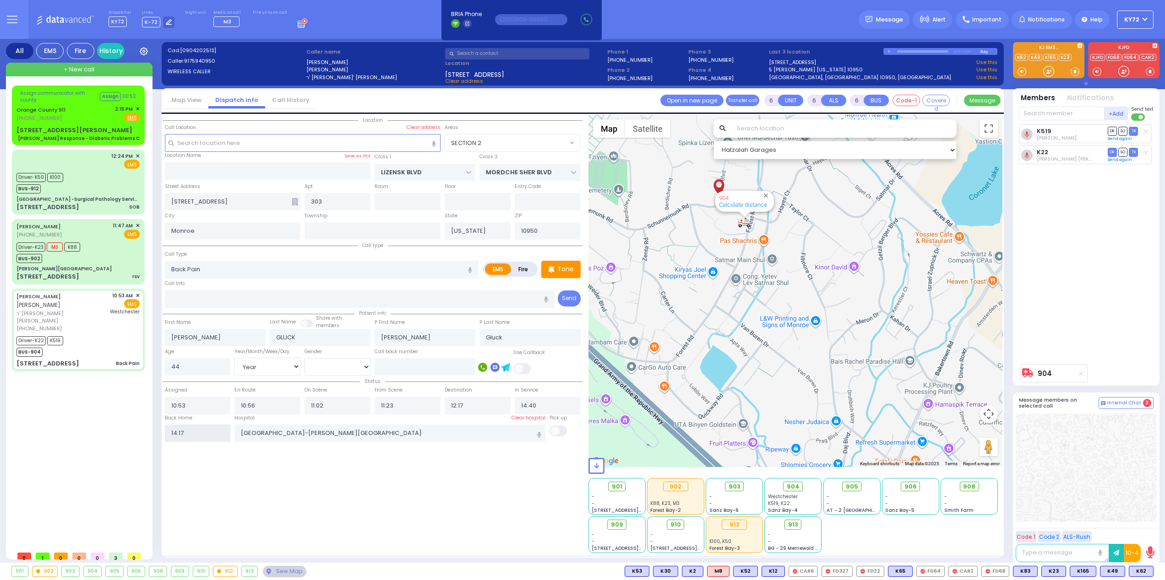
select select
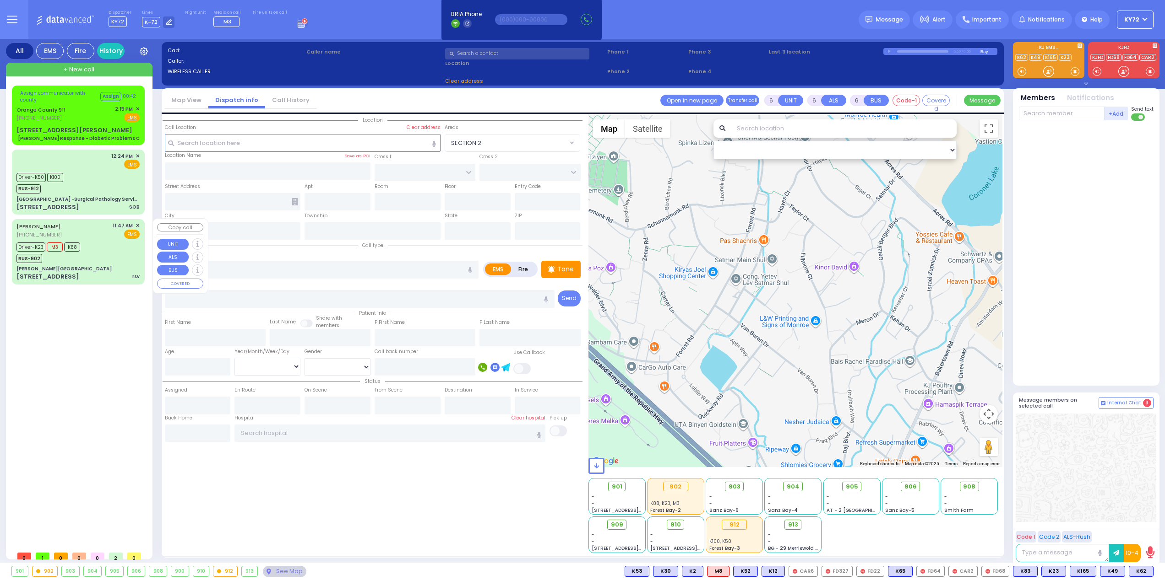
click at [89, 269] on div "[PERSON_NAME][GEOGRAPHIC_DATA]" at bounding box center [77, 269] width 123 height 7
select select
type input "rsv"
radio input "true"
type input "refuel"
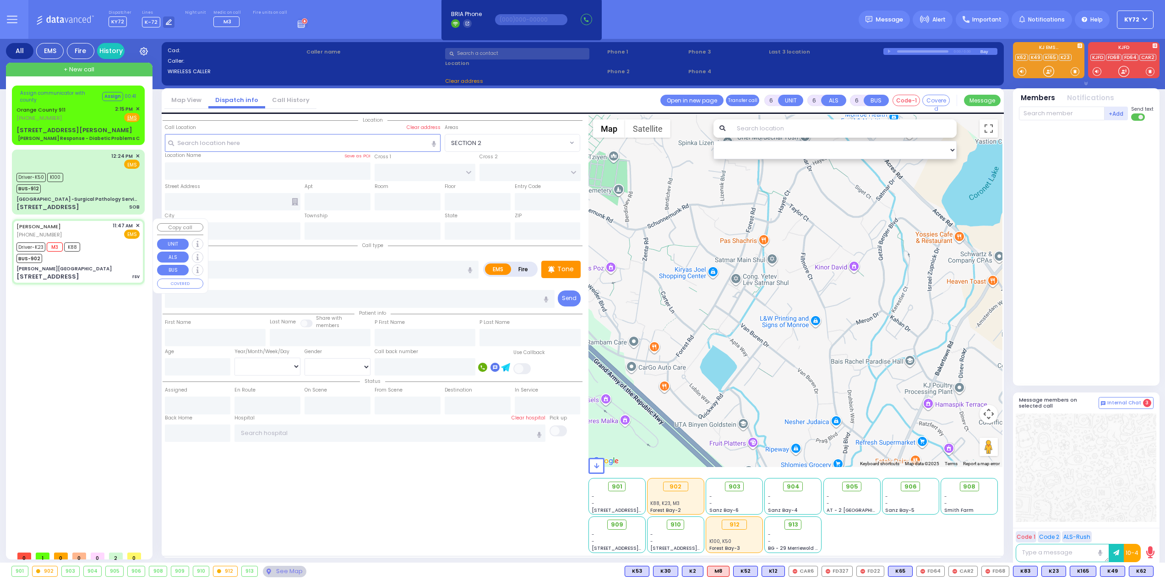
type input "[PERSON_NAME]"
type input "4"
select select "Month"
select select "[DEMOGRAPHIC_DATA]"
type input "11:47"
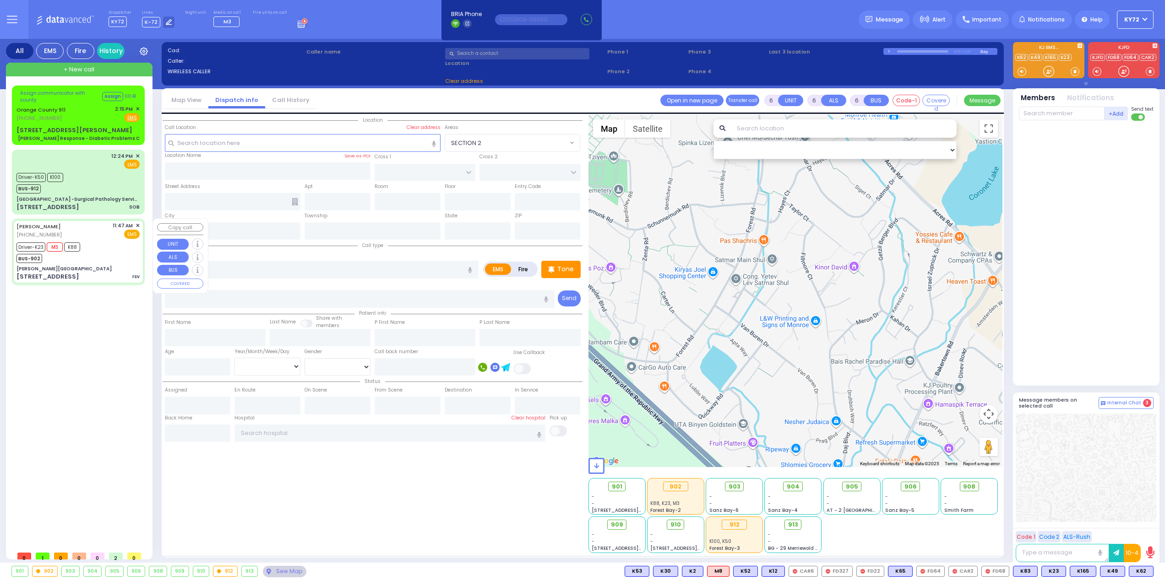
type input "11:50"
type input "11:51"
type input "12:09"
type input "12:57"
type input "13:20"
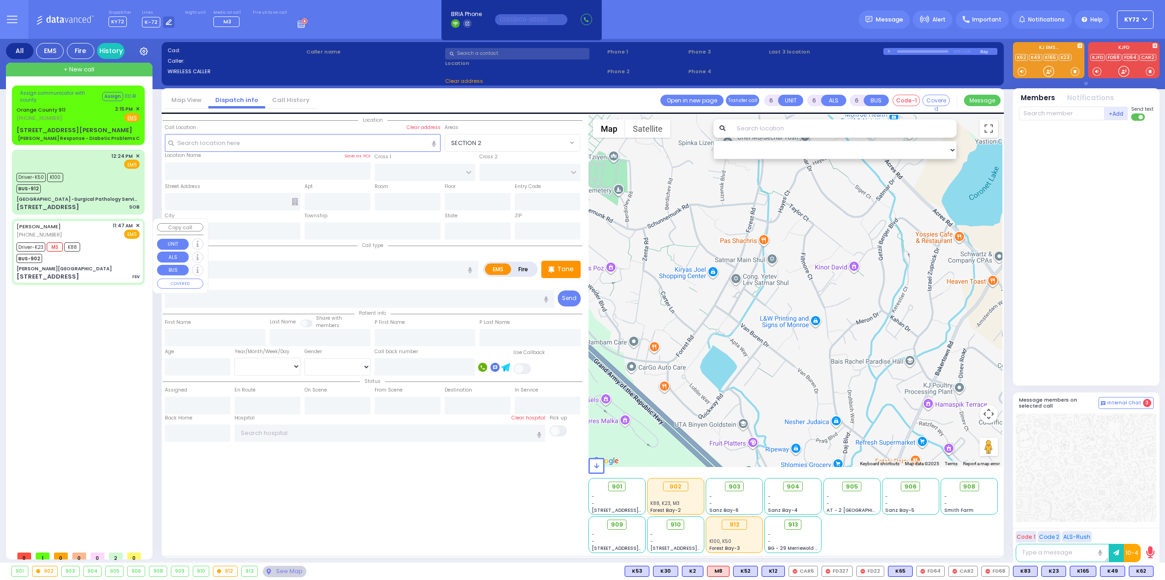
type input "[US_STATE][GEOGRAPHIC_DATA]- [GEOGRAPHIC_DATA] [STREET_ADDRESS][US_STATE]"
type input "[PERSON_NAME][GEOGRAPHIC_DATA]"
type input "MERON DR"
type input "RATZFERT WAY"
type input "[STREET_ADDRESS]"
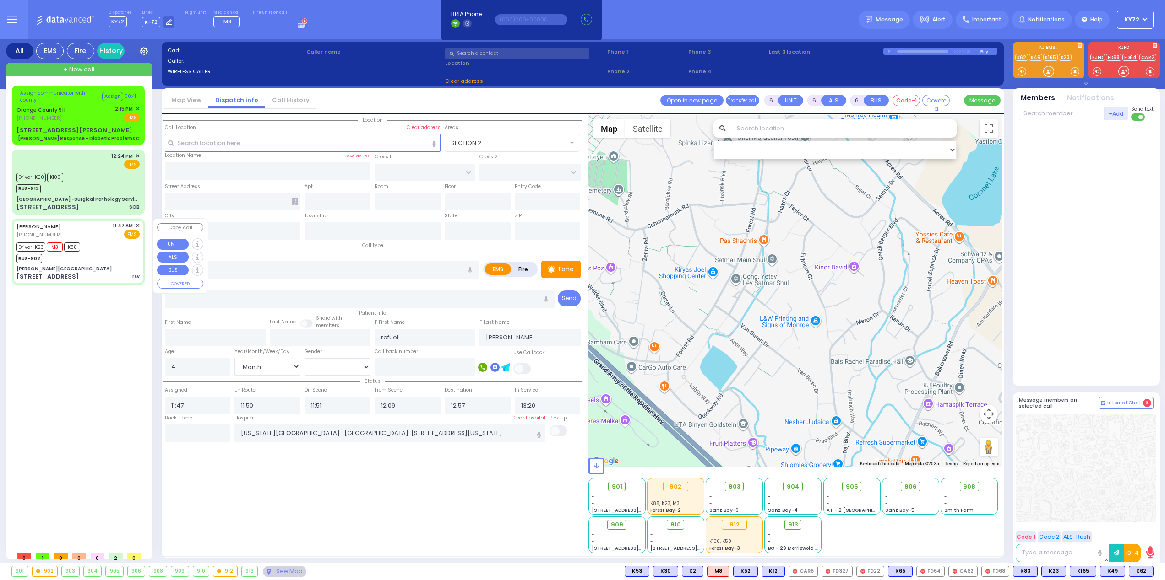
type input "4"
type input "2"
type input "Monroe"
type input "[US_STATE]"
type input "10950"
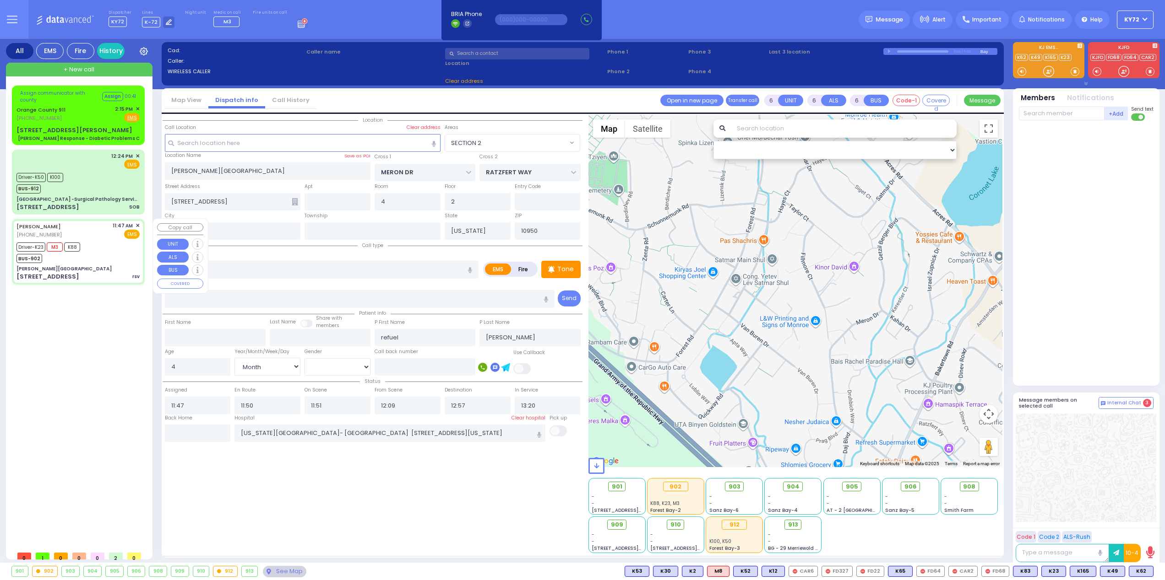
select select "SECTION 6"
select select "Hatzalah Garages"
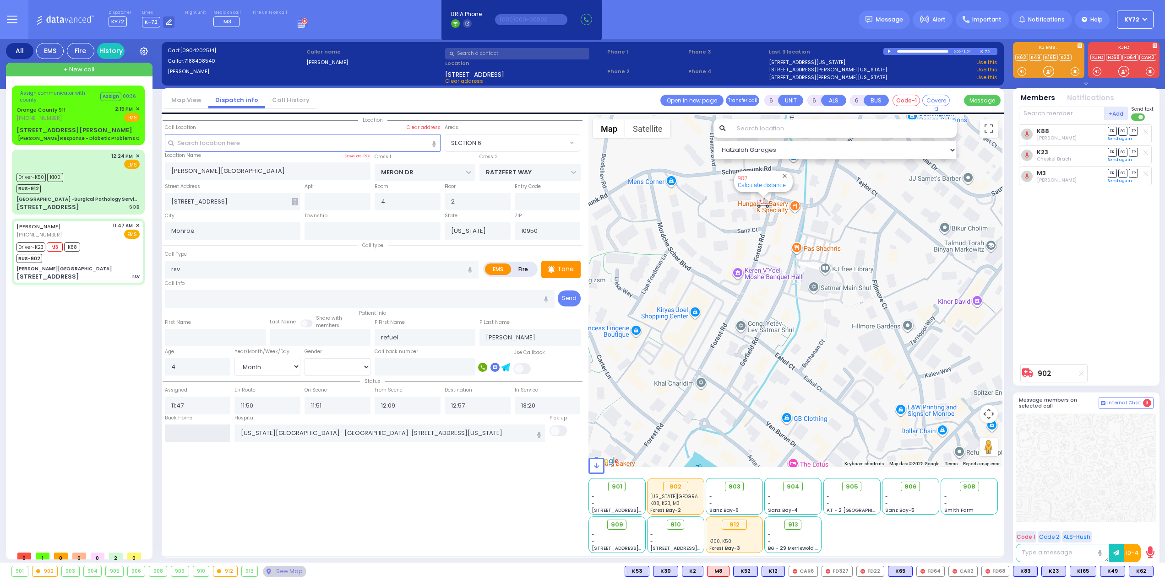
click at [201, 434] on input "text" at bounding box center [198, 433] width 66 height 17
type input "14:17"
select select
radio input "true"
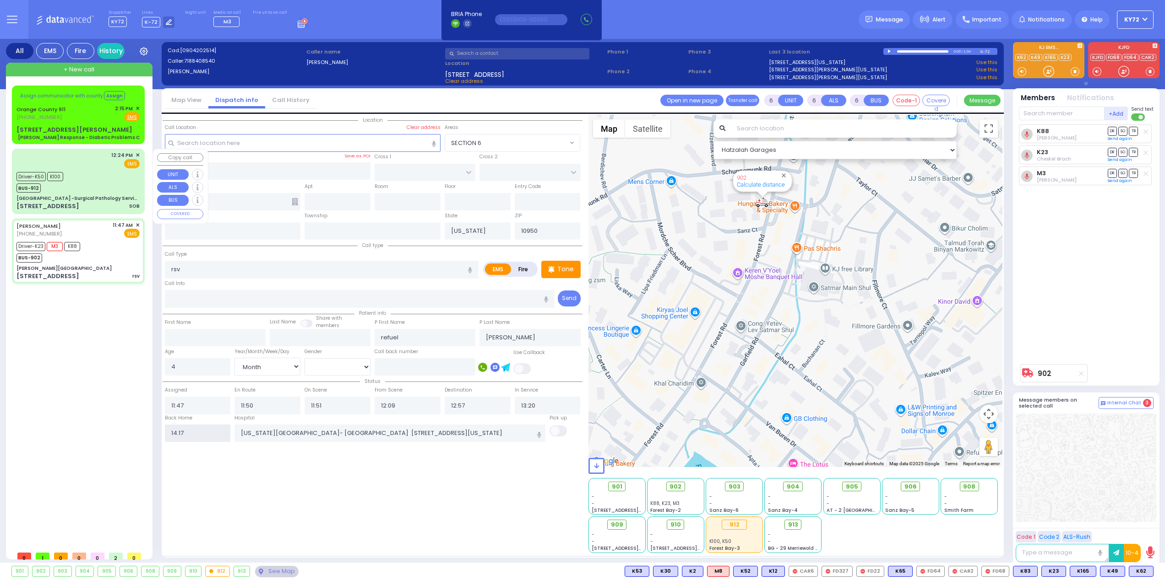
select select
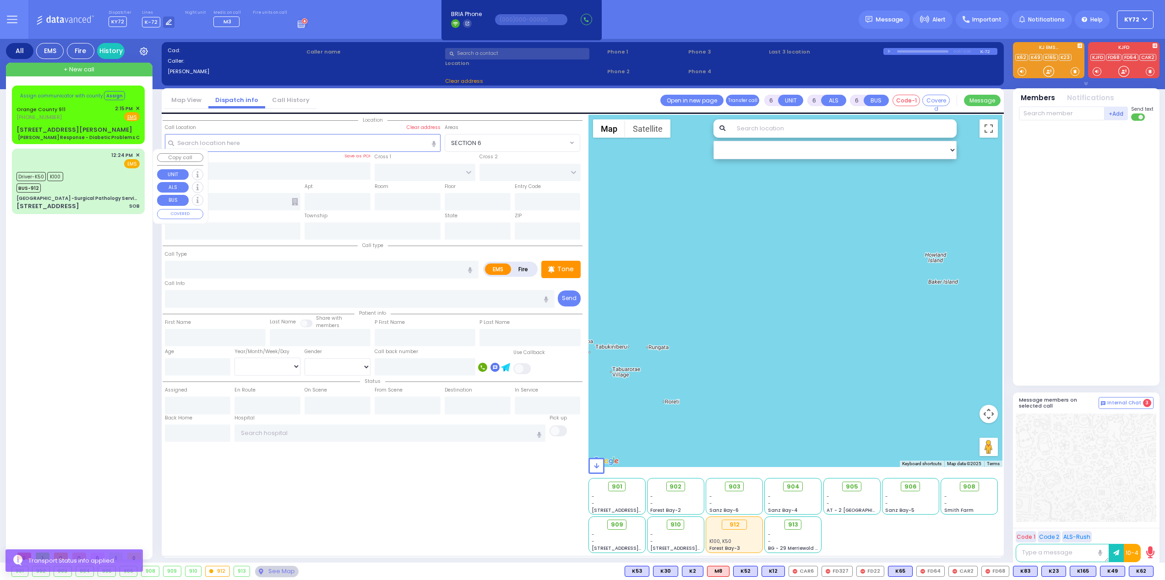
click at [134, 197] on div "[GEOGRAPHIC_DATA] -Surgical Pathology Services" at bounding box center [77, 198] width 123 height 7
select select
type input "SOB"
radio input "true"
type input "[PERSON_NAME]"
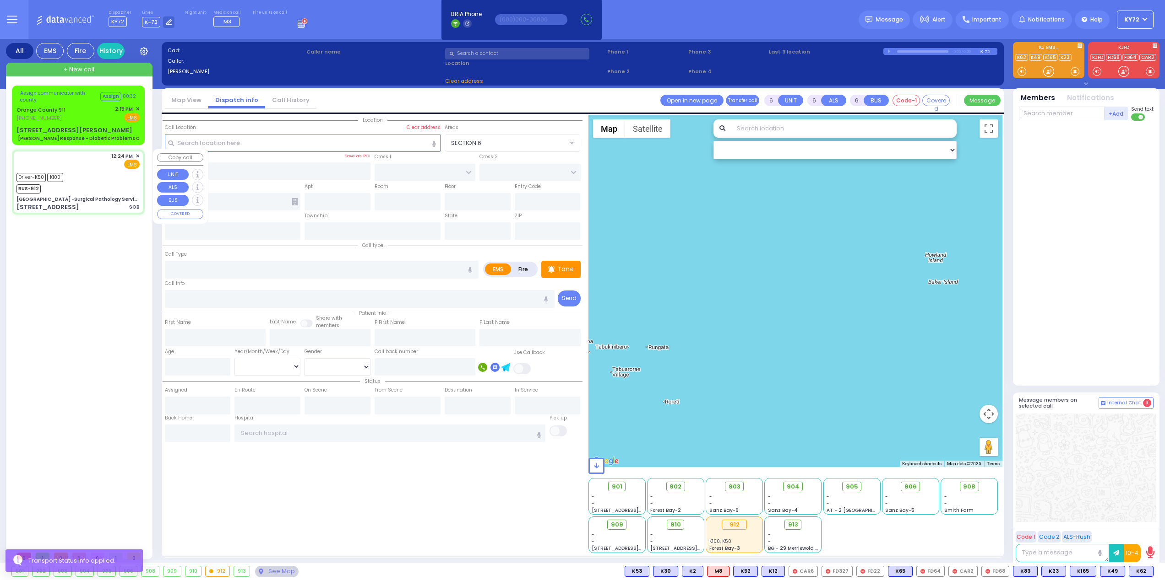
type input "[PERSON_NAME]"
type input "61"
select select "Year"
select select "[DEMOGRAPHIC_DATA]"
type input "12:24"
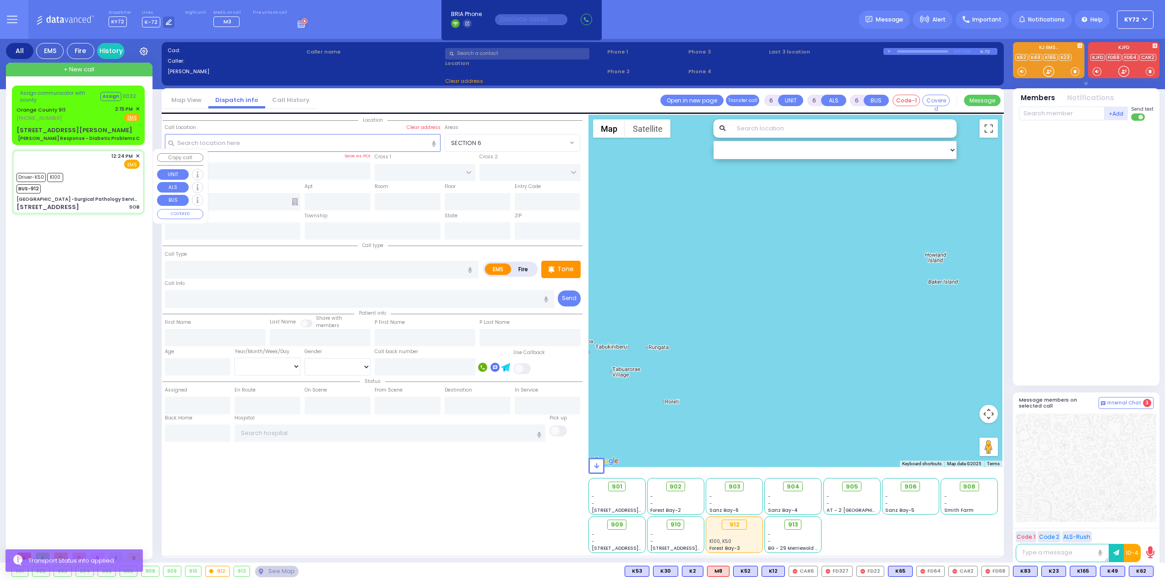
type input "12:25"
type input "13:12"
type input "13:31"
type input "[US_STATE][GEOGRAPHIC_DATA]- [GEOGRAPHIC_DATA] [STREET_ADDRESS][US_STATE]"
select select "Hatzalah Garages"
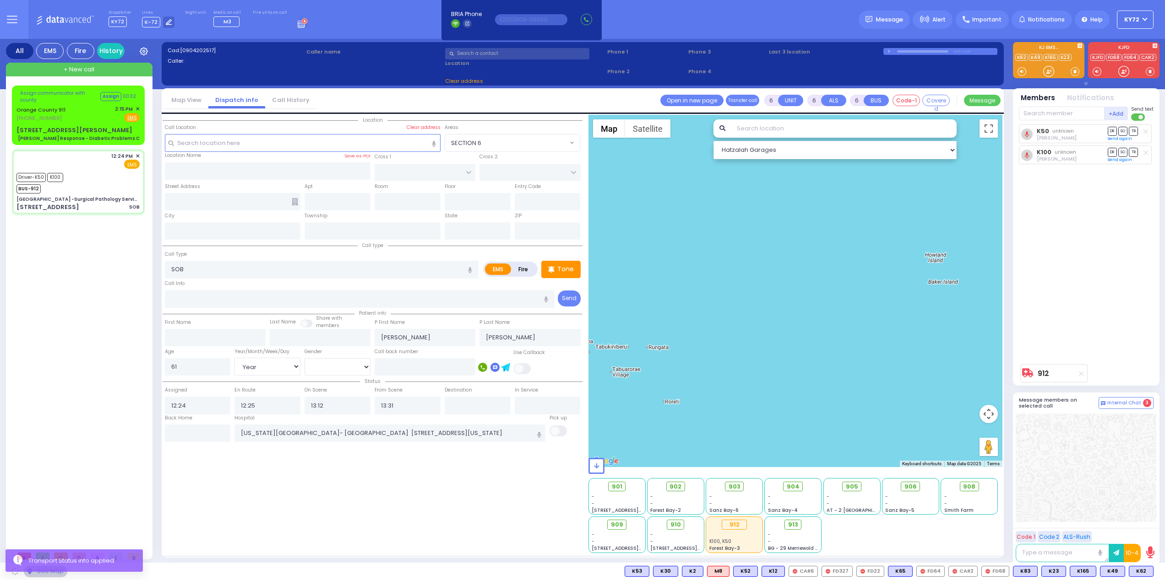
type input "[GEOGRAPHIC_DATA] -Surgical Pathology Services"
type input "HAVEN COURT"
type input "[PERSON_NAME][GEOGRAPHIC_DATA]"
type input "[STREET_ADDRESS]"
type input "Nyack"
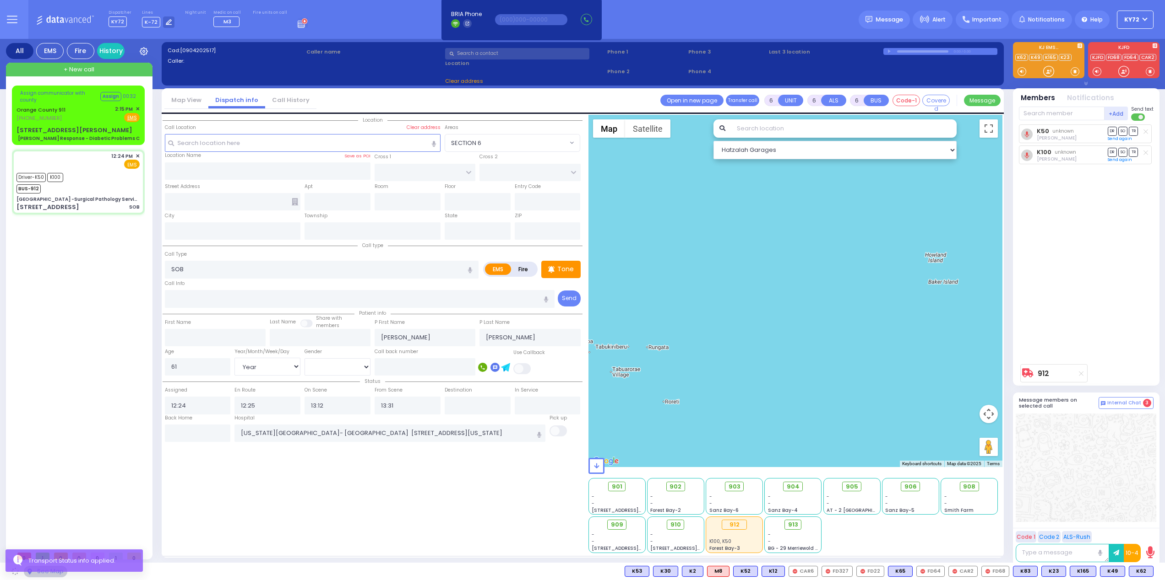
type input "[US_STATE]"
type input "10960"
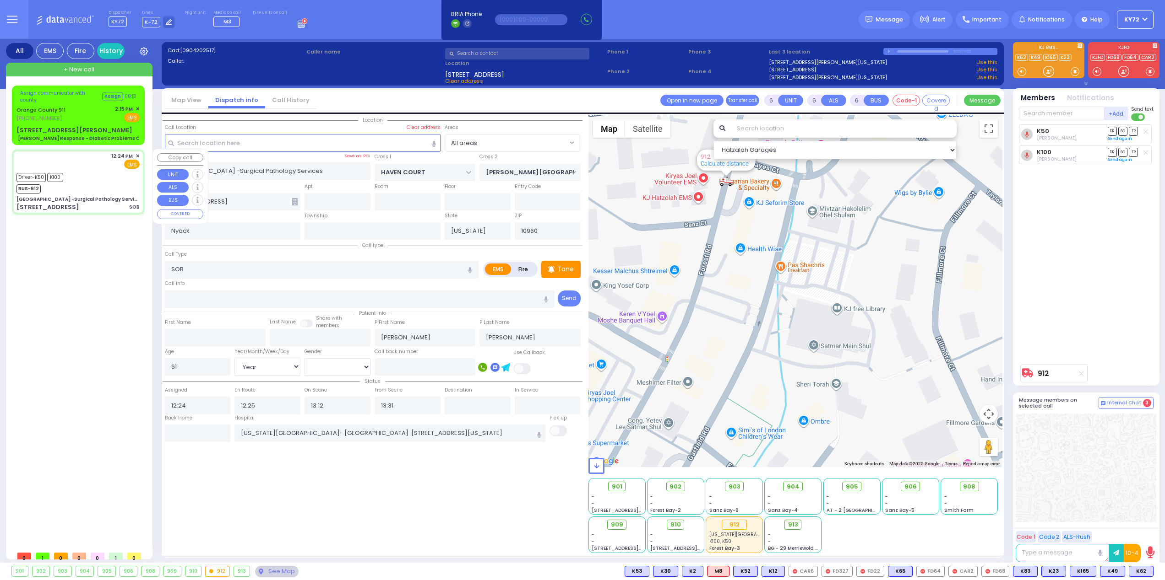
click at [68, 196] on div "[GEOGRAPHIC_DATA] -Surgical Pathology Services" at bounding box center [77, 199] width 123 height 7
select select
radio input "true"
select select "Year"
select select "[DEMOGRAPHIC_DATA]"
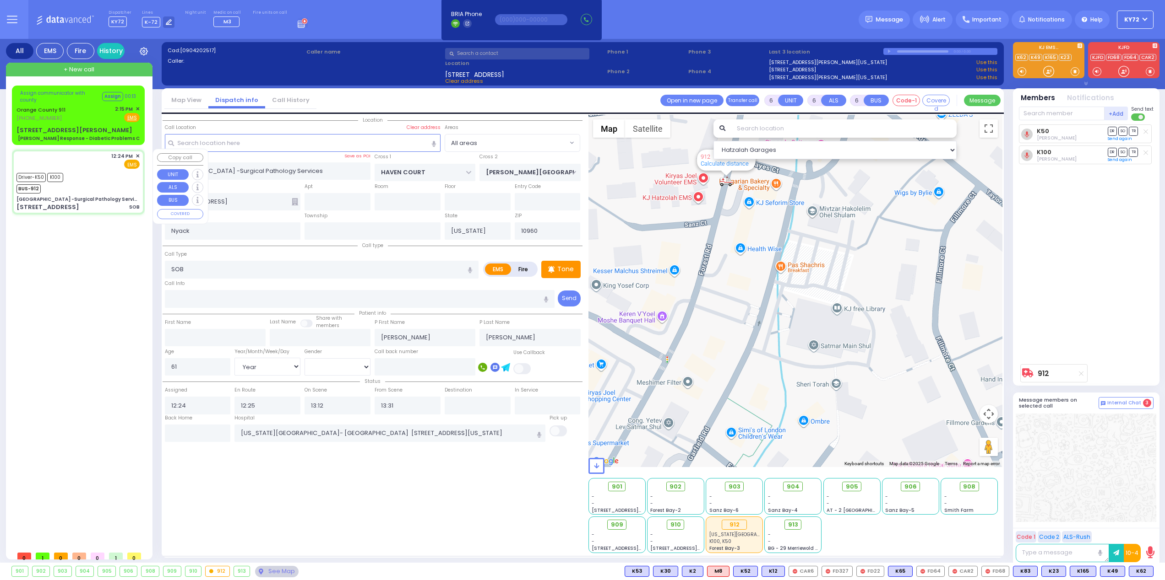
select select "Hatzalah Garages"
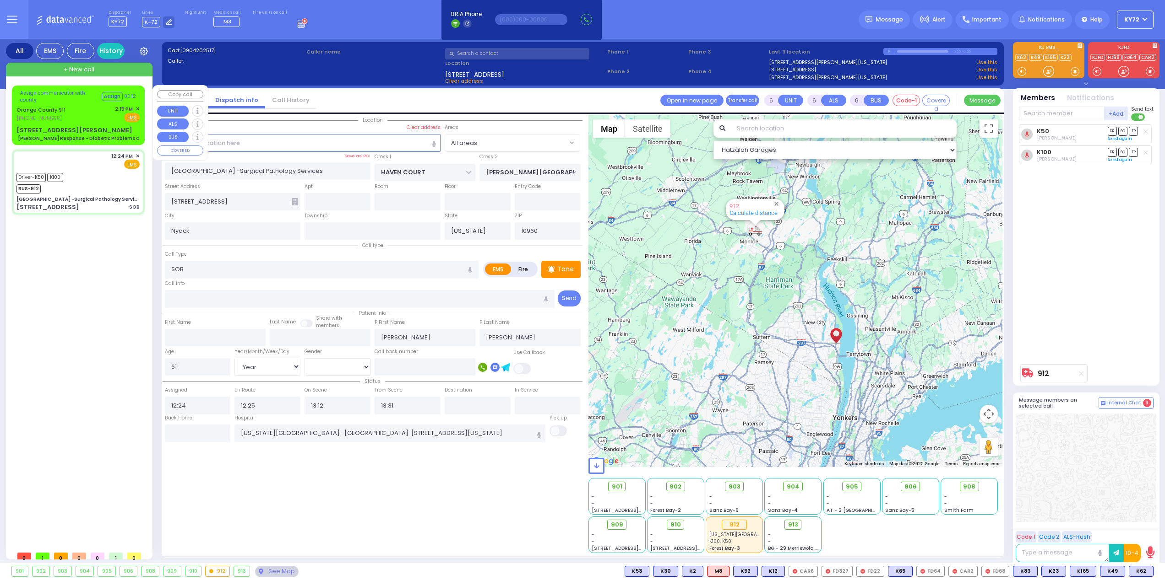
click at [97, 126] on div "[STREET_ADDRESS][PERSON_NAME] Charlie Response - Diabetic Problems C" at bounding box center [77, 134] width 123 height 16
select select
type input "[PERSON_NAME] Response - Diabetic Problems C"
radio input "true"
type input "Nature: : Charlie Response - Diabetic Problems C Address: : [STREET_ADDRESS][GE…"
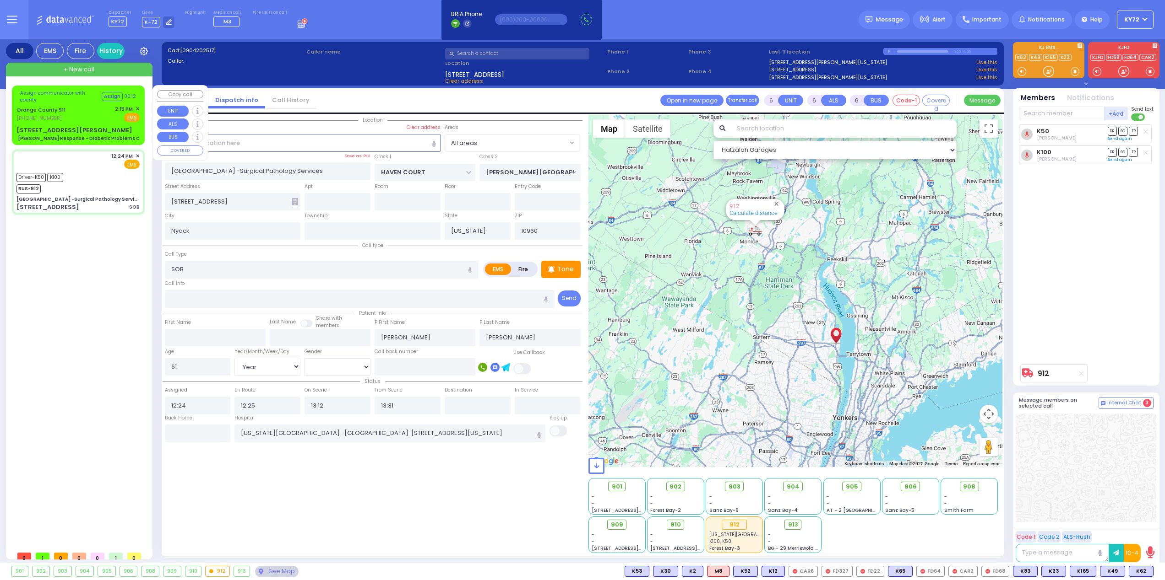
select select
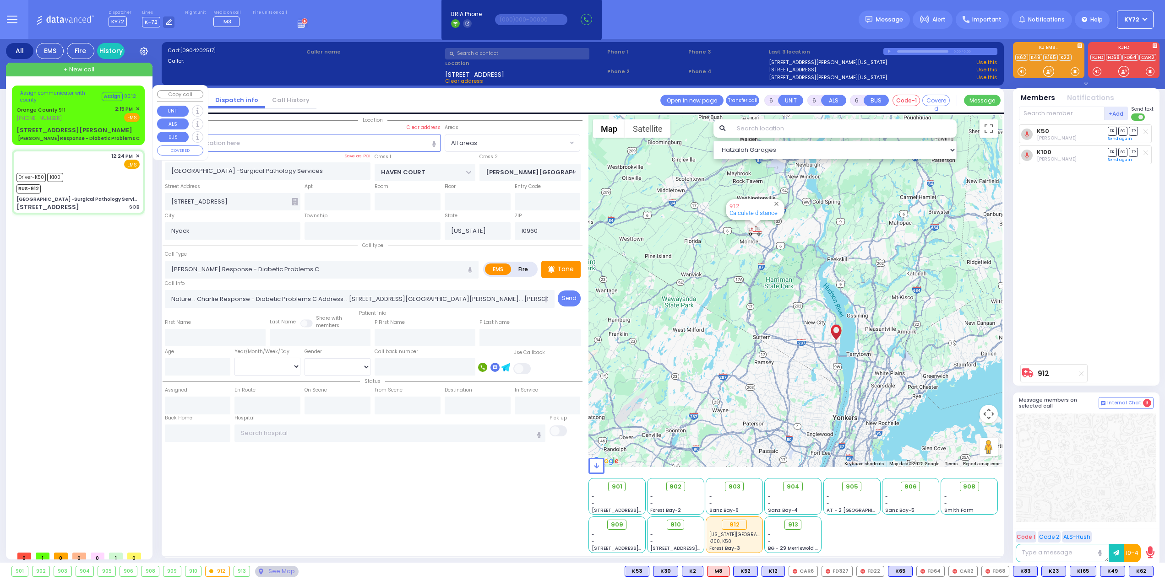
select select "Hatzalah Garages"
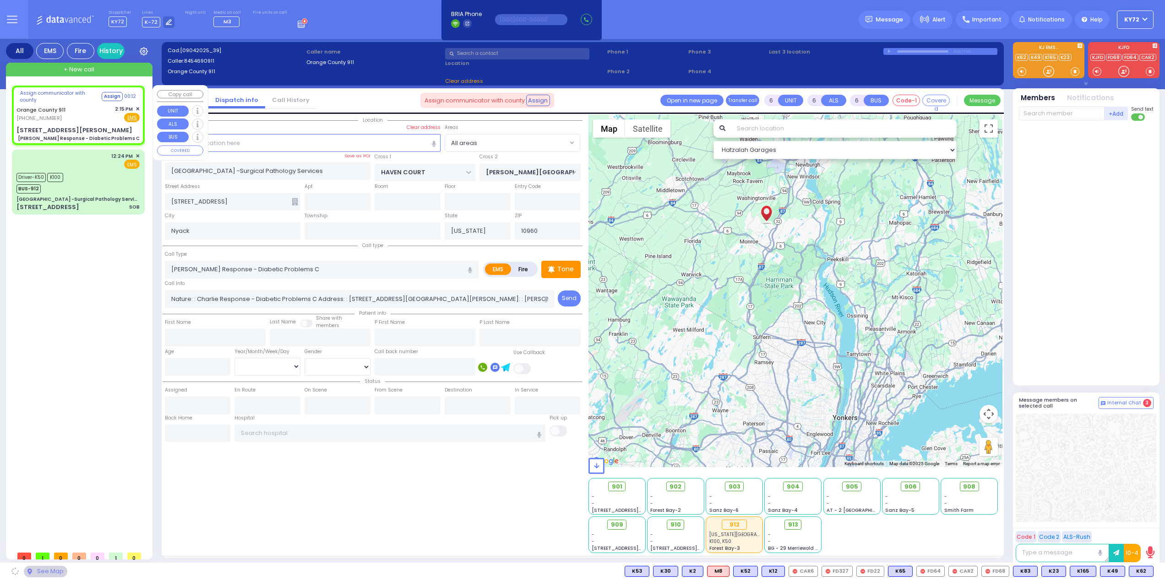
type input "[STREET_ADDRESS][PERSON_NAME]"
type input "Monroe"
type input "10930"
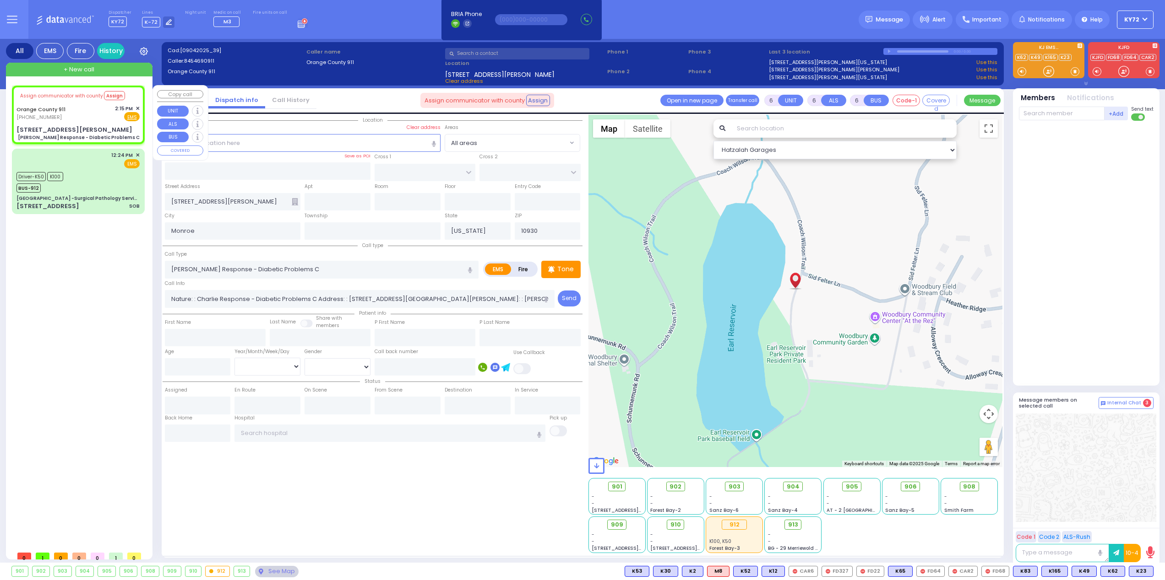
click at [97, 125] on div "[STREET_ADDRESS][PERSON_NAME] Charlie Response - Diabetic Problems C" at bounding box center [77, 133] width 123 height 16
select select
radio input "true"
select select
select select "Hatzalah Garages"
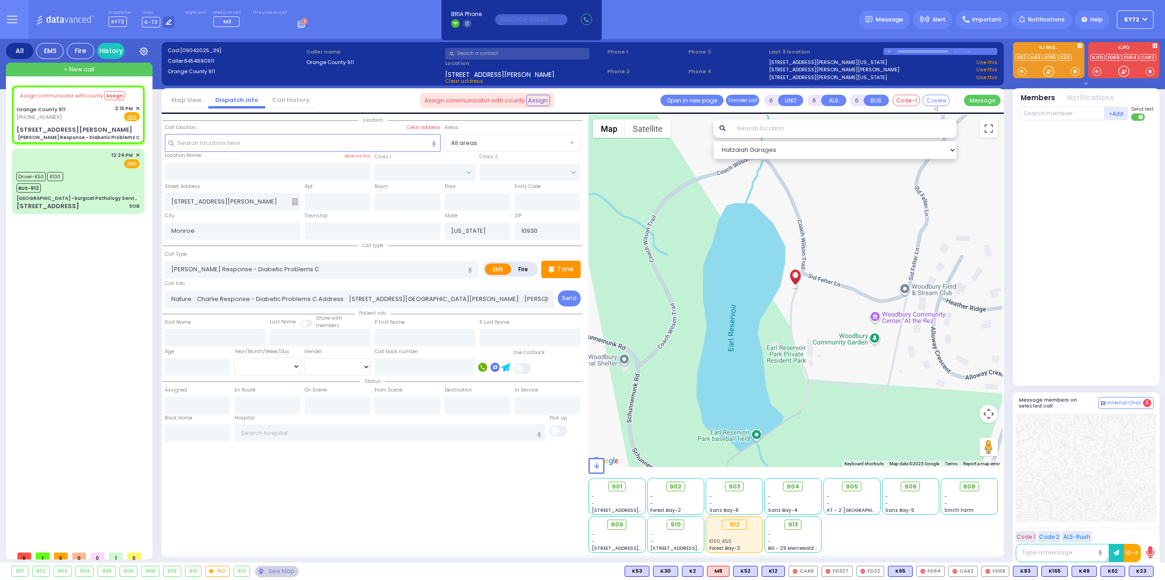
click at [1046, 73] on div at bounding box center [1048, 71] width 11 height 11
click at [1049, 76] on div at bounding box center [1048, 71] width 9 height 9
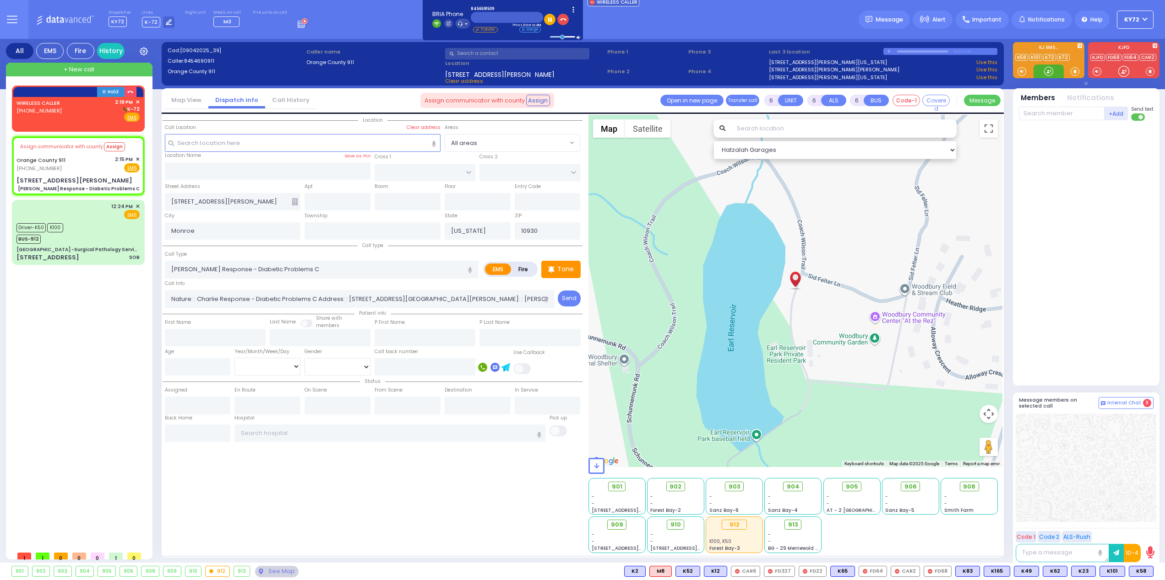
click at [1046, 67] on div at bounding box center [1048, 71] width 9 height 9
click at [83, 115] on div "WIRELESS CALLER [PHONE_NUMBER] 2:19 PM ✕ K-72" at bounding box center [77, 110] width 123 height 24
type input "2"
type input "1"
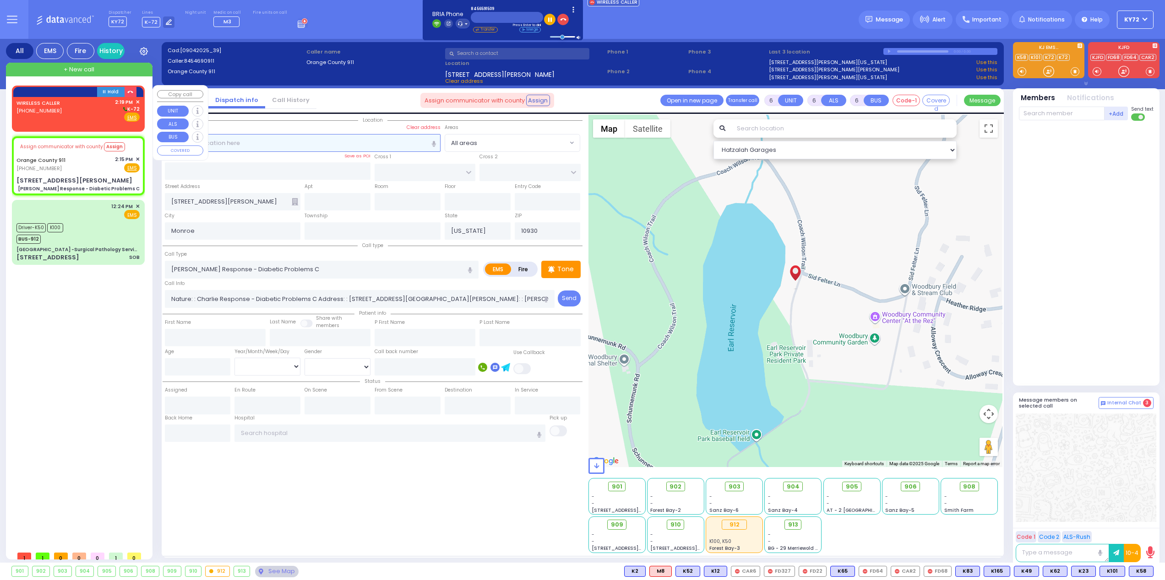
select select
radio input "true"
select select
type input "14:19"
select select "Hatzalah Garages"
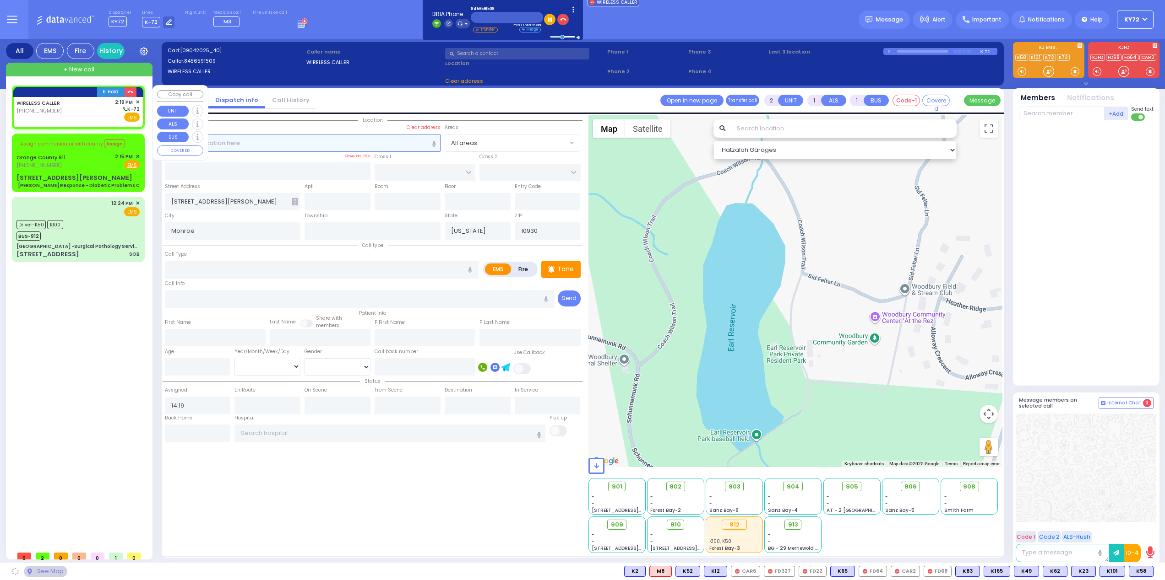
select select
radio input "true"
select select
select select "Hatzalah Garages"
click at [55, 106] on div "WIRELESS CALLER" at bounding box center [39, 102] width 47 height 9
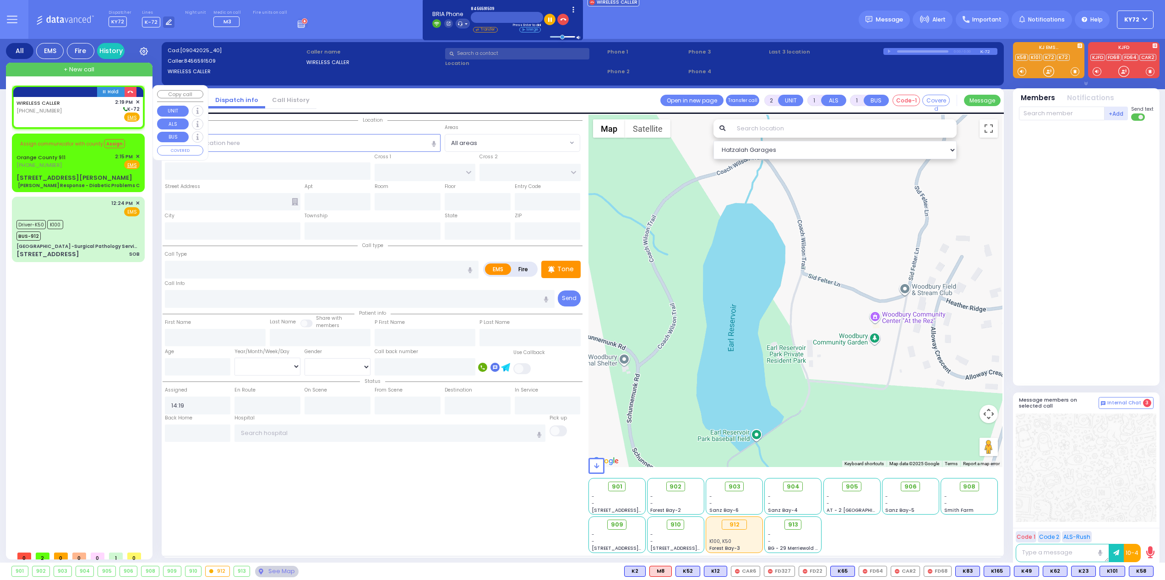
select select
radio input "true"
select select
select select "Hatzalah Garages"
click at [74, 165] on div "Orange County 911 [PHONE_NUMBER] 2:15 PM ✕ Fire EMS" at bounding box center [77, 161] width 123 height 17
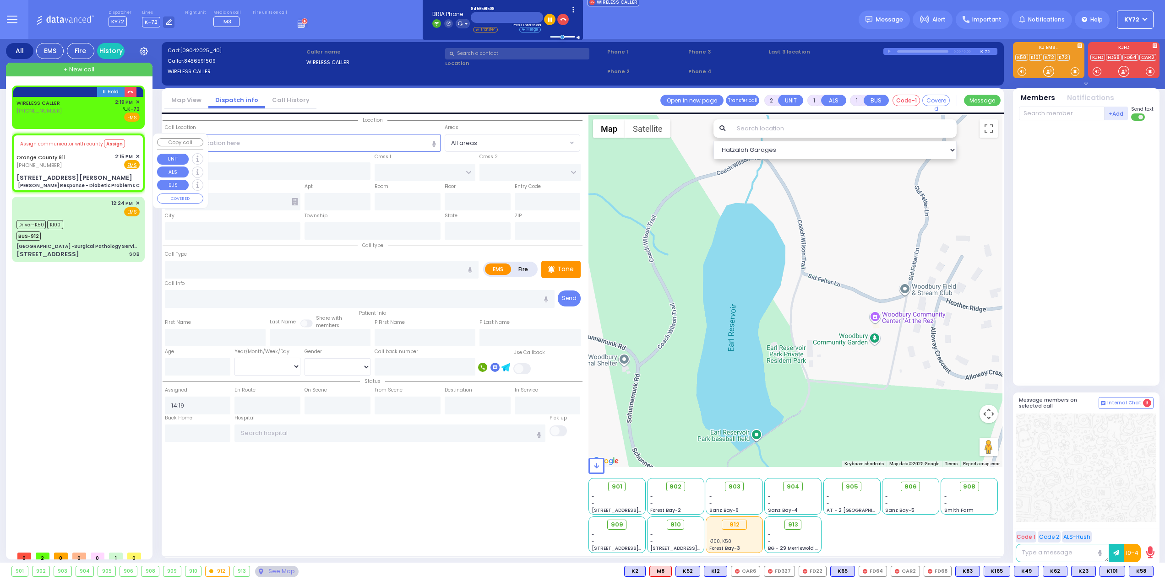
type input "6"
select select
type input "[PERSON_NAME] Response - Diabetic Problems C"
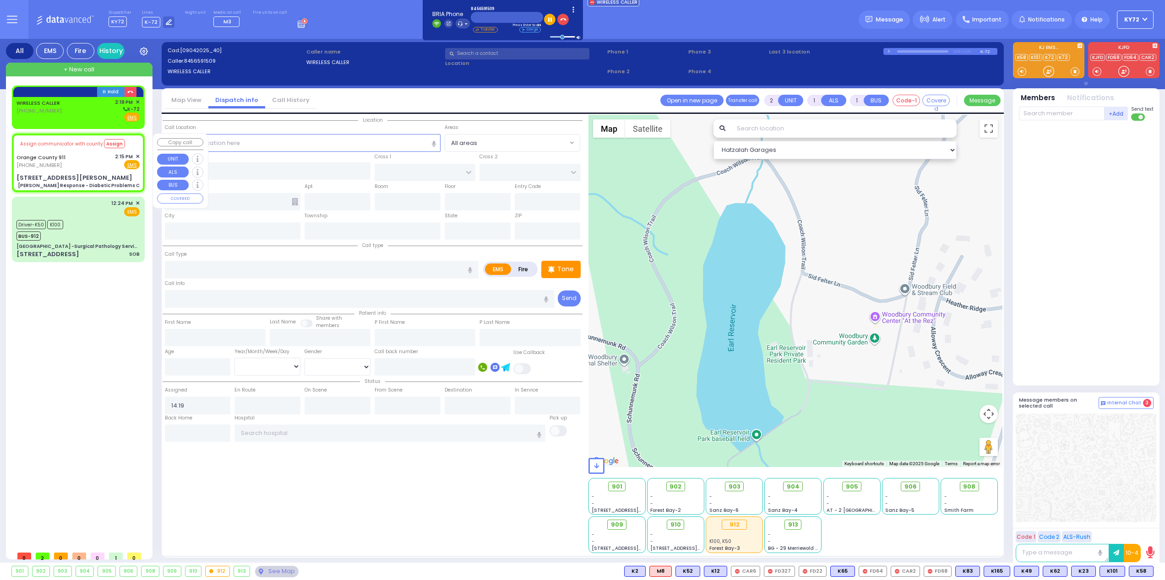
radio input "true"
type input "Nature: : Charlie Response - Diabetic Problems C Address: : [STREET_ADDRESS][GE…"
select select
type input "[STREET_ADDRESS][PERSON_NAME]"
type input "Monroe"
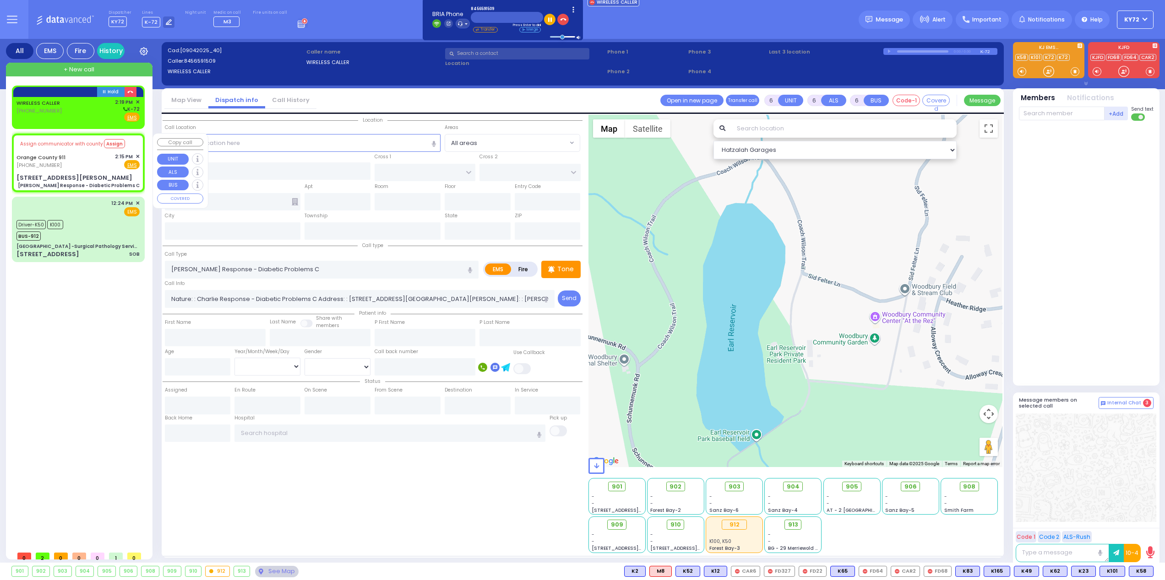
type input "[US_STATE]"
type input "10930"
select select "Hatzalah Garages"
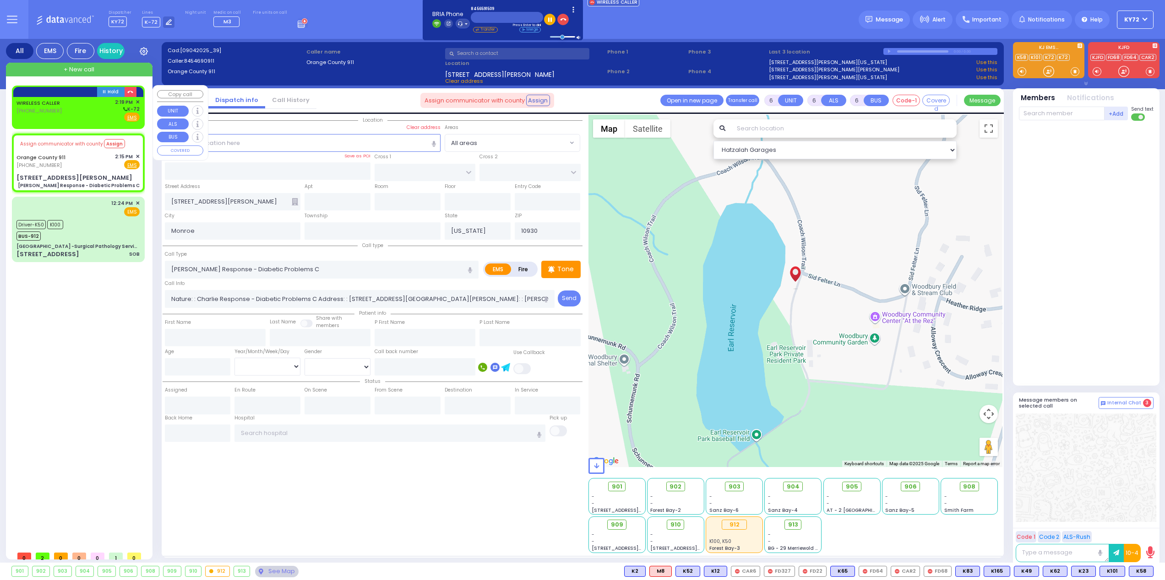
click at [72, 114] on div "WIRELESS CALLER [PHONE_NUMBER] 2:19 PM ✕ K-72" at bounding box center [77, 110] width 123 height 24
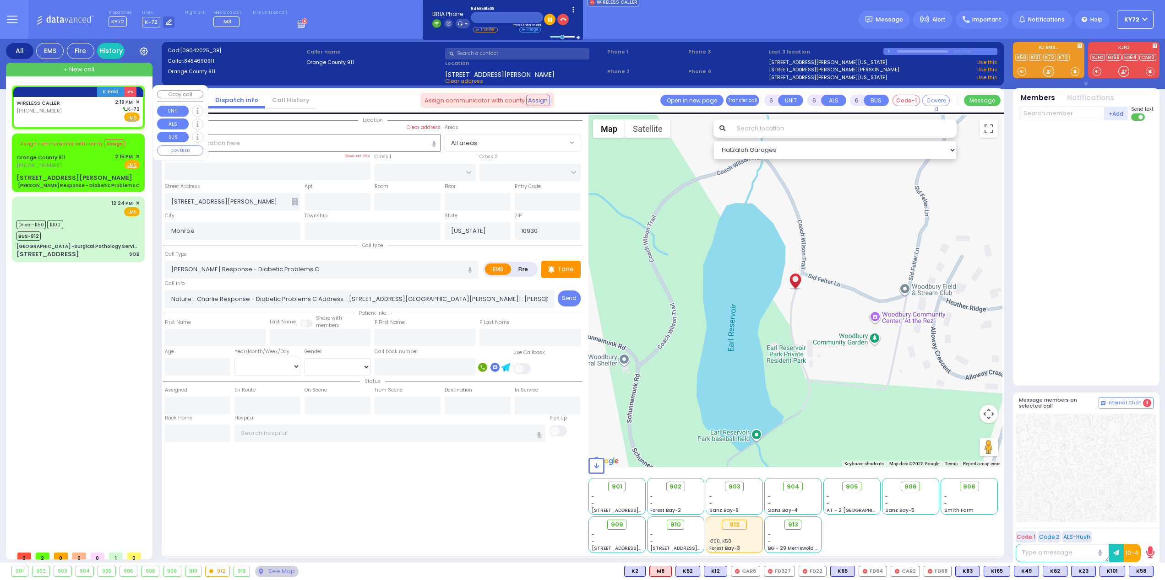
type input "2"
type input "1"
select select
radio input "true"
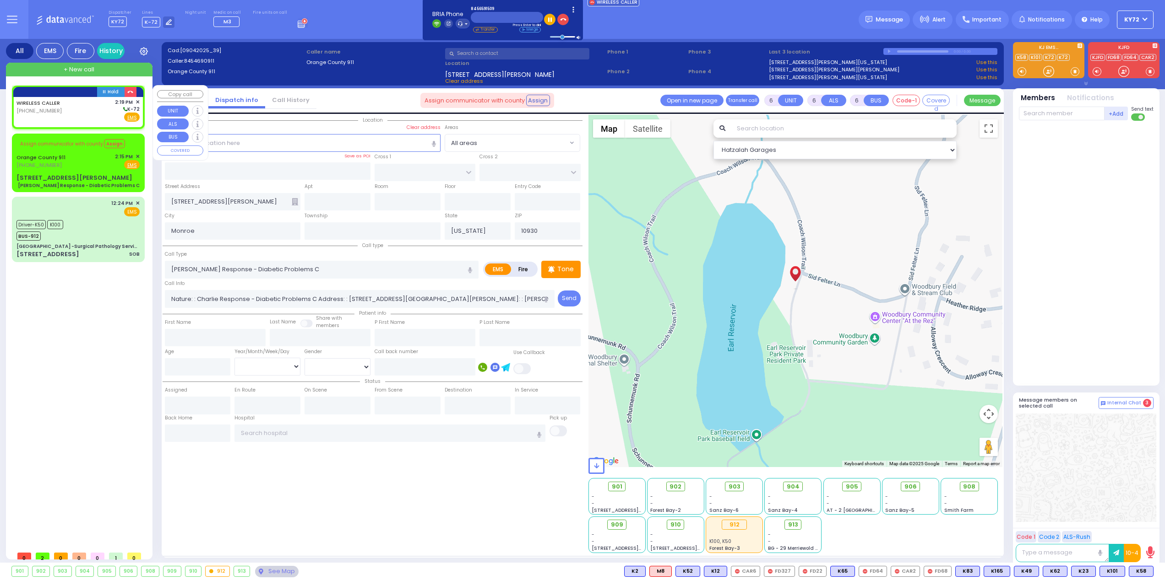
select select
type input "14:19"
select select "Hatzalah Garages"
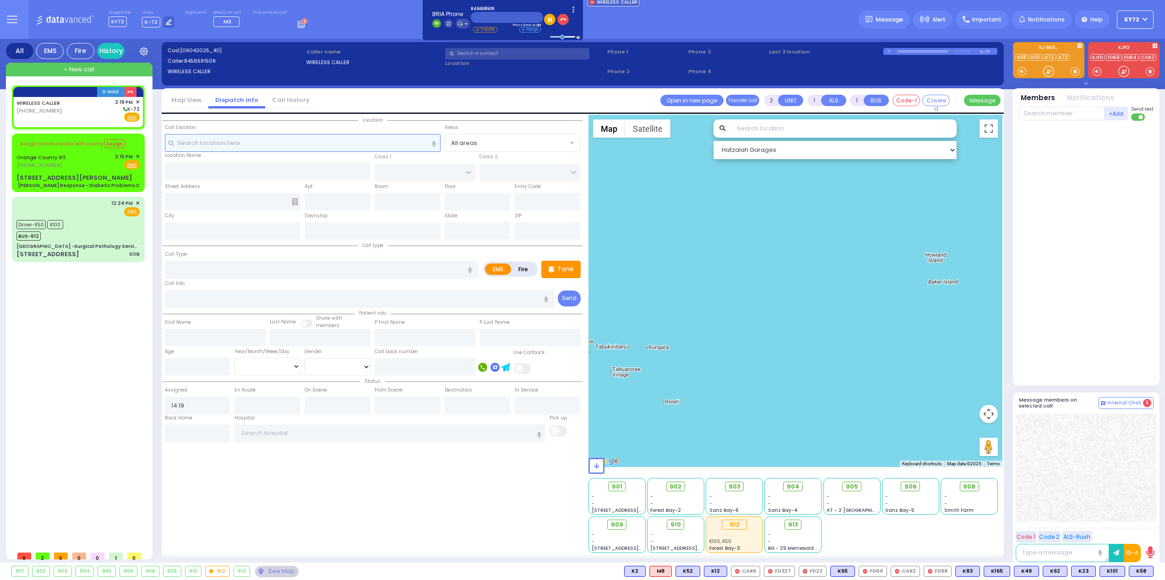
click at [240, 144] on input "text" at bounding box center [303, 142] width 276 height 17
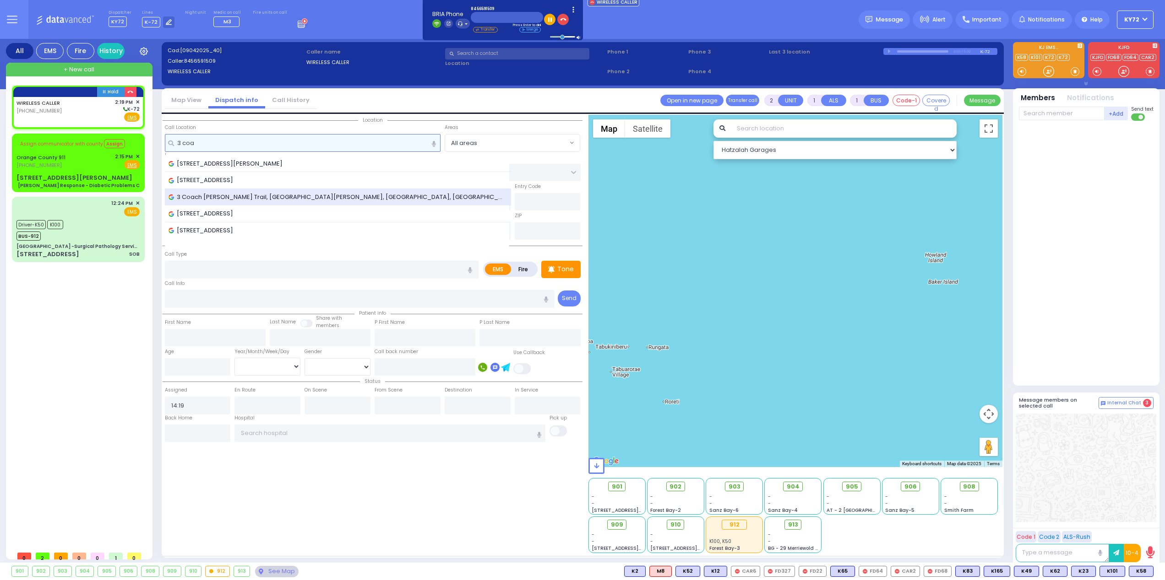
type input "3 coa"
click at [252, 199] on span "3 Coach [PERSON_NAME] Trail, [GEOGRAPHIC_DATA][PERSON_NAME], [GEOGRAPHIC_DATA],…" at bounding box center [337, 197] width 339 height 9
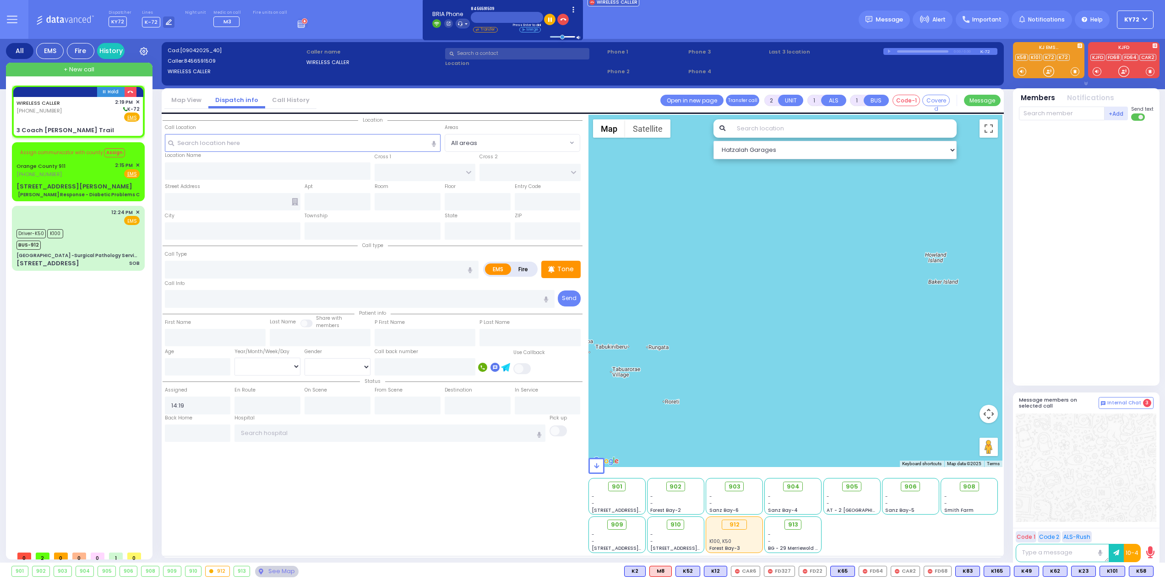
select select
radio input "true"
select select
select select "Hatzalah Garages"
type input "SIDFELTER LN"
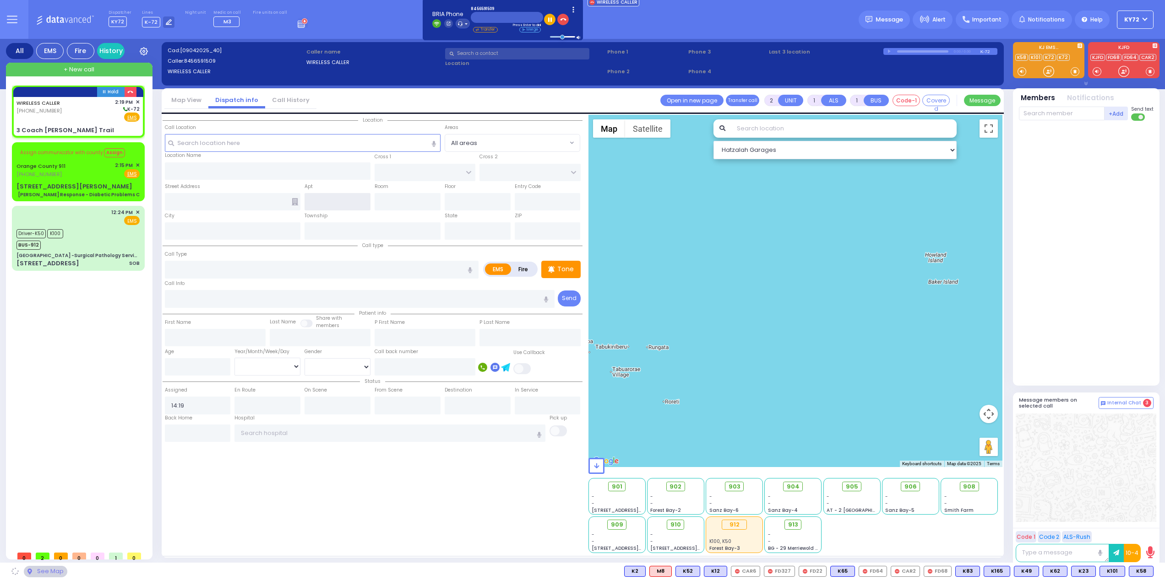
type input "SCHUNNEMUNK RD"
type input "3 Coach [PERSON_NAME] Trail"
type input "Woodbury"
type input "[US_STATE]"
type input "10930"
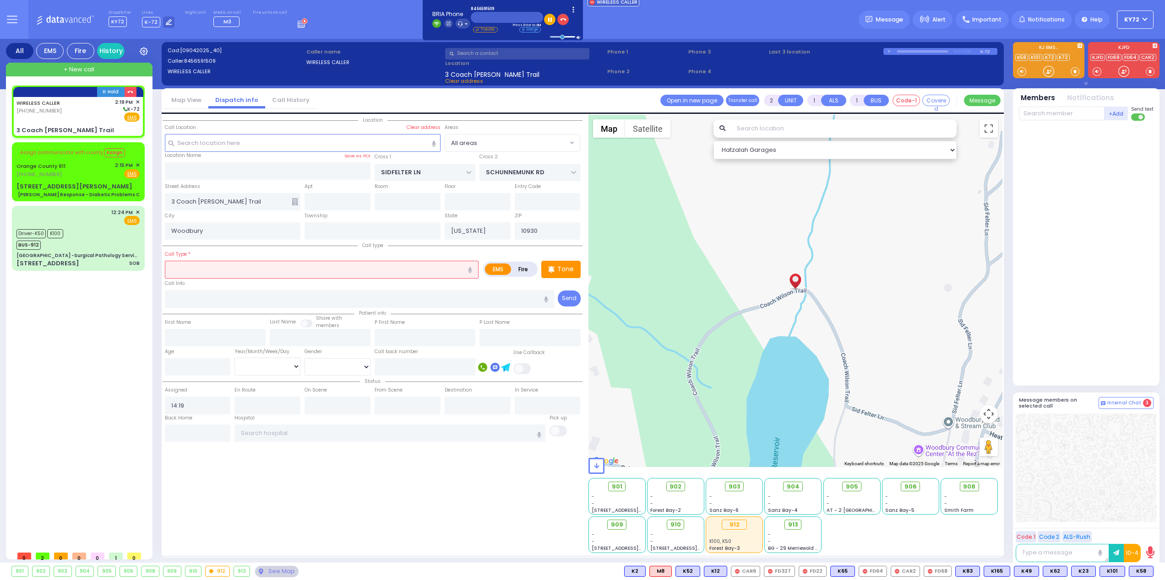
click at [244, 277] on input "text" at bounding box center [322, 269] width 314 height 17
select select
radio input "true"
select select
select select "Hatzalah Garages"
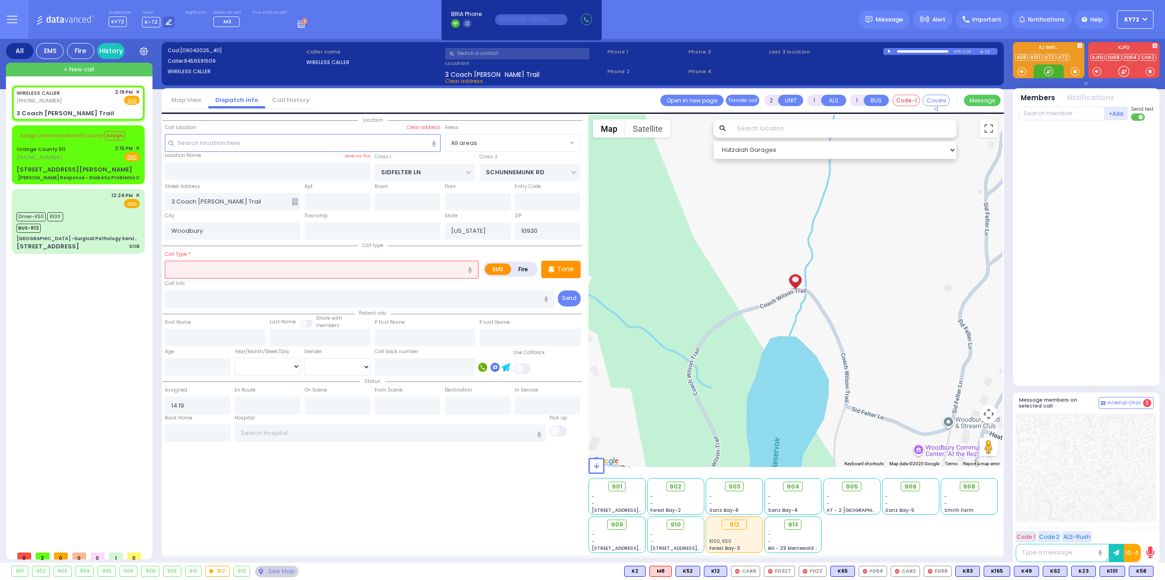
click at [1049, 71] on div at bounding box center [1048, 71] width 9 height 9
click at [1041, 115] on input "text" at bounding box center [1062, 114] width 86 height 14
click at [1048, 71] on div at bounding box center [1048, 71] width 9 height 9
click at [49, 164] on div "Assign communicator with county Assign [GEOGRAPHIC_DATA] 911 [PHONE_NUMBER] 2:1…" at bounding box center [78, 155] width 129 height 56
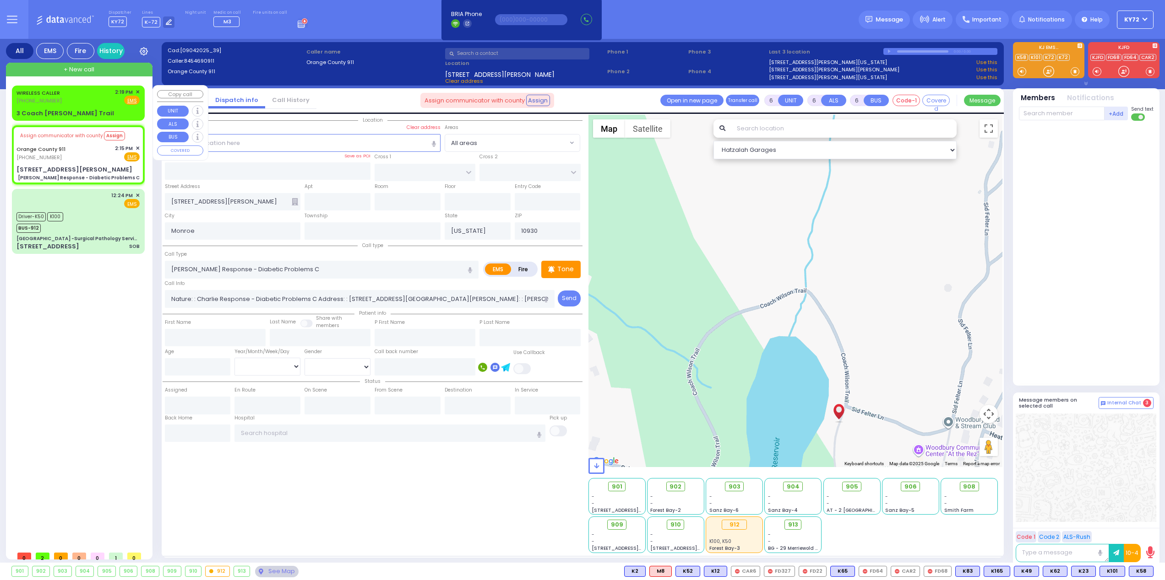
click at [81, 111] on div "3 Coach [PERSON_NAME] Trail" at bounding box center [77, 113] width 123 height 9
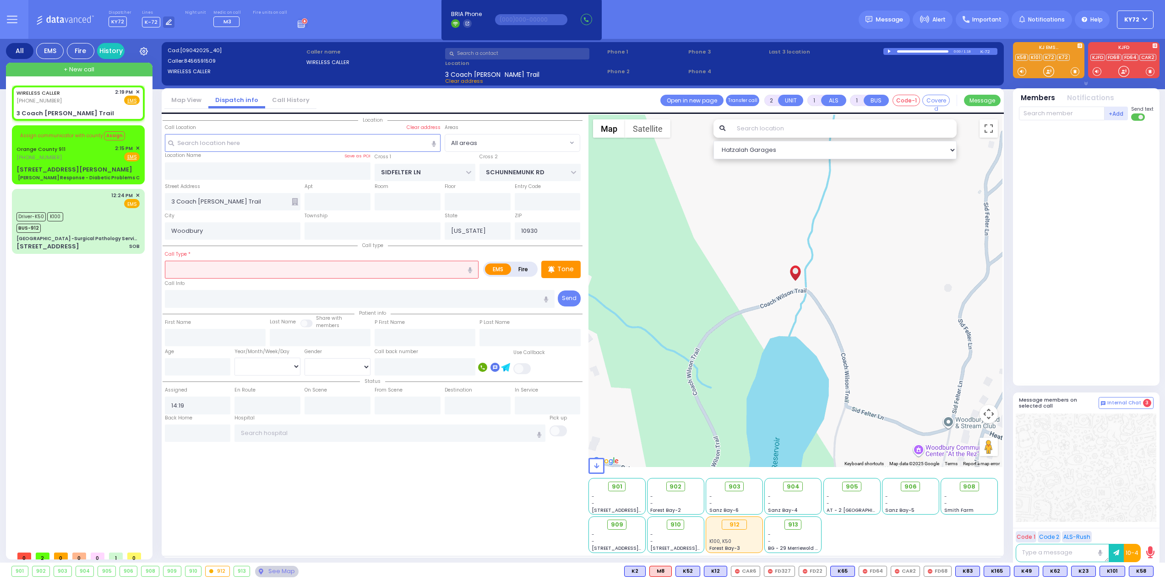
click at [294, 271] on input "text" at bounding box center [322, 269] width 314 height 17
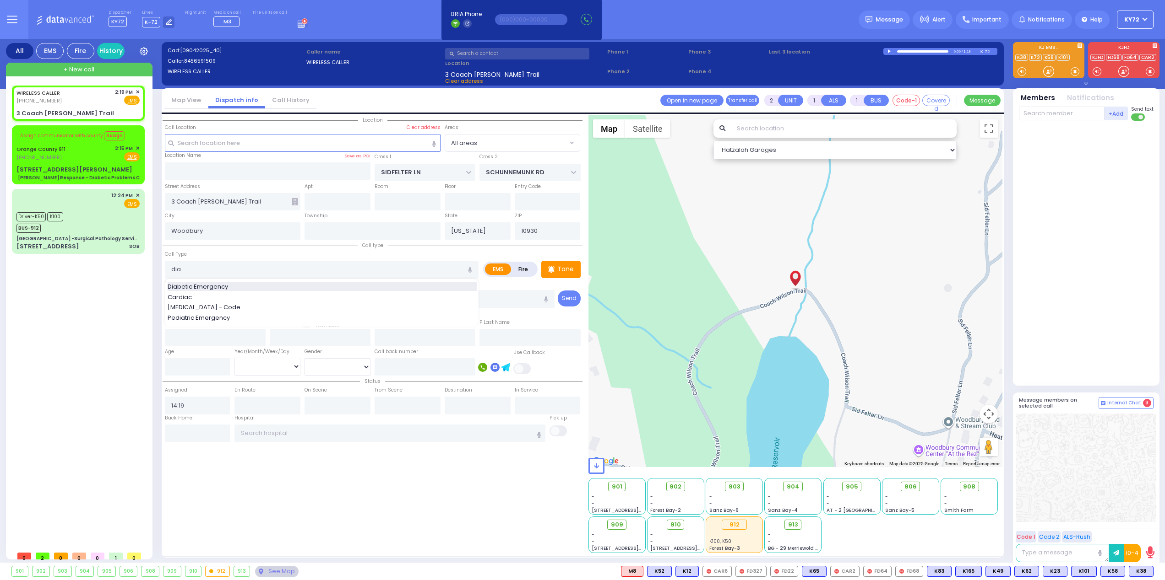
click at [253, 286] on div "Diabetic Emergency" at bounding box center [322, 286] width 309 height 9
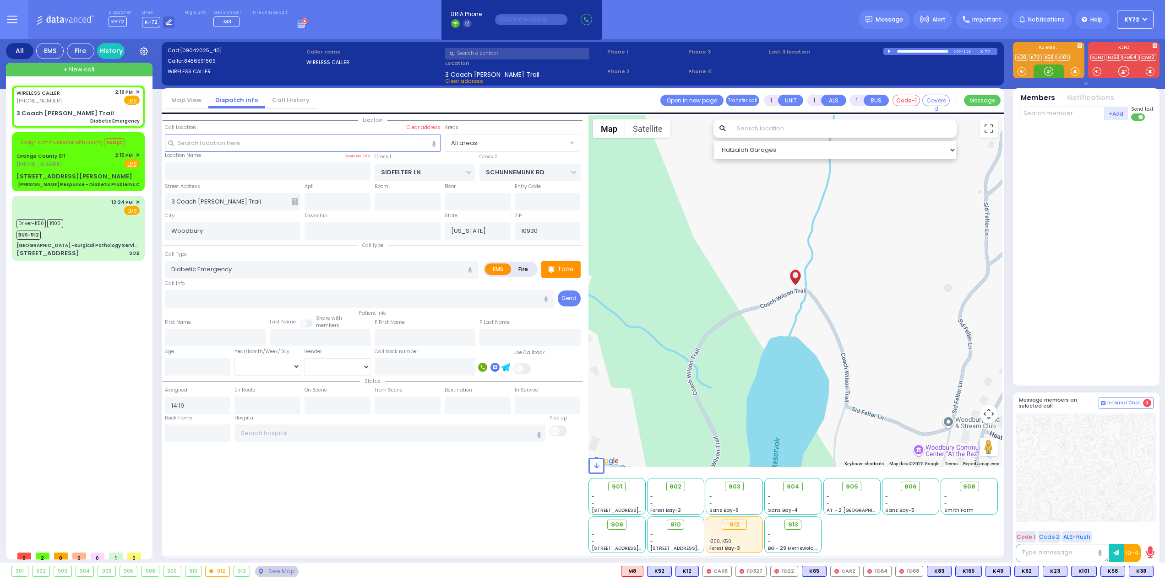
click at [1046, 72] on div at bounding box center [1048, 71] width 9 height 9
click at [1050, 72] on div at bounding box center [1048, 71] width 9 height 9
click at [0, 0] on span "K38" at bounding box center [0, 0] width 0 height 0
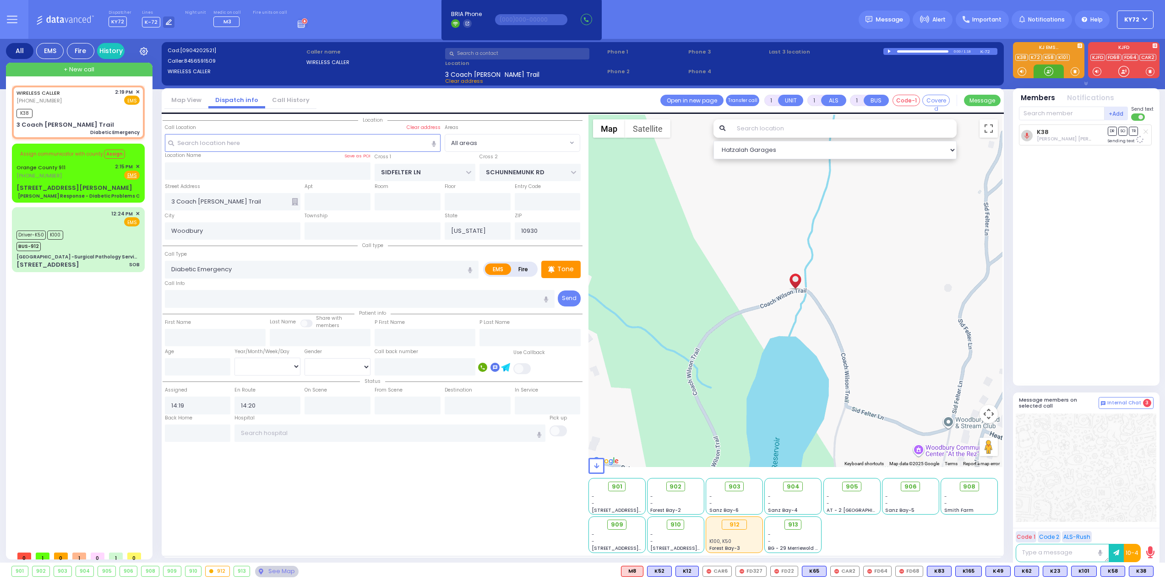
click at [1048, 74] on div at bounding box center [1048, 71] width 9 height 9
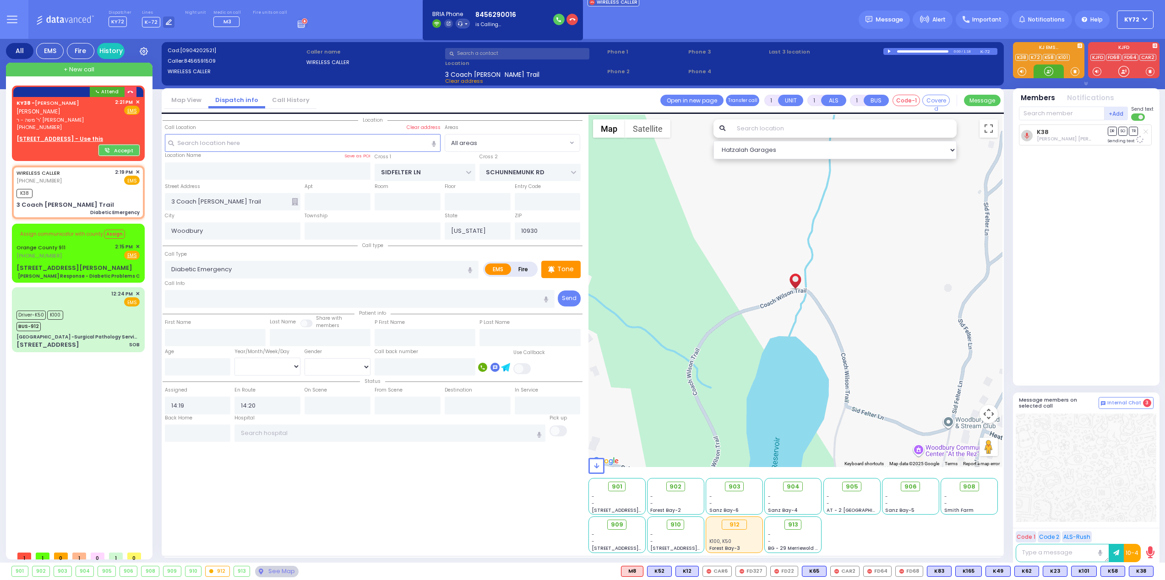
drag, startPoint x: 1048, startPoint y: 74, endPoint x: 1041, endPoint y: 89, distance: 16.8
click at [1047, 74] on div at bounding box center [1048, 71] width 9 height 9
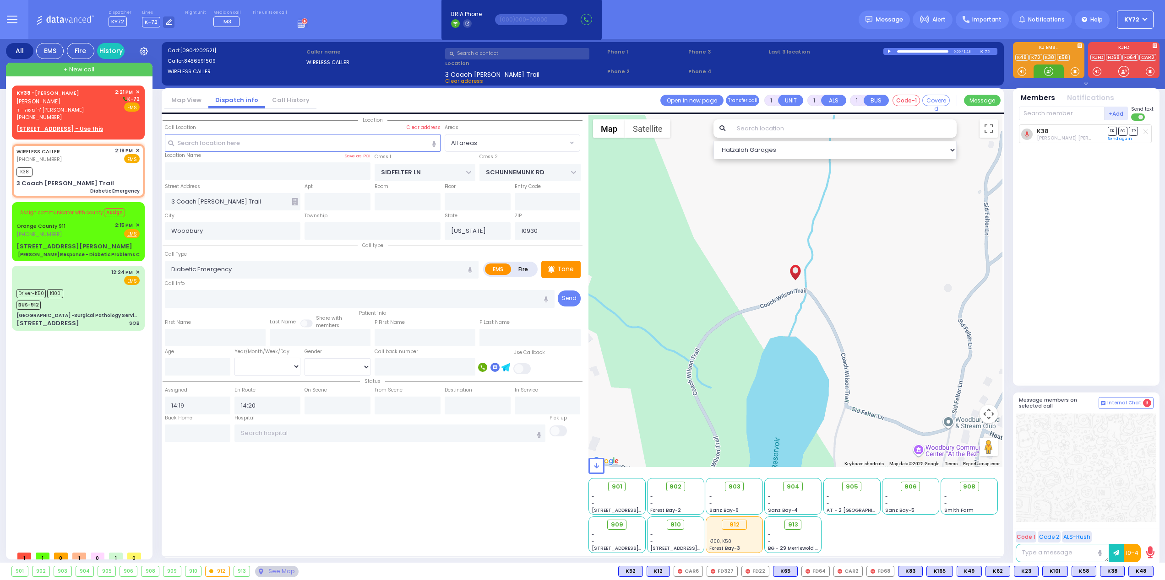
click at [1053, 71] on div at bounding box center [1048, 71] width 9 height 9
click at [80, 178] on div "WIRELESS CALLER [PHONE_NUMBER] 2:19 PM ✕ EMS K38" at bounding box center [78, 171] width 129 height 51
click at [1047, 70] on div at bounding box center [1048, 71] width 9 height 9
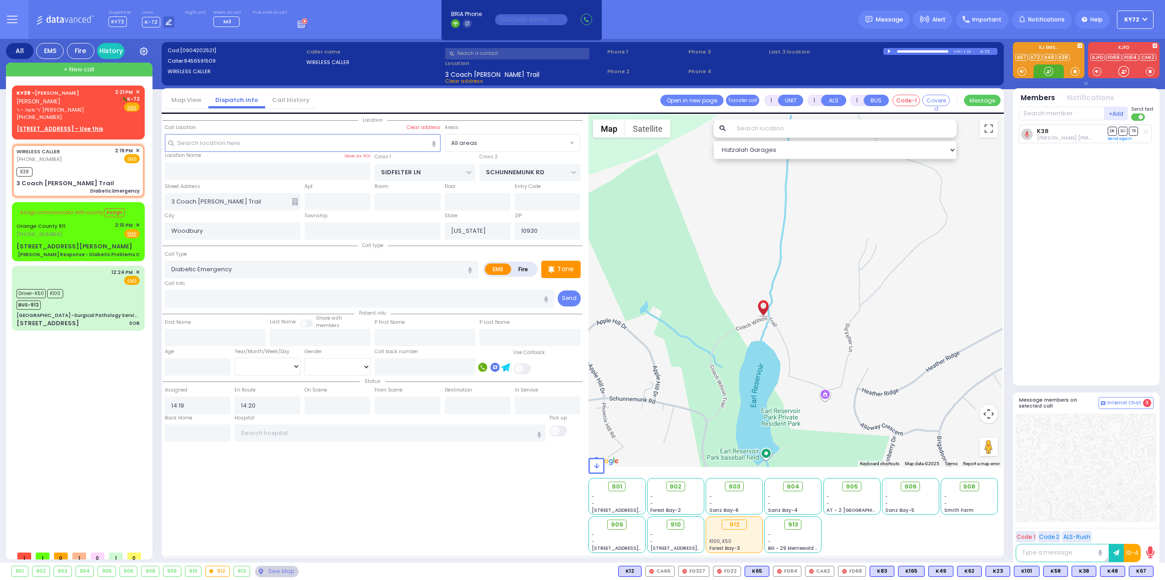
click at [1046, 71] on div at bounding box center [1048, 71] width 9 height 9
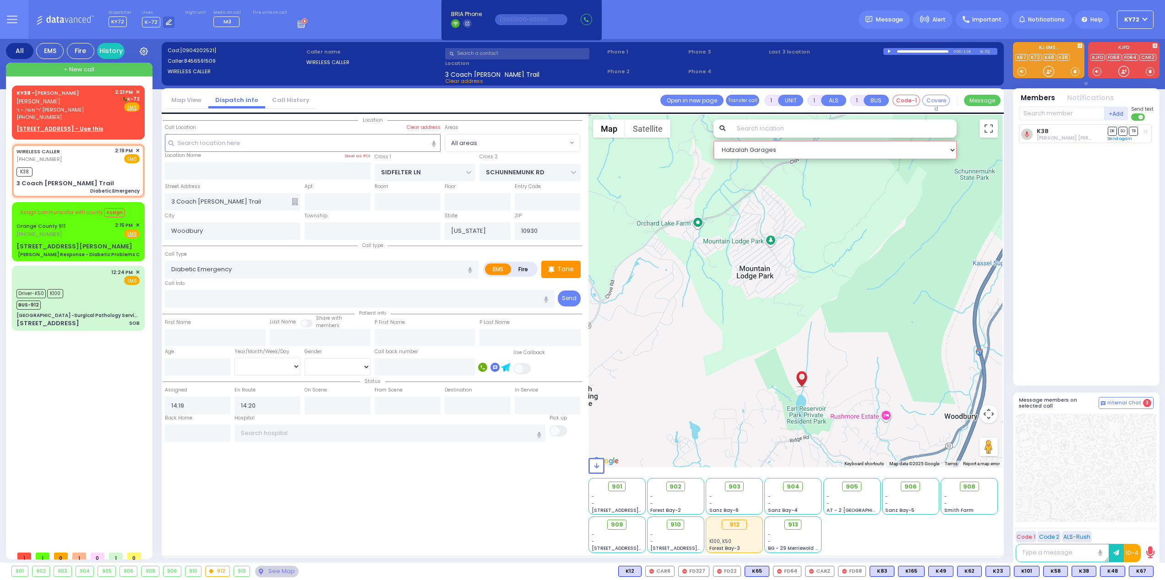
click at [771, 151] on select "Hatzalah Garages" at bounding box center [835, 150] width 244 height 18
click at [713, 141] on select "Hatzalah Garages 2.9 mi - 8 mins - BAY - [GEOGRAPHIC_DATA]" at bounding box center [835, 150] width 244 height 18
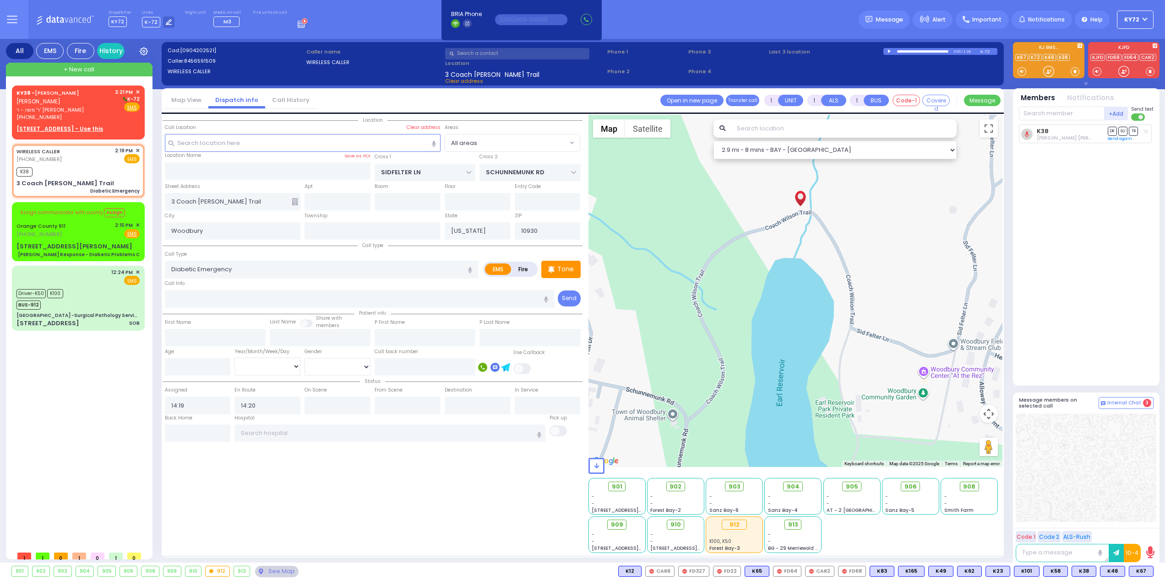
drag, startPoint x: 750, startPoint y: 309, endPoint x: 755, endPoint y: 446, distance: 137.4
click at [757, 445] on div at bounding box center [795, 291] width 414 height 352
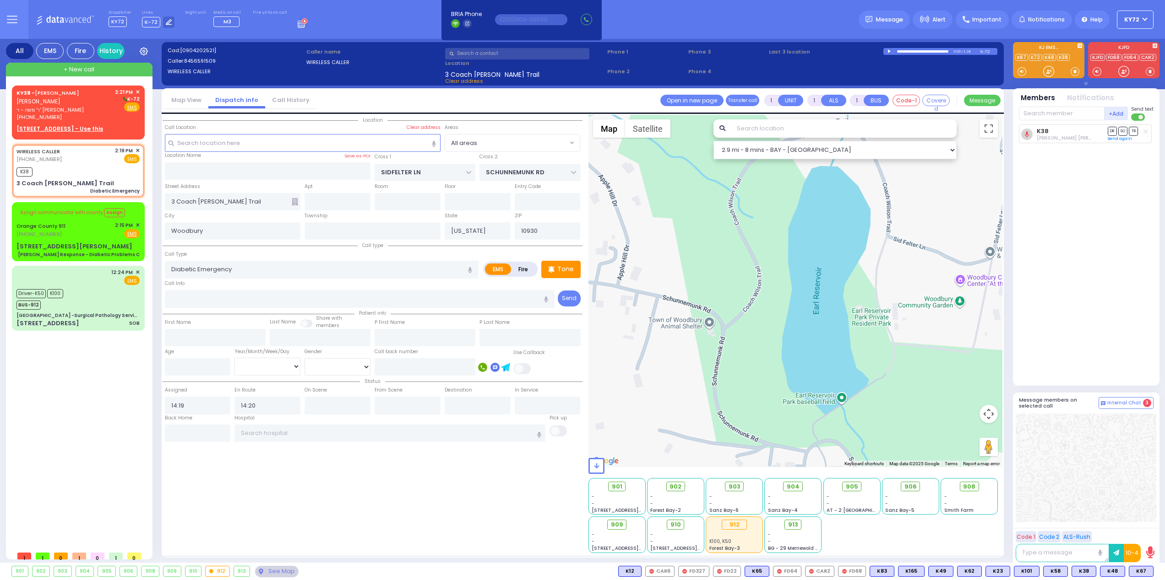
drag, startPoint x: 718, startPoint y: 440, endPoint x: 775, endPoint y: 275, distance: 175.2
click at [775, 275] on div at bounding box center [795, 291] width 414 height 352
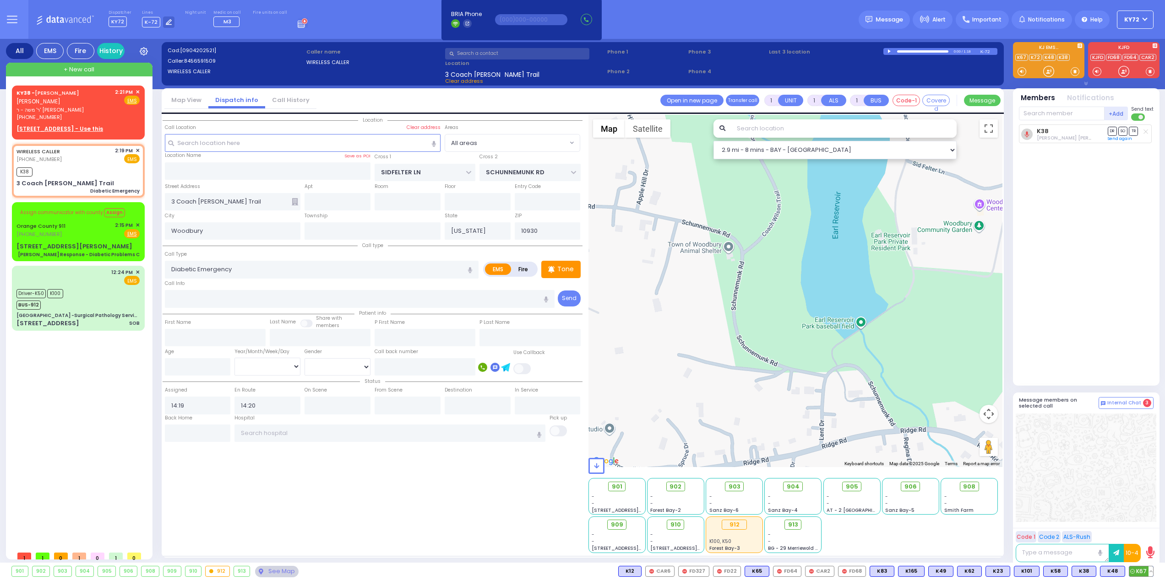
click at [1142, 571] on span "K67" at bounding box center [1141, 572] width 24 height 10
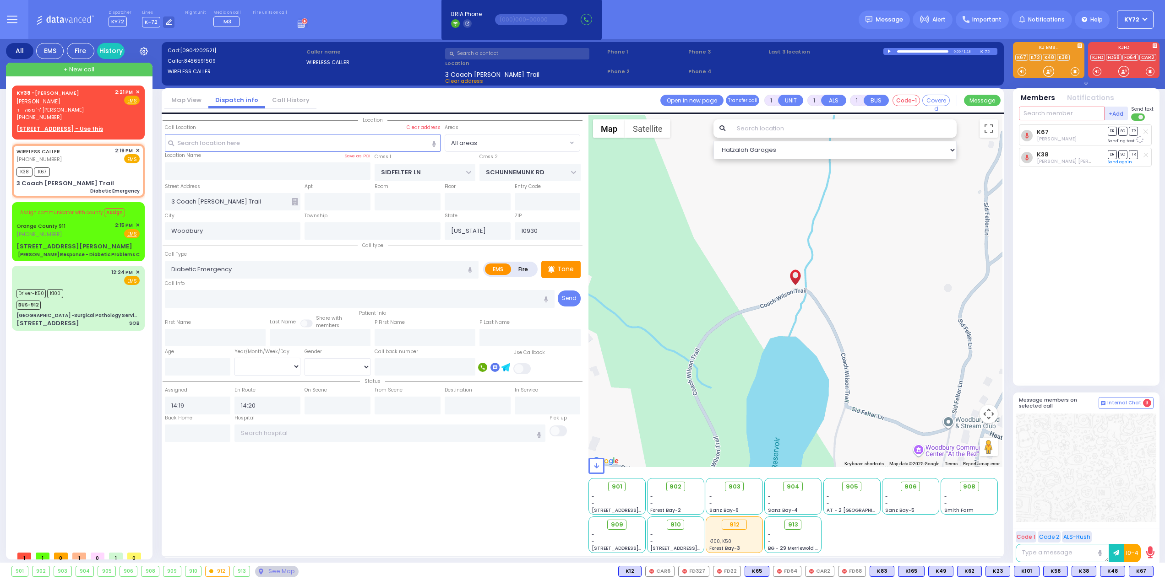
drag, startPoint x: 1070, startPoint y: 118, endPoint x: 1065, endPoint y: 118, distance: 5.1
click at [1069, 118] on input "text" at bounding box center [1062, 114] width 86 height 14
click at [1050, 72] on div at bounding box center [1048, 71] width 9 height 9
click at [1048, 70] on div at bounding box center [1048, 71] width 9 height 9
click at [1067, 113] on input "text" at bounding box center [1062, 114] width 86 height 14
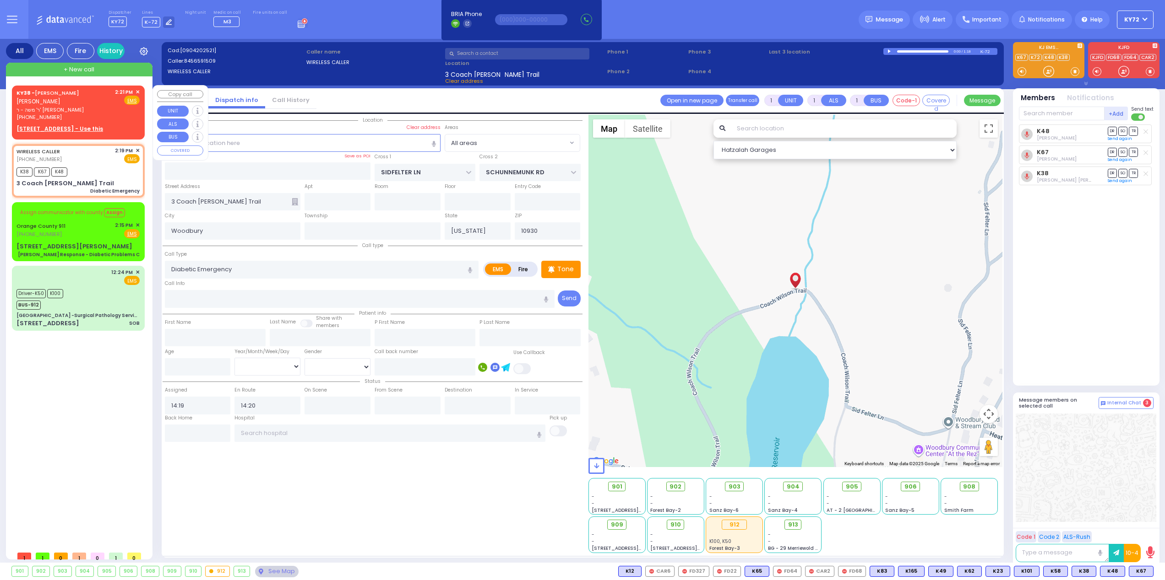
click at [137, 92] on span "✕" at bounding box center [138, 92] width 4 height 8
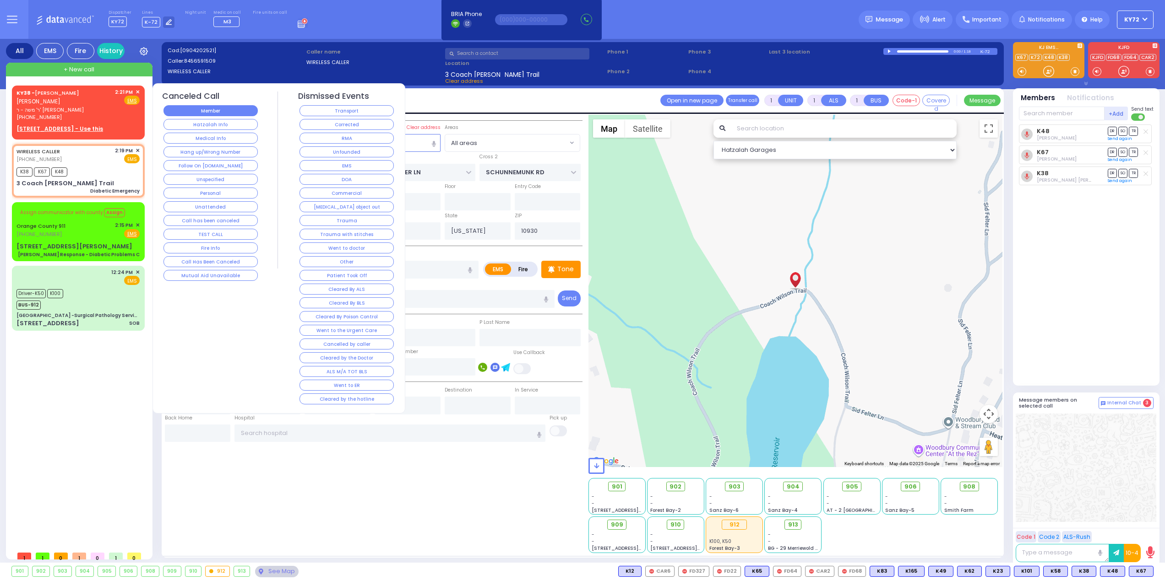
click at [211, 116] on button "Member" at bounding box center [210, 110] width 94 height 11
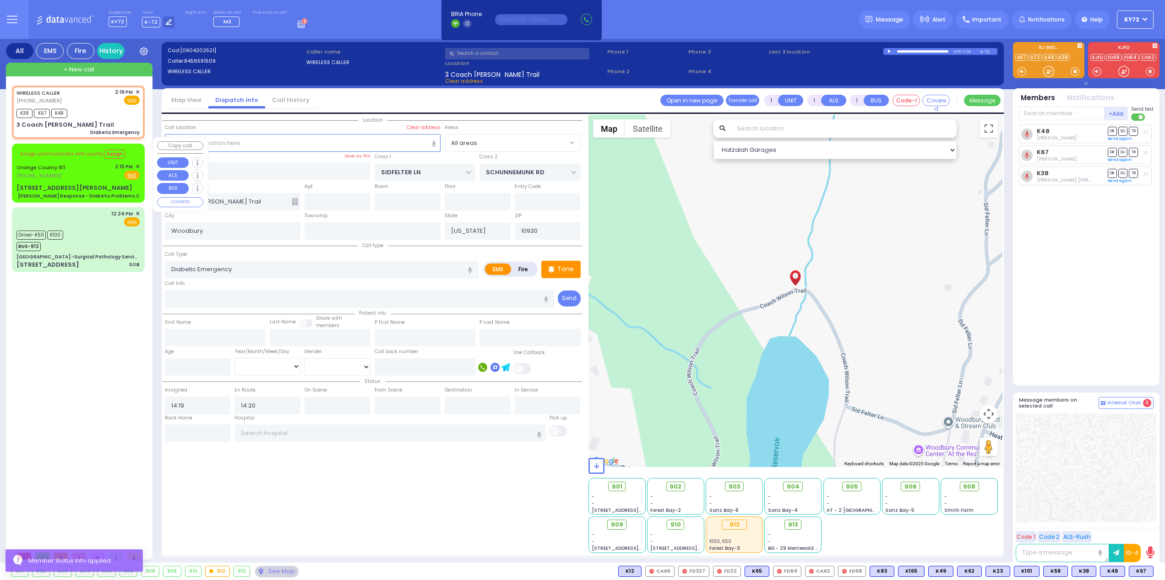
click at [105, 184] on div "[STREET_ADDRESS][PERSON_NAME] Charlie Response - Diabetic Problems C" at bounding box center [77, 192] width 123 height 16
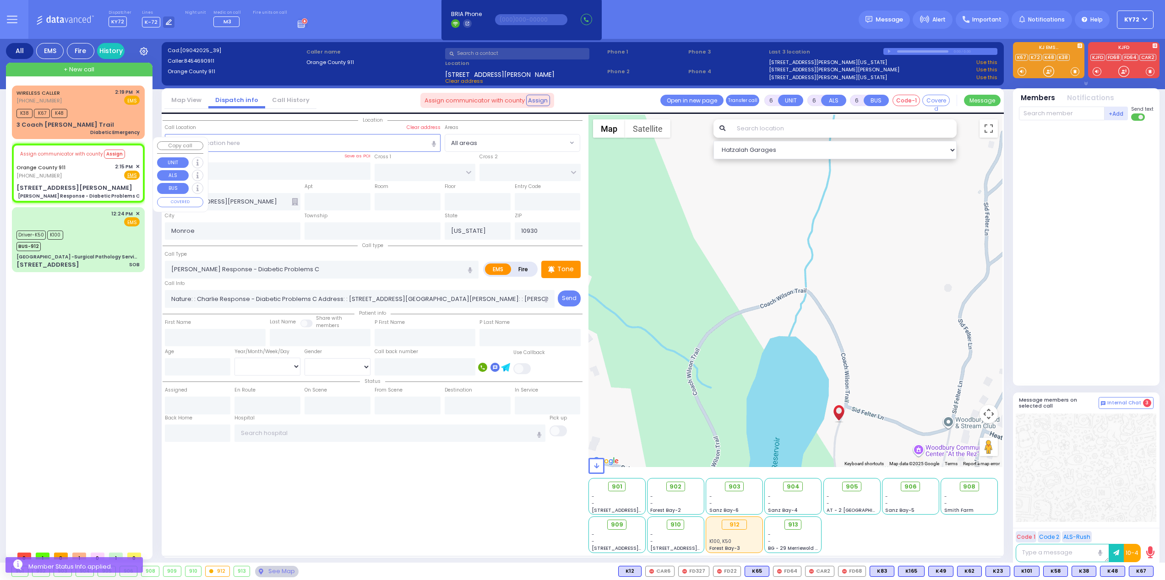
click at [141, 159] on div "Assign communicator with county Assign [GEOGRAPHIC_DATA] 911 [PHONE_NUMBER] 2:1…" at bounding box center [78, 173] width 129 height 56
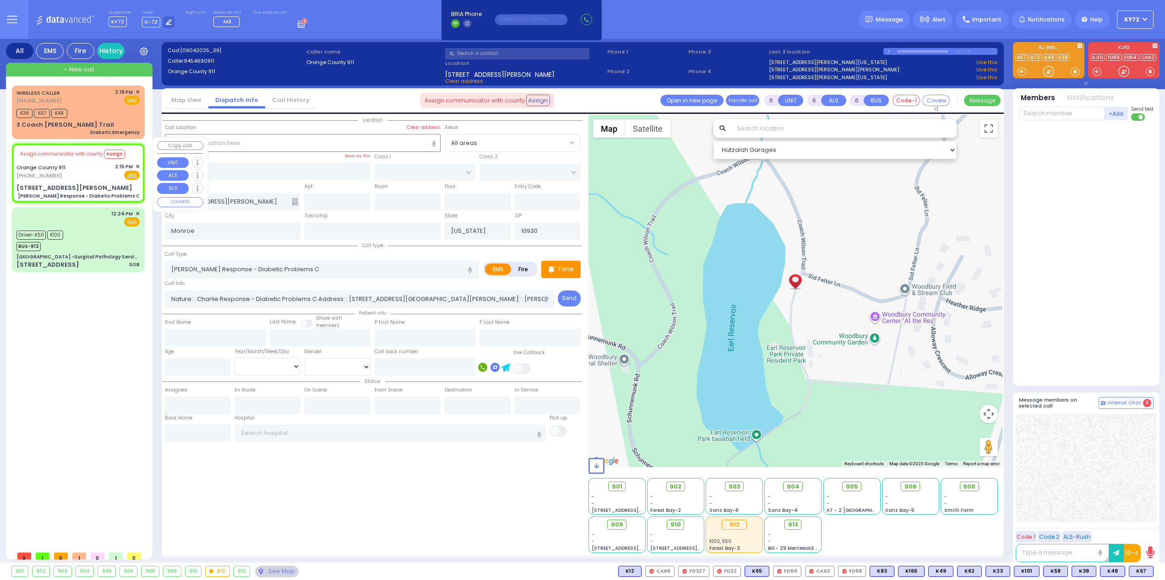
click at [76, 184] on div "[STREET_ADDRESS][PERSON_NAME]" at bounding box center [74, 188] width 116 height 9
click at [112, 184] on div "[STREET_ADDRESS][PERSON_NAME] Charlie Response - Diabetic Problems C" at bounding box center [77, 192] width 123 height 16
drag, startPoint x: 1043, startPoint y: 73, endPoint x: 1036, endPoint y: 73, distance: 6.4
click at [1041, 72] on div at bounding box center [1048, 72] width 30 height 14
click at [1049, 68] on div at bounding box center [1048, 71] width 9 height 9
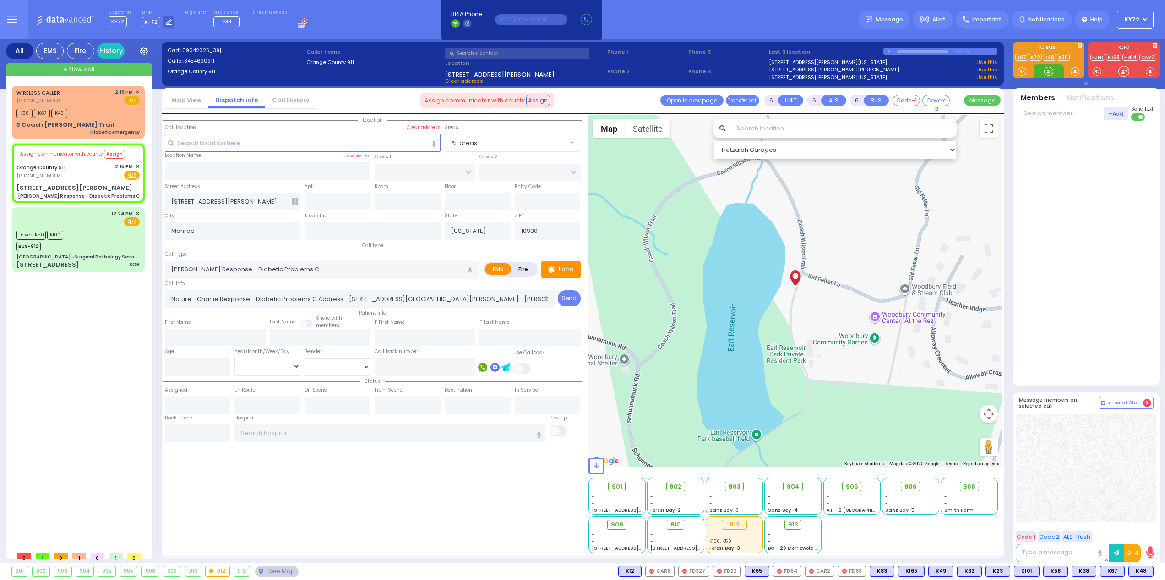
click at [1051, 71] on div at bounding box center [1048, 71] width 9 height 9
click at [87, 173] on div "Assign communicator with county Assign [GEOGRAPHIC_DATA] 911 [PHONE_NUMBER] 2:1…" at bounding box center [78, 173] width 129 height 56
click at [102, 184] on div "[STREET_ADDRESS][PERSON_NAME] Charlie Response - Diabetic Problems C" at bounding box center [77, 192] width 123 height 16
click at [1044, 70] on div at bounding box center [1048, 71] width 9 height 9
click at [1049, 72] on div at bounding box center [1048, 71] width 9 height 9
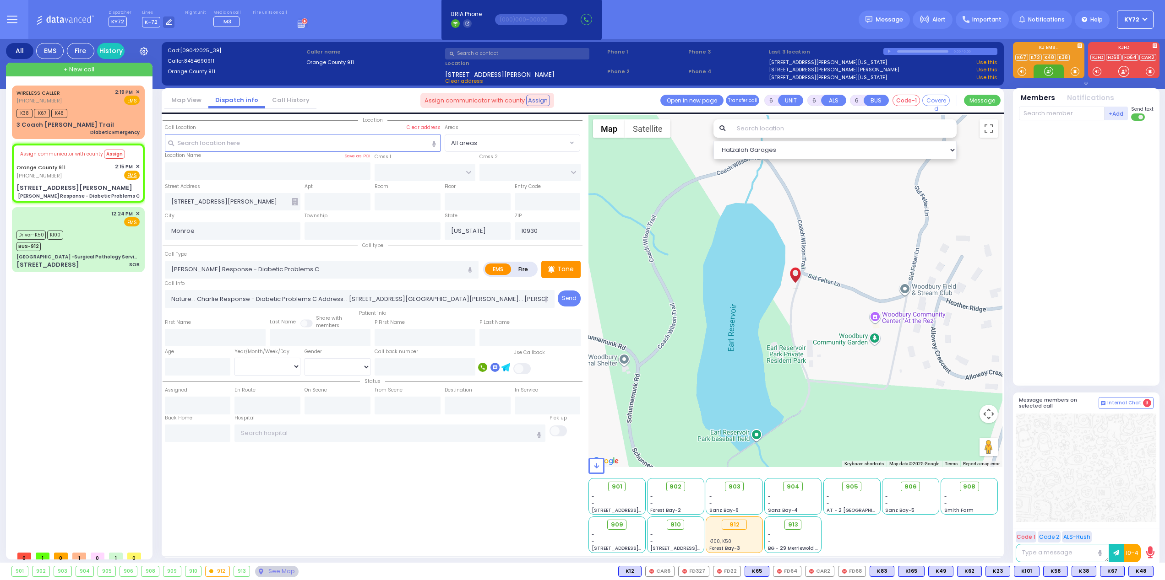
click at [1048, 74] on div at bounding box center [1048, 71] width 9 height 9
click at [1051, 75] on div at bounding box center [1048, 71] width 9 height 9
click at [76, 163] on div "Orange County 911 [PHONE_NUMBER] 2:15 PM ✕ Fire EMS" at bounding box center [77, 171] width 123 height 17
click at [1060, 109] on input "text" at bounding box center [1062, 114] width 86 height 14
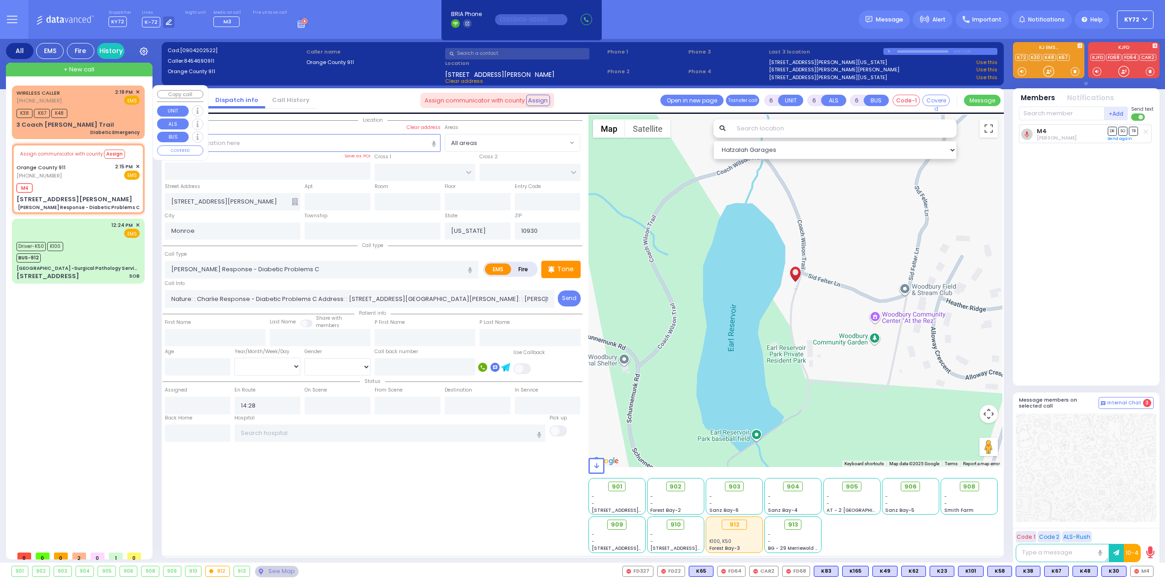
click at [111, 129] on div "Diabetic Emergency" at bounding box center [114, 132] width 49 height 7
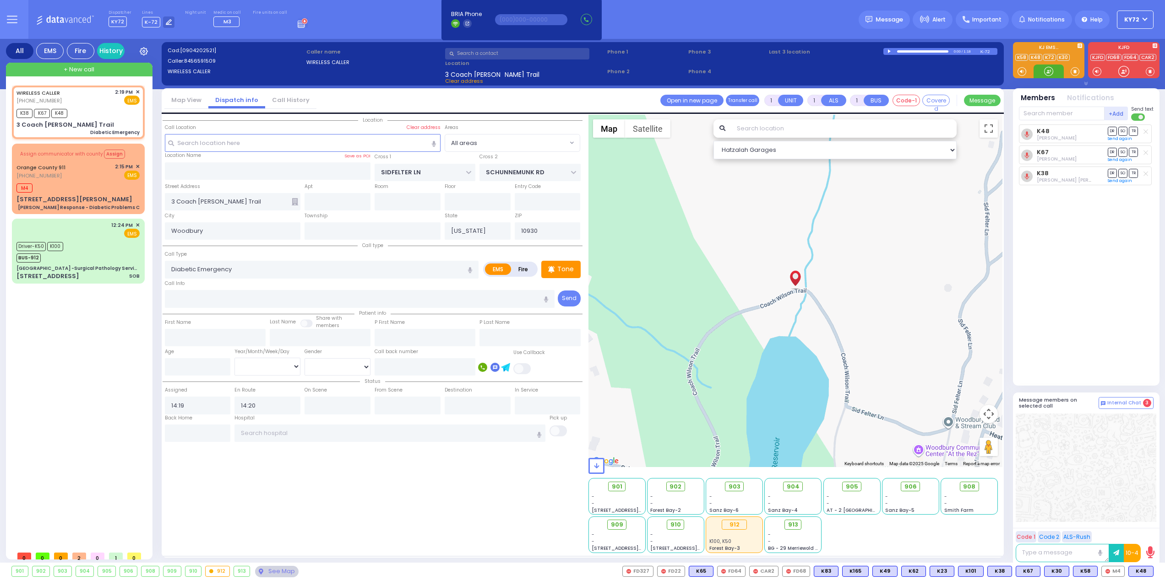
click at [1048, 69] on div at bounding box center [1048, 71] width 9 height 9
click at [89, 111] on div "K38 K67 K48" at bounding box center [77, 112] width 123 height 11
click at [102, 117] on div "K38 K67 K48" at bounding box center [77, 112] width 123 height 11
click at [136, 91] on span "✕" at bounding box center [138, 92] width 4 height 8
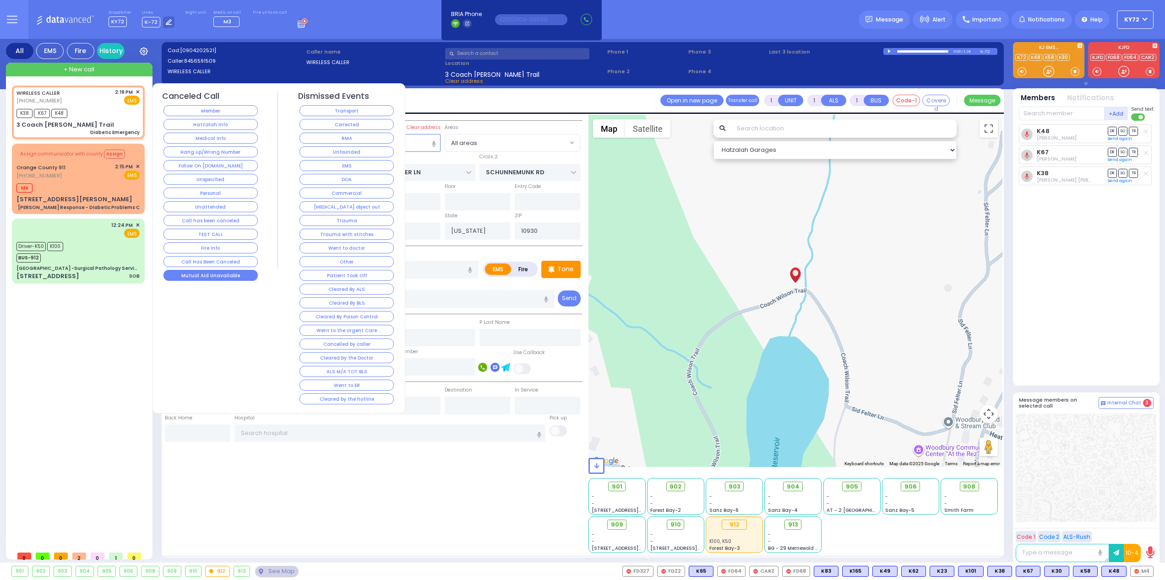
click at [239, 277] on button "Mutual Aid Unavailable" at bounding box center [210, 275] width 94 height 11
